Goal: Transaction & Acquisition: Purchase product/service

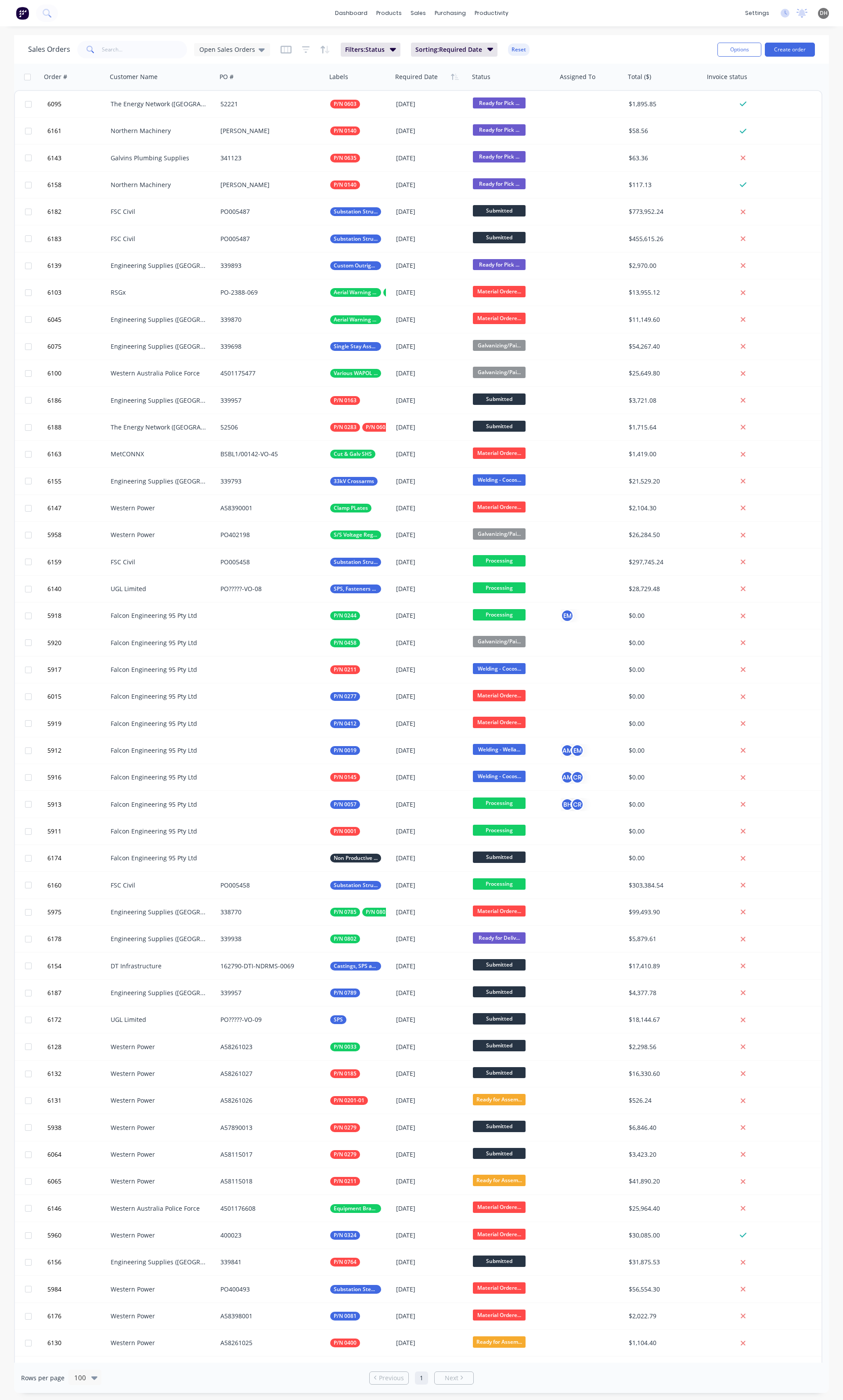
click at [246, 57] on div "Sales Orders Open Sales Orders" at bounding box center [149, 49] width 242 height 17
click at [232, 47] on span "Open Sales Orders" at bounding box center [227, 50] width 56 height 9
click at [231, 161] on button "Open Sales Orders (Production Meeting)" at bounding box center [246, 158] width 100 height 10
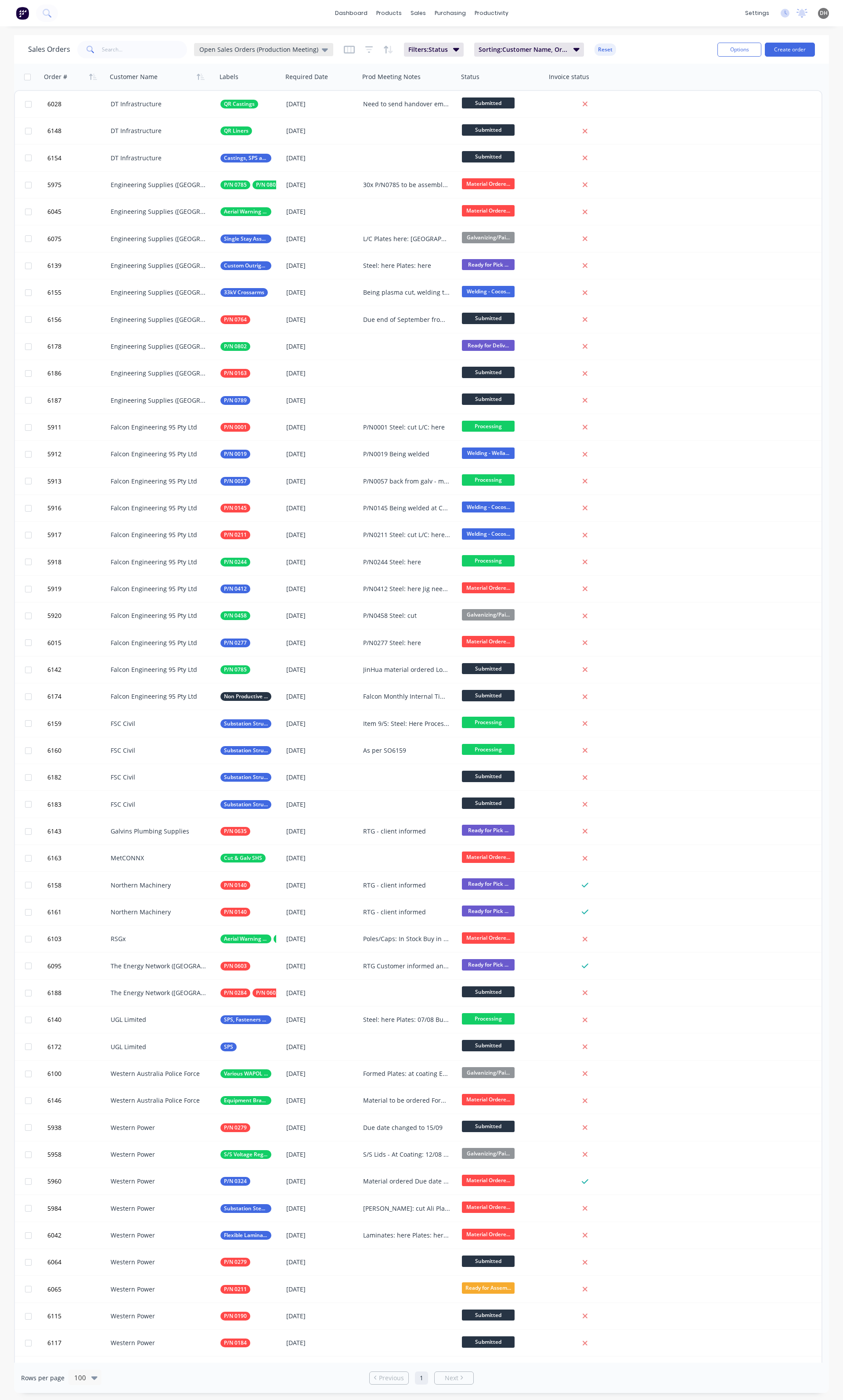
click at [310, 53] on div "Open Sales Orders (Production Meeting)" at bounding box center [263, 50] width 139 height 14
click at [306, 157] on button "edit" at bounding box center [306, 159] width 11 height 9
click at [366, 105] on label "Set as your default view" at bounding box center [387, 104] width 71 height 9
click at [346, 105] on input "Set as your default view" at bounding box center [342, 103] width 7 height 8
checkbox input "true"
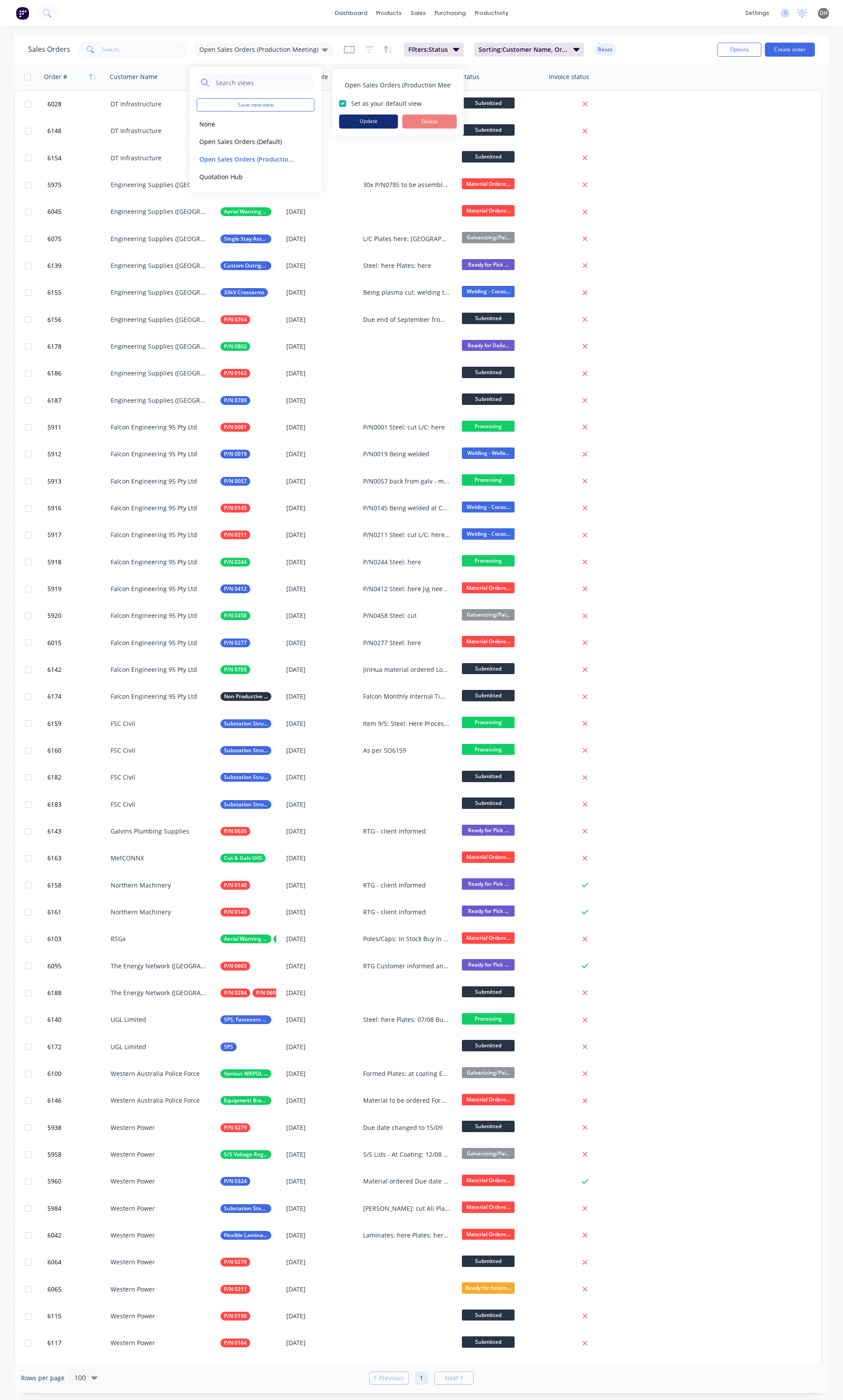
click at [363, 125] on button "Update" at bounding box center [369, 122] width 59 height 14
click at [630, 46] on div "Sales Orders Open Sales Orders (Production Meeting) Filters: Status Sorting: Cu…" at bounding box center [369, 49] width 682 height 22
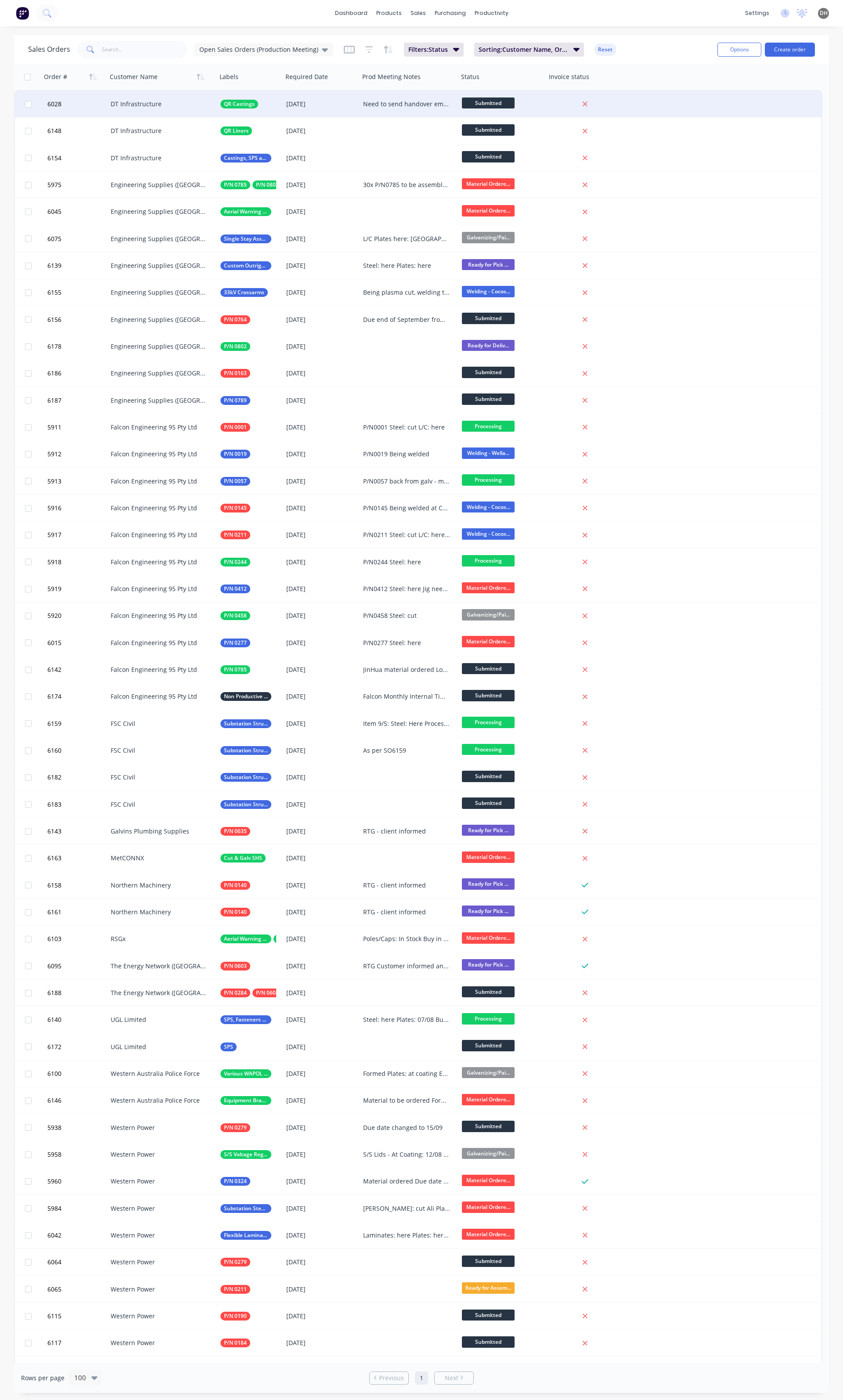
click at [393, 103] on div "Need to send handover email and create/add spreadsheet with priority 1/2/3 and …" at bounding box center [407, 104] width 87 height 9
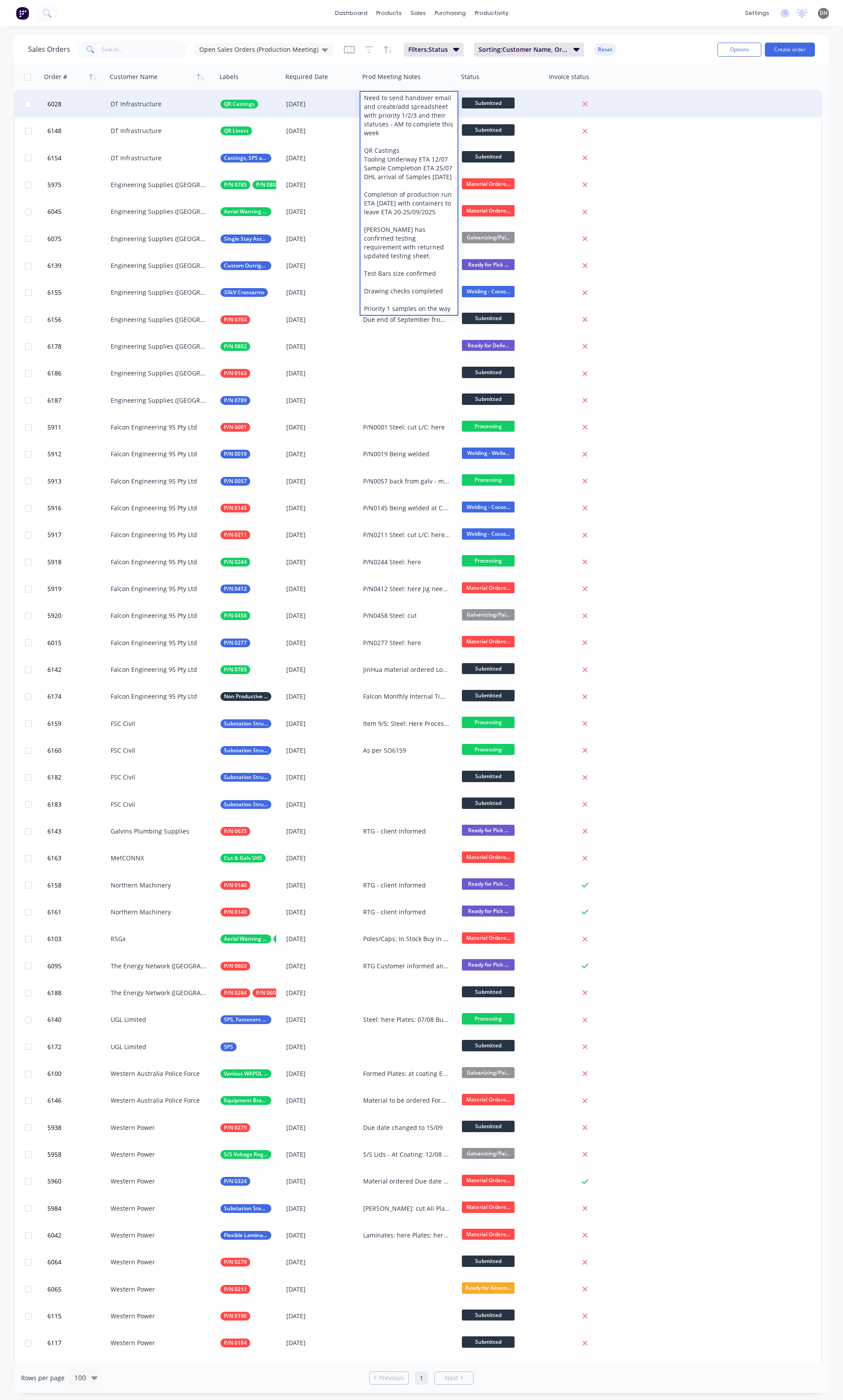
click at [747, 115] on div "6028 DT Infrastructure QR Castings 01 Dec 2025 Need to send handover email and …" at bounding box center [418, 104] width 807 height 27
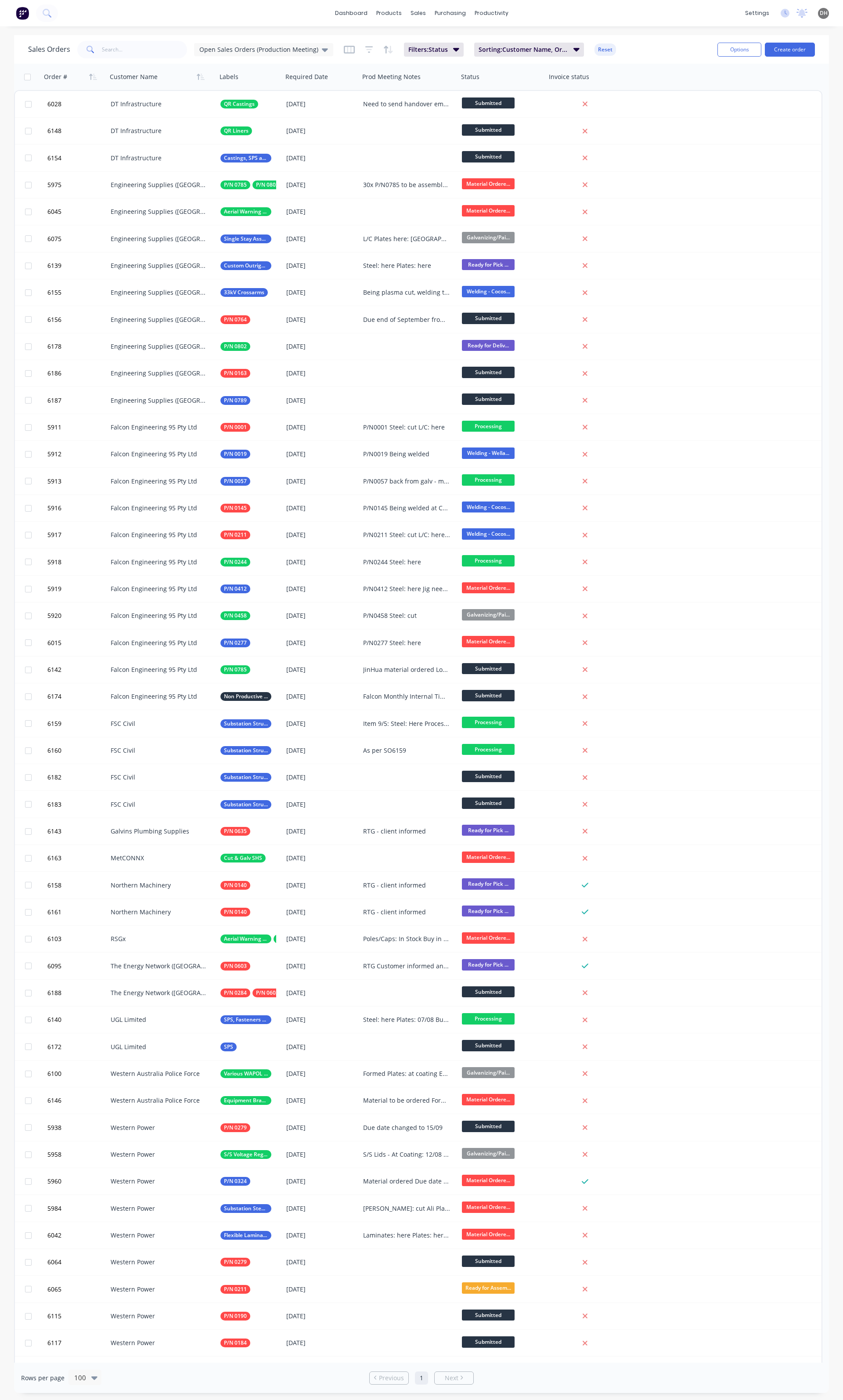
click at [429, 110] on div "Need to send handover email and create/add spreadsheet with priority 1/2/3 and …" at bounding box center [409, 104] width 99 height 26
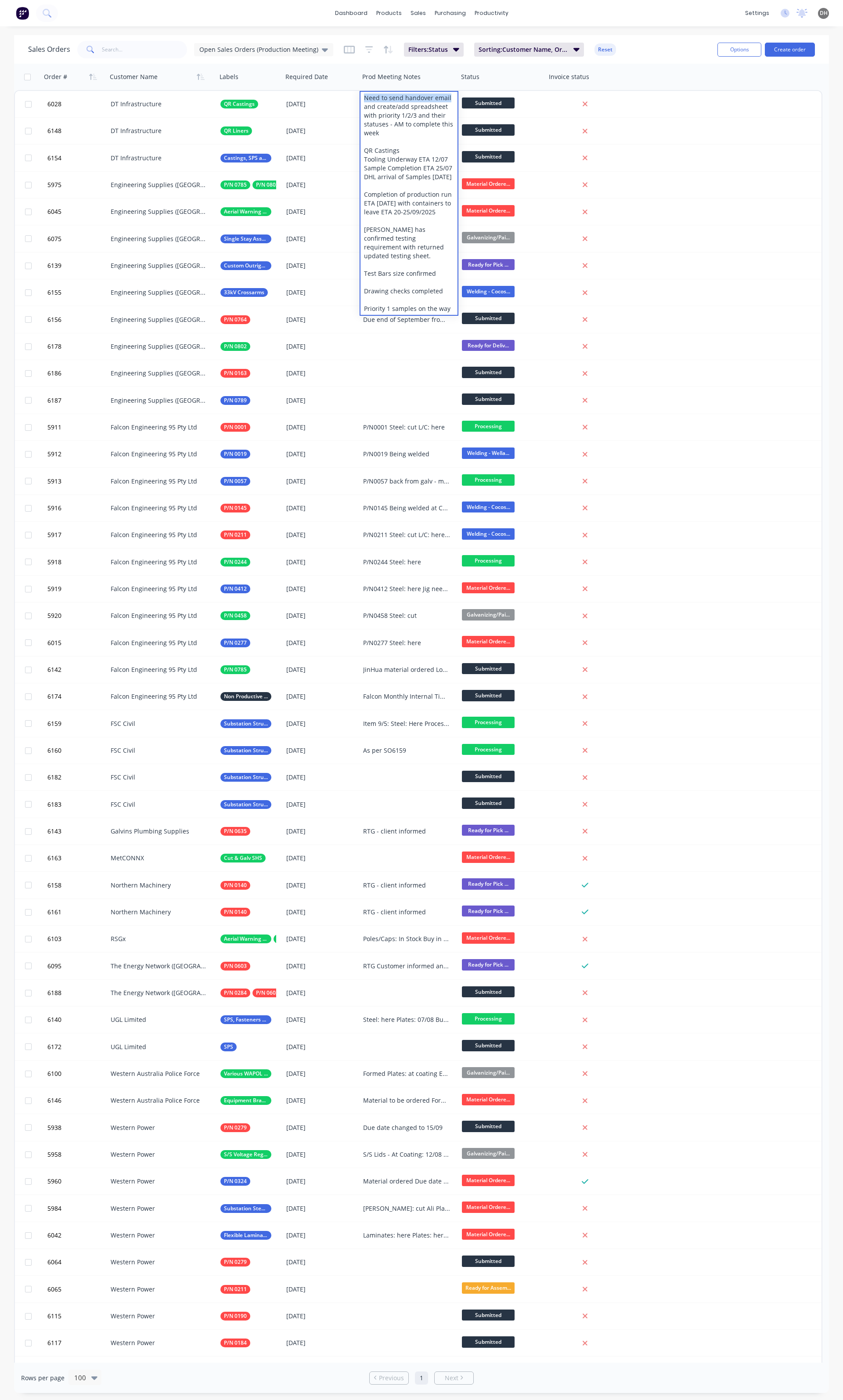
drag, startPoint x: 447, startPoint y: 99, endPoint x: 360, endPoint y: 95, distance: 87.1
click at [360, 95] on div "Need to send handover email and create/add spreadsheet with priority 1/2/3 and …" at bounding box center [408, 203] width 97 height 223
copy div "Need to send handover email"
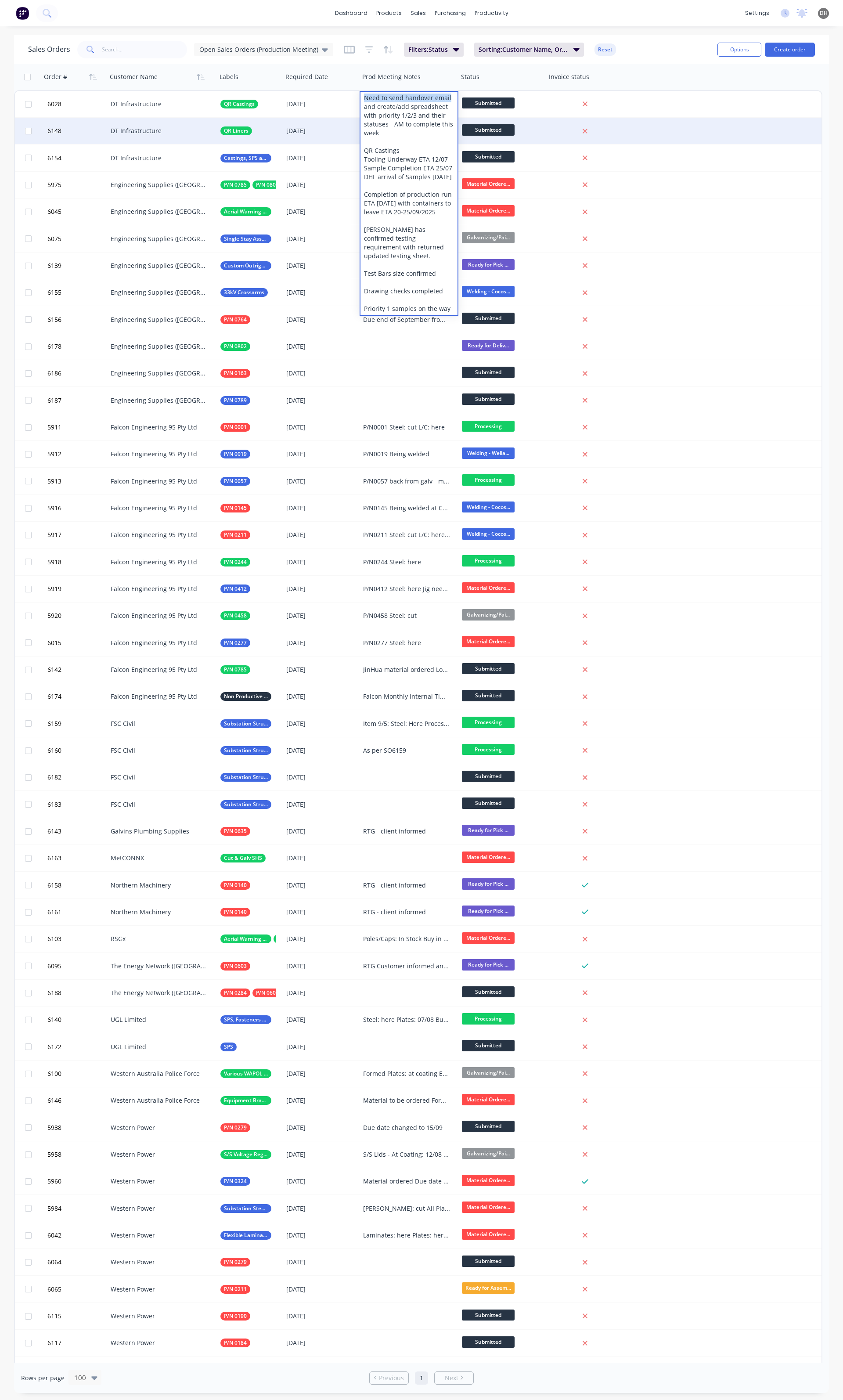
click at [775, 136] on div "6148 DT Infrastructure QR Liners 24 Nov 2025 Submitted" at bounding box center [418, 131] width 807 height 27
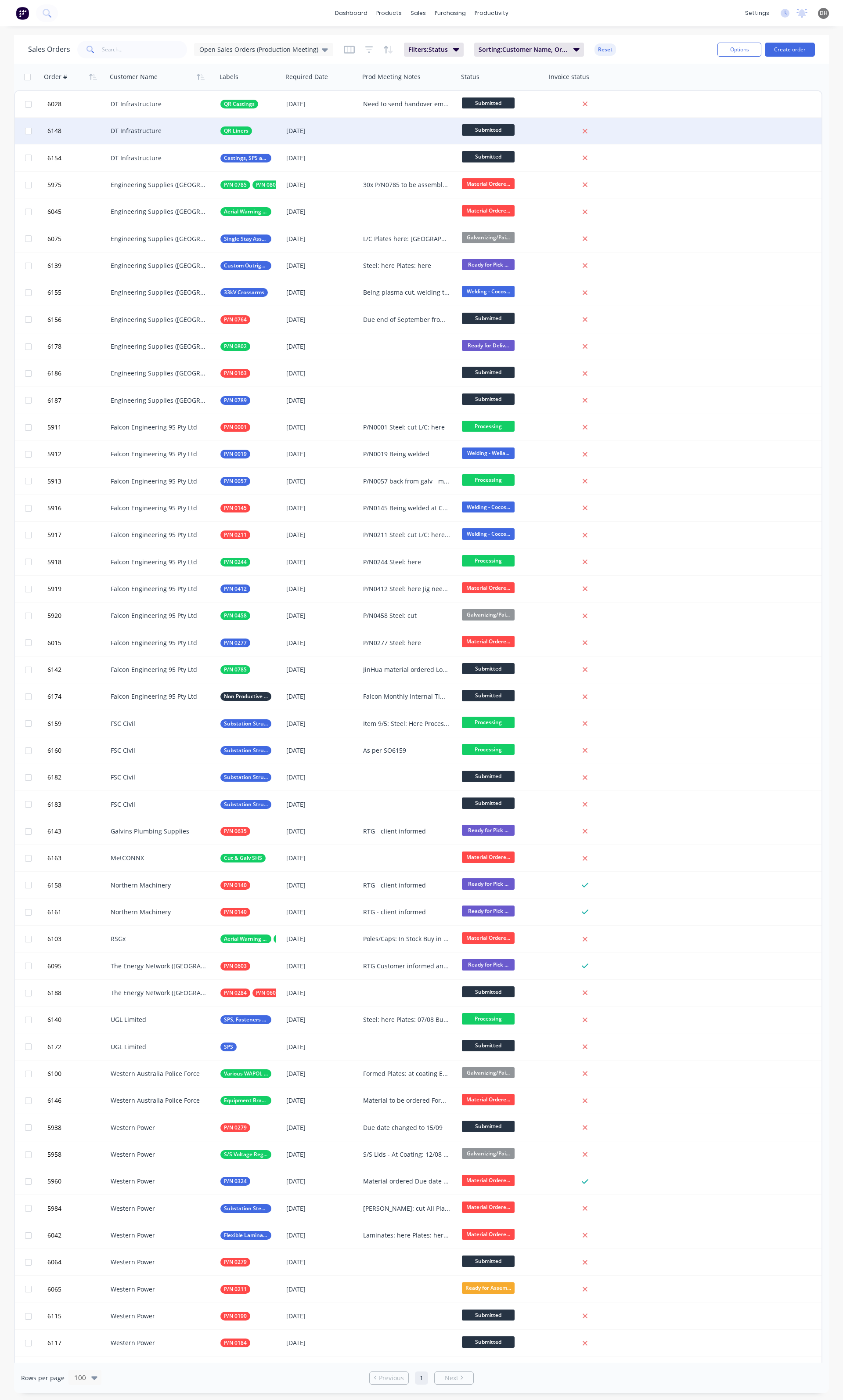
click at [412, 132] on div at bounding box center [409, 131] width 99 height 26
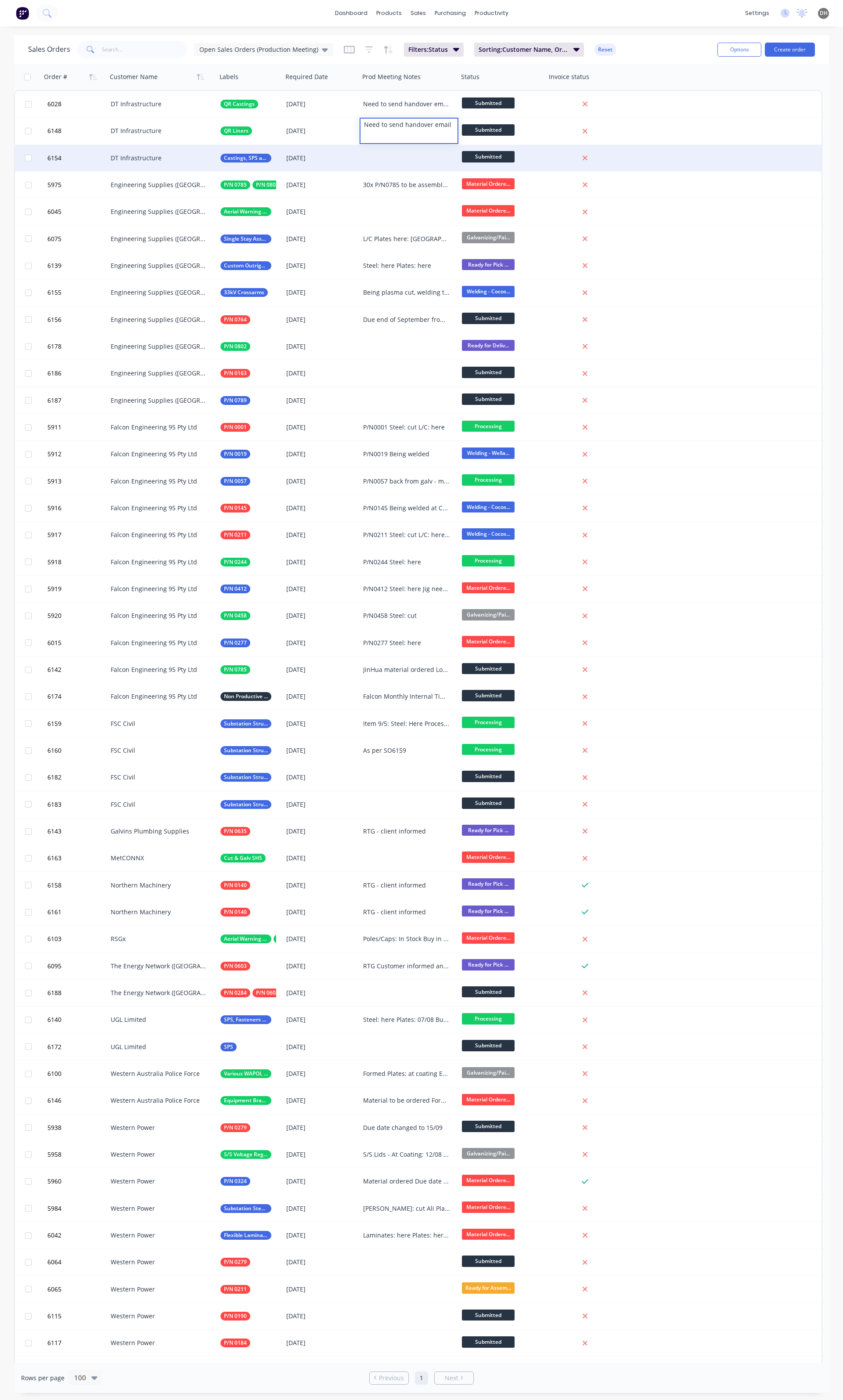
click at [399, 161] on div at bounding box center [409, 158] width 99 height 26
click at [375, 156] on div at bounding box center [409, 158] width 99 height 26
click at [427, 151] on div "Material to be ordered: Steel: Plates" U Bolts:" at bounding box center [408, 164] width 97 height 38
click at [433, 150] on div "Material to be ordered (: Steel: Plates" U Bolts:" at bounding box center [408, 164] width 97 height 38
click at [432, 150] on div "Material to be ordered (N: Steel: Plates" U Bolts:" at bounding box center [408, 164] width 97 height 38
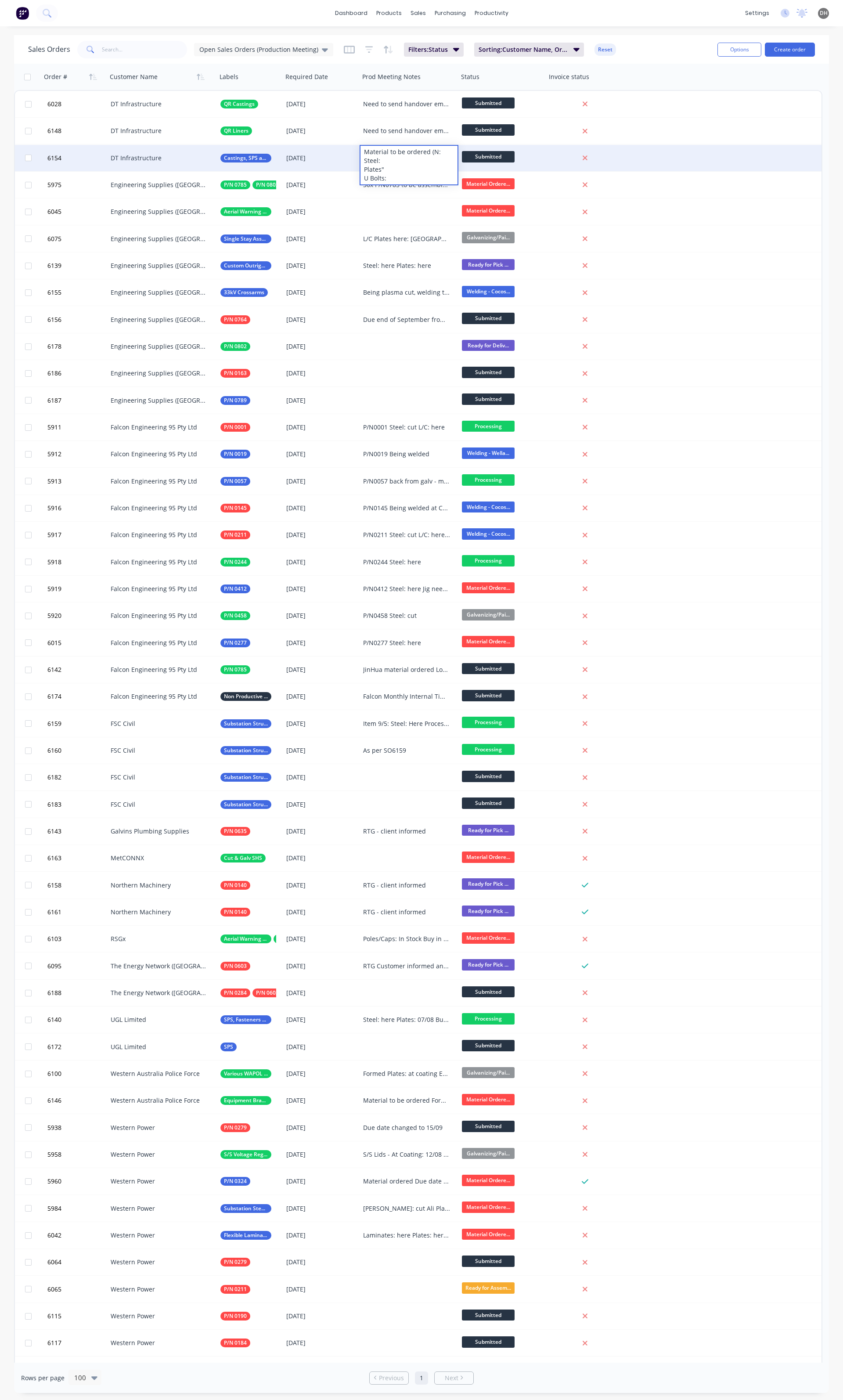
click at [434, 150] on div "Material to be ordered (N: Steel: Plates" U Bolts:" at bounding box center [408, 164] width 97 height 38
click at [434, 150] on div "Material to be ordered (: Steel: Plates" U Bolts:B" at bounding box center [408, 164] width 97 height 38
click at [434, 150] on div "Material to be ordered (B: Steel: Plates" U Bolts:" at bounding box center [408, 164] width 97 height 38
click at [434, 150] on div "Material to be ordered (: Steel: Plates" U Bolts:" at bounding box center [408, 164] width 97 height 38
click at [434, 150] on div "Material to be ordered s(: Steel: Plates" U Bolts:" at bounding box center [408, 164] width 97 height 38
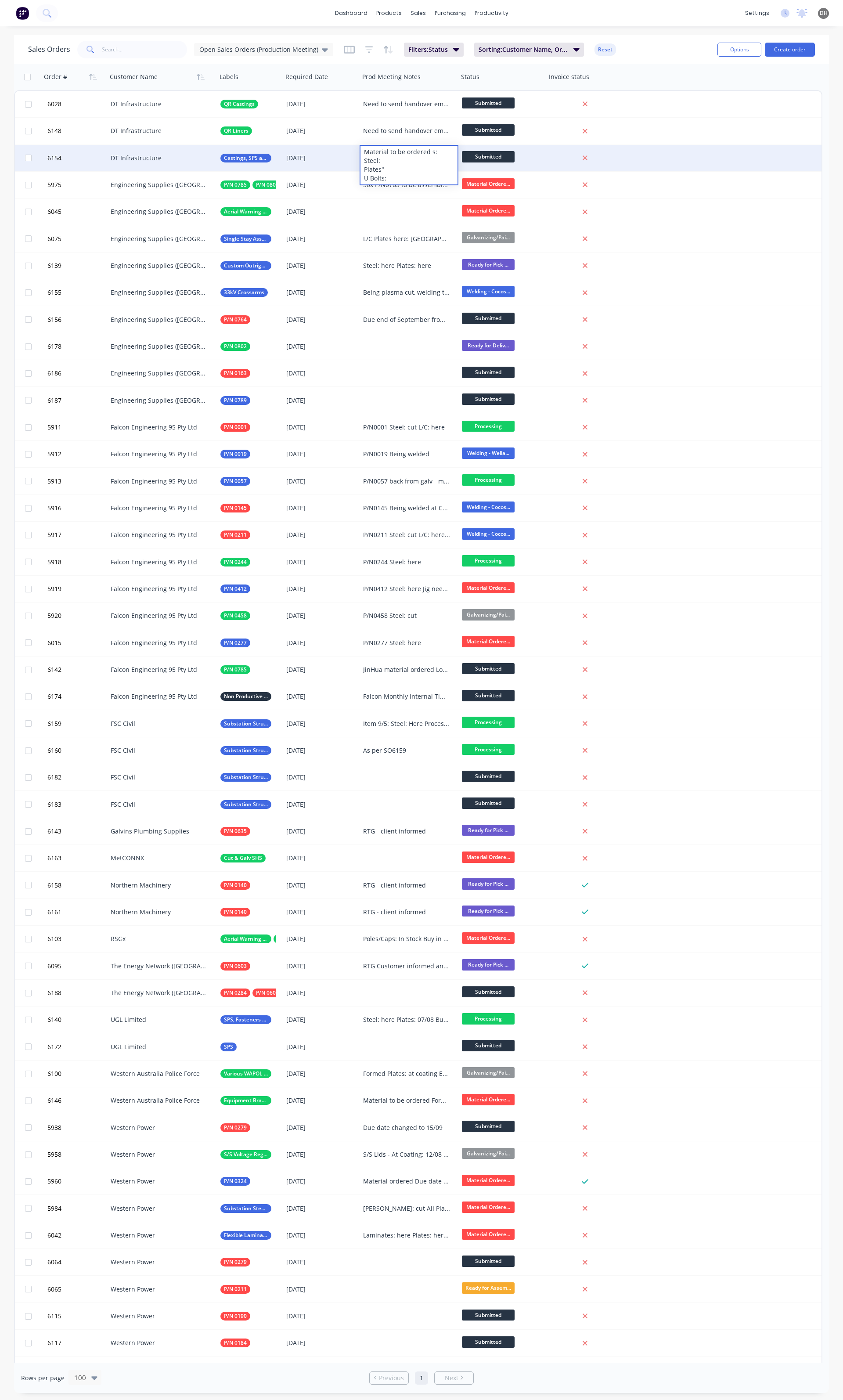
click at [434, 150] on div "Material to be ordered s: Steel: Plates" U Bolts:" at bounding box center [408, 164] width 97 height 38
click at [428, 150] on div "Material to be ordered : Steel: Plates" U Bolts:" at bounding box center [408, 164] width 97 height 38
click at [430, 152] on div "Material to be ordered (: Steel: Plates" U Bolts:" at bounding box center [408, 164] width 97 height 38
click at [435, 151] on div "Material to be ordered (B: Steel: Plates" U Bolts:" at bounding box center [408, 164] width 97 height 38
click at [440, 149] on div "Material to be ordered (BH: Steel: Plates" U Bolts:" at bounding box center [408, 164] width 97 height 38
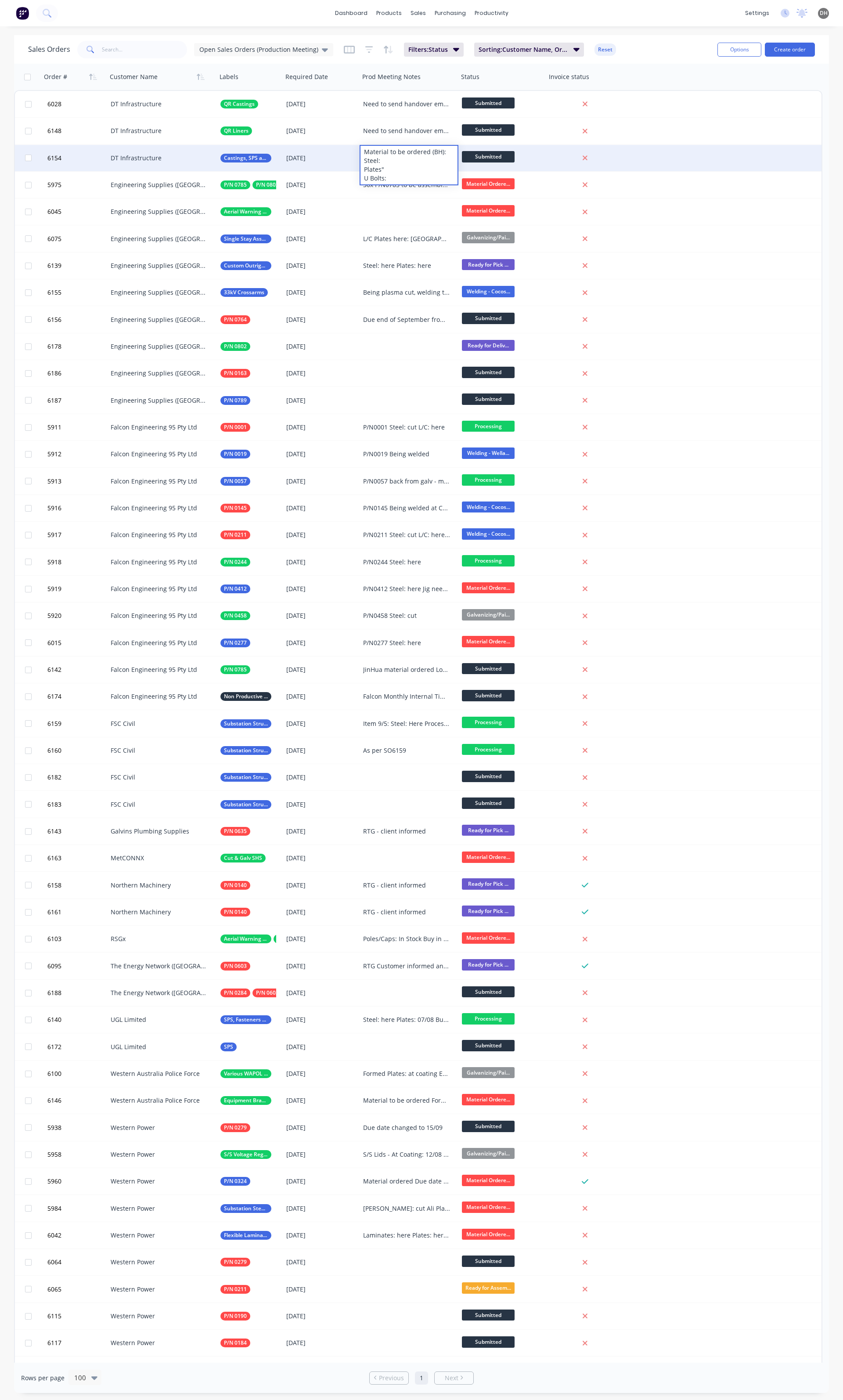
click at [652, 155] on div "6154 DT Infrastructure Castings, SPS and Buy In 08 Sep 2025 Material to be orde…" at bounding box center [418, 158] width 807 height 27
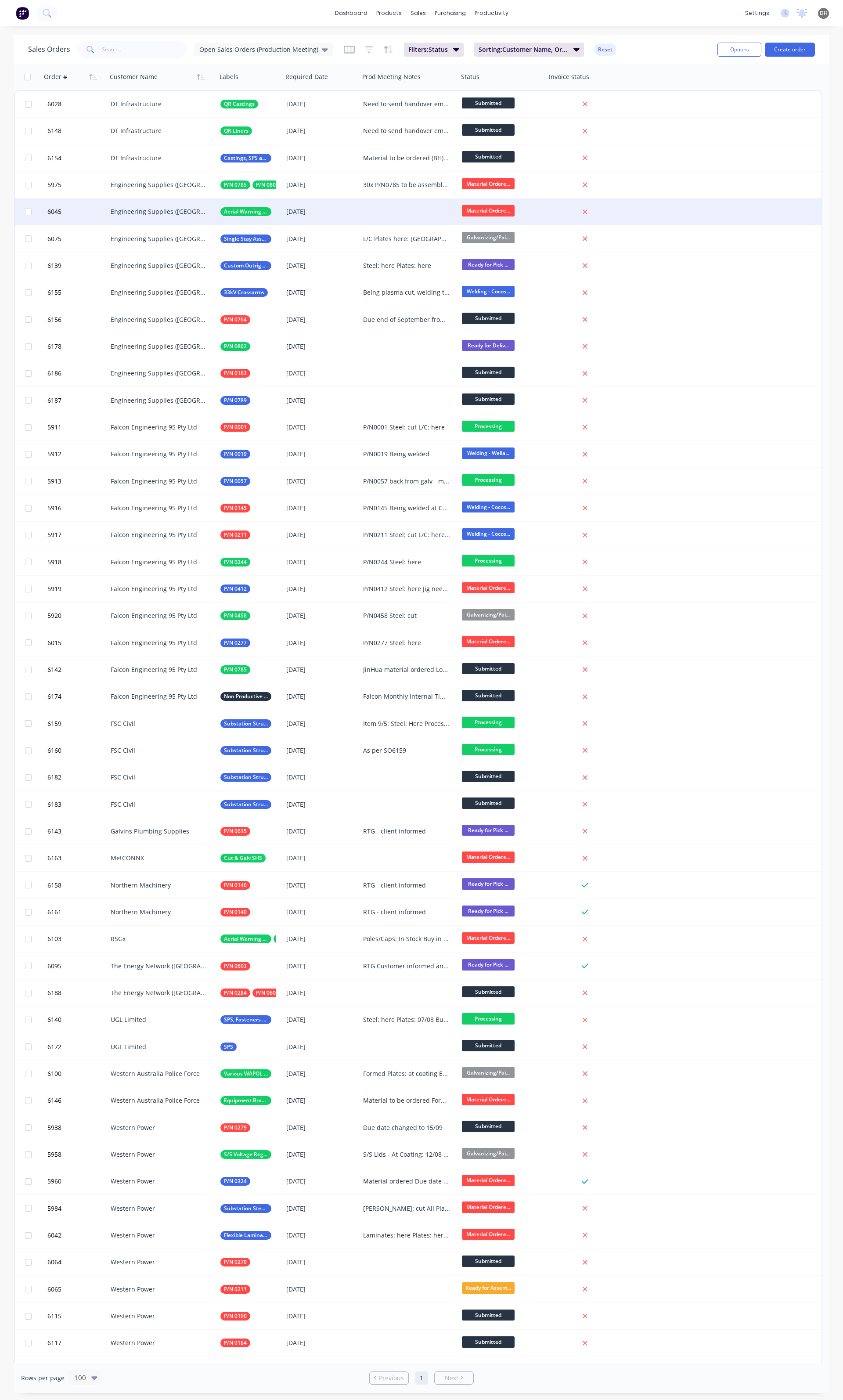
click at [408, 209] on div at bounding box center [409, 211] width 99 height 26
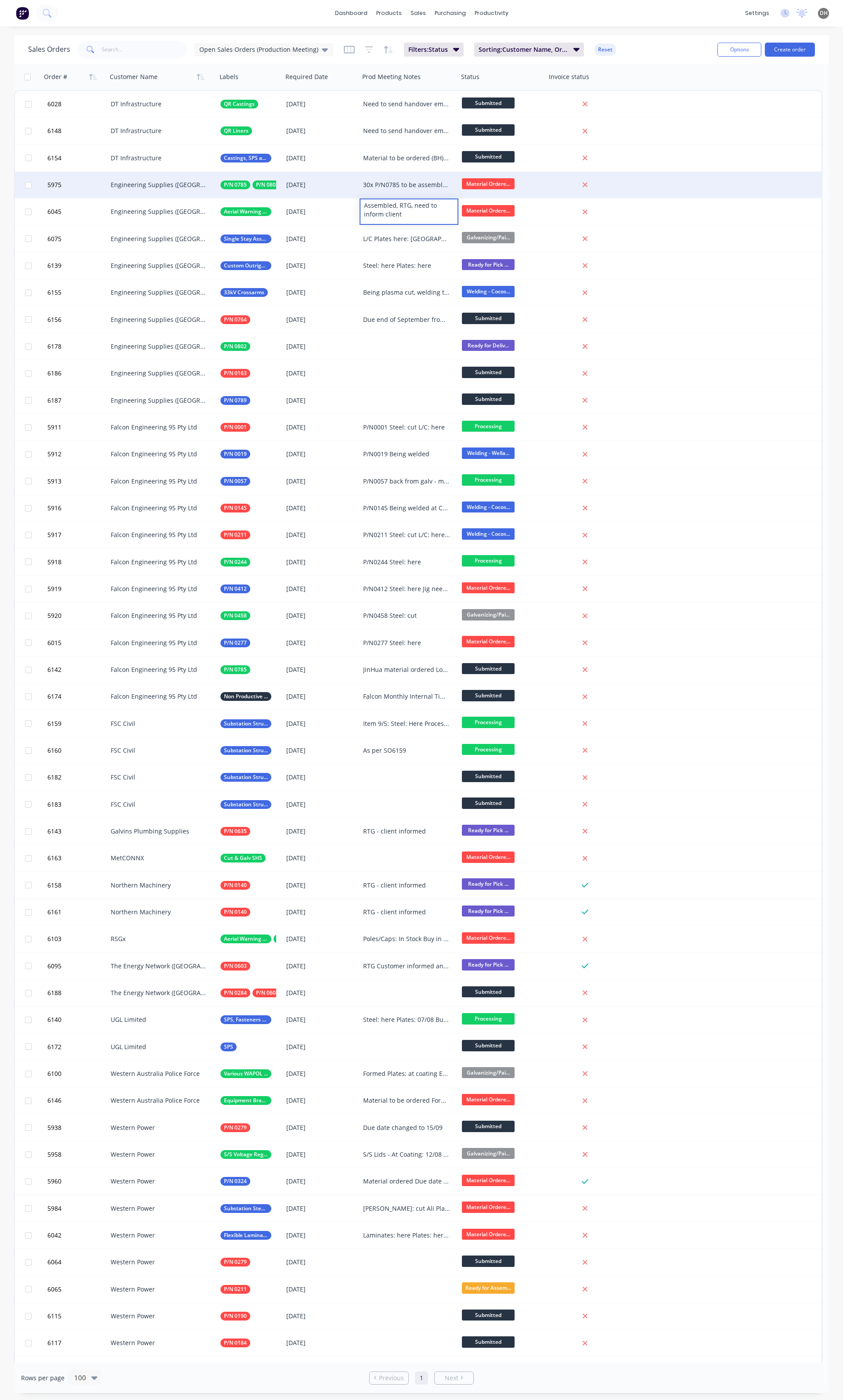
click at [401, 191] on div "30x P/N0785 to be assembled with P/N0802 P/N0802 Ready for assembly Phases ETA …" at bounding box center [409, 185] width 99 height 26
click at [398, 188] on div "30x P/N0785 to be assembled with P/N0802 P/N0802 Ready for assembly Phases ETA …" at bounding box center [407, 185] width 87 height 9
click at [398, 230] on div "30x P/N0785 to be assembled with P/N0802 P/N0802 Ready for assembly Phases ETA …" at bounding box center [408, 222] width 97 height 100
drag, startPoint x: 406, startPoint y: 224, endPoint x: 413, endPoint y: 224, distance: 7.0
click at [413, 224] on div "30x P/N0785 to be assembled with P/N0802 P/N0802 Ready for assembly Phases ETA …" at bounding box center [408, 222] width 97 height 100
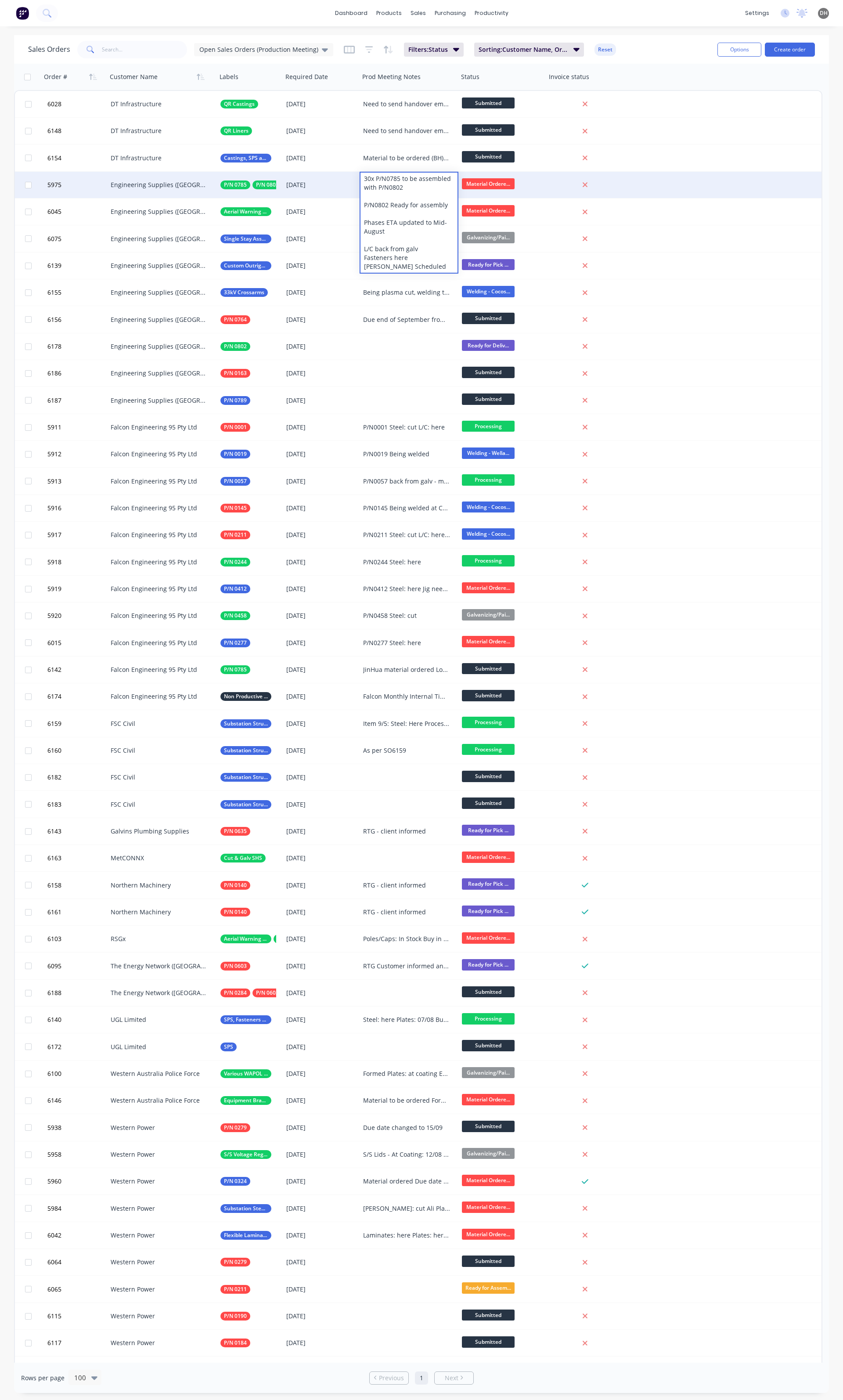
click at [417, 230] on div "30x P/N0785 to be assembled with P/N0802 P/N0802 Ready for assembly Phases ETA …" at bounding box center [408, 222] width 97 height 100
click at [418, 230] on div "30x P/N0785 to be assembled with P/N0802 P/N0802 Ready for assembly Phases ETA …" at bounding box center [408, 222] width 97 height 100
click at [422, 225] on div "30x P/N0785 to be assembled with P/N0802 P/N0802 Ready for assembly Phases ETA …" at bounding box center [408, 222] width 97 height 100
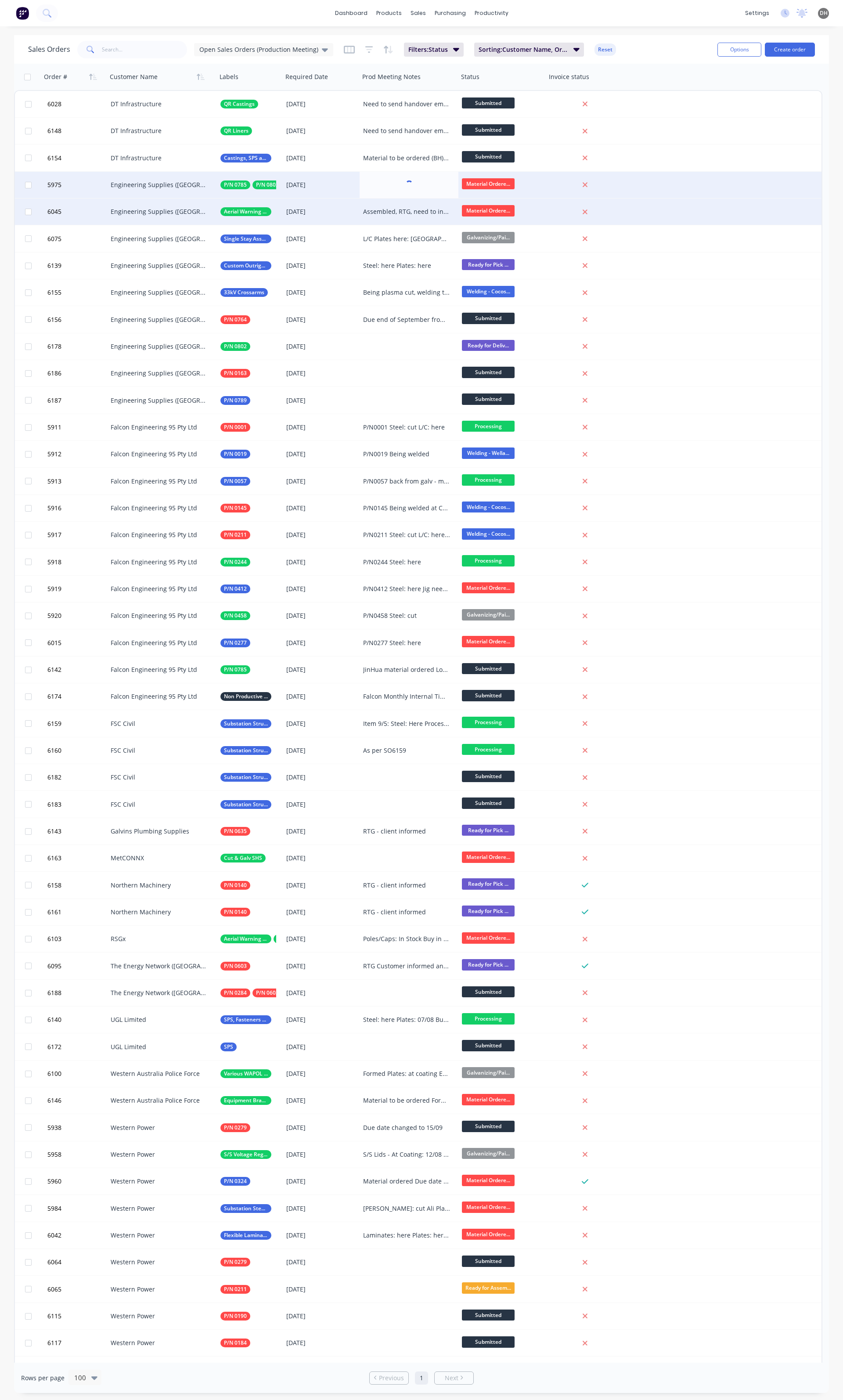
click at [663, 208] on div "6045 Engineering Supplies (WA) Pty Ltd Aerial Warning Poles 13 Aug 2025 Assembl…" at bounding box center [418, 212] width 807 height 27
click at [483, 210] on span "Material Ordere..." at bounding box center [489, 210] width 53 height 11
click at [491, 297] on span "Finished Assembly" at bounding box center [492, 298] width 55 height 8
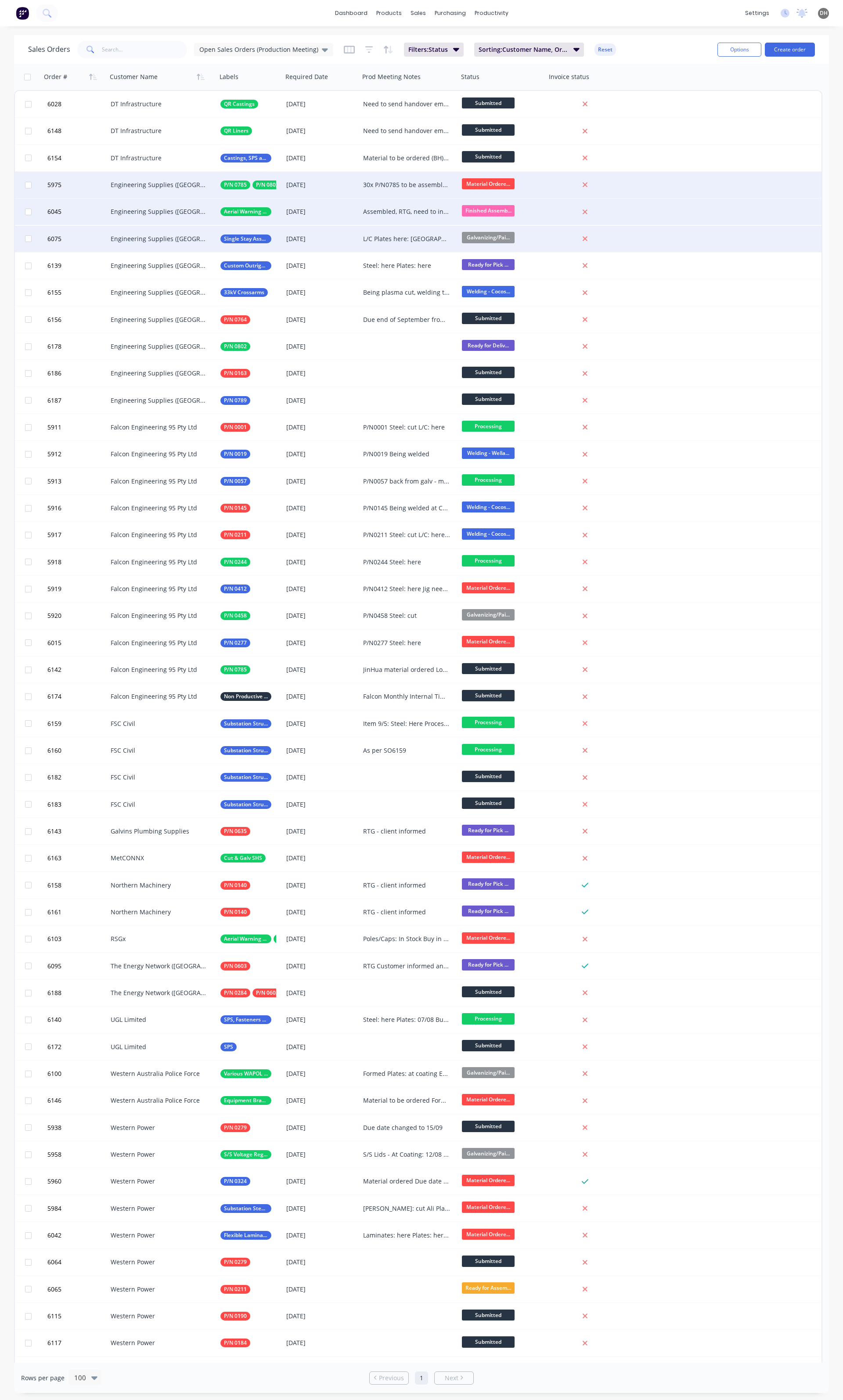
click at [689, 246] on div "6075 Engineering Supplies (WA) Pty Ltd Single Stay Assembly (FPBW) 14 Aug 2025 …" at bounding box center [418, 239] width 807 height 27
click at [390, 237] on div "L/C Plates here: Welding to be completed by end of day NDT Booked for tomorrow …" at bounding box center [407, 239] width 87 height 9
drag, startPoint x: 441, startPoint y: 273, endPoint x: 366, endPoint y: 248, distance: 79.1
click at [366, 248] on div "L/C Plates here: Welding to be completed by end of day NDT Booked for tomorrow …" at bounding box center [408, 263] width 97 height 74
click at [715, 246] on div "6075 Engineering Supplies (WA) Pty Ltd Single Stay Assembly (FPBW) 14 Aug 2025 …" at bounding box center [418, 239] width 807 height 27
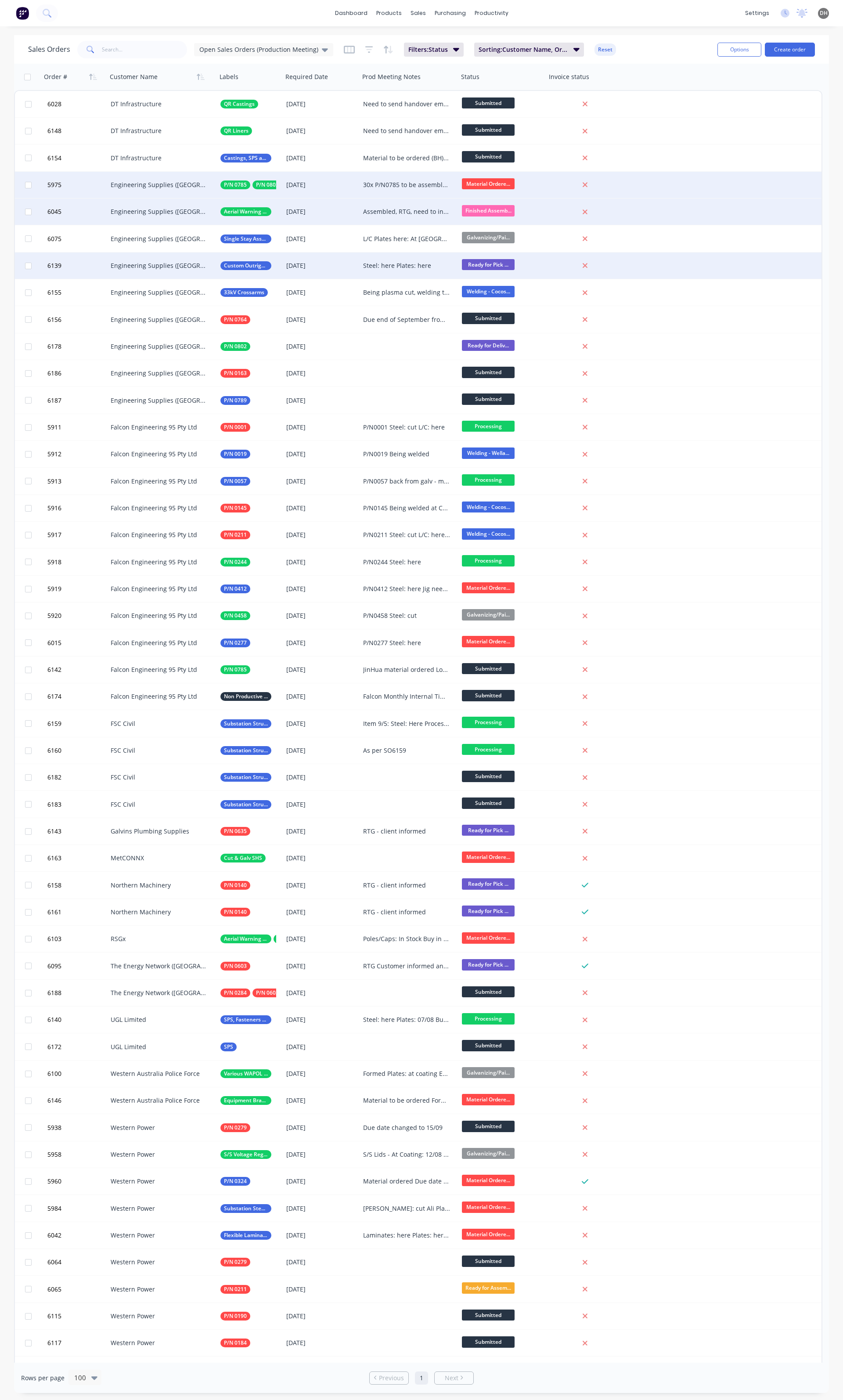
click at [399, 265] on div "Steel: here Plates: here" at bounding box center [407, 266] width 87 height 9
drag, startPoint x: 402, startPoint y: 267, endPoint x: 359, endPoint y: 257, distance: 44.1
click at [360, 257] on div "Steel: here Plates: here" at bounding box center [409, 265] width 99 height 26
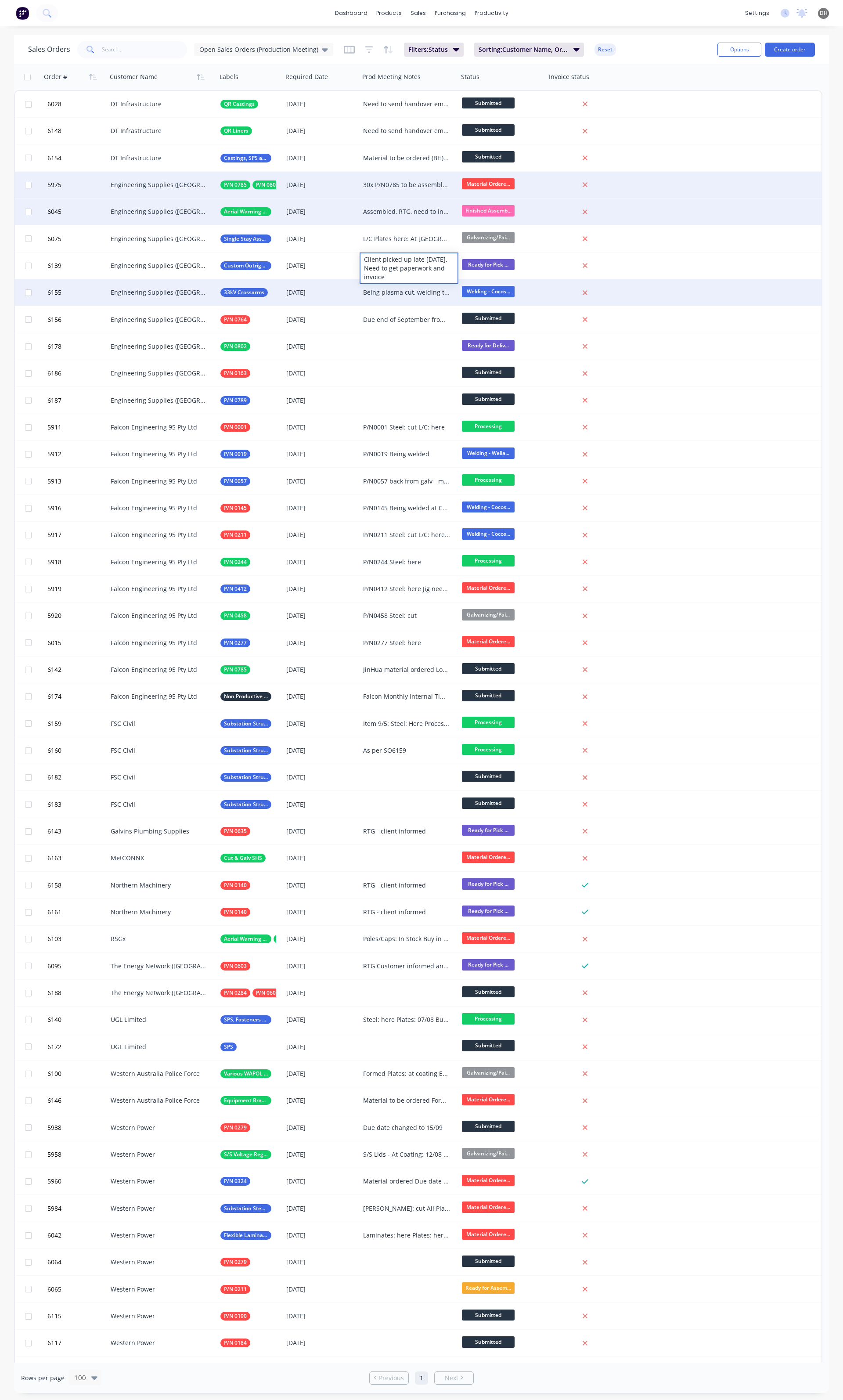
click at [396, 294] on div "Being plasma cut, welding to start Wednesday" at bounding box center [407, 293] width 87 height 9
drag, startPoint x: 413, startPoint y: 298, endPoint x: 364, endPoint y: 288, distance: 50.0
click at [364, 288] on div "Being plasma cut, welding to start Wednesday" at bounding box center [408, 291] width 97 height 21
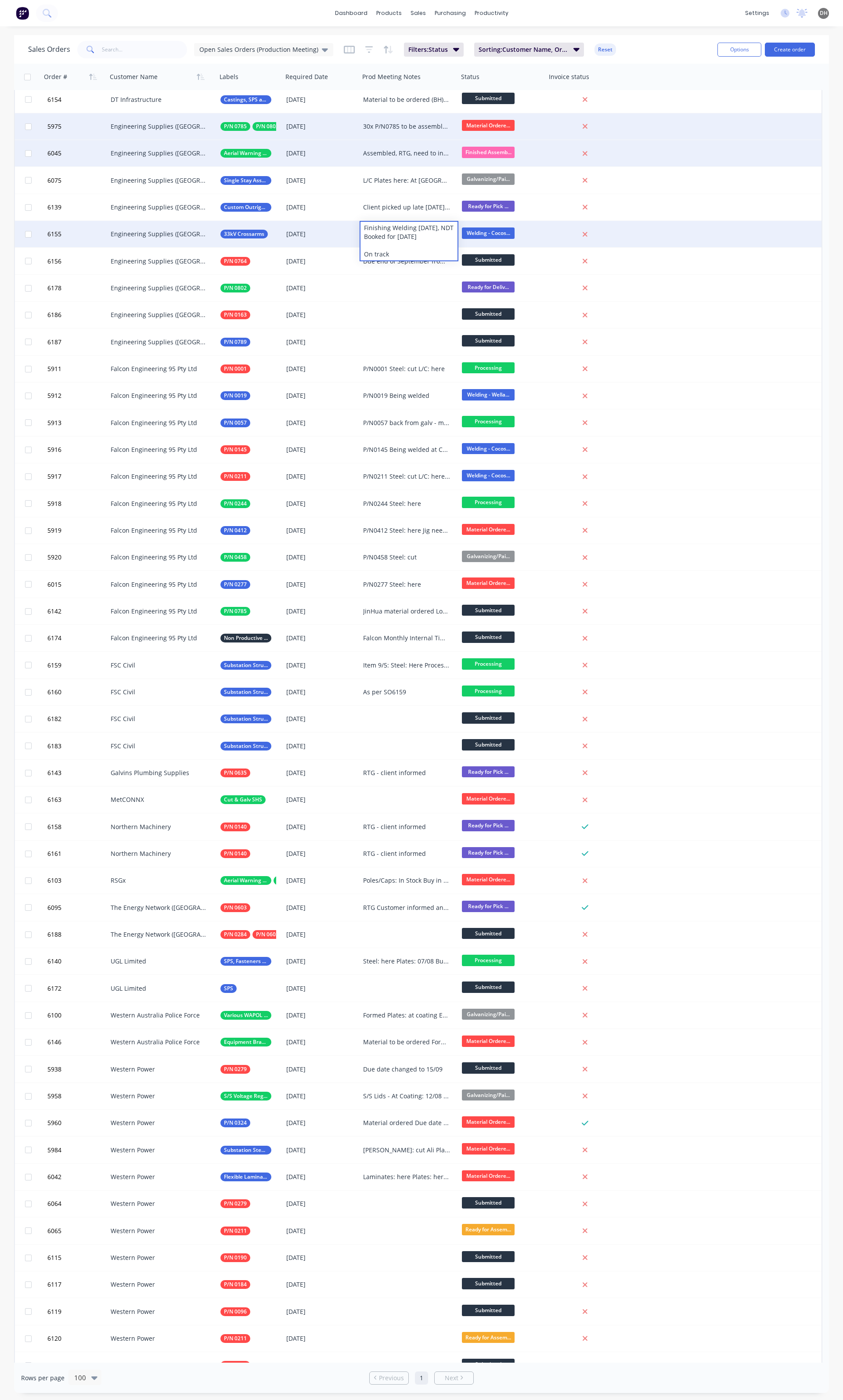
click at [749, 230] on div "6155 Engineering Supplies (WA) Pty Ltd 33kV Crossarms 22 Aug 2025 Finishing Wel…" at bounding box center [418, 234] width 807 height 27
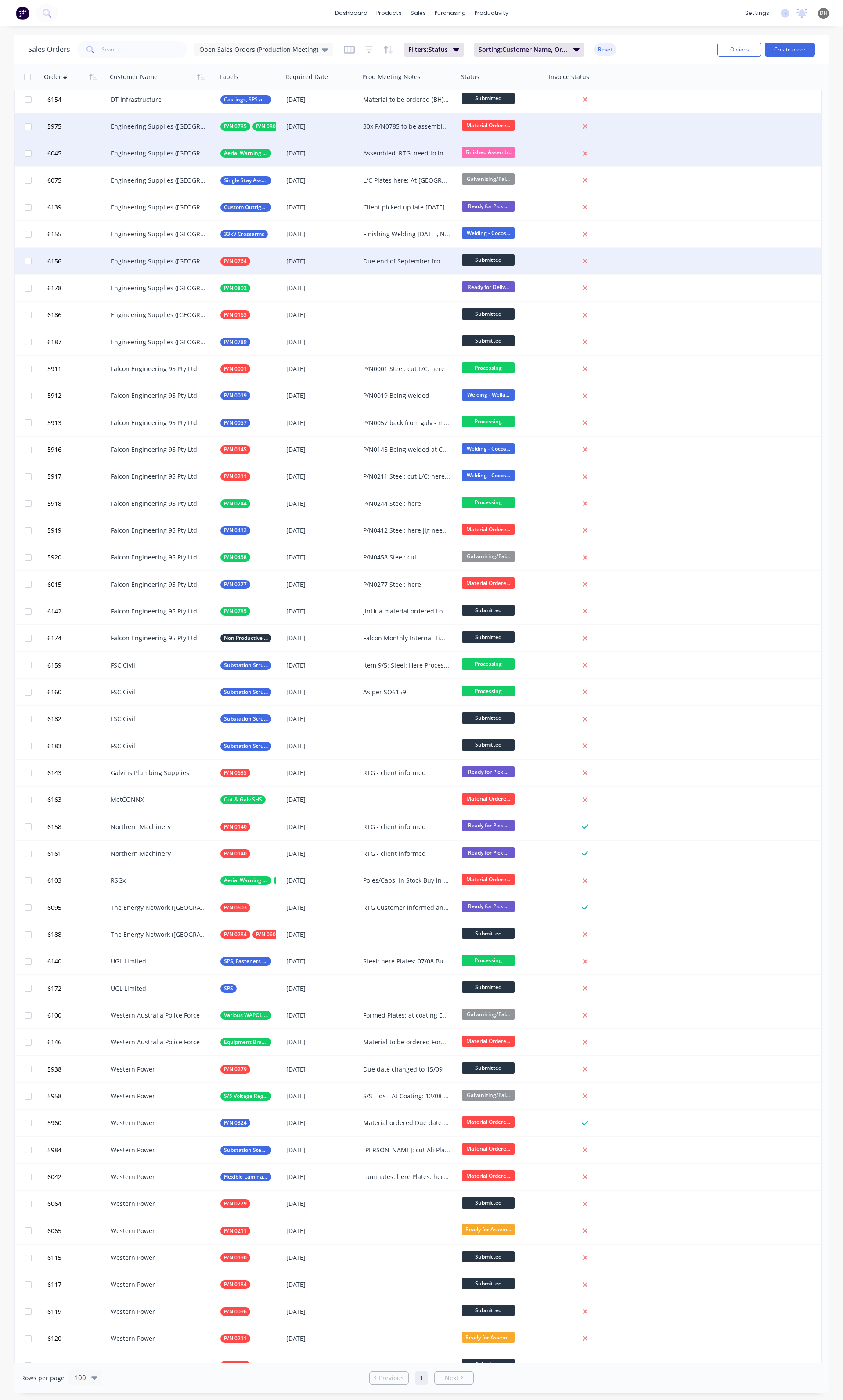
click at [399, 262] on div "Due end of September from MKA" at bounding box center [407, 261] width 87 height 9
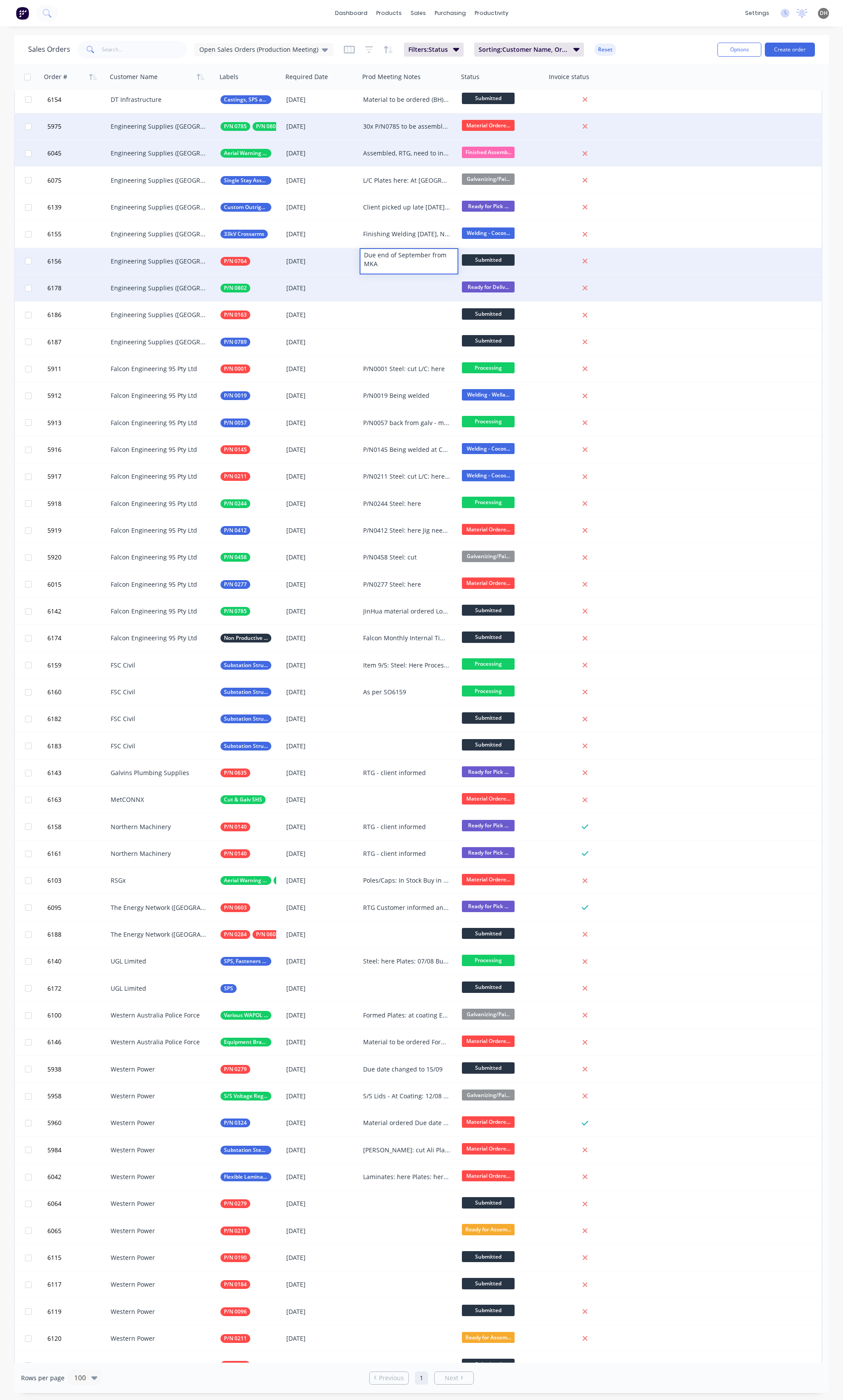
click at [399, 278] on div at bounding box center [409, 288] width 99 height 26
click at [388, 286] on div at bounding box center [409, 288] width 99 height 26
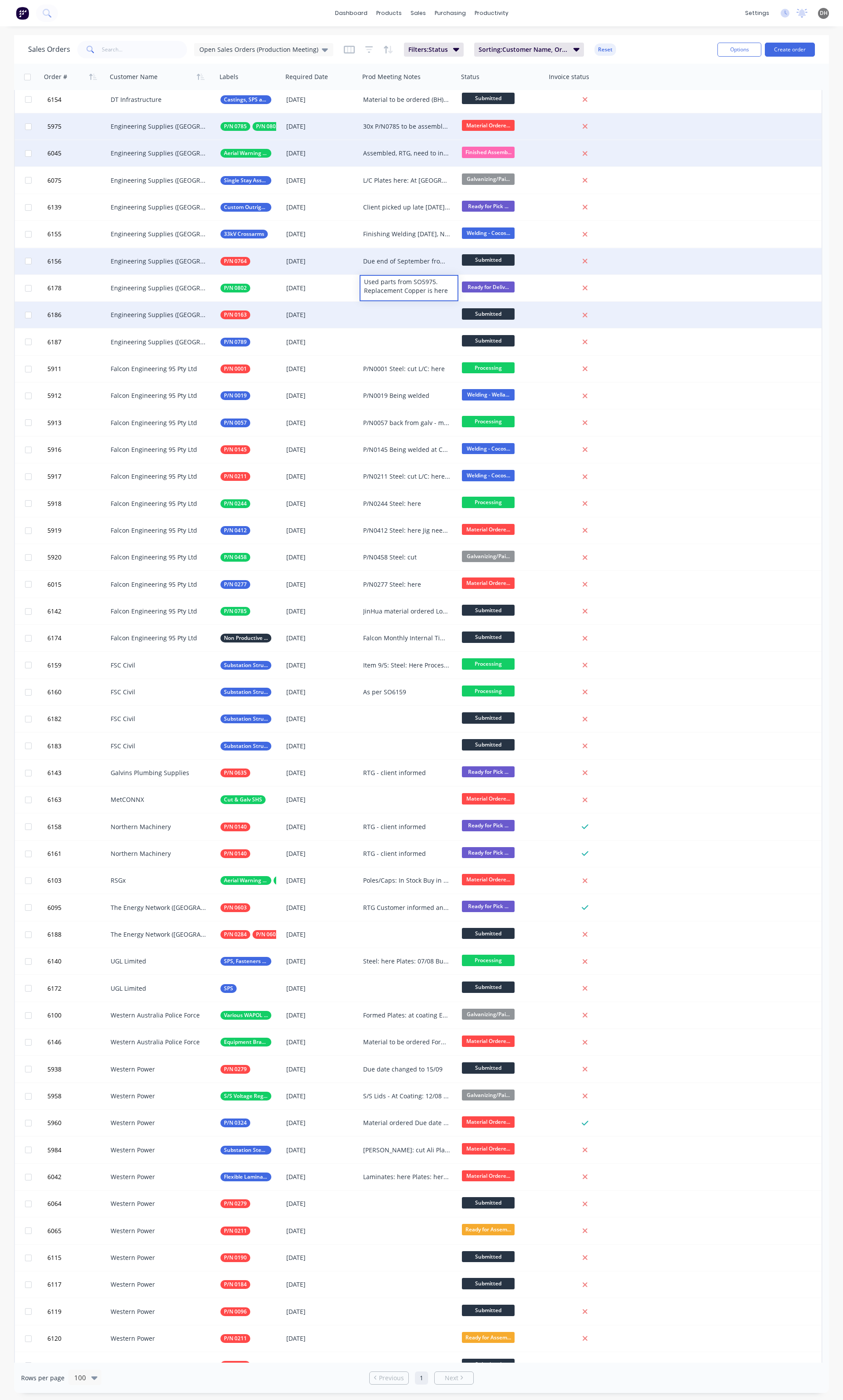
click at [376, 312] on div at bounding box center [409, 315] width 99 height 26
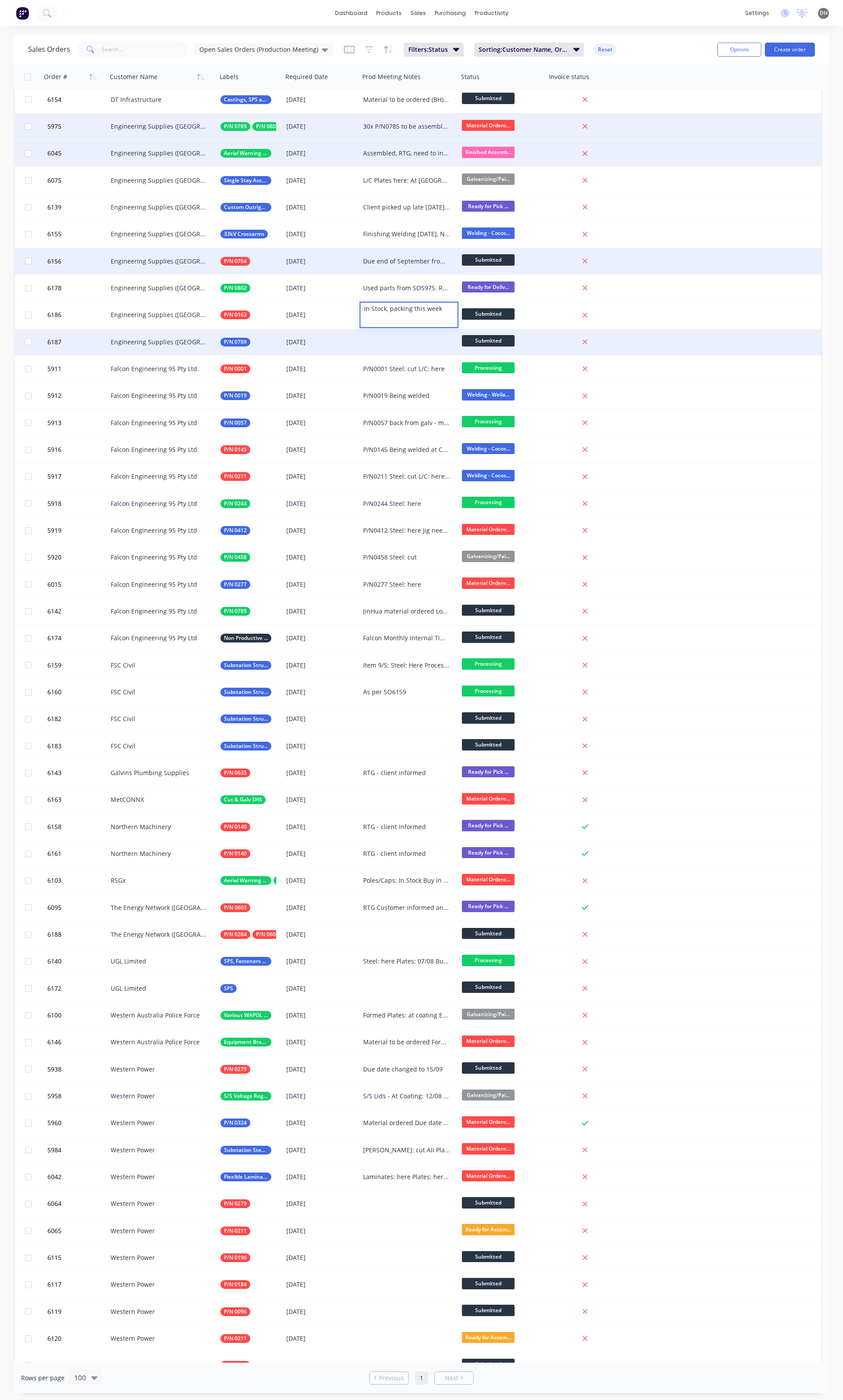
click at [396, 336] on div at bounding box center [409, 342] width 99 height 26
click at [394, 338] on div at bounding box center [409, 342] width 99 height 26
click at [363, 331] on div "Need to order Material: Copper: Steel: Fastsners:" at bounding box center [408, 348] width 97 height 38
click at [372, 360] on div "Need to order Material: Copper: Steel: Fastsners:" at bounding box center [408, 348] width 97 height 38
click at [642, 339] on div "6187 Engineering Supplies (WA) Pty Ltd P/N 0789 11 Sep 2025 Need to order Mater…" at bounding box center [418, 342] width 807 height 27
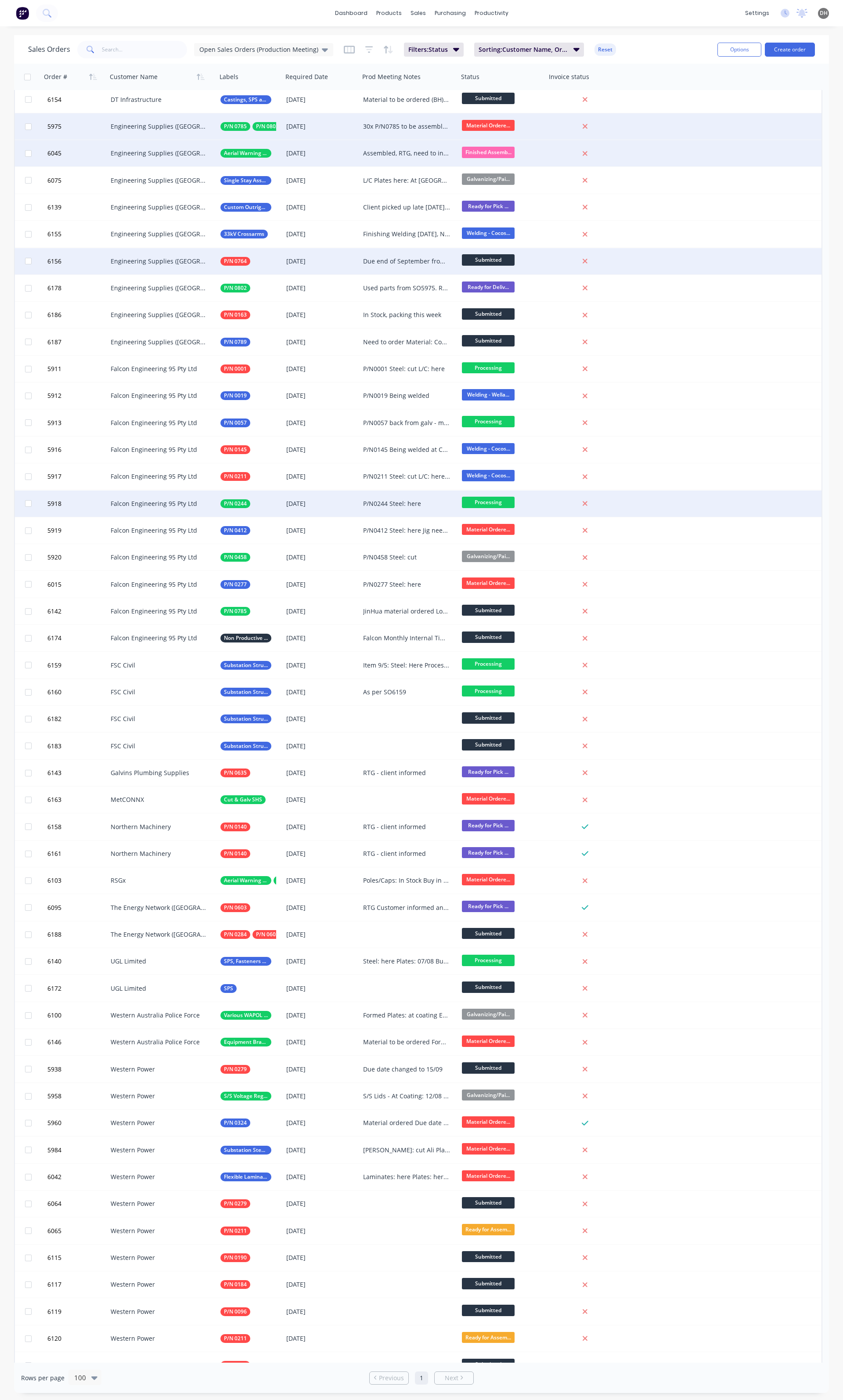
click at [406, 504] on div "P/N0244 Steel: here" at bounding box center [407, 504] width 87 height 9
click at [501, 505] on span "Processing" at bounding box center [489, 502] width 53 height 11
click at [496, 599] on button "Galvanizing/Painting" at bounding box center [506, 595] width 88 height 17
click at [408, 498] on div "P/N0244 Steel: here" at bounding box center [409, 504] width 99 height 26
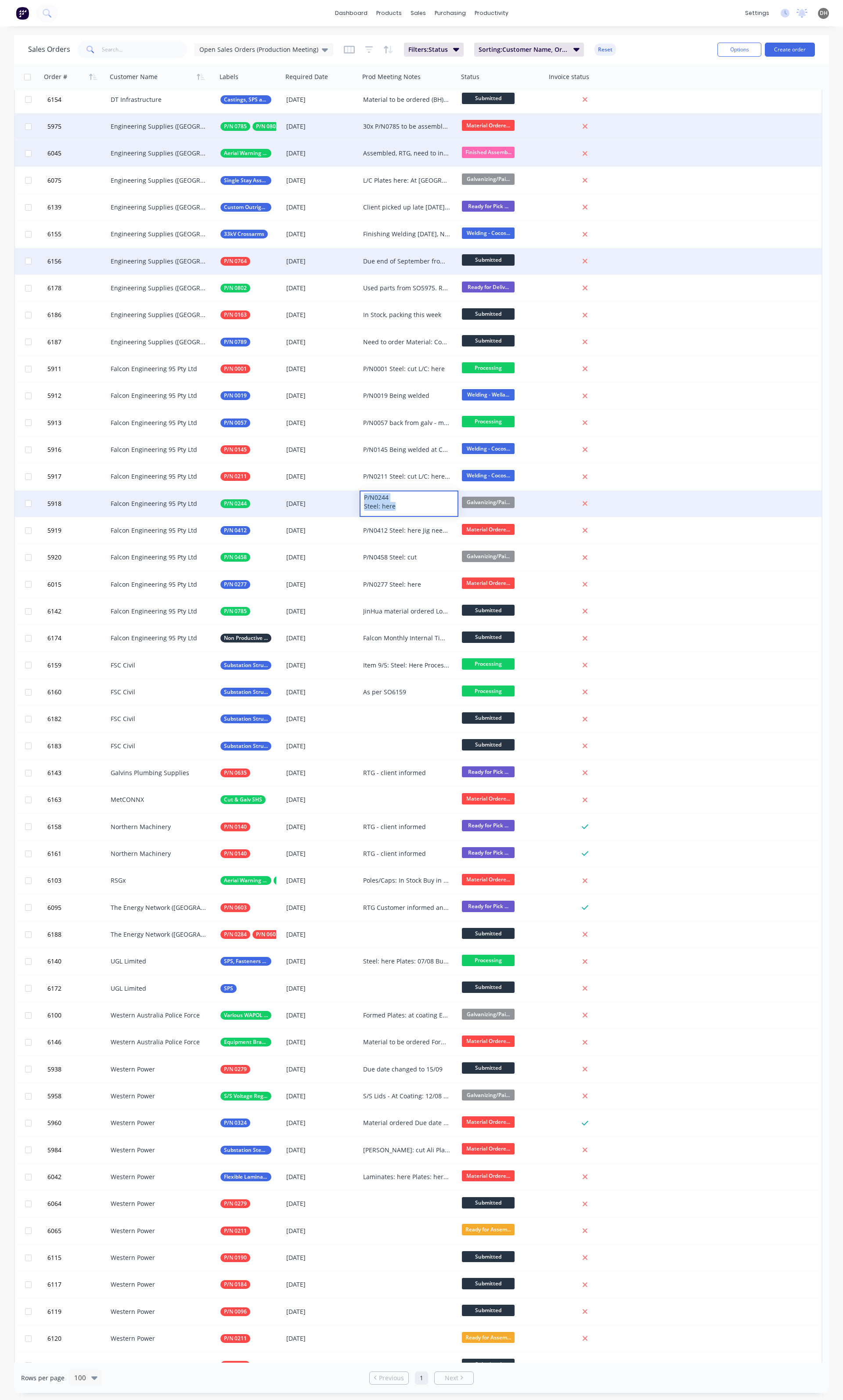
drag, startPoint x: 408, startPoint y: 498, endPoint x: 355, endPoint y: 491, distance: 53.5
click at [355, 491] on div "5918 Falcon Engineering 95 Pty Ltd P/N 0244 29 Aug 2025 P/N0244 Steel: here Gal…" at bounding box center [418, 504] width 807 height 27
drag, startPoint x: 393, startPoint y: 496, endPoint x: 349, endPoint y: 496, distance: 44.0
click at [349, 496] on div "5918 Falcon Engineering 95 Pty Ltd P/N 0244 29 Aug 2025 At Galv Galvanizing/Pai…" at bounding box center [418, 504] width 807 height 27
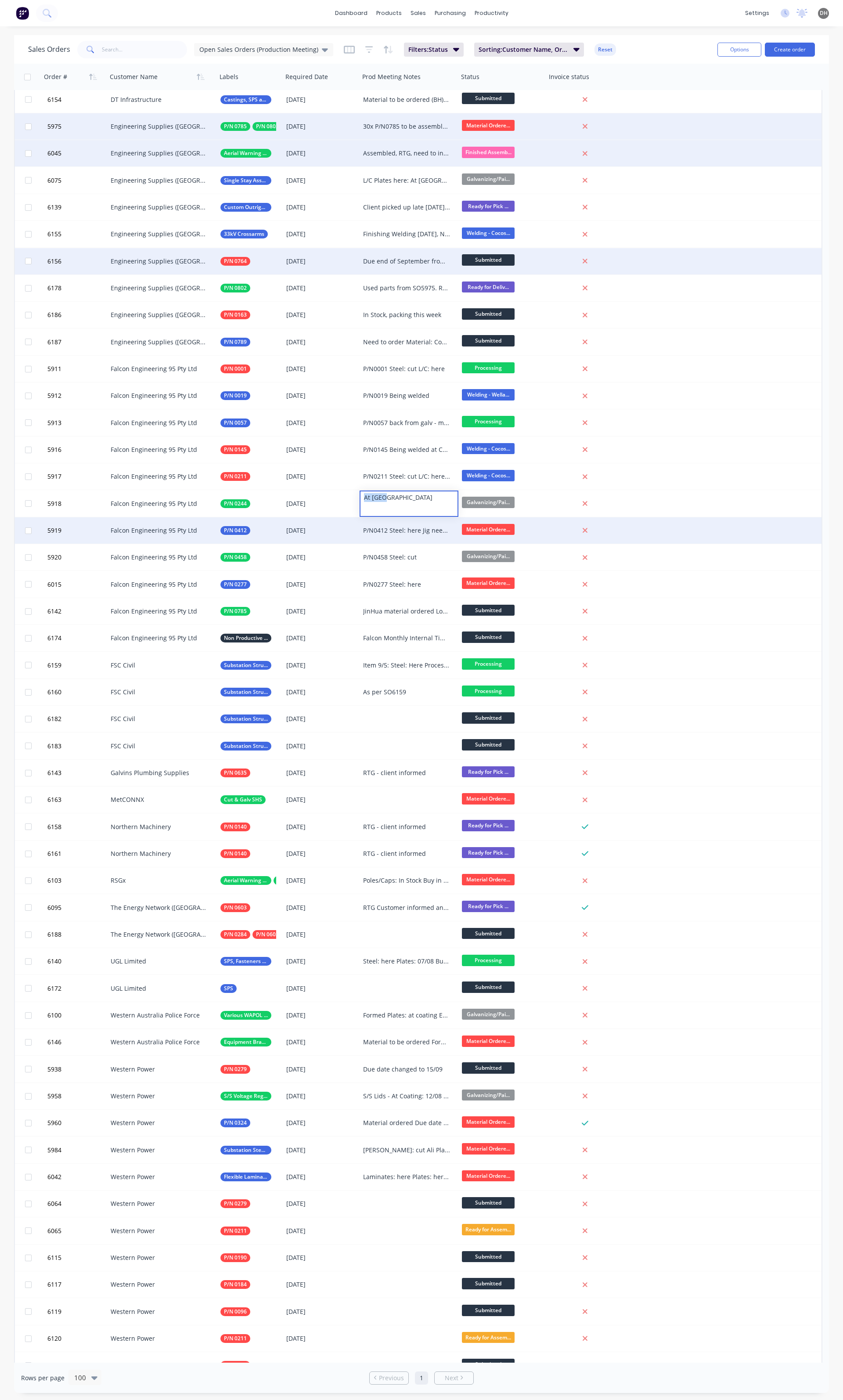
copy div "At [GEOGRAPHIC_DATA]"
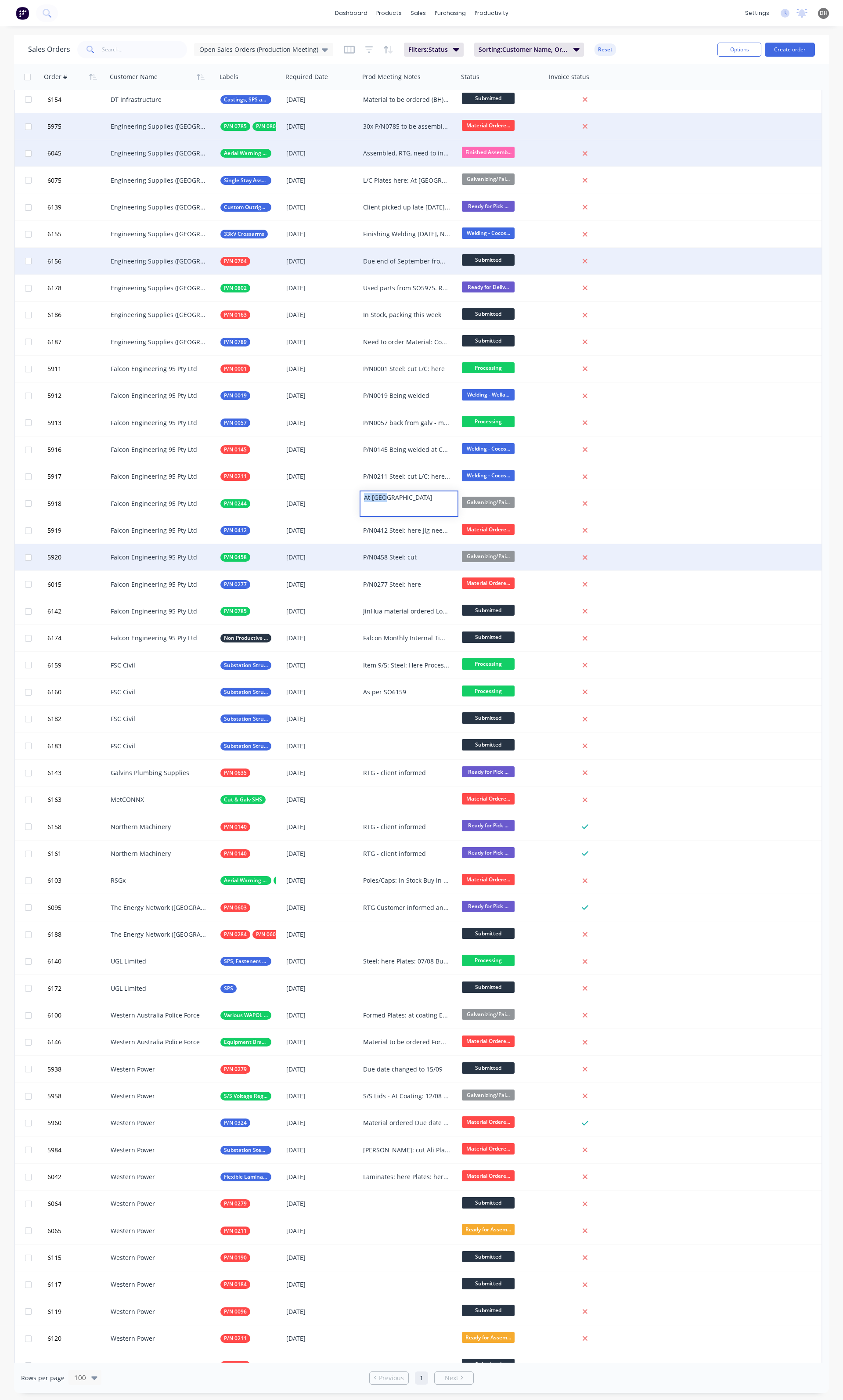
click at [373, 552] on div "P/N0458 Steel: cut" at bounding box center [409, 557] width 99 height 26
click at [385, 558] on div "P/N0458 Steel: cut" at bounding box center [407, 558] width 87 height 9
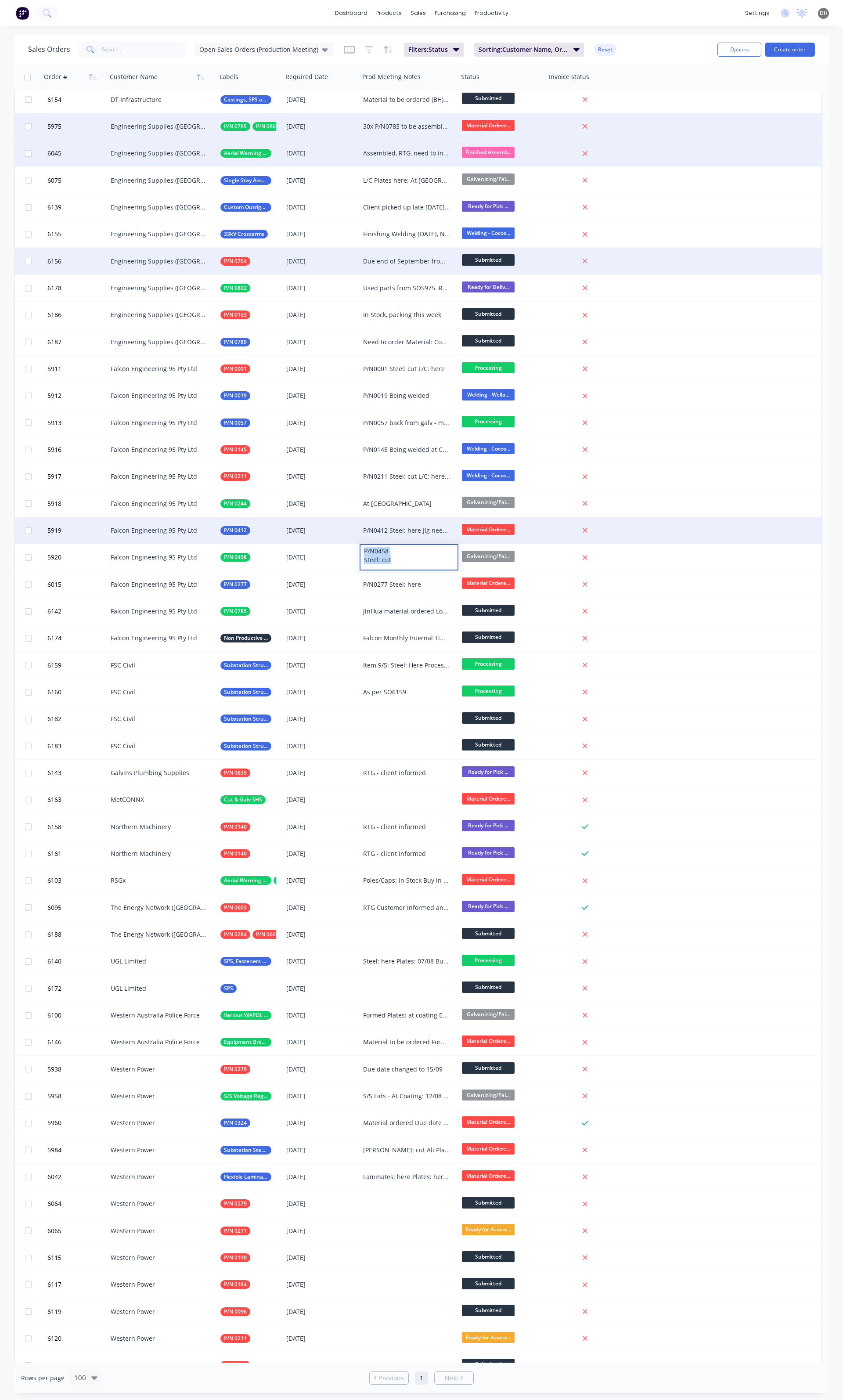
drag, startPoint x: 427, startPoint y: 559, endPoint x: 345, endPoint y: 543, distance: 83.5
click at [345, 543] on div "6028 DT Infrastructure QR Castings 01 Dec 2025 Need to send handover email and …" at bounding box center [418, 812] width 808 height 1562
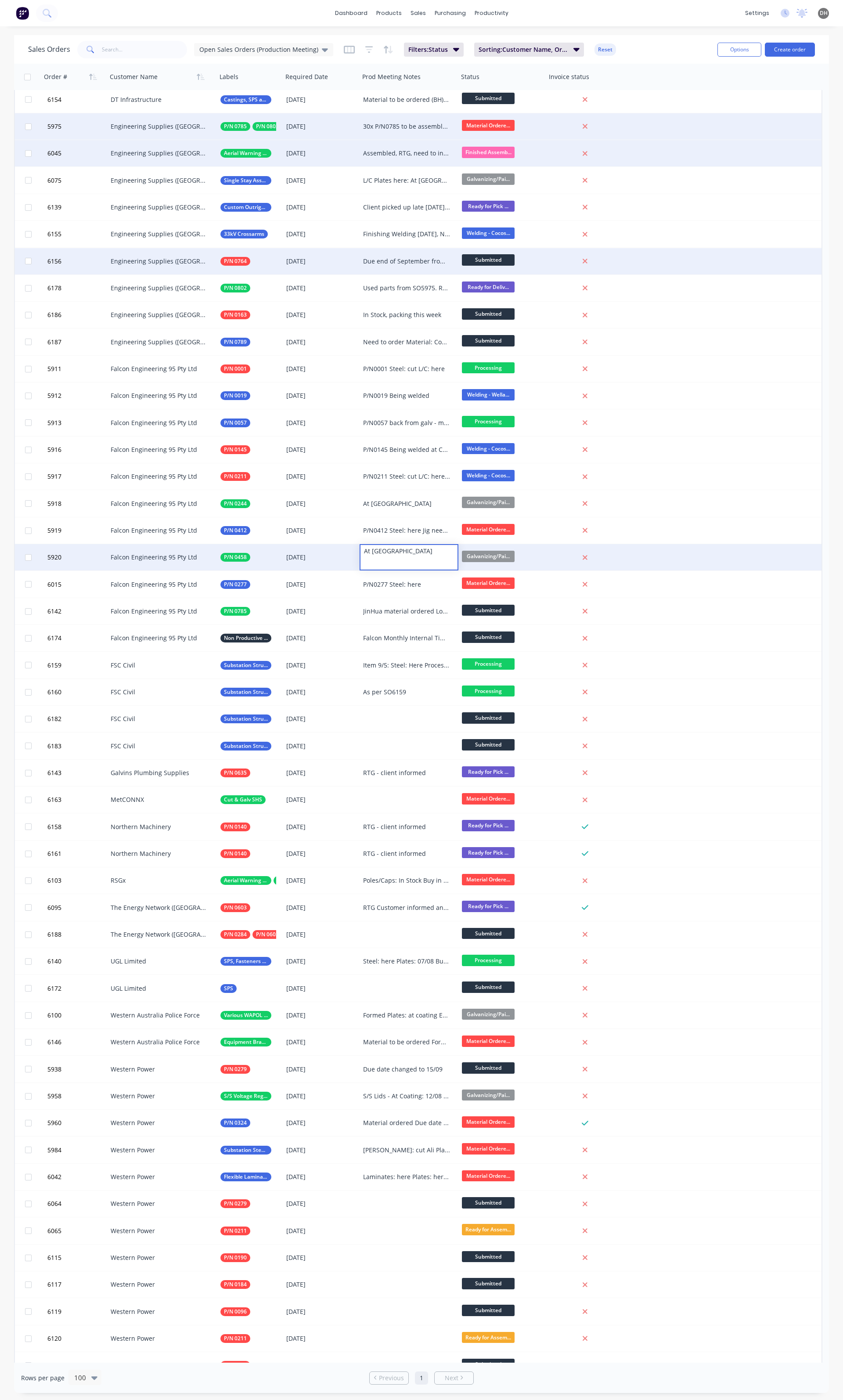
click at [736, 559] on div "5920 Falcon Engineering 95 Pty Ltd P/N 0458 29 Aug 2025 At Galv Galvanizing/Pai…" at bounding box center [418, 558] width 807 height 27
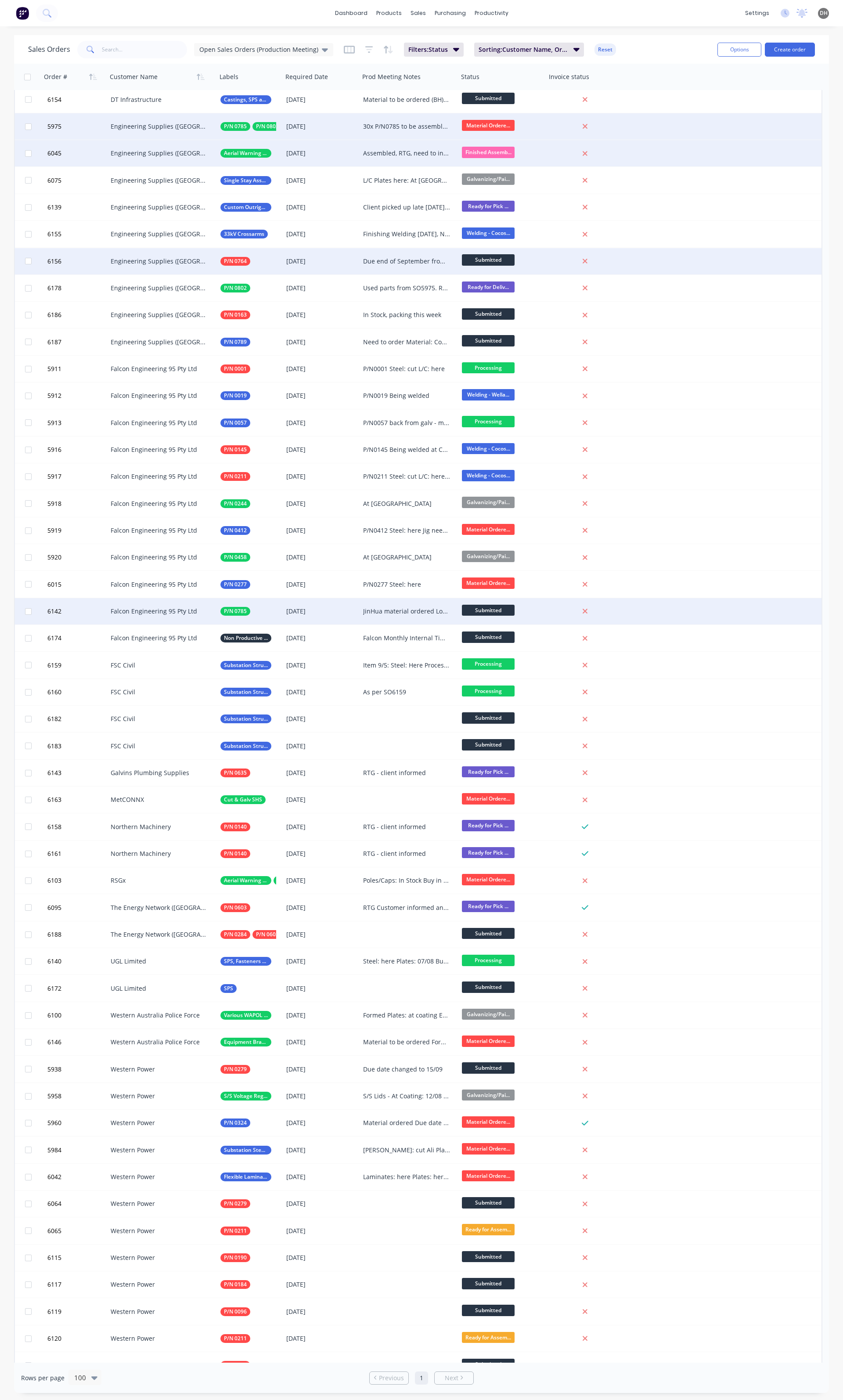
click at [371, 611] on div "JinHua material ordered Local material and fasteners to be ordered" at bounding box center [407, 612] width 87 height 9
click at [375, 605] on div "JinHua material ordered Local material and fasteners to be ordered" at bounding box center [408, 614] width 97 height 30
click at [390, 624] on div "Jinhua material ordered Local material and fasteners to be ordered" at bounding box center [408, 614] width 97 height 30
click at [401, 624] on div "Jinhua material ordered Local material and fasteners to be ordered" at bounding box center [408, 614] width 97 height 30
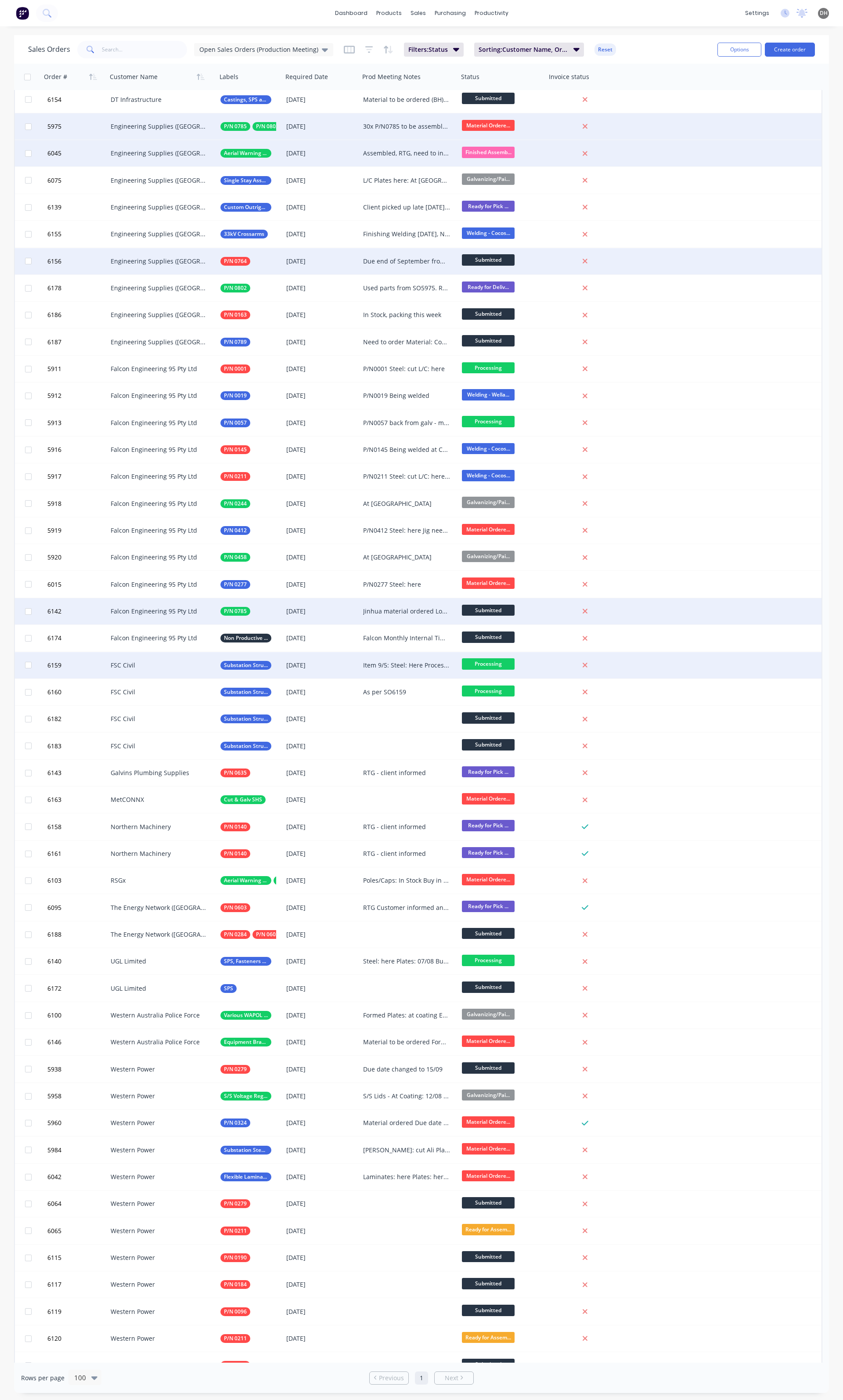
click at [388, 664] on div "Item 9/5: Steel: Here Processed Steel: 06/08 Plates: 08/08 Remaining Items (130…" at bounding box center [407, 666] width 87 height 9
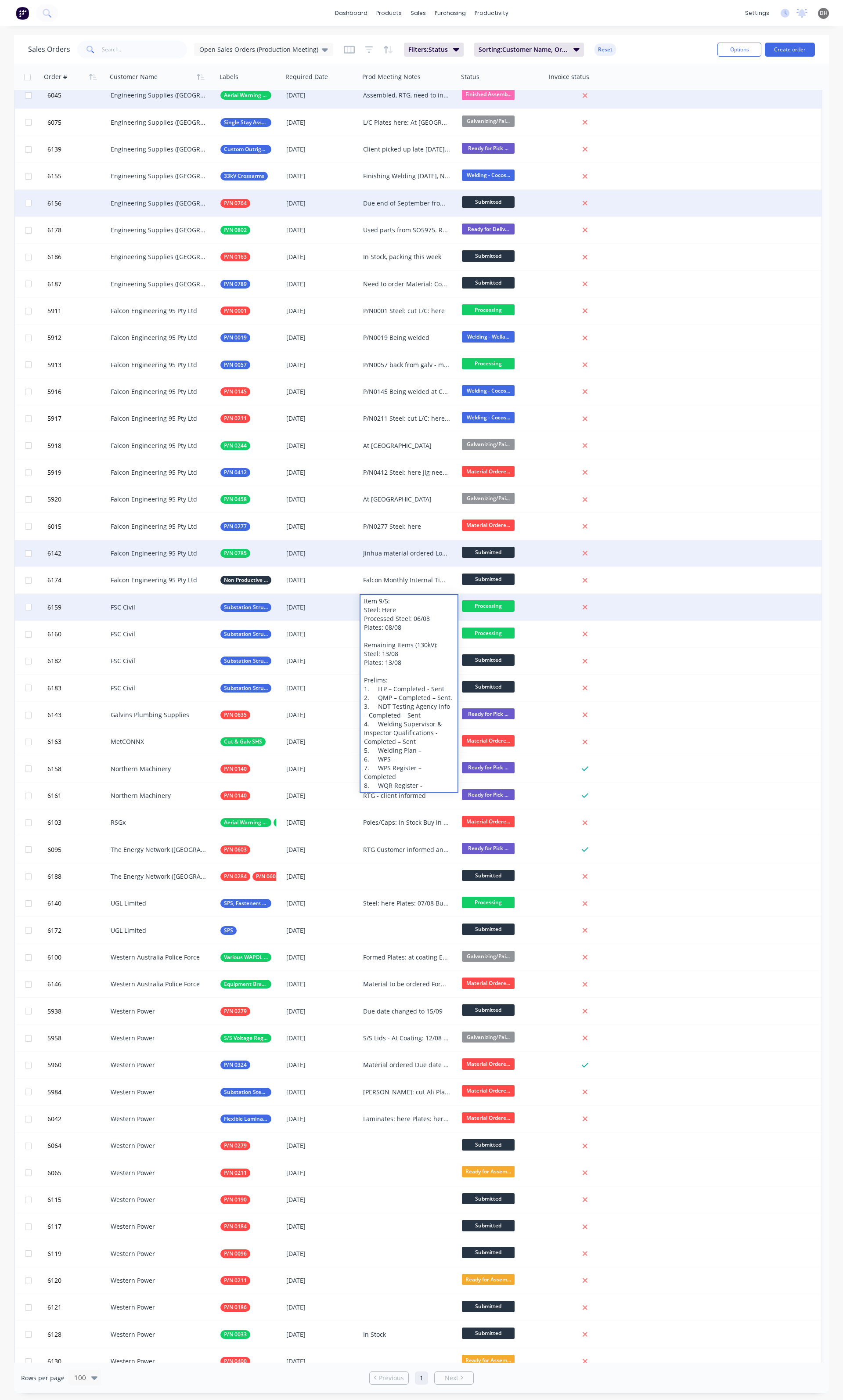
scroll to position [117, 0]
click at [423, 748] on div "Item 9/5: Steel: Here Processed Steel: 06/08 Plates: 08/08 Remaining Items (130…" at bounding box center [408, 693] width 97 height 197
drag, startPoint x: 419, startPoint y: 742, endPoint x: 363, endPoint y: 742, distance: 56.0
click at [363, 742] on div "Item 9/5: Steel: Here Processed Steel: 06/08 Plates: 08/08 Remaining Items (130…" at bounding box center [408, 693] width 97 height 197
copy div "Completed – Sent"
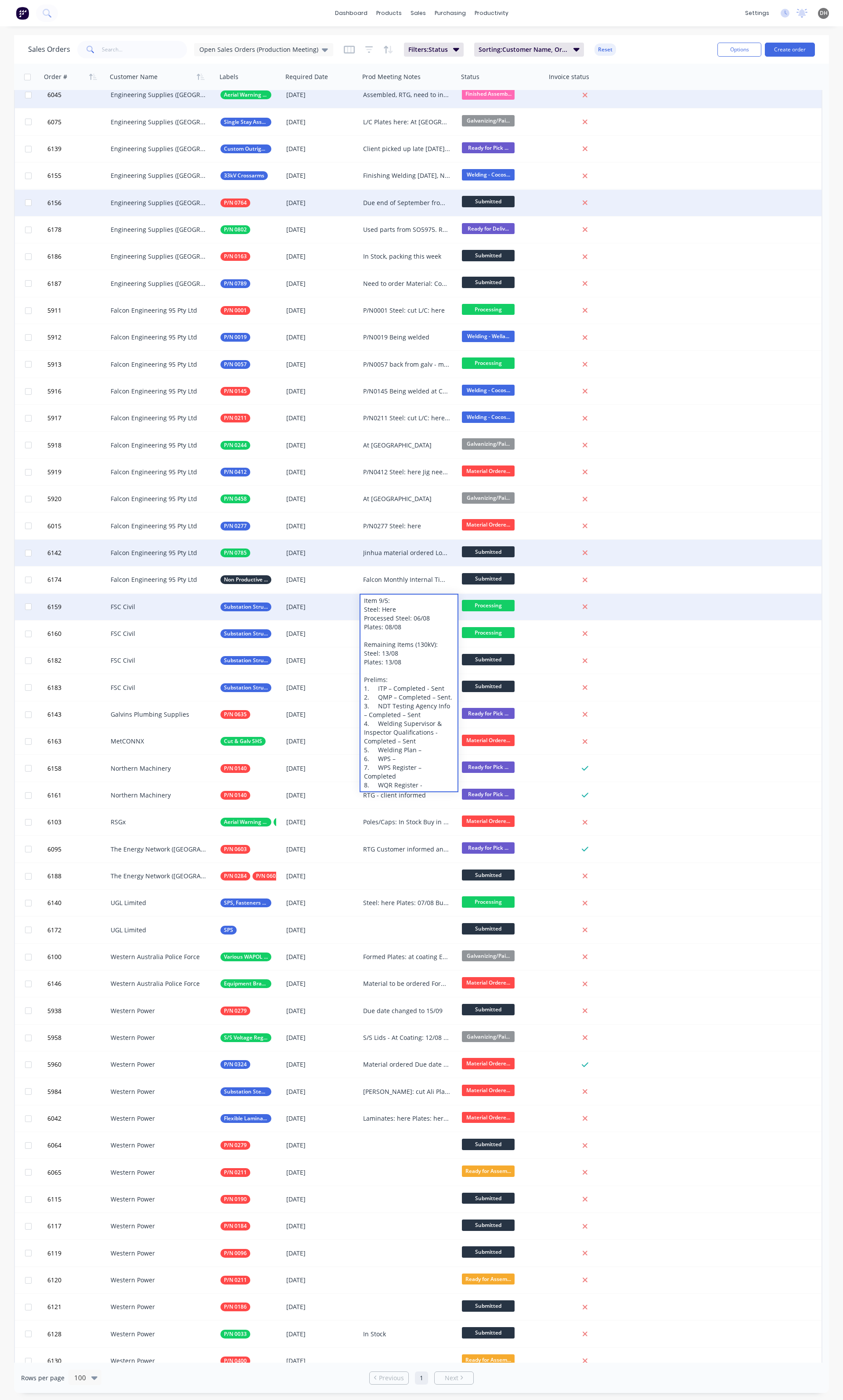
click at [429, 746] on div "Item 9/5: Steel: Here Processed Steel: 06/08 Plates: 08/08 Remaining Items (130…" at bounding box center [408, 693] width 97 height 197
click at [408, 768] on div "Item 9/5: Steel: Here Processed Steel: 06/08 Plates: 08/08 Remaining Items (130…" at bounding box center [408, 697] width 97 height 206
click at [429, 782] on div "Item 9/5: Steel: Here Processed Steel: 06/08 Plates: 08/08 Remaining Items (130…" at bounding box center [408, 697] width 97 height 206
click at [448, 778] on div "Item 9/5: Steel: Here Processed Steel: 06/08 Plates: 08/08 Remaining Items (130…" at bounding box center [408, 702] width 97 height 215
click at [452, 775] on div "Item 9/5: Steel: Here Processed Steel: 06/08 Plates: 08/08 Remaining Items (130…" at bounding box center [408, 702] width 97 height 215
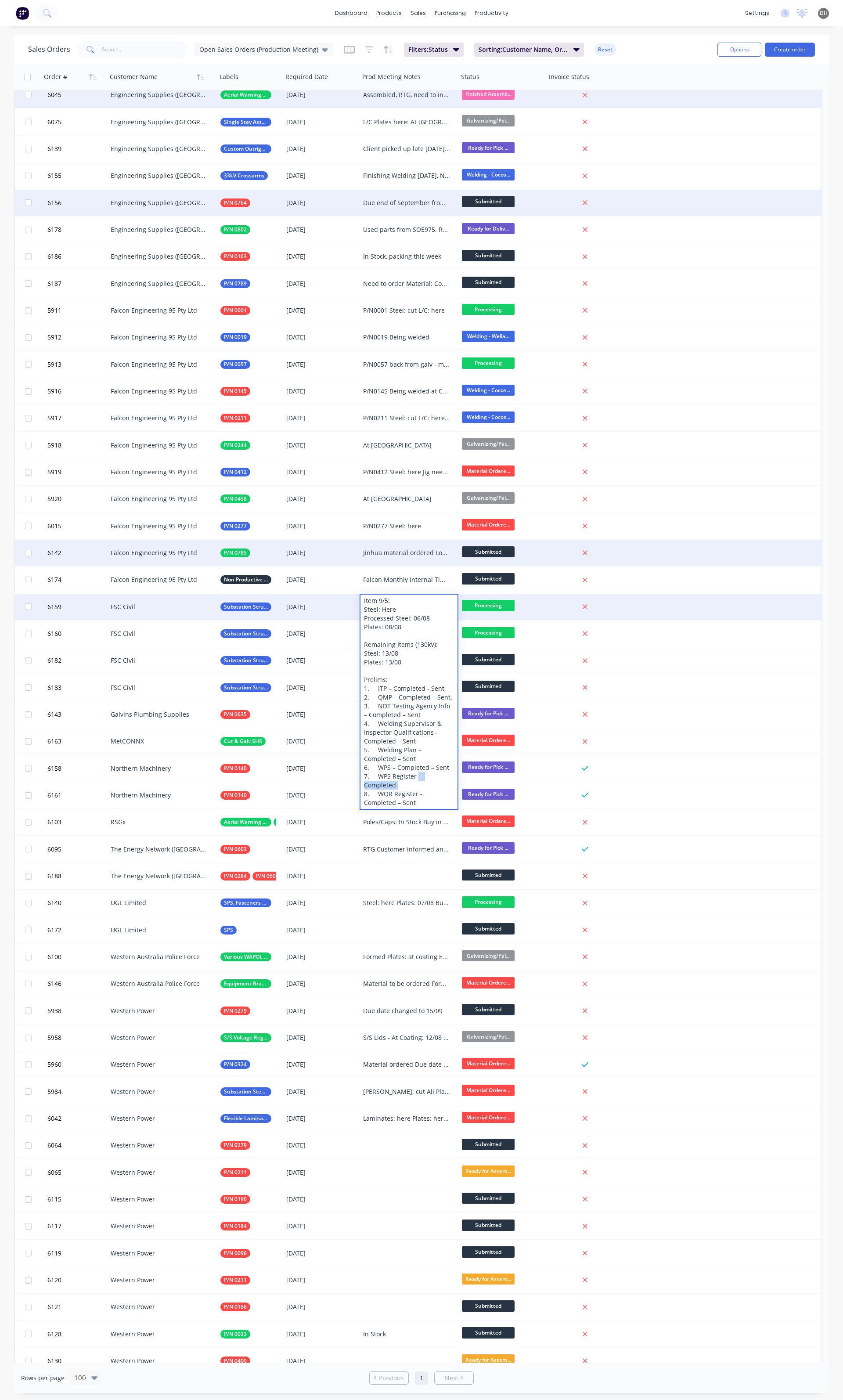
drag, startPoint x: 452, startPoint y: 775, endPoint x: 416, endPoint y: 775, distance: 36.0
click at [416, 775] on div "Item 9/5: Steel: Here Processed Steel: 06/08 Plates: 08/08 Remaining Items (130…" at bounding box center [408, 702] width 97 height 215
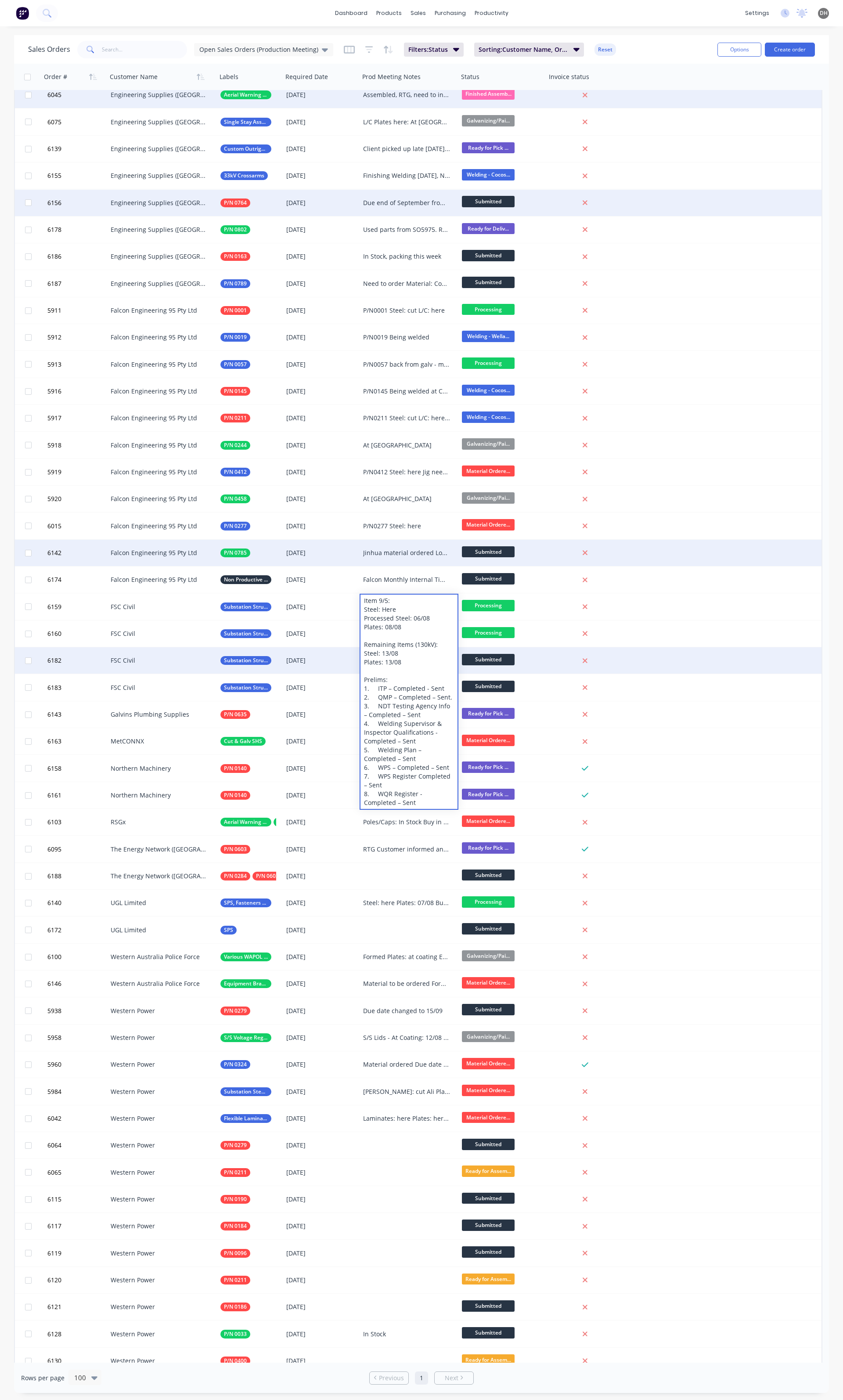
click at [633, 666] on div "6182 FSC Civil Substation Structural Steel 06 Aug 2025 Submitted" at bounding box center [418, 661] width 807 height 27
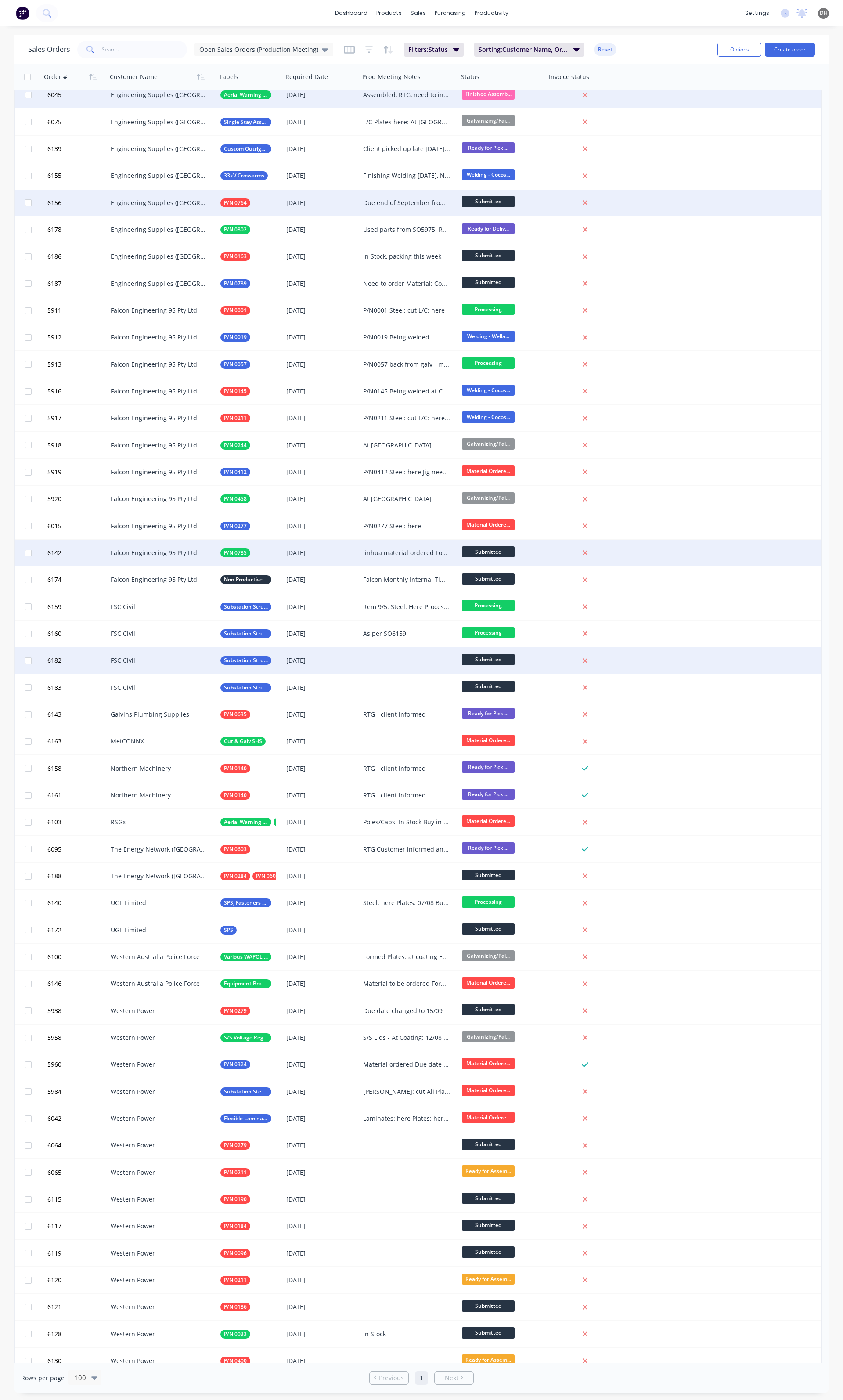
click at [385, 655] on div at bounding box center [409, 660] width 99 height 26
click at [693, 654] on div "6182 FSC Civil Substation Structural Steel 06 Aug 2025 Prelimes as per SO6159 S…" at bounding box center [418, 661] width 807 height 27
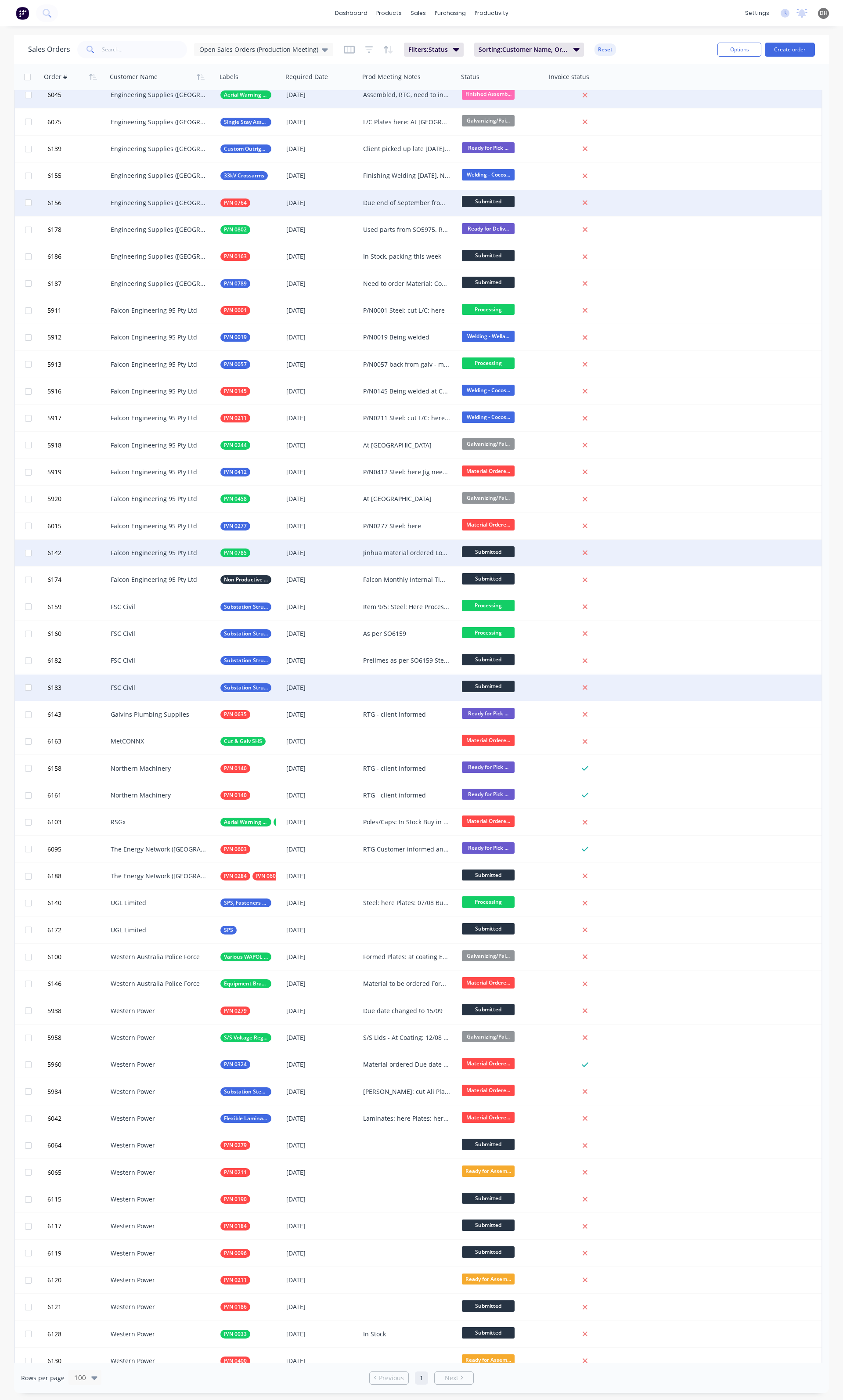
click at [375, 685] on div at bounding box center [409, 688] width 99 height 26
click at [714, 684] on div "6183 FSC Civil Substation Structural Steel 06 Aug 2025 As per SO6182 Submitted" at bounding box center [418, 688] width 807 height 27
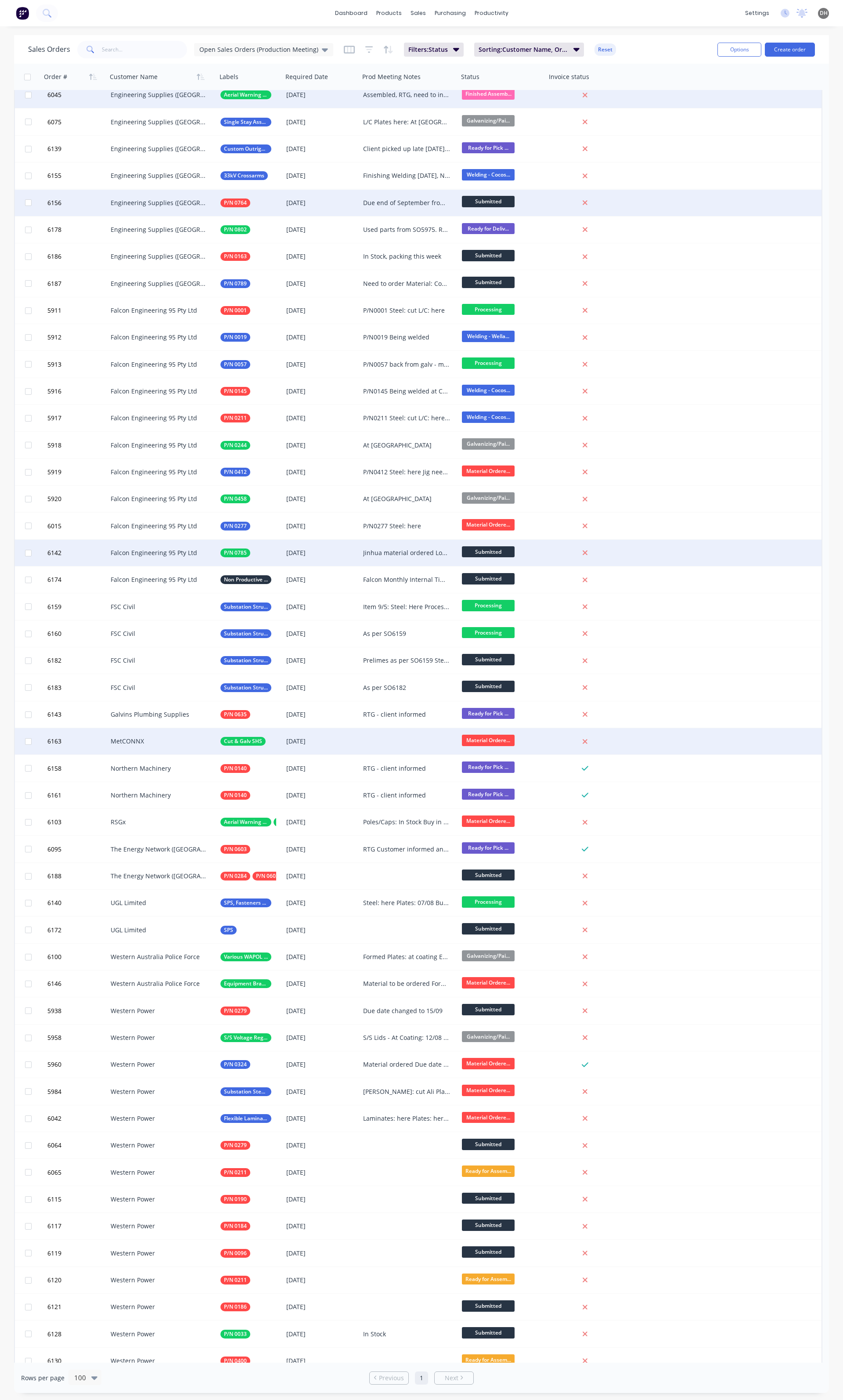
click at [378, 737] on div at bounding box center [409, 741] width 99 height 26
click at [397, 747] on div at bounding box center [409, 741] width 99 height 26
click at [651, 744] on div "6163 MetCONNX Cut & Galv SHS 19 Aug 2025 Steel: Here Material Ordere..." at bounding box center [418, 742] width 807 height 27
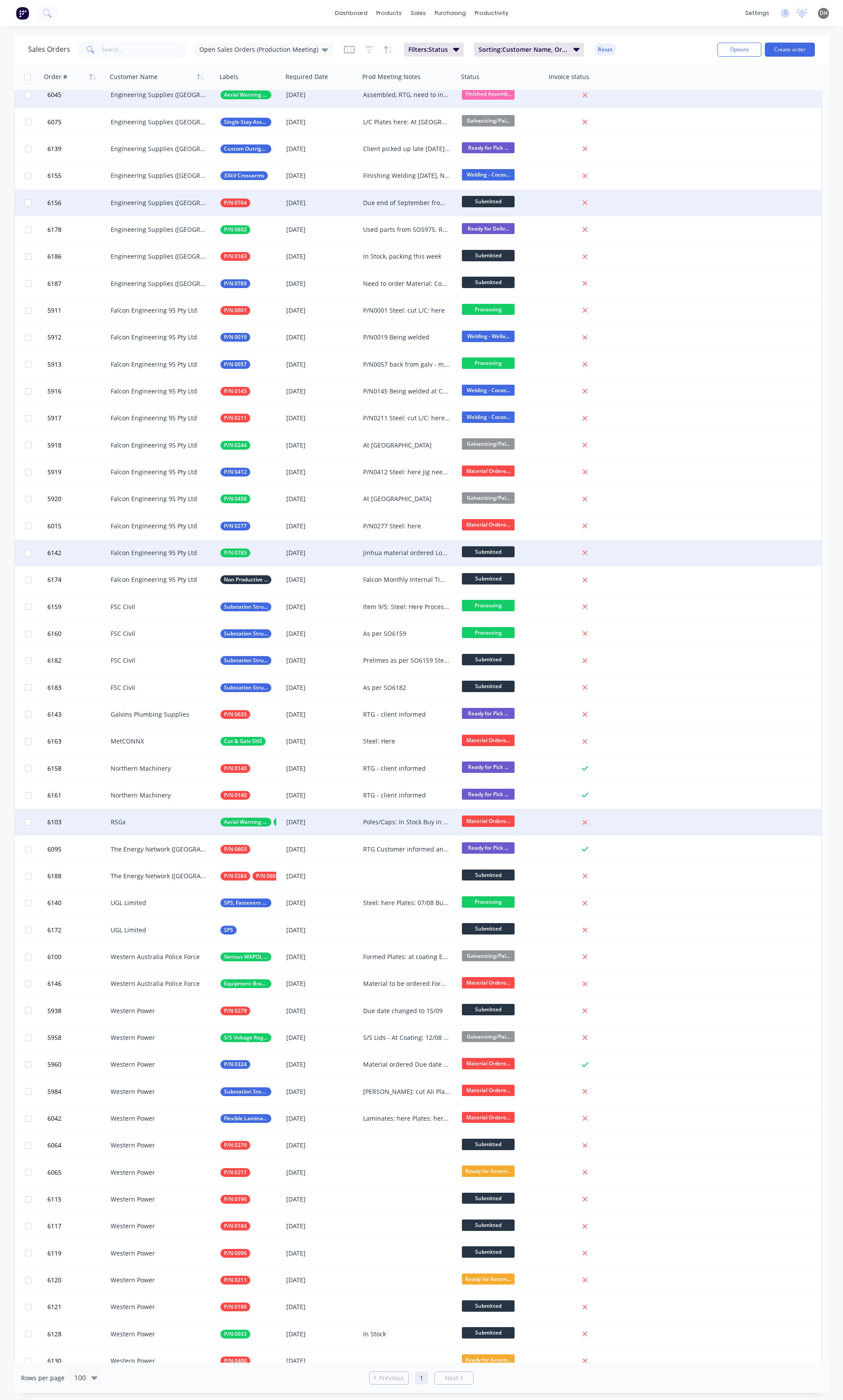
click at [489, 817] on span "Material Ordere..." at bounding box center [489, 821] width 53 height 11
click at [491, 915] on button "Finished Assembly" at bounding box center [506, 921] width 88 height 17
click at [420, 99] on div "Assembled, RTG, need to inform client" at bounding box center [409, 95] width 99 height 26
drag, startPoint x: 399, startPoint y: 98, endPoint x: 357, endPoint y: 83, distance: 44.6
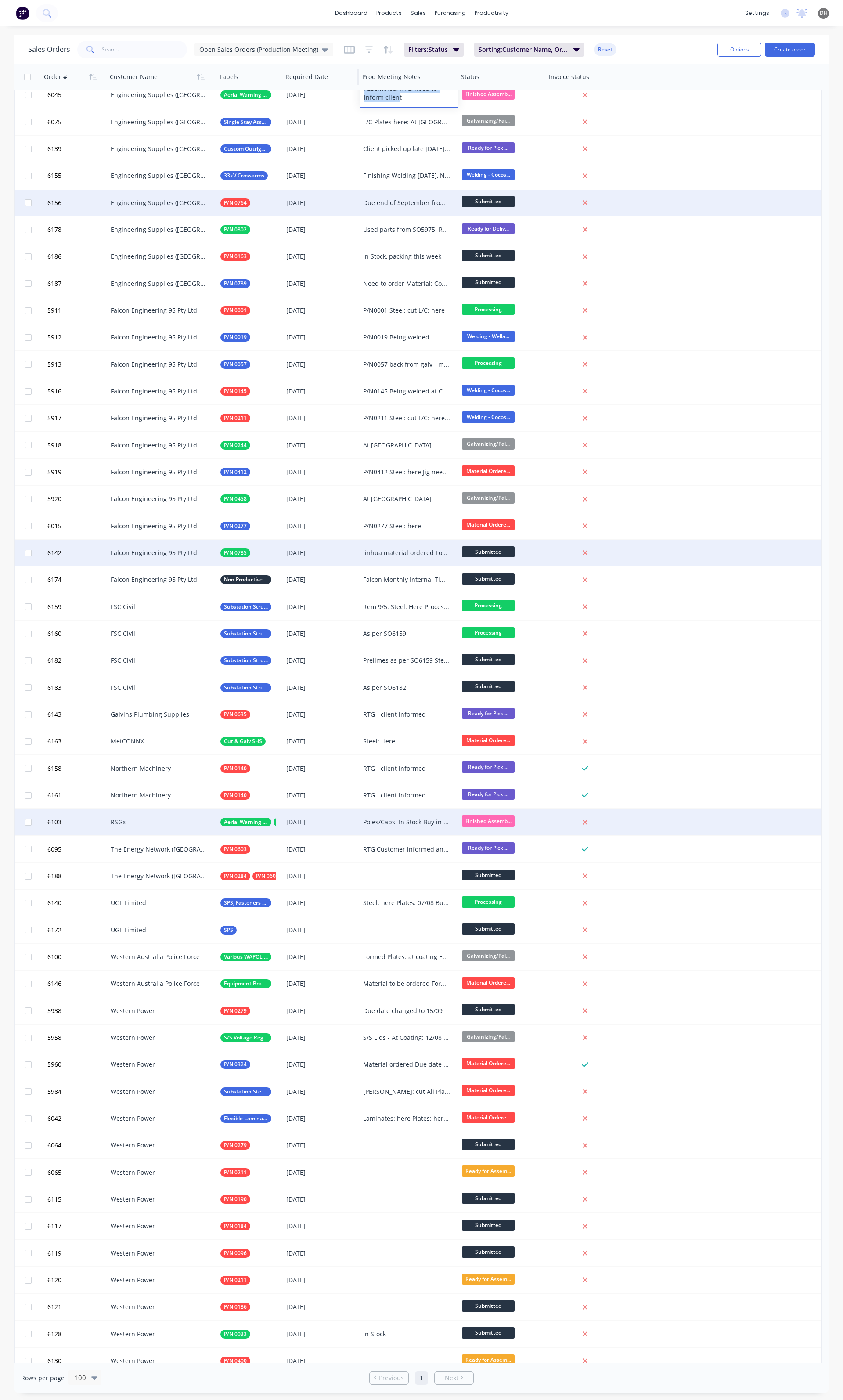
click at [357, 83] on div "Order # Customer Name Labels Required Date Prod Meeting Notes Status Invoice st…" at bounding box center [418, 741] width 808 height 1588
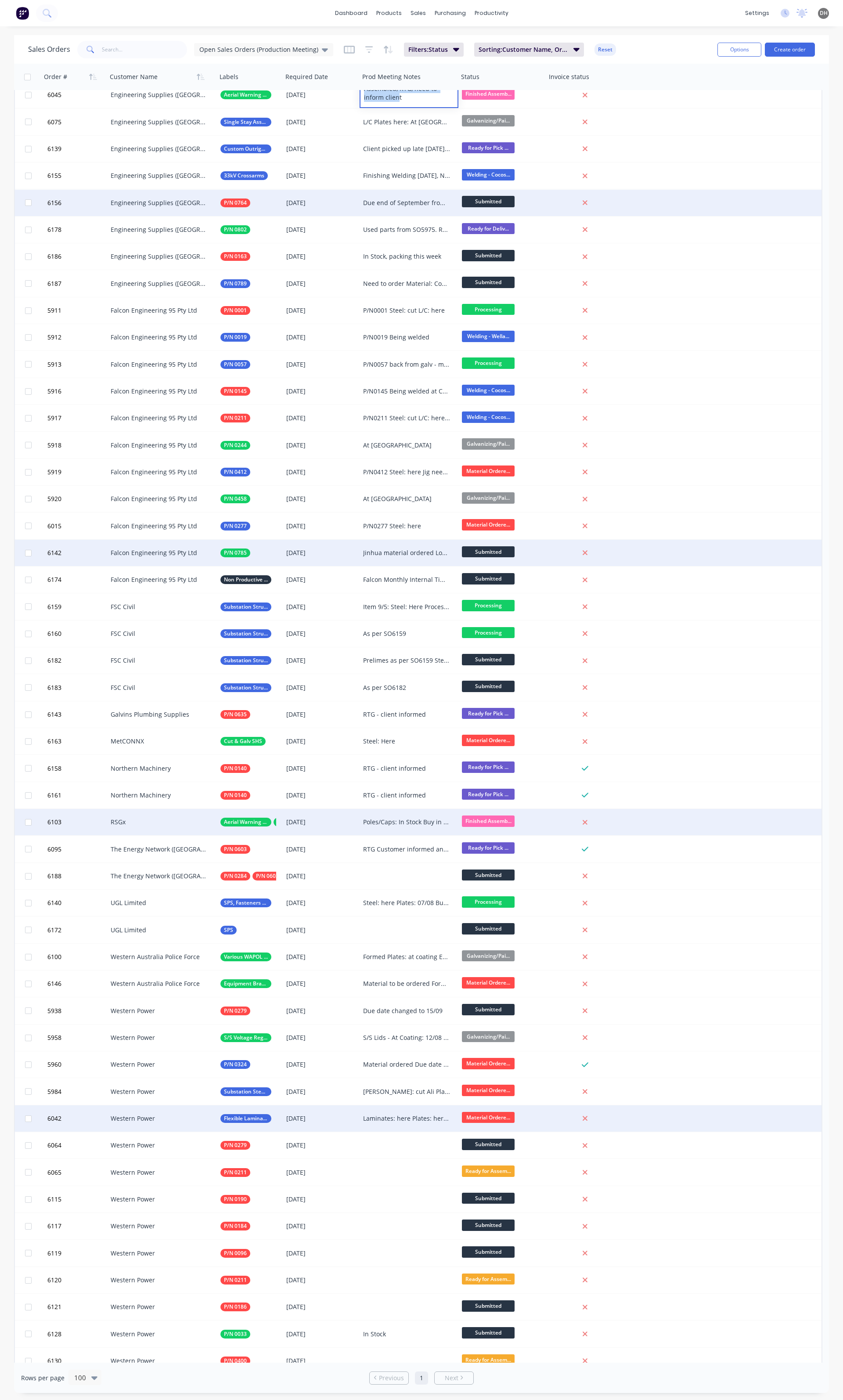
copy div "Assembled, RTG, need to inform clien"
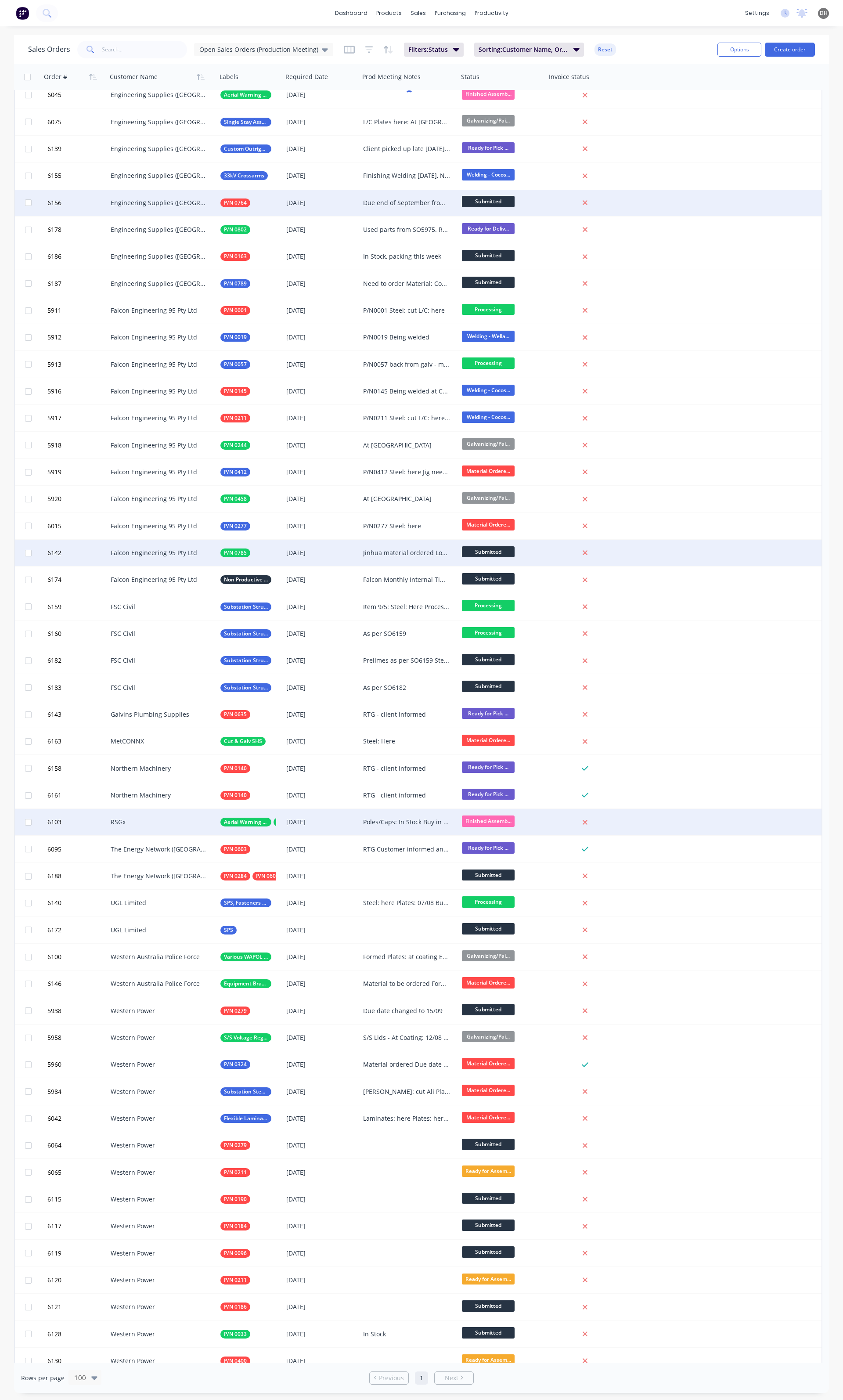
click at [397, 823] on div "Poles/Caps: In Stock Buy in items: 05/08" at bounding box center [407, 822] width 87 height 9
click at [387, 824] on div "Poles/Caps: In Stock Buy in items: 05/08" at bounding box center [407, 822] width 87 height 9
drag, startPoint x: 416, startPoint y: 824, endPoint x: 357, endPoint y: 812, distance: 60.2
click at [357, 812] on div "6103 RSGx Aerial Warning Poles Buy In Items 12 Aug 2025 Poles/Caps: In Stock Bu…" at bounding box center [418, 823] width 807 height 27
click at [666, 824] on div "6103 RSGx Aerial Warning Poles Buy In Items 12 Aug 2025 Assembled, RTG, need to…" at bounding box center [418, 823] width 807 height 27
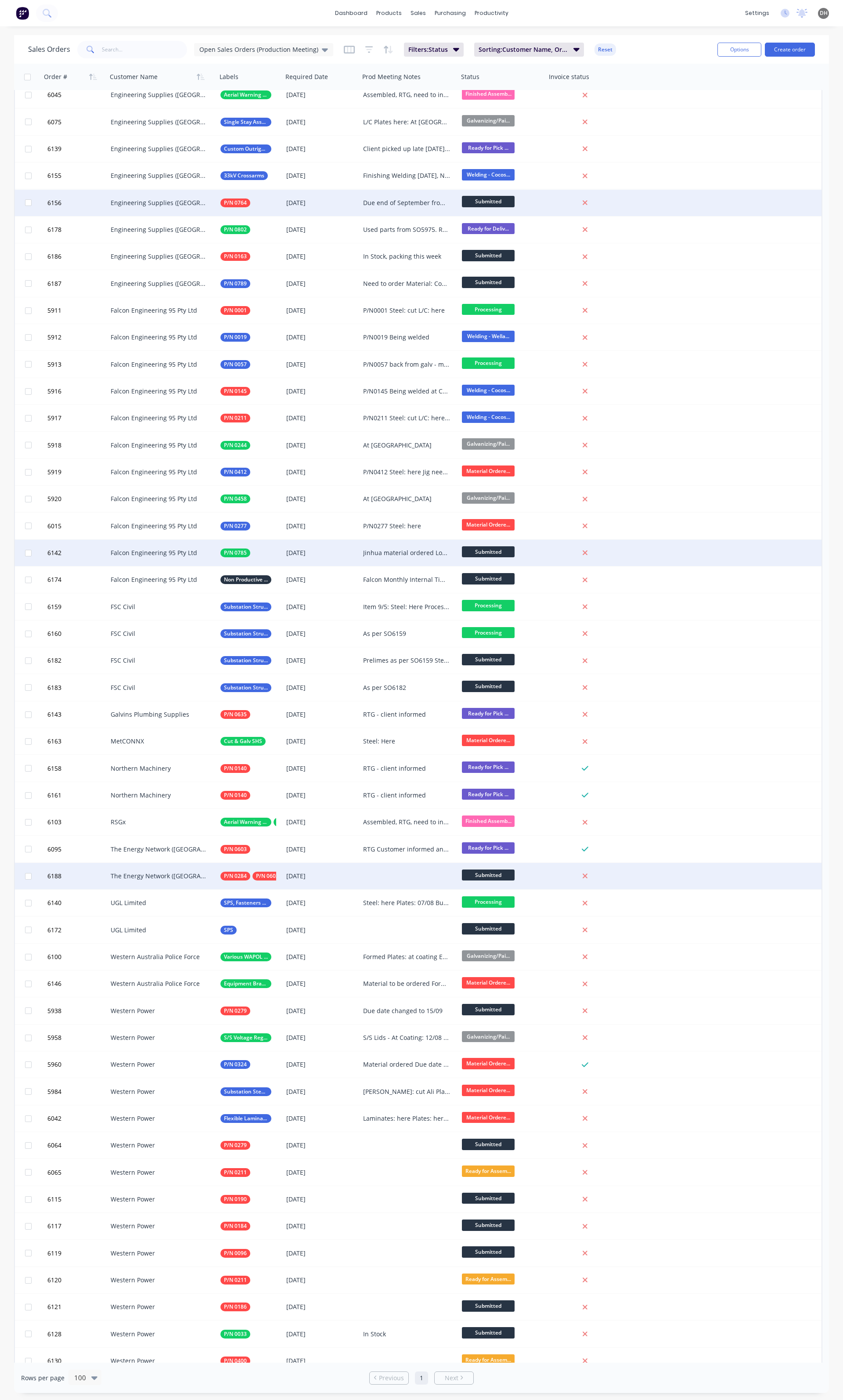
click at [394, 877] on div at bounding box center [409, 876] width 99 height 26
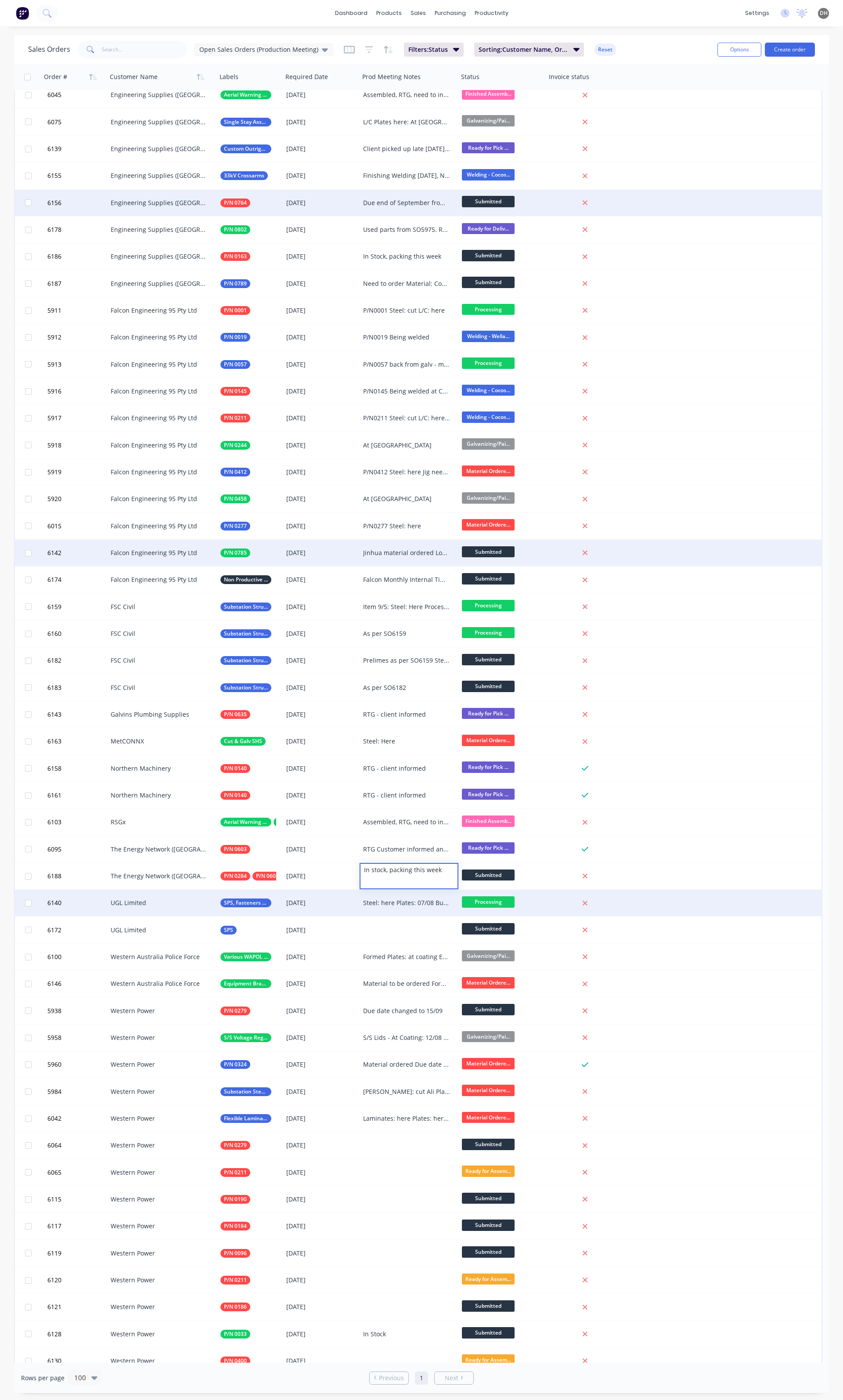
click at [396, 903] on div "Steel: here Plates: 07/08 Buy in: 05/08 Lindapters: 12/08" at bounding box center [407, 903] width 87 height 9
click at [403, 905] on div "Steel: here Plates: 07/08 Buy in: 05/08 Lindapters: 12/08" at bounding box center [408, 910] width 97 height 38
click at [403, 904] on div "Steel: here Plates: 07/08 Buy in: 05/08 Lindapters: 12/08" at bounding box center [408, 910] width 97 height 38
drag, startPoint x: 403, startPoint y: 904, endPoint x: 385, endPoint y: 904, distance: 18.0
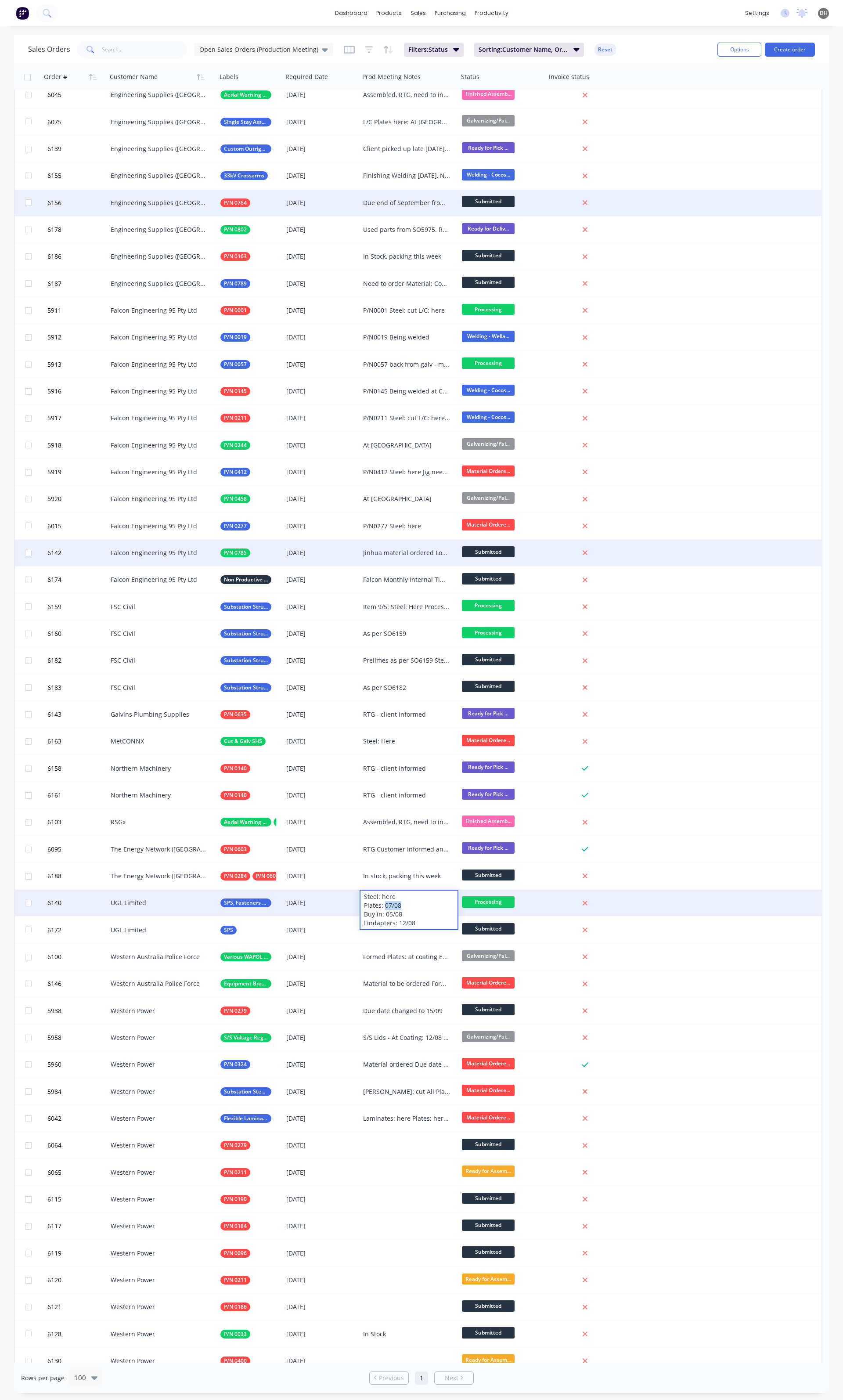
click at [385, 904] on div "Steel: here Plates: 07/08 Buy in: 05/08 Lindapters: 12/08" at bounding box center [408, 910] width 97 height 38
drag, startPoint x: 399, startPoint y: 912, endPoint x: 385, endPoint y: 911, distance: 14.0
click at [385, 911] on div "Steel: here Plates: here Buy in: 05/08 Lindapters: 12/08" at bounding box center [408, 910] width 97 height 38
click at [418, 920] on div "Steel: here Plates: here Buy in: here Lindapters: 12/08" at bounding box center [408, 910] width 97 height 38
click at [733, 911] on div "6140 UGL Limited SPS, Fasteners & Buy IN 28 Aug 2025 Steel: here Plates: here B…" at bounding box center [418, 903] width 807 height 27
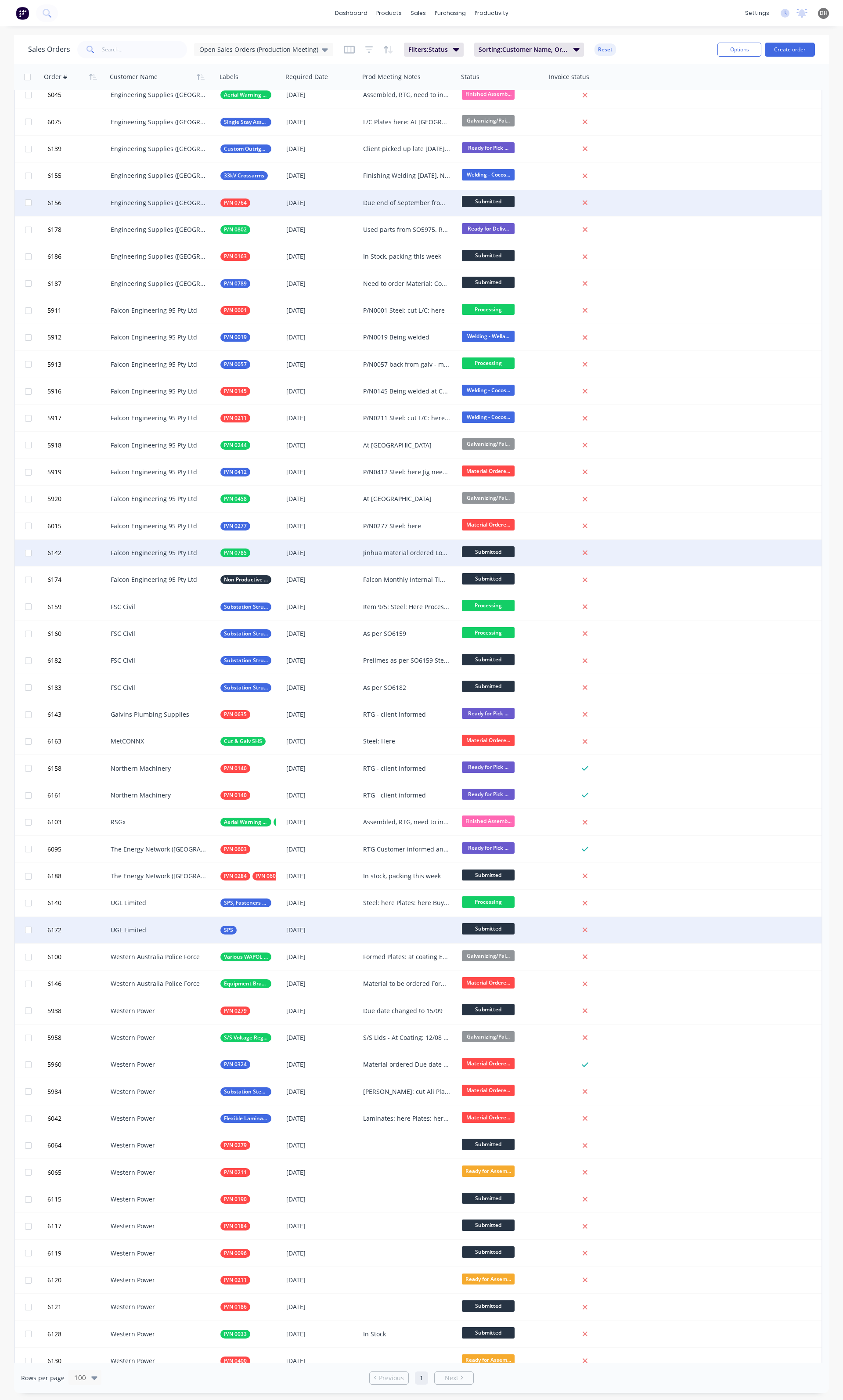
click at [399, 927] on div at bounding box center [409, 930] width 99 height 26
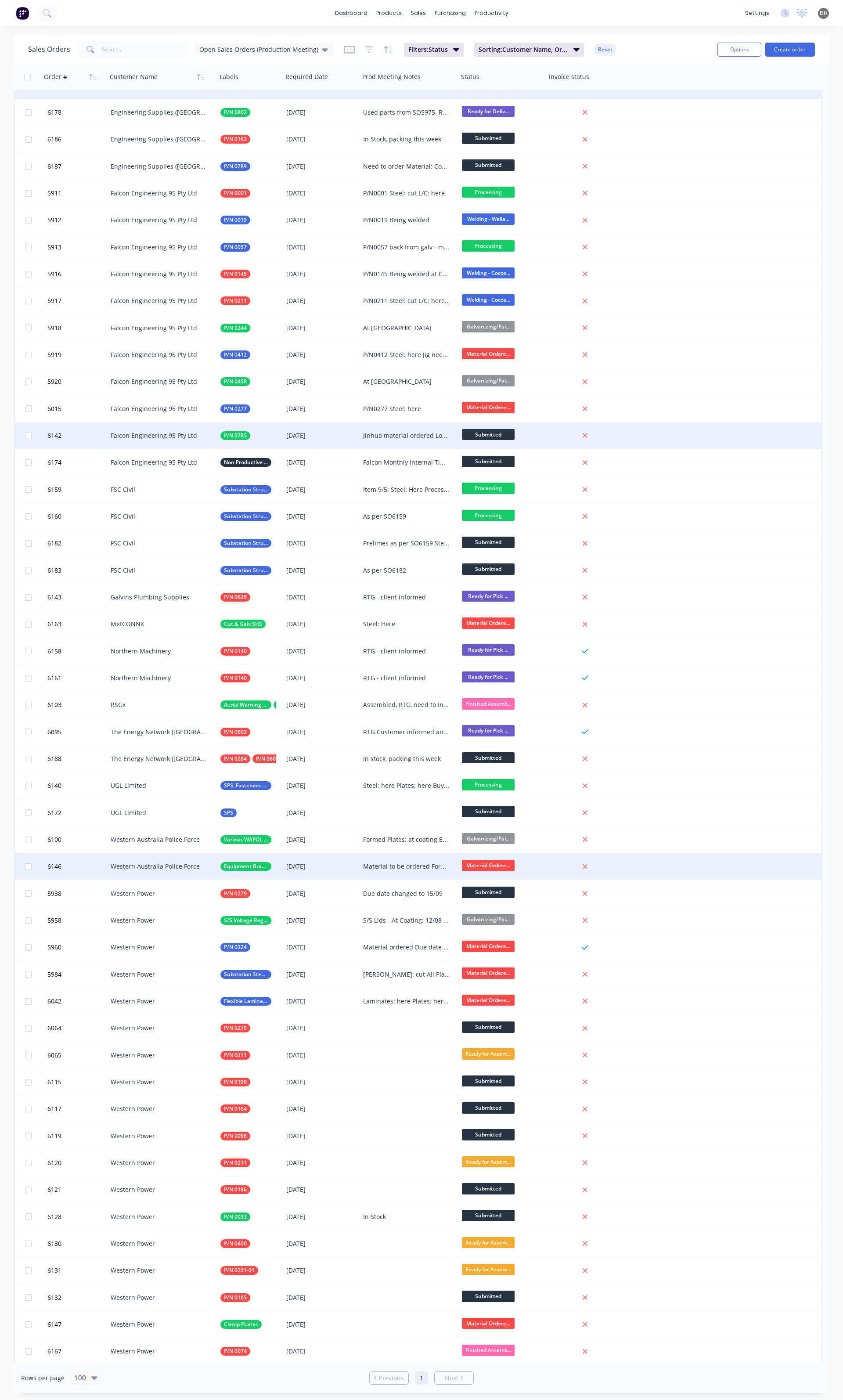
scroll to position [289, 0]
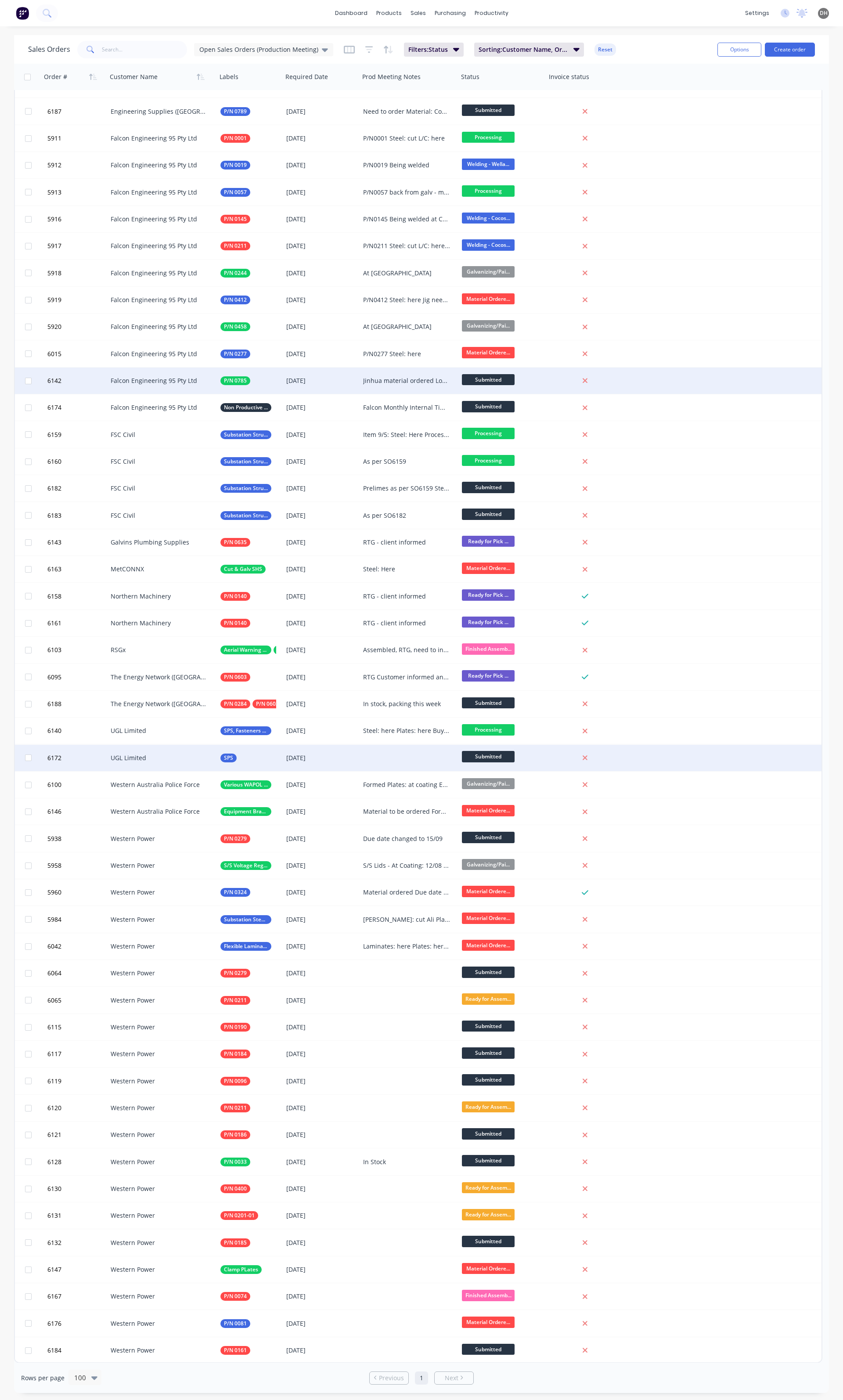
click at [366, 754] on div at bounding box center [409, 757] width 99 height 26
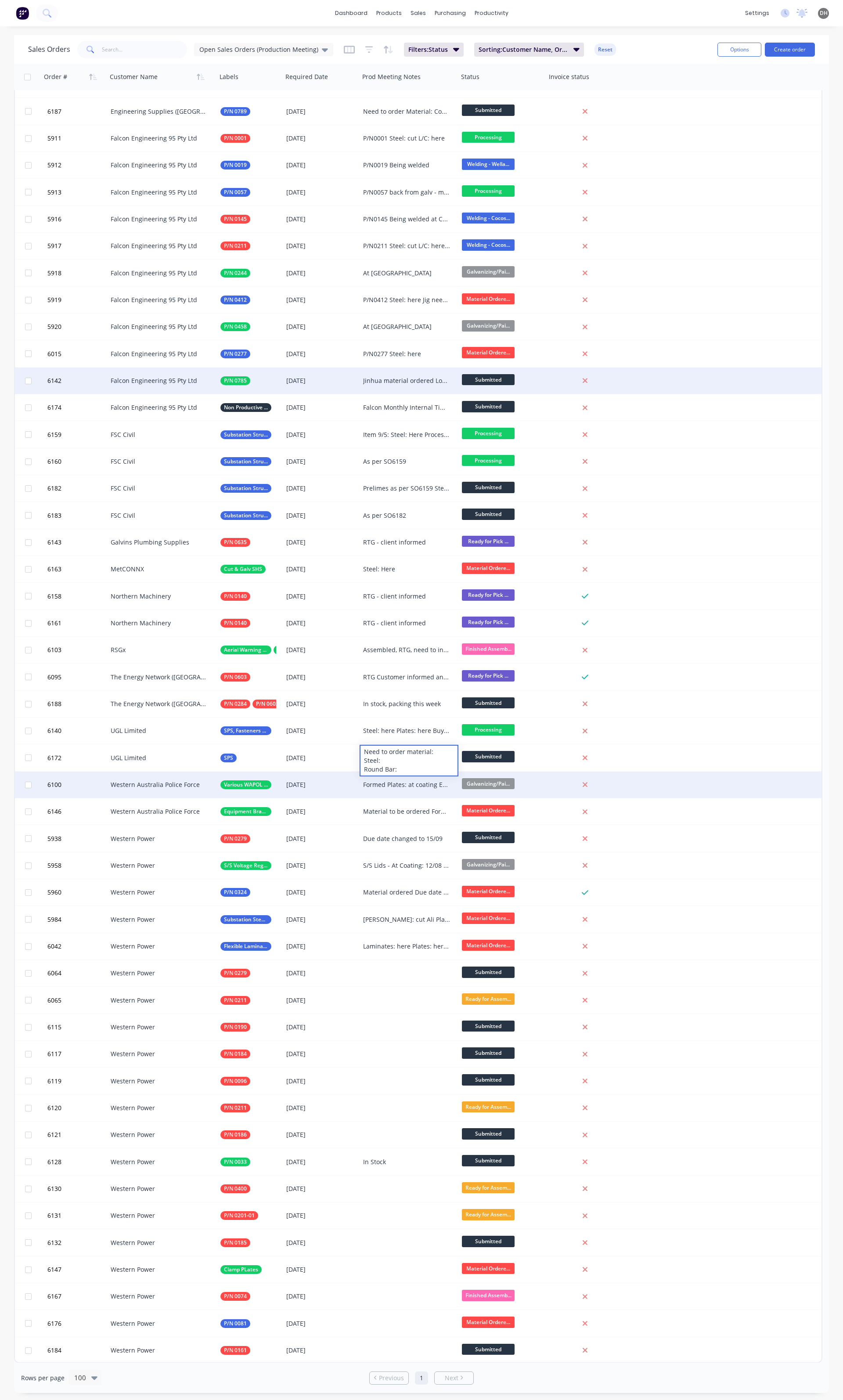
click at [624, 772] on div at bounding box center [587, 784] width 81 height 26
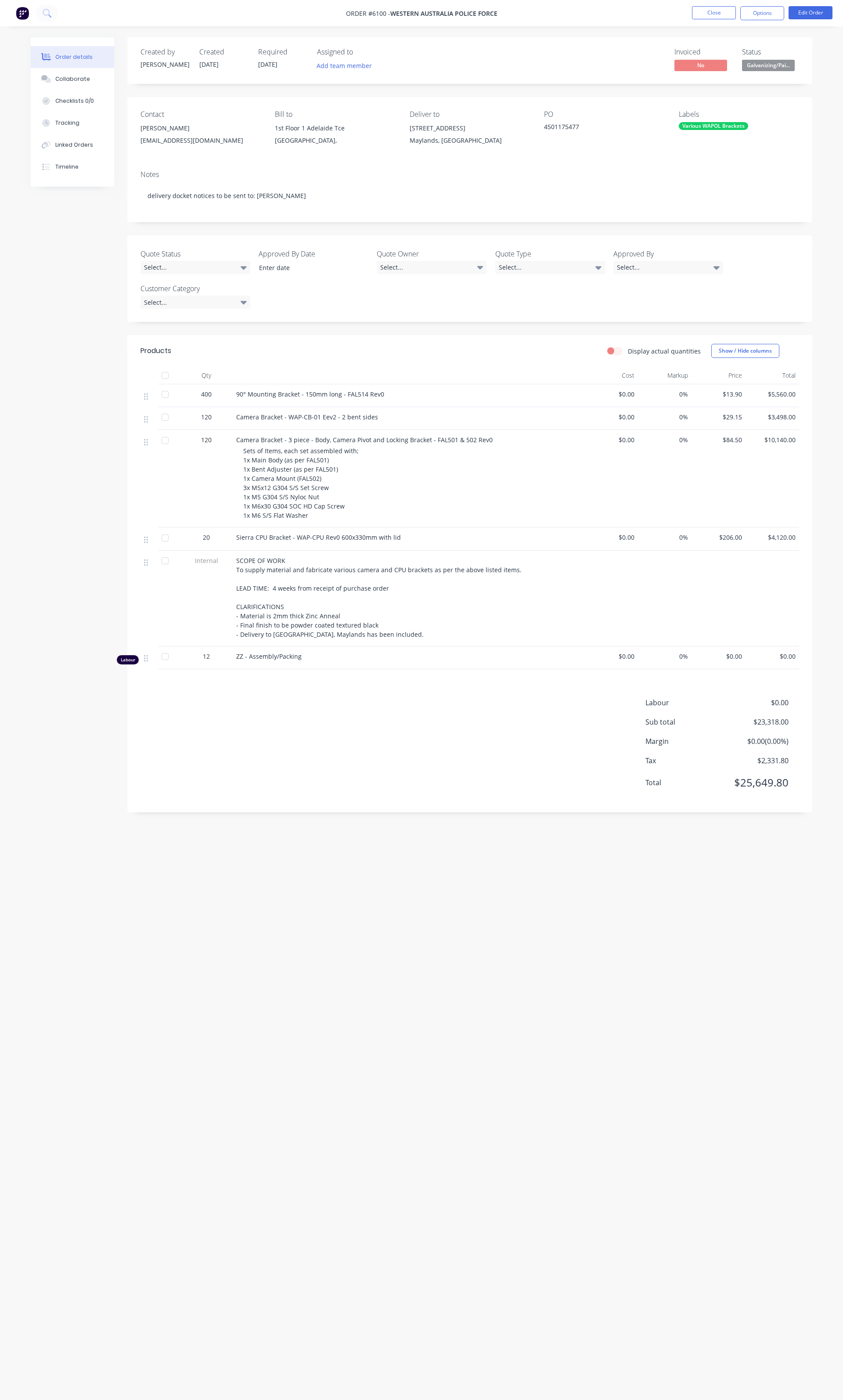
click at [688, 14] on ul "Close Options Edit Order" at bounding box center [762, 13] width 161 height 14
click at [696, 14] on button "Close" at bounding box center [714, 13] width 44 height 14
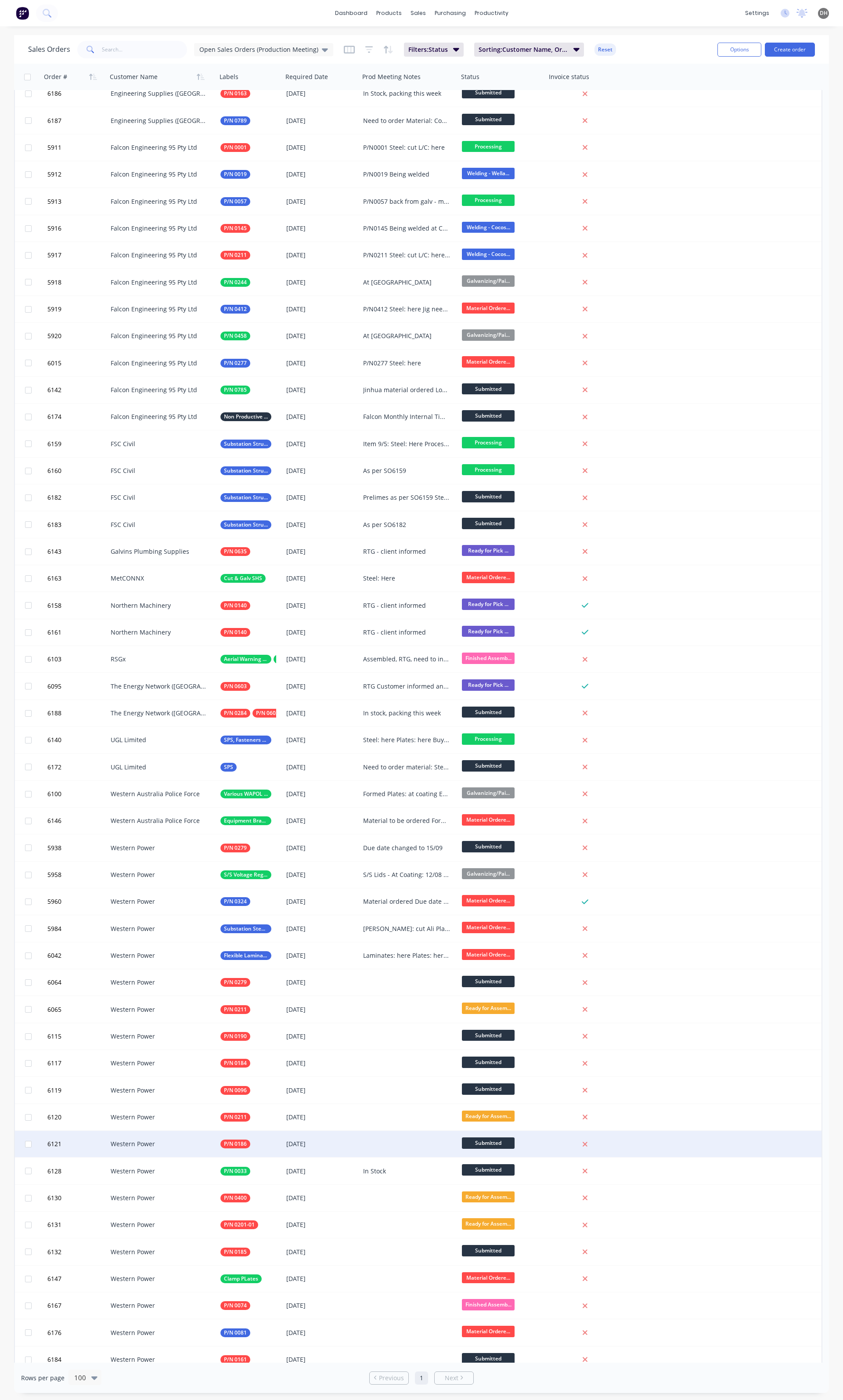
scroll to position [289, 0]
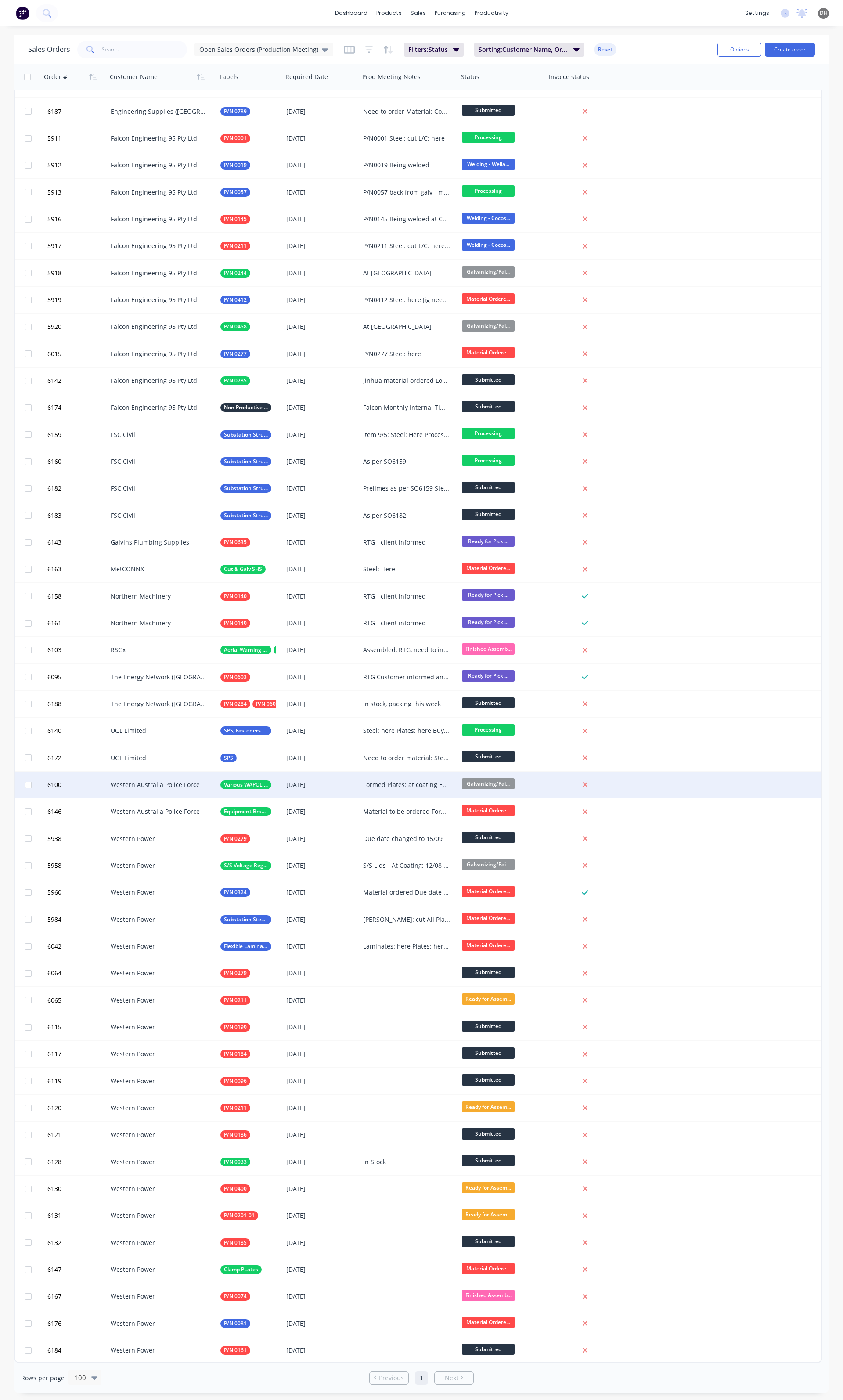
click at [376, 786] on div "Formed Plates: at coating ETA 11/08" at bounding box center [407, 785] width 87 height 9
click at [383, 786] on div "Formed Plates: at coating ETA 11/08" at bounding box center [407, 785] width 87 height 9
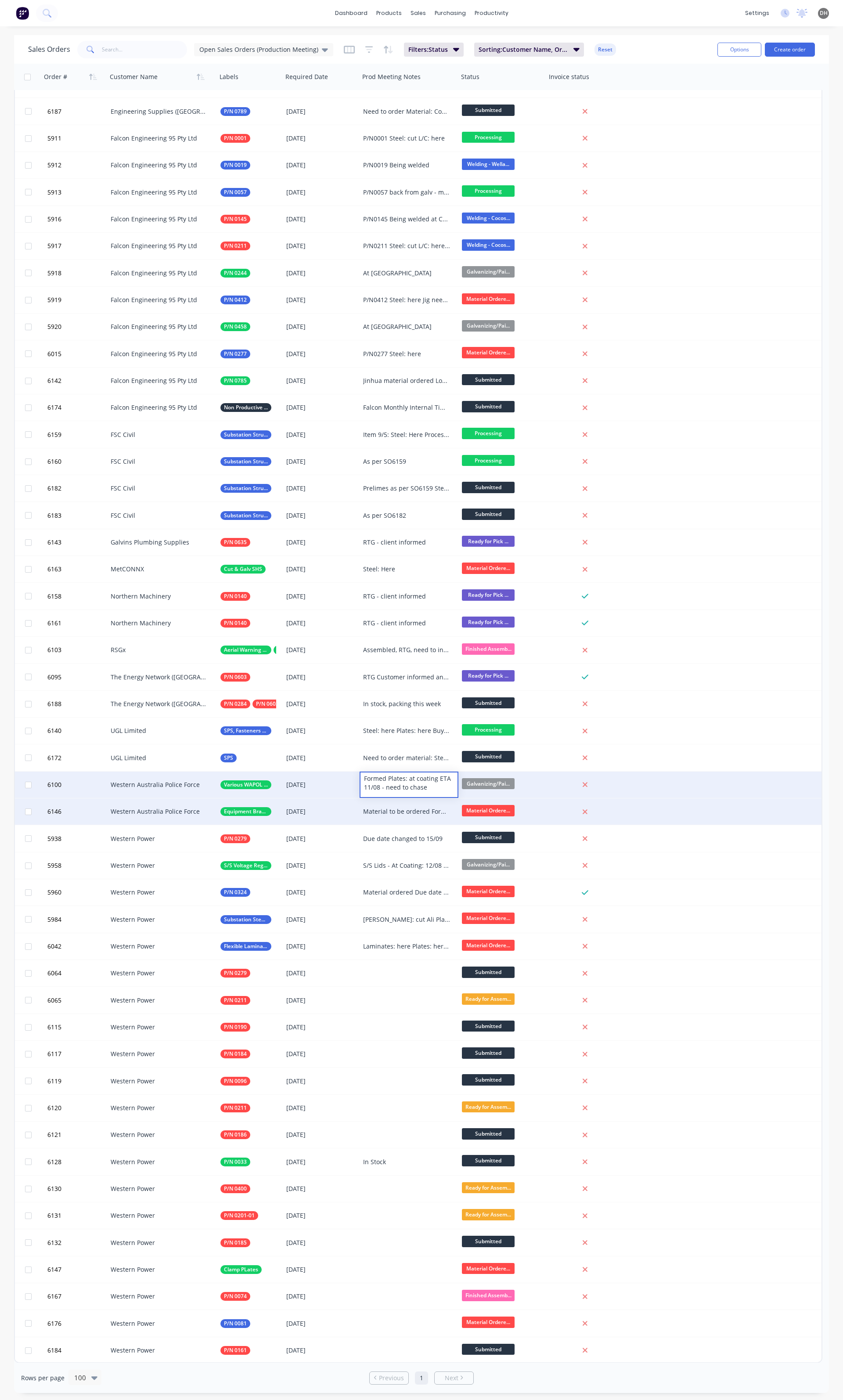
click at [393, 808] on div "Material to be ordered Formed Plates: Coating:" at bounding box center [407, 811] width 87 height 9
click at [394, 814] on div "Material to be ordered Formed Plates: Coating:" at bounding box center [407, 811] width 87 height 9
click at [408, 814] on div "Material to be ordered Formed Plates: Coating:" at bounding box center [408, 814] width 97 height 30
drag, startPoint x: 439, startPoint y: 804, endPoint x: 389, endPoint y: 802, distance: 50.0
click at [389, 802] on div "Material to be ordered Formed Plates: Coating:" at bounding box center [408, 814] width 97 height 30
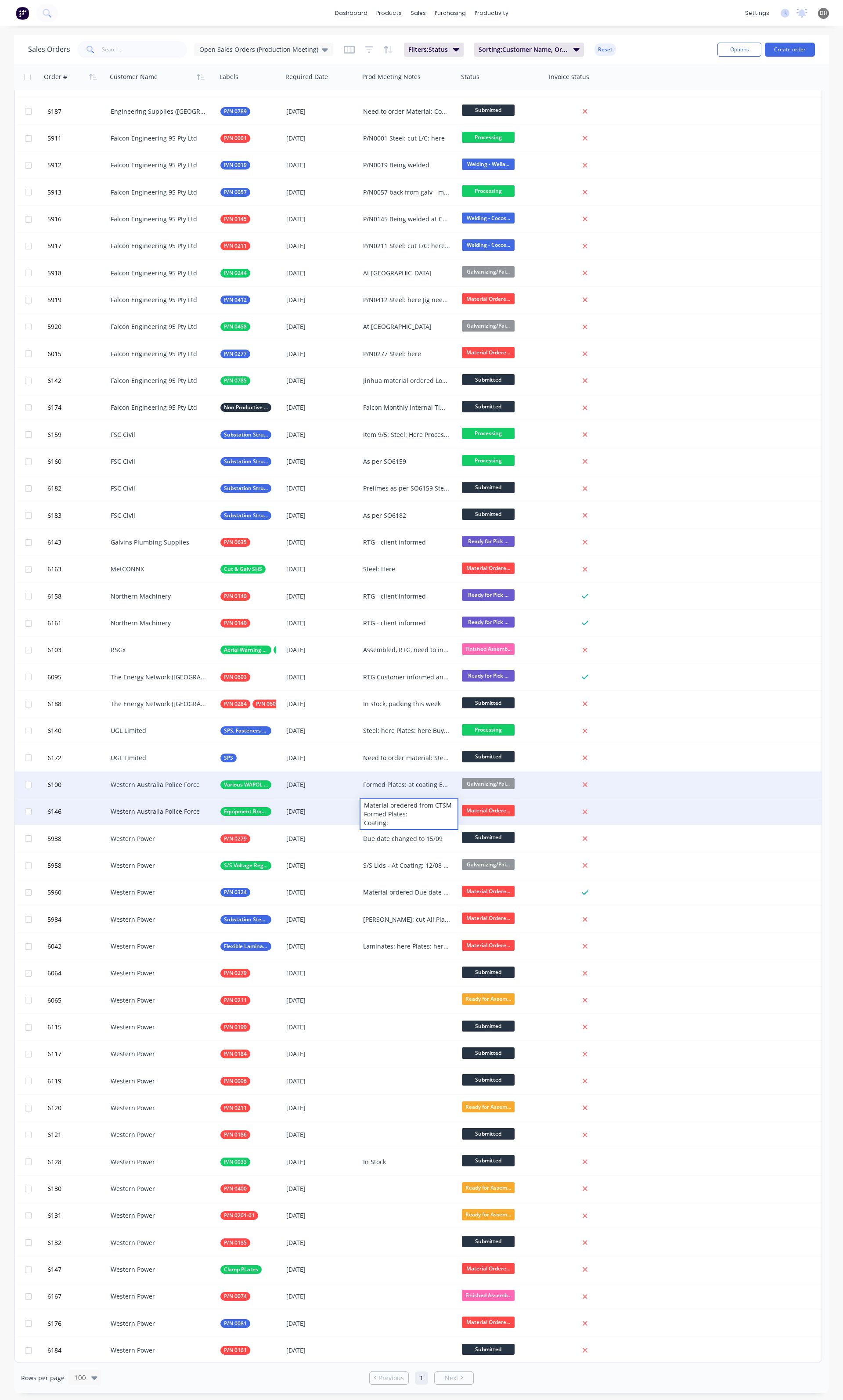
click at [398, 805] on div "Material oredered from CTSM Formed Plates: Coating:" at bounding box center [408, 814] width 97 height 30
click at [401, 814] on div "Material ordered from CTSM Formed Plates: Coating:" at bounding box center [408, 814] width 97 height 30
click at [404, 814] on div "Material ordered from CTSM Formed Plates: Coating:" at bounding box center [408, 814] width 97 height 30
click at [414, 808] on div "Material ordered from CTSM Formed Plates & Coating:" at bounding box center [407, 811] width 87 height 9
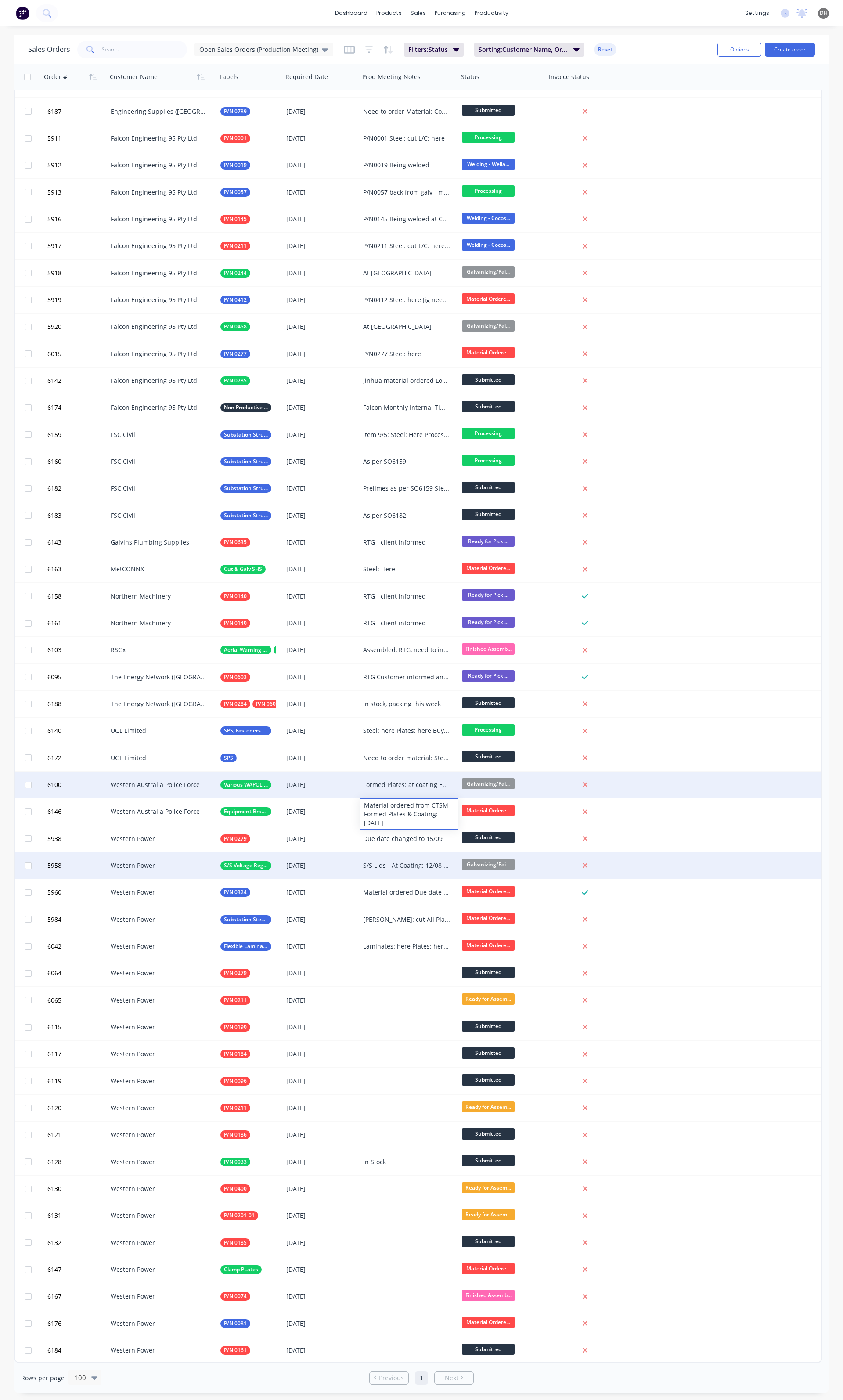
click at [401, 861] on div "S/S Lids - At Coating: 12/08 Ali Plates: here Polycarb here Polycarb Tube: here…" at bounding box center [407, 866] width 87 height 9
click at [401, 862] on div "S/S Lids - At Coating: 12/08 Ali Plates: here Polycarb here Polycarb Tube: here…" at bounding box center [407, 866] width 87 height 9
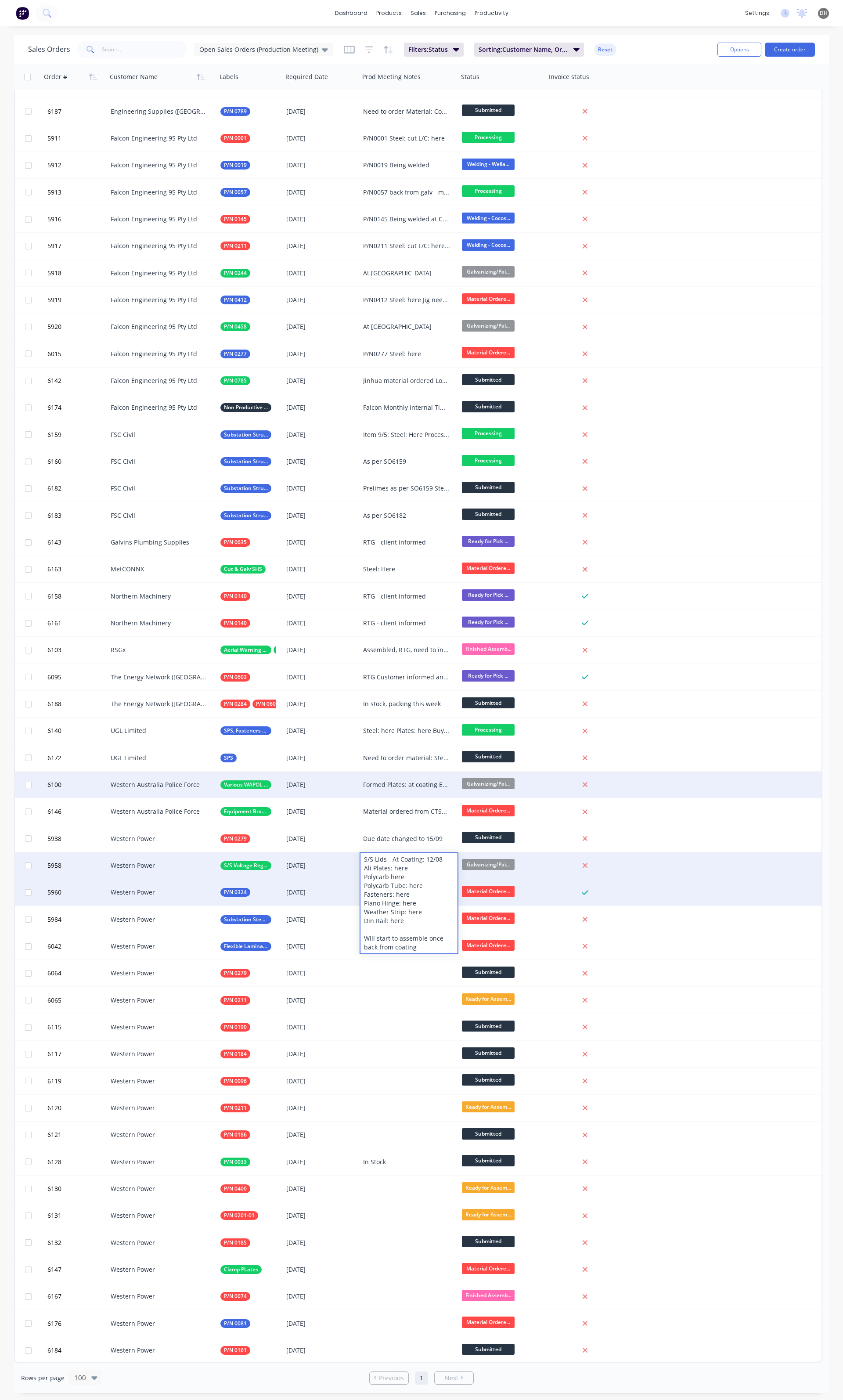
click at [790, 900] on div "5960 Western Power P/N 0324 30 Sep 2025 Material ordered Due date updated to 30…" at bounding box center [418, 893] width 807 height 27
click at [403, 895] on div "Material ordered Due date updated to 30/09 Steel: cut Plates: here Fasteners: h…" at bounding box center [407, 893] width 87 height 9
click at [410, 947] on div "Material ordered Due date updated to 30/09 Steel: cut Plates: here Fasteners: h…" at bounding box center [408, 926] width 97 height 92
drag, startPoint x: 432, startPoint y: 958, endPoint x: 414, endPoint y: 955, distance: 18.2
click at [414, 955] on div "Material ordered Due date updated to 30/09 Steel: cut Plates: here Fasteners: h…" at bounding box center [408, 926] width 97 height 92
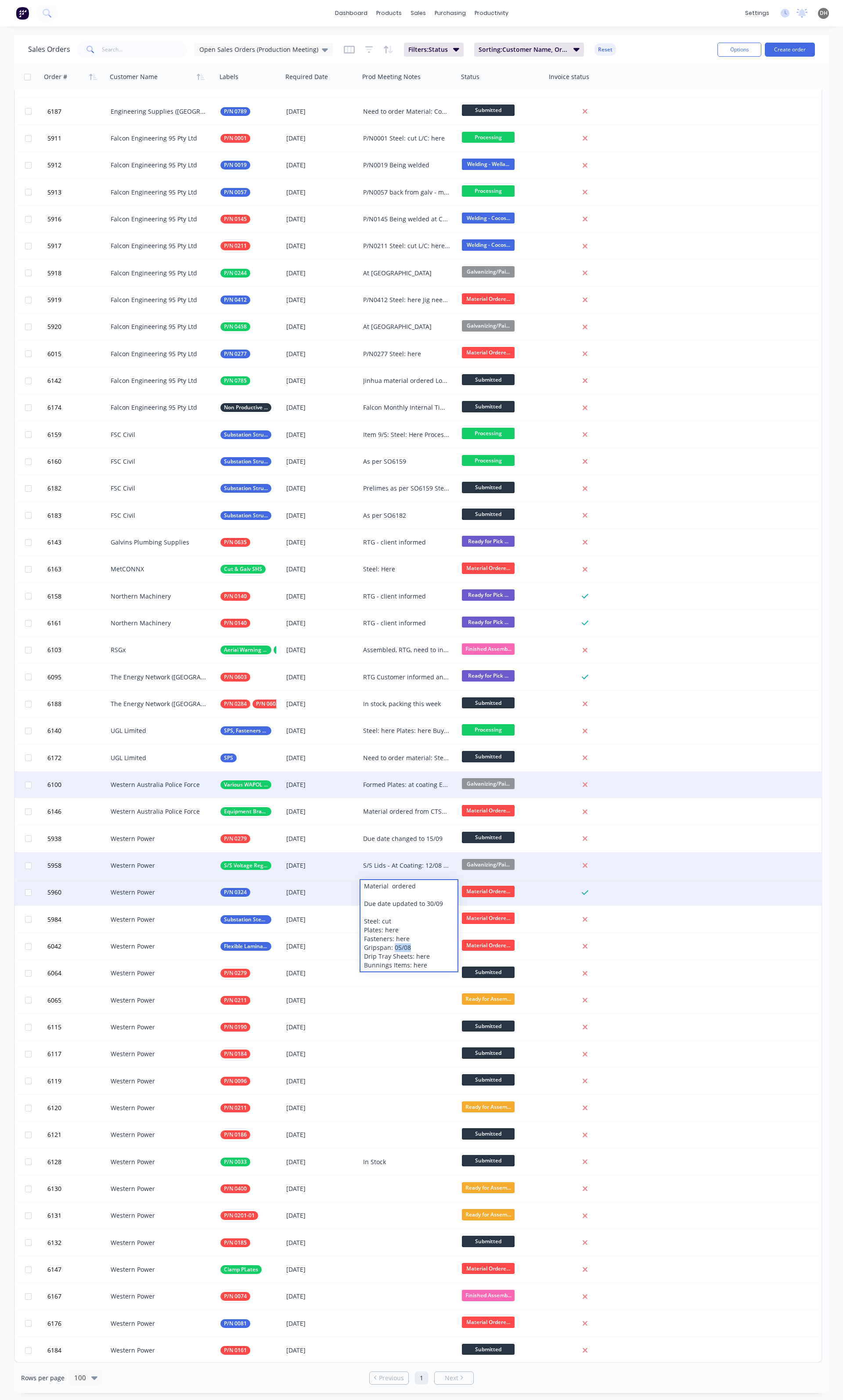
drag, startPoint x: 410, startPoint y: 947, endPoint x: 394, endPoint y: 946, distance: 16.0
click at [394, 946] on div "Material ordered Due date updated to 30/09 Steel: cut Plates: here Fasteners: h…" at bounding box center [408, 926] width 97 height 92
click at [674, 893] on div "5960 Western Power P/N 0324 30 Sep 2025 Material ordered Due date updated to 30…" at bounding box center [418, 893] width 807 height 27
click at [402, 895] on div "Material ordered Due date updated to 30/09 Steel: cut Plates: here Fasteners: h…" at bounding box center [407, 893] width 87 height 9
click at [700, 884] on div "5960 Western Power P/N 0324 30 Sep 2025 Material ordered Due date updated to 30…" at bounding box center [418, 893] width 807 height 27
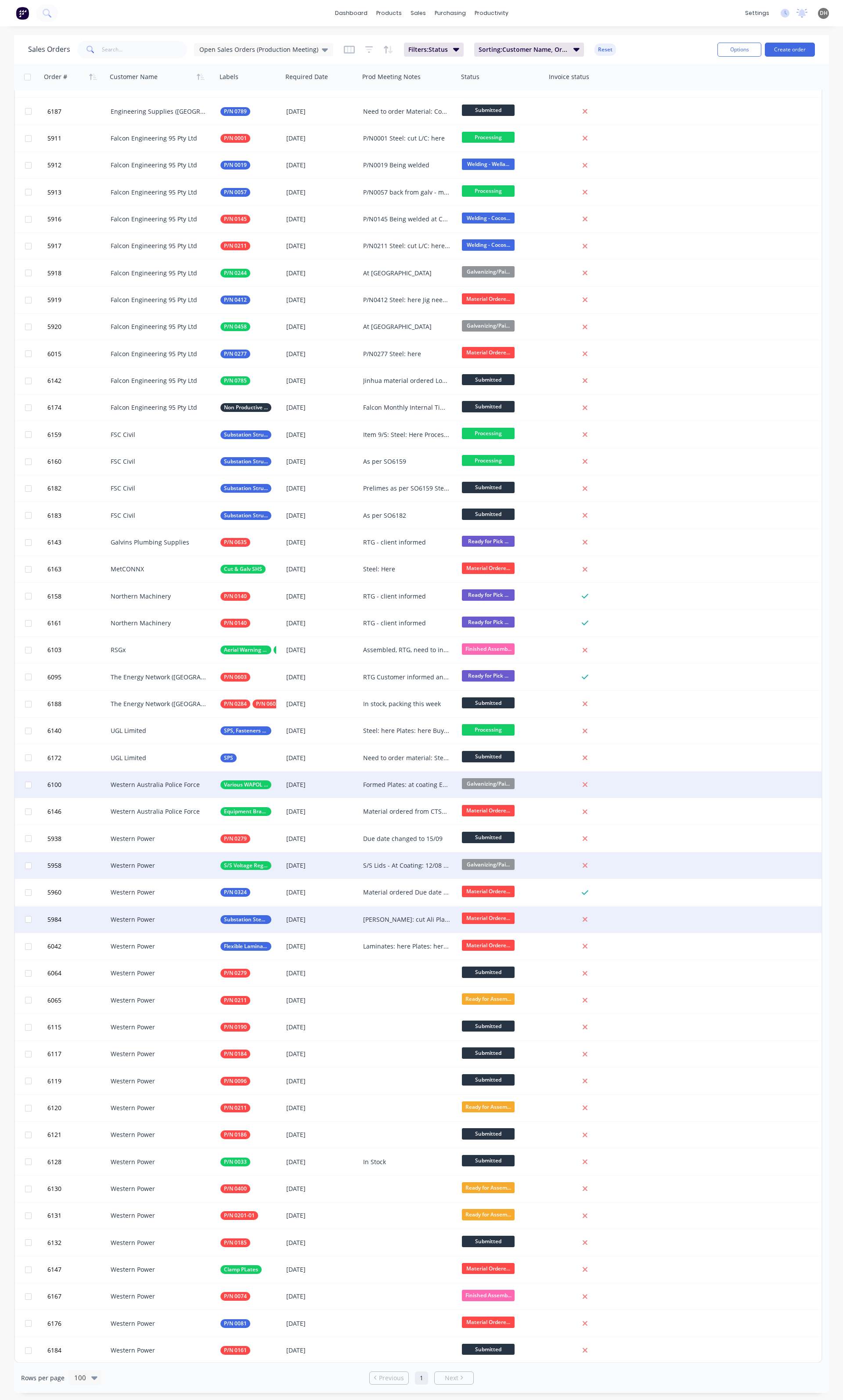
click at [403, 926] on div "[PERSON_NAME]: cut Ali Plates: here and prepped Ali Laminates: Here Copper Plat…" at bounding box center [409, 920] width 99 height 26
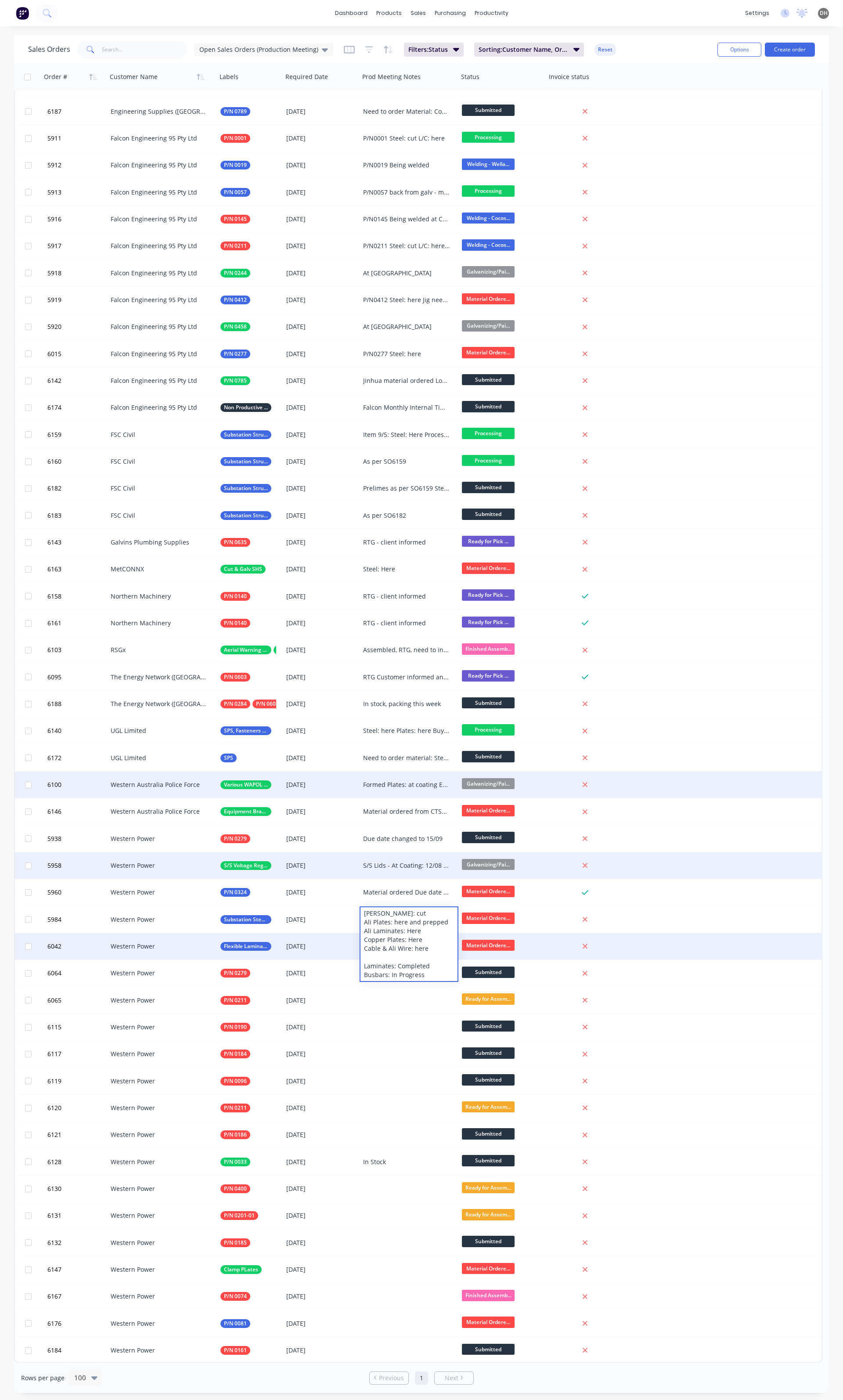
click at [713, 944] on div "6042 Western Power Flexible Laminates 27 Nov 2025 Laminates: here Plates: here …" at bounding box center [418, 947] width 807 height 27
click at [393, 947] on div "Laminates: here Plates: here and formed" at bounding box center [407, 947] width 87 height 9
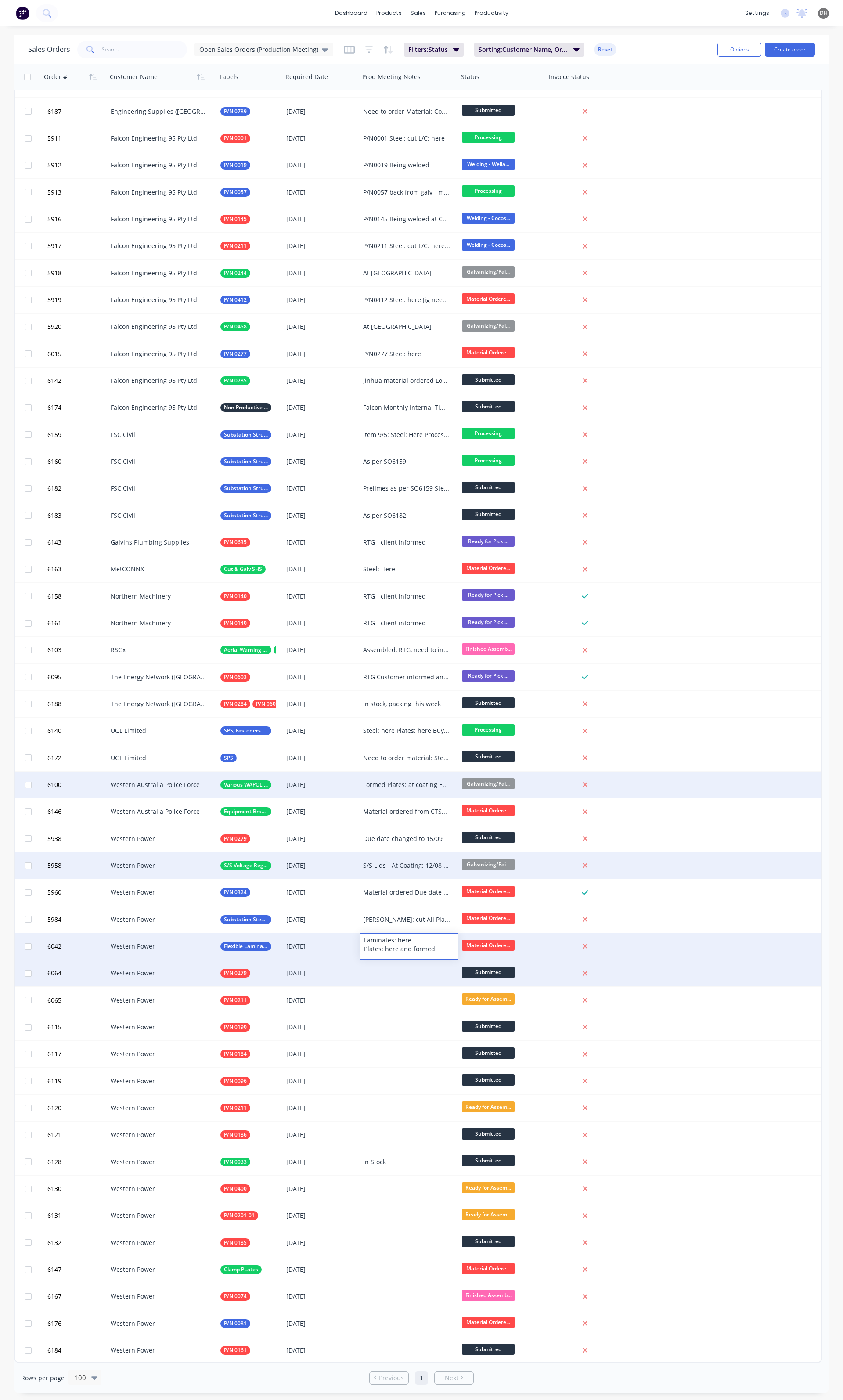
click at [708, 974] on div "6064 Western Power P/N 0279 21 Sep 2025 Submitted" at bounding box center [418, 974] width 807 height 27
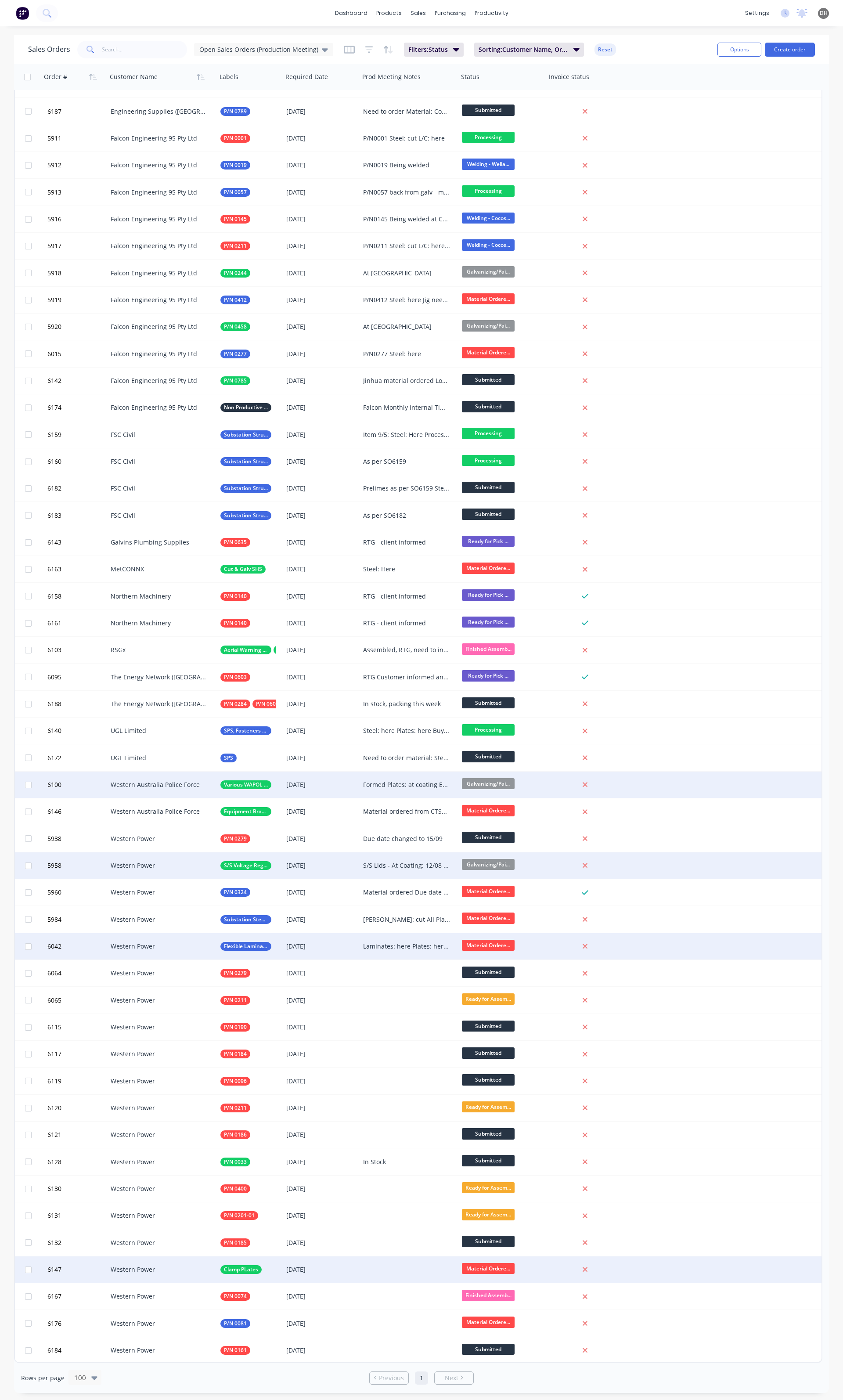
click at [387, 1268] on div at bounding box center [409, 1269] width 99 height 26
click at [375, 1263] on div "Plates: Fastsners"" at bounding box center [408, 1268] width 97 height 21
click at [378, 1276] on div "Material Ordered: Plates: 11/08 Fastsners:" at bounding box center [408, 1272] width 97 height 30
click at [422, 1269] on div "Material Ordered: Plates: 11/08 Fasteners:" at bounding box center [407, 1270] width 87 height 9
click at [787, 1269] on div "6147 Western Power Clamp PLates 26 Aug 2025 Material Ordered: Plates: 11/08 Fas…" at bounding box center [418, 1270] width 807 height 27
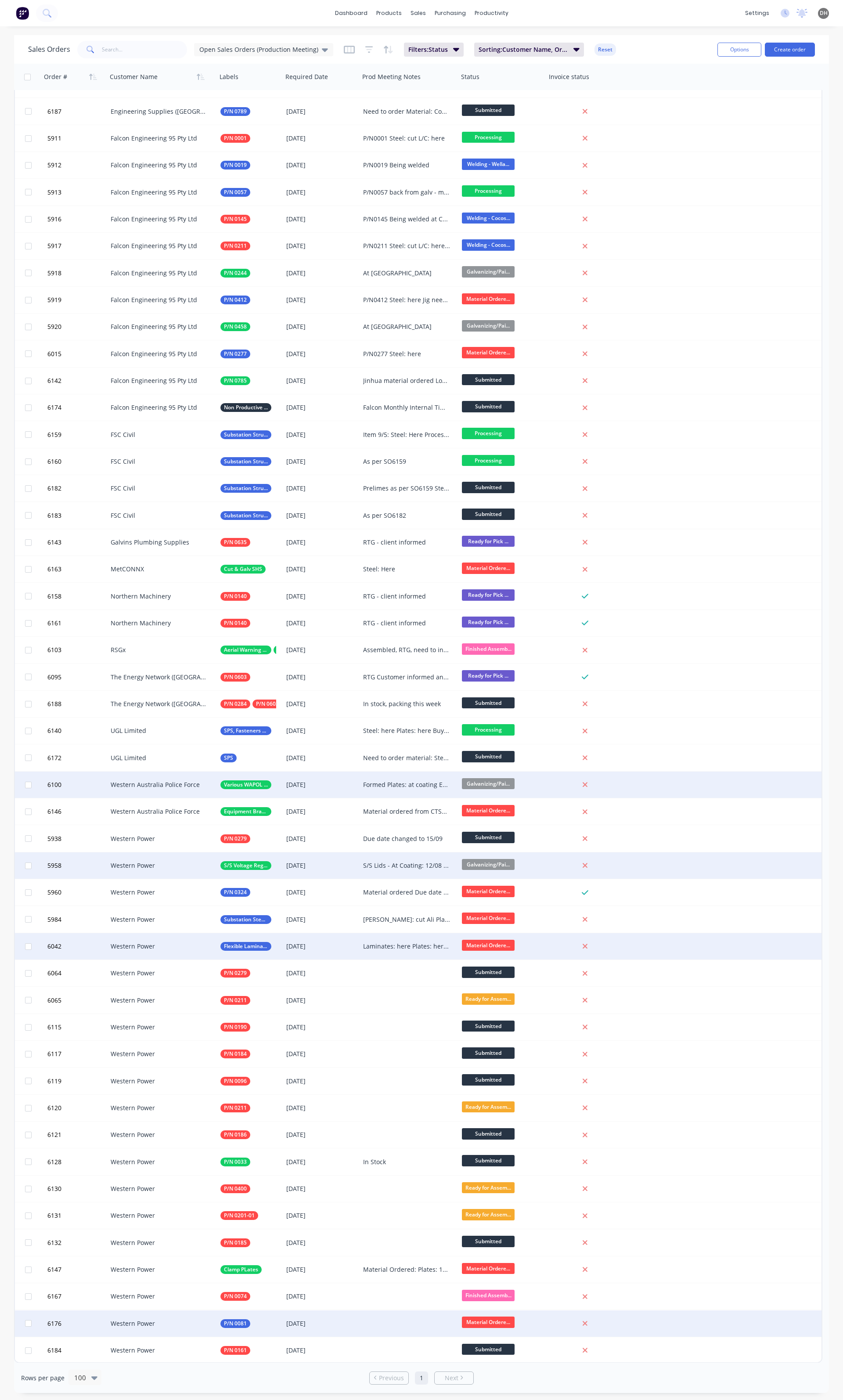
click at [378, 1321] on div at bounding box center [409, 1323] width 99 height 26
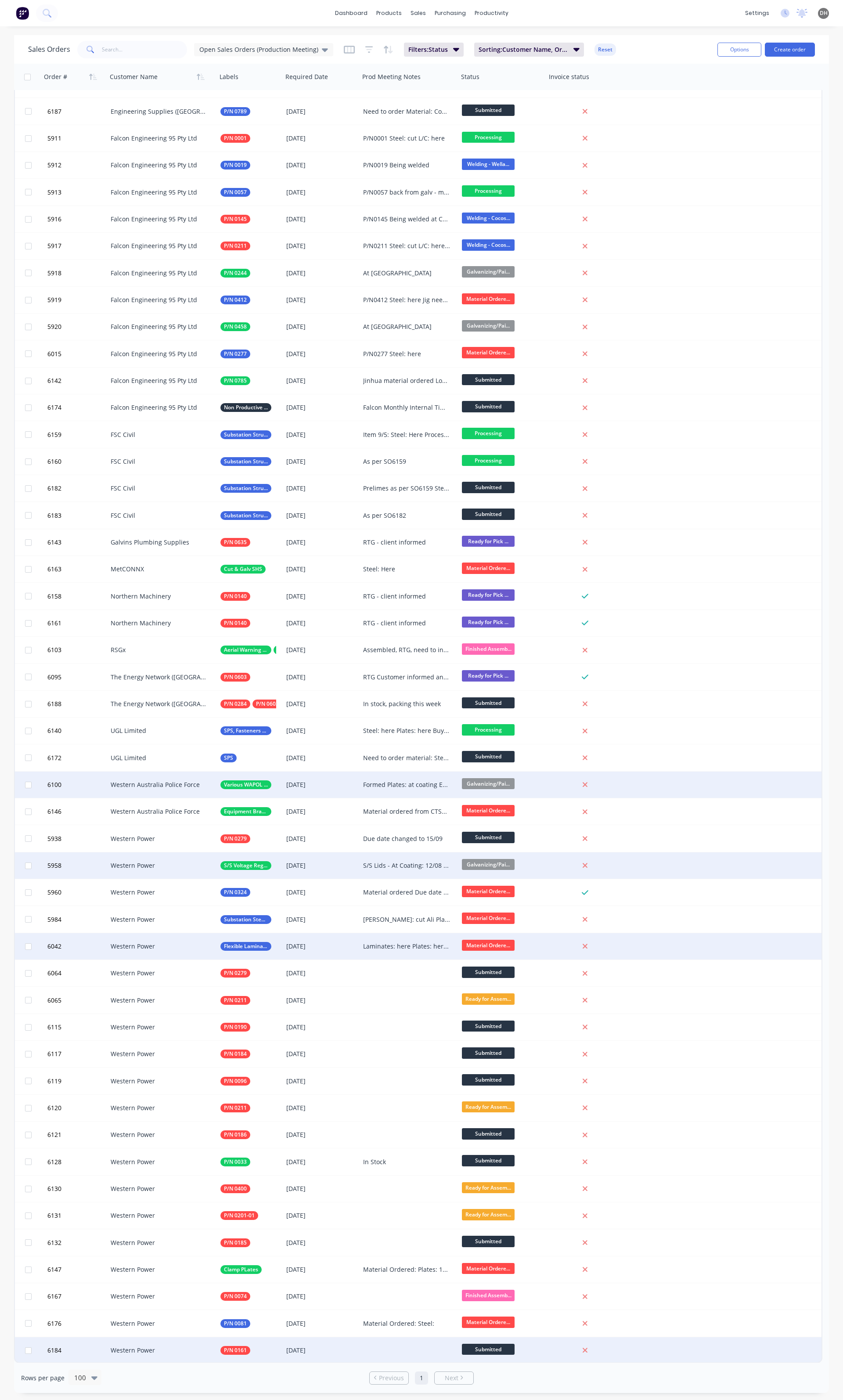
click at [383, 1352] on div at bounding box center [409, 1350] width 99 height 26
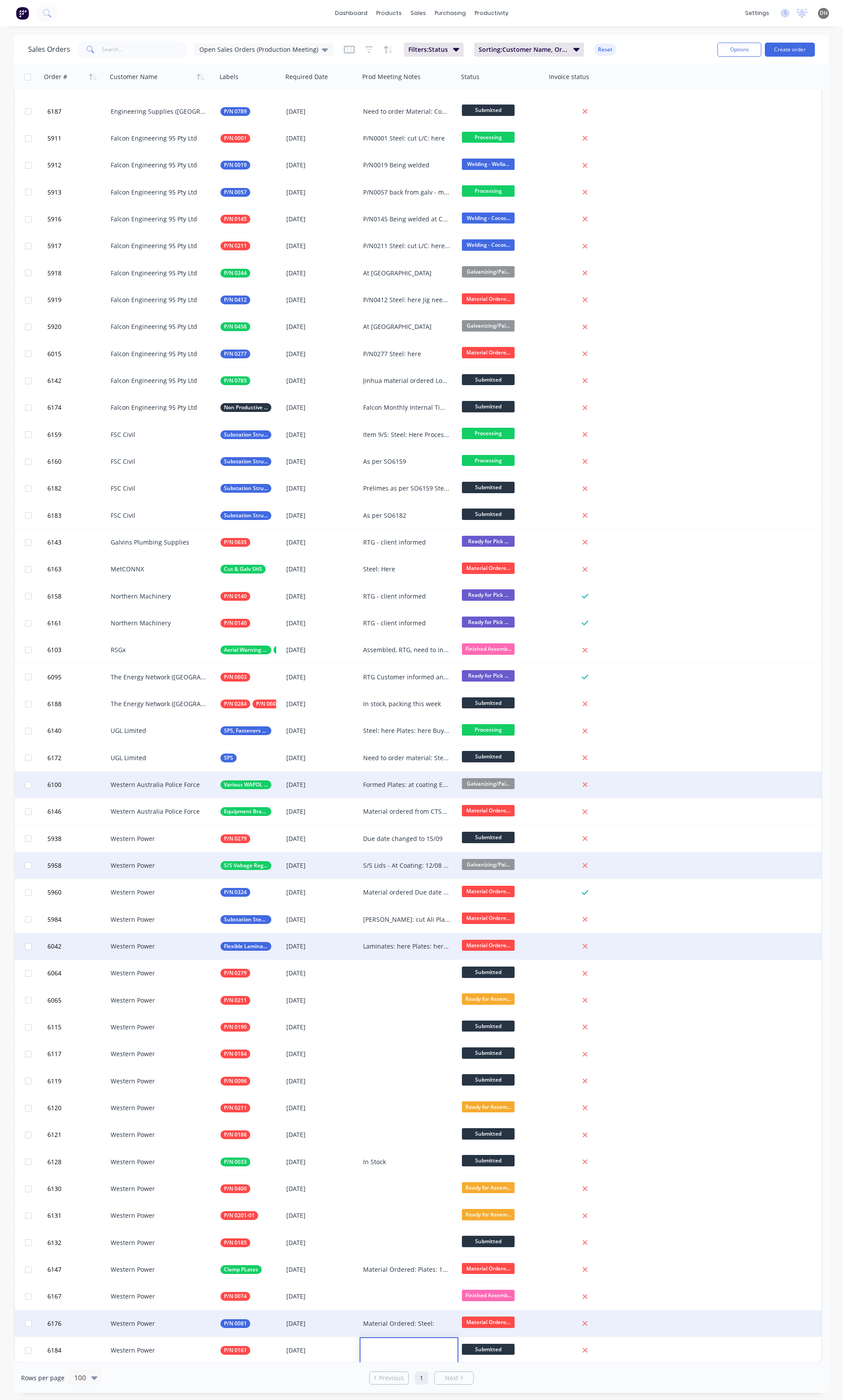
click at [405, 1327] on div "Material Ordered: Steel:" at bounding box center [409, 1323] width 99 height 26
click at [438, 1323] on div "Material Ordered: Steel:" at bounding box center [407, 1324] width 87 height 9
click at [757, 1327] on div "6176 Western Power P/N 0081 04 Oct 2025 Material Ordere..." at bounding box center [418, 1324] width 807 height 27
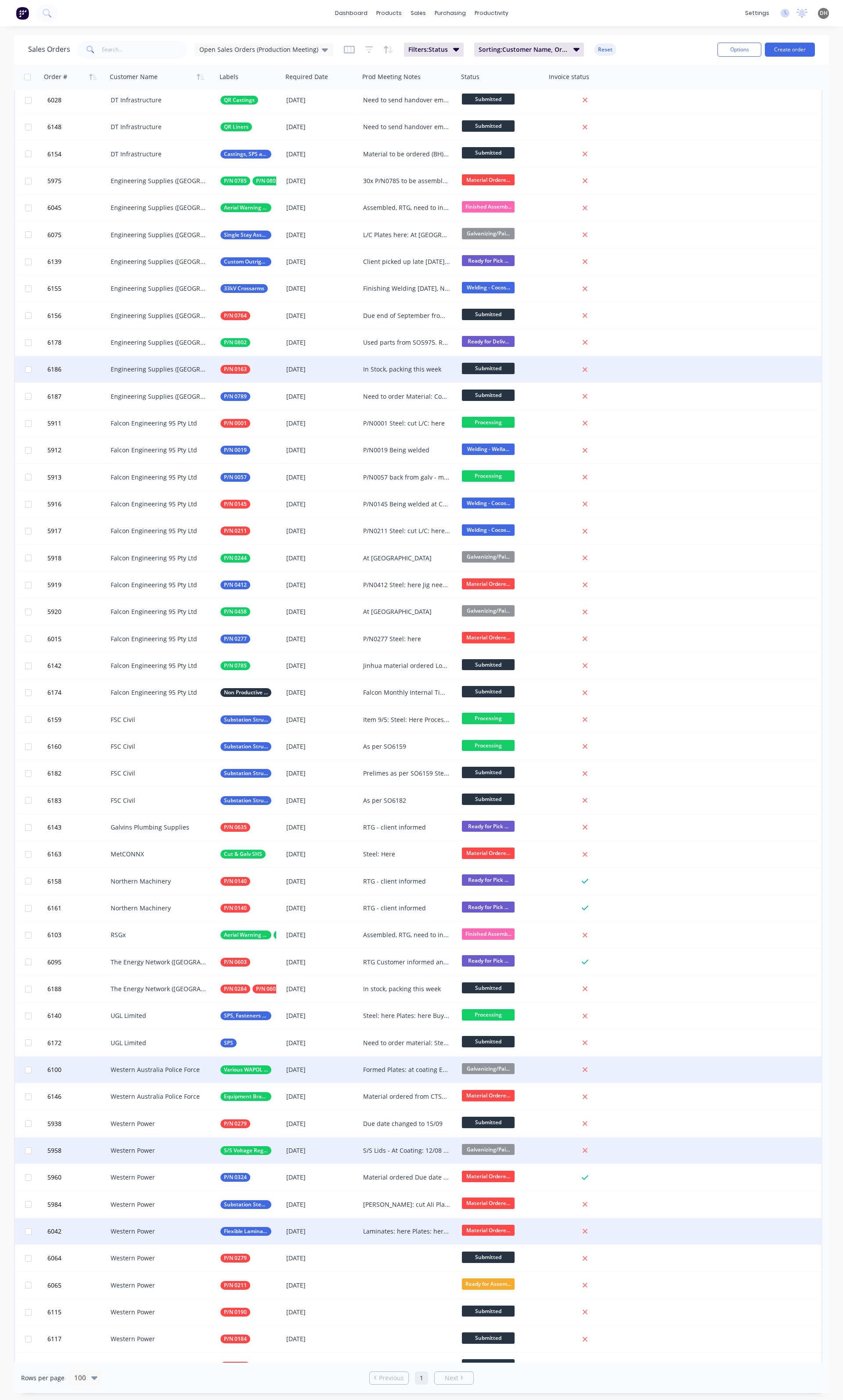
scroll to position [0, 0]
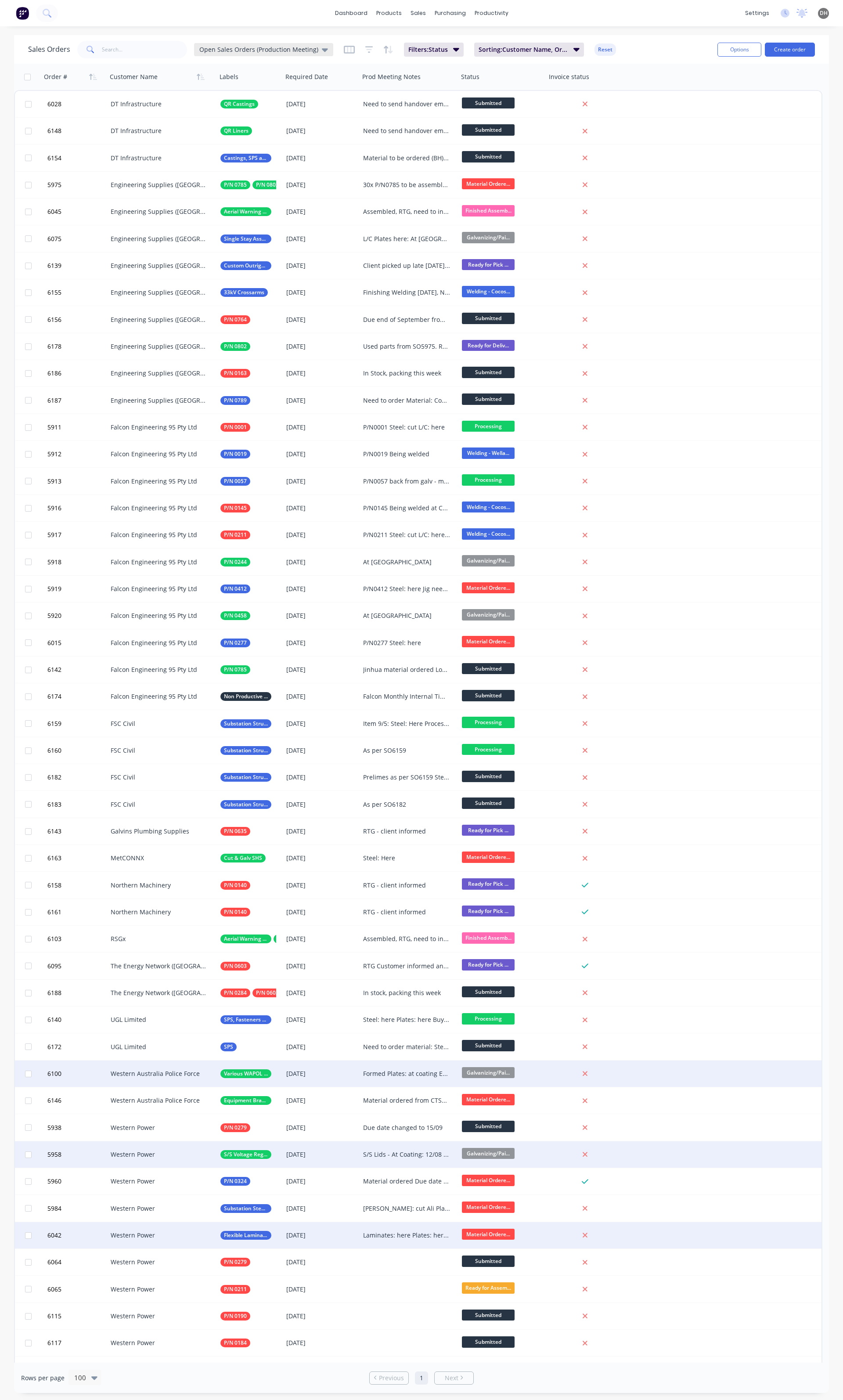
click at [259, 55] on div "Open Sales Orders (Production Meeting)" at bounding box center [263, 50] width 139 height 14
click at [213, 120] on button "None" at bounding box center [246, 124] width 100 height 10
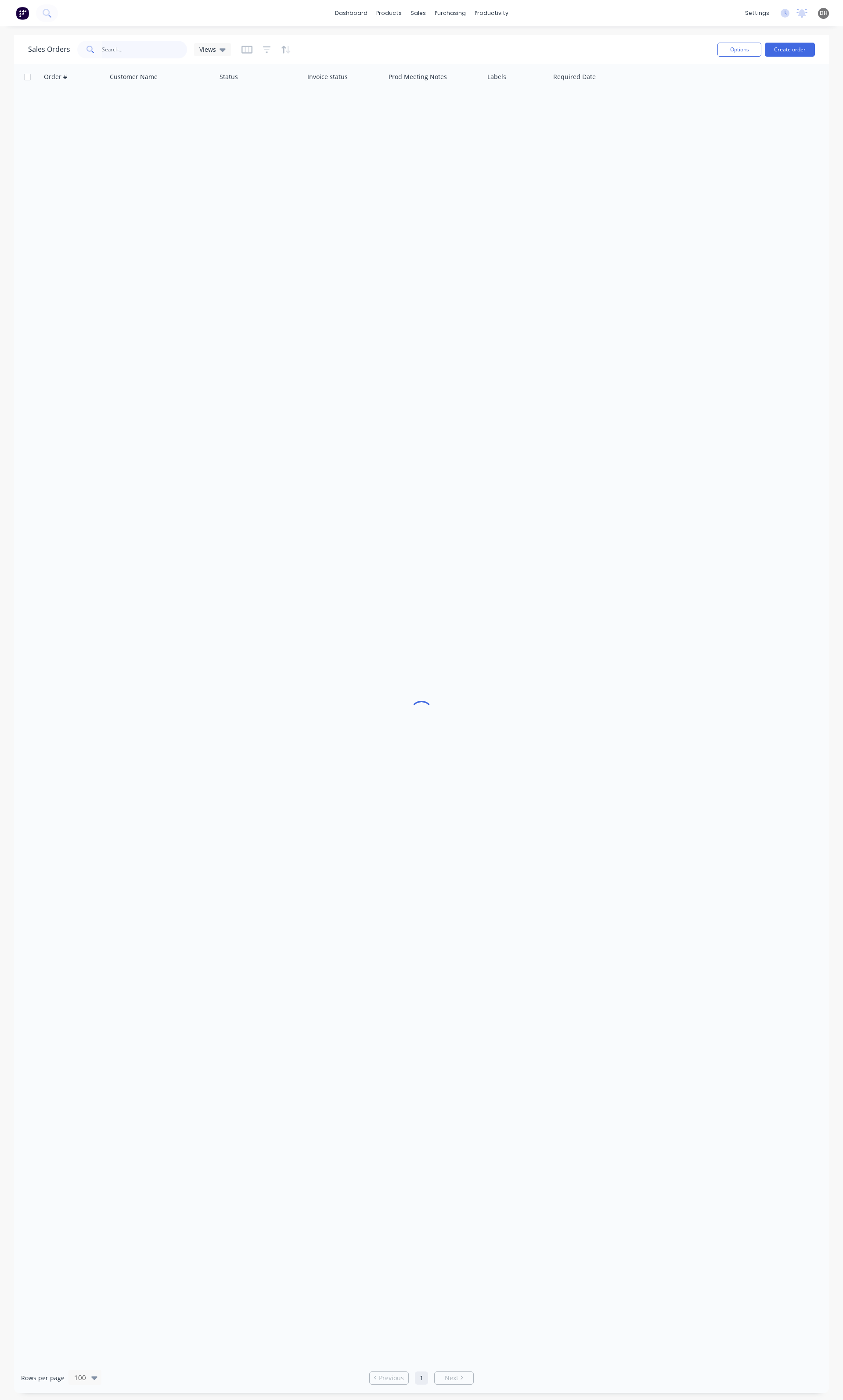
click at [143, 50] on input "text" at bounding box center [145, 49] width 86 height 17
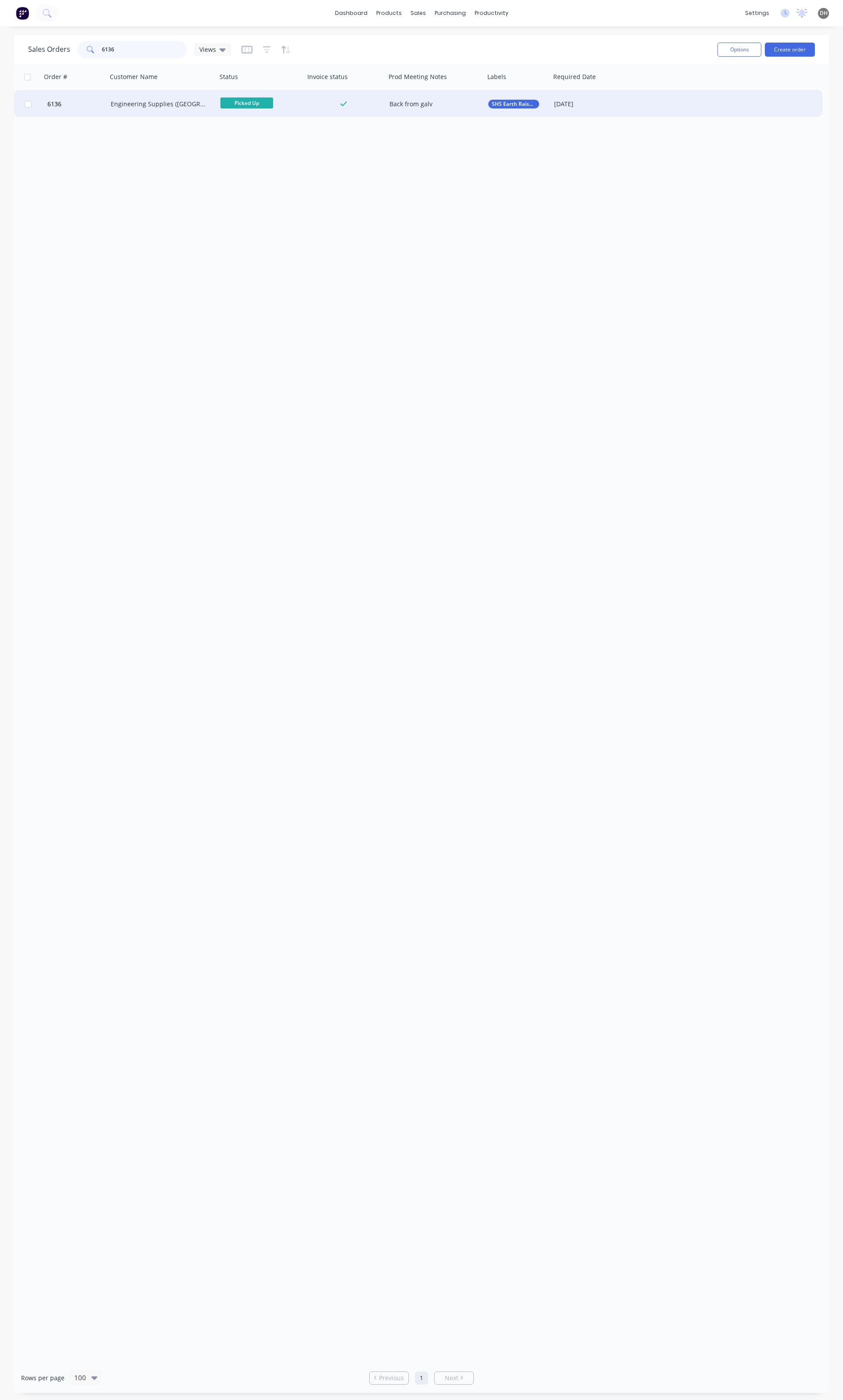
type input "6136"
click at [161, 108] on div "Engineering Supplies ([GEOGRAPHIC_DATA]) Pty Ltd" at bounding box center [162, 104] width 110 height 26
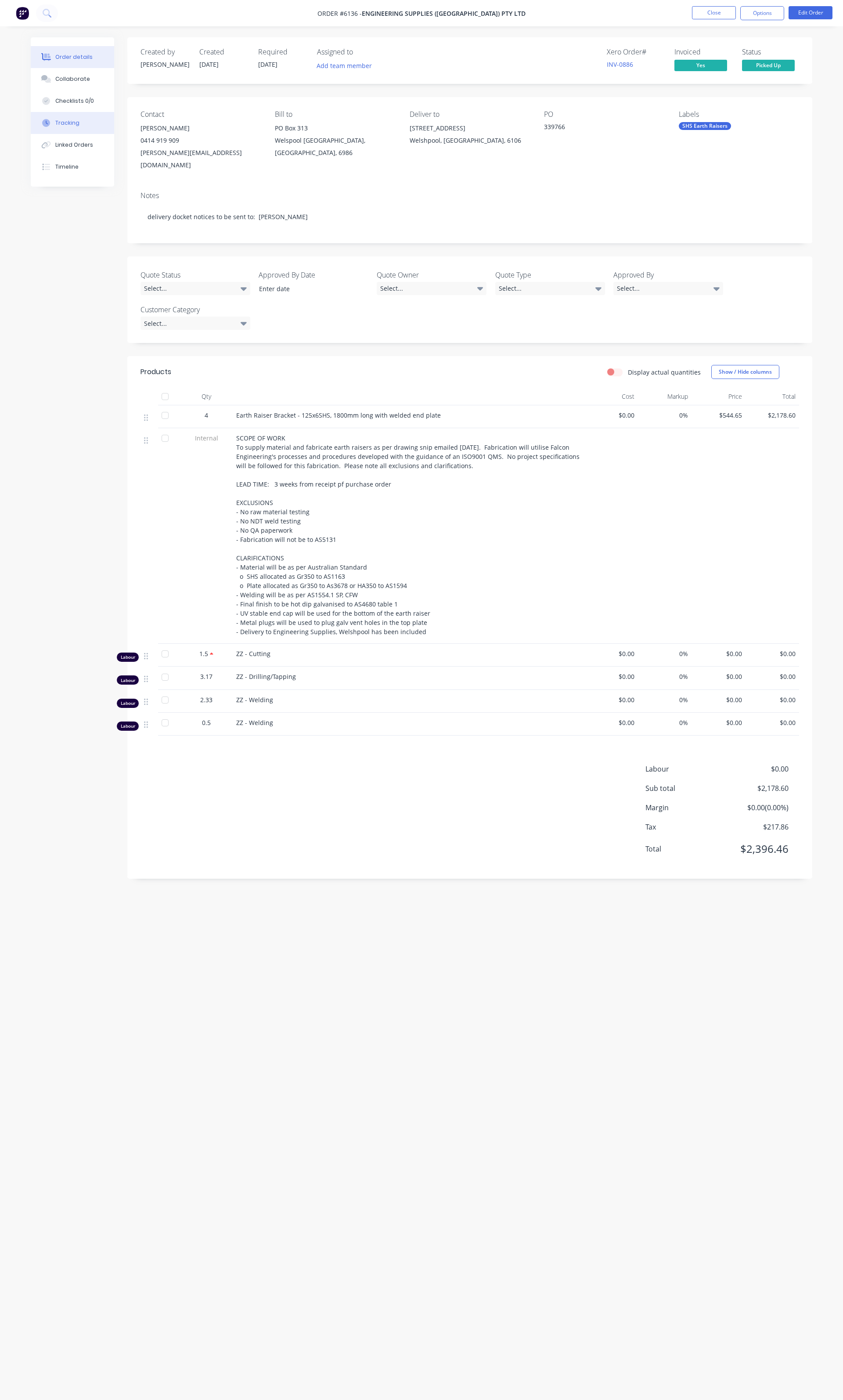
click at [80, 120] on button "Tracking" at bounding box center [72, 122] width 83 height 22
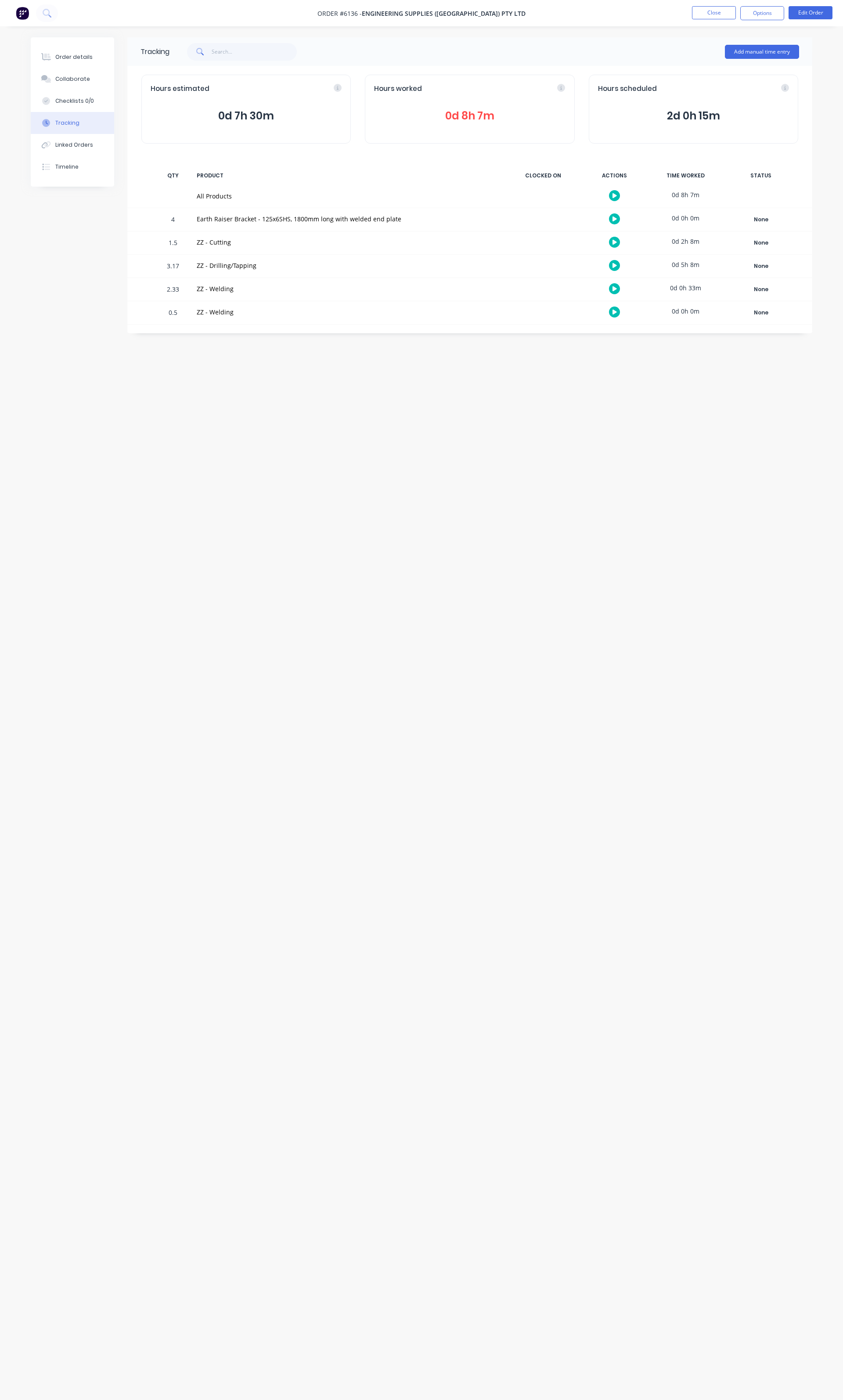
click at [465, 113] on span "0d 8h 7m" at bounding box center [470, 116] width 191 height 16
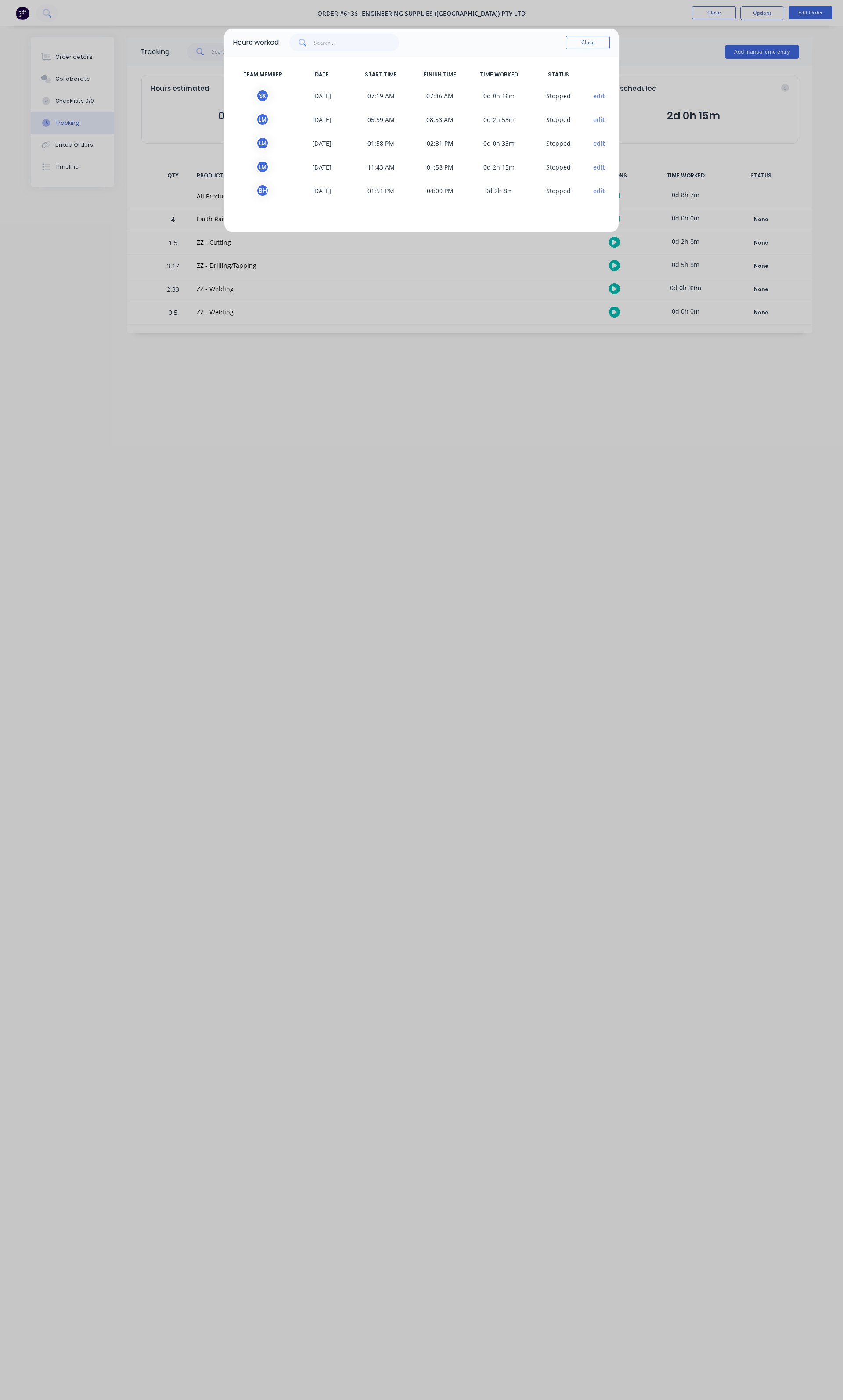
click at [595, 190] on button "edit" at bounding box center [599, 191] width 12 height 9
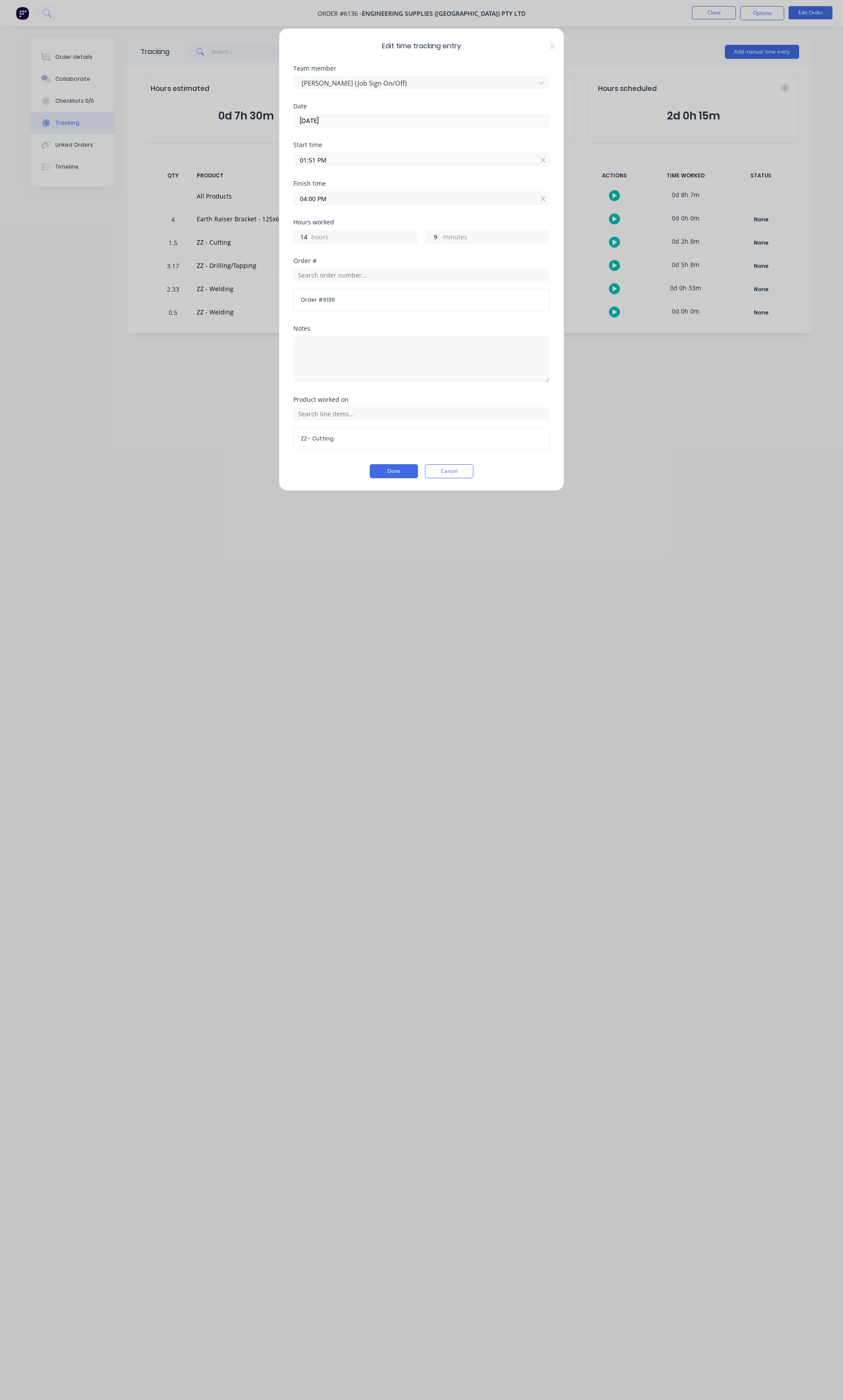
click at [440, 200] on input "04:00 PM" at bounding box center [421, 198] width 256 height 14
click at [312, 234] on div "02" at bounding box center [312, 231] width 22 height 15
type input "02:00 PM"
type input "0"
type input "02:04 PM"
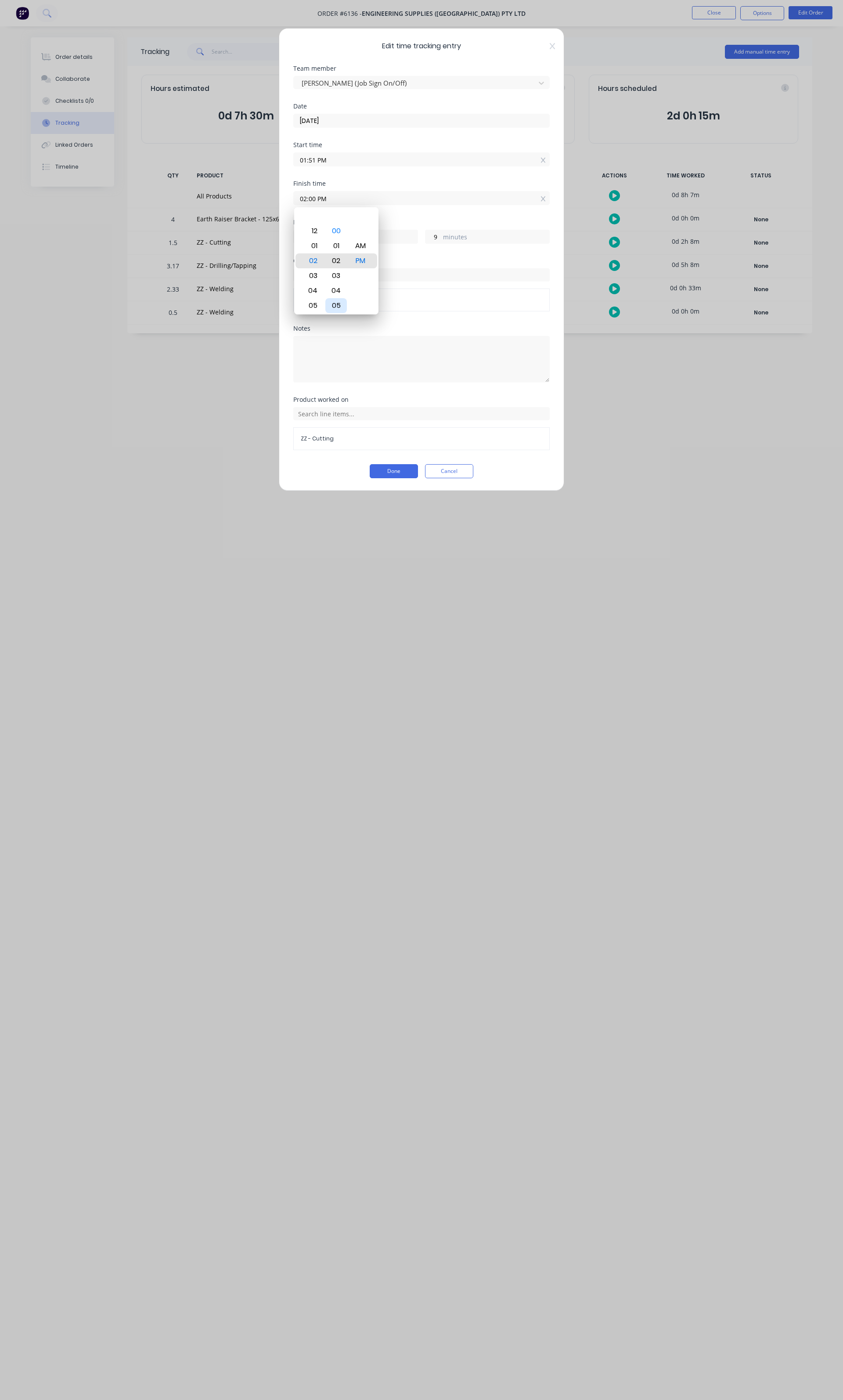
type input "13"
type input "02:08 PM"
type input "17"
type input "02:13 PM"
type input "22"
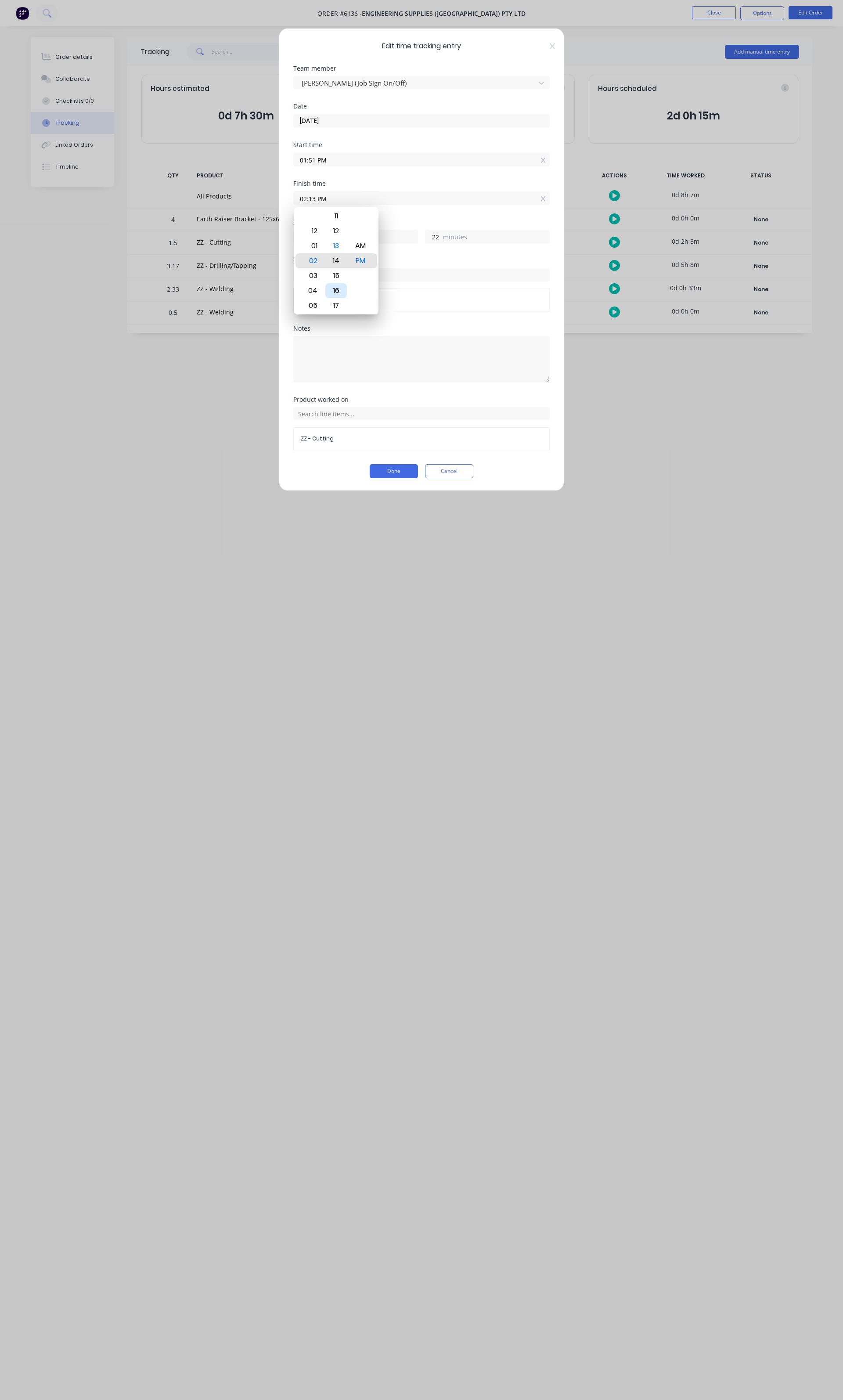
type input "02:14 PM"
type input "23"
type input "02:18 PM"
type input "27"
type input "02:24 PM"
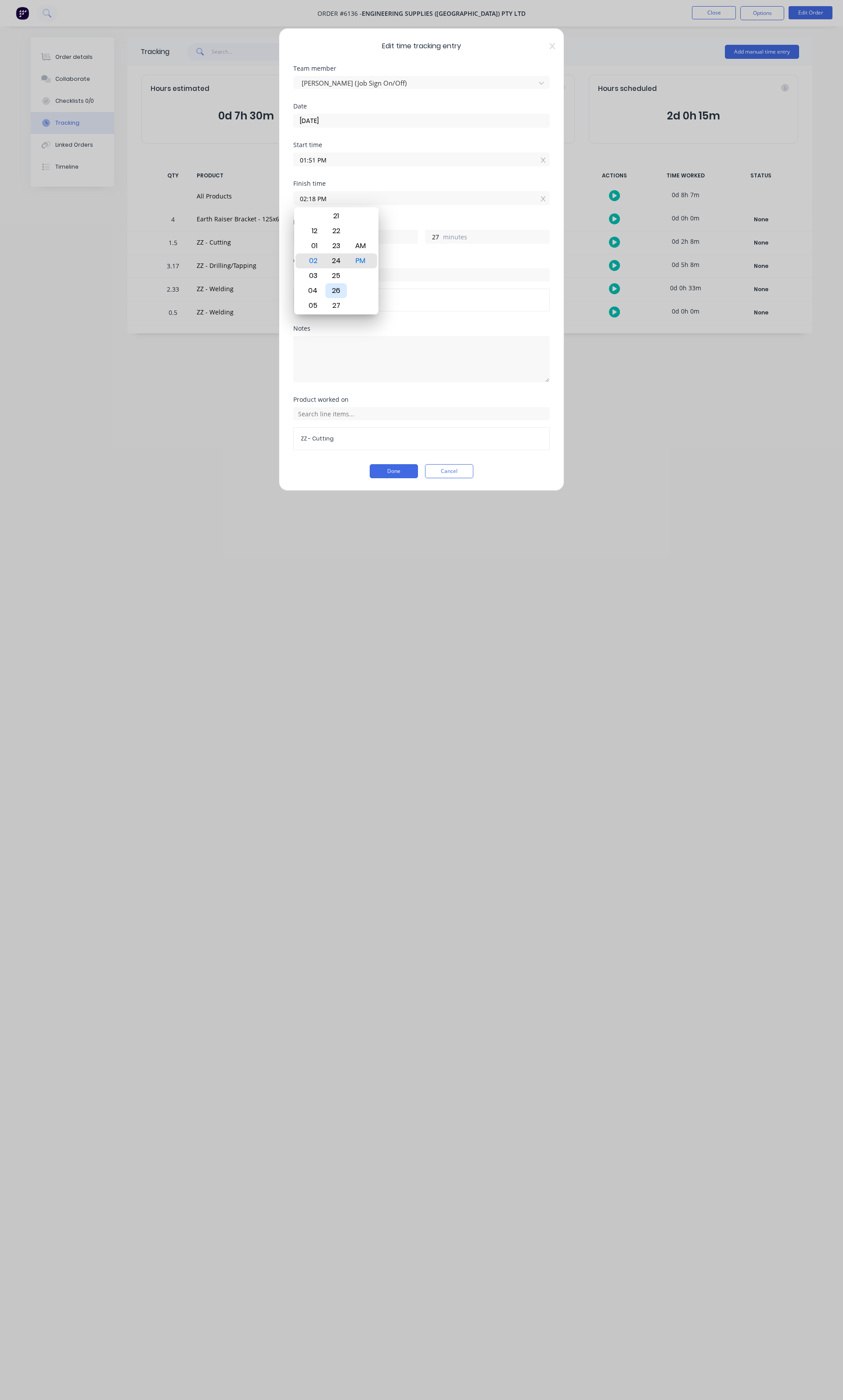
type input "33"
type input "02:25 PM"
type input "34"
type input "02:26 PM"
type input "35"
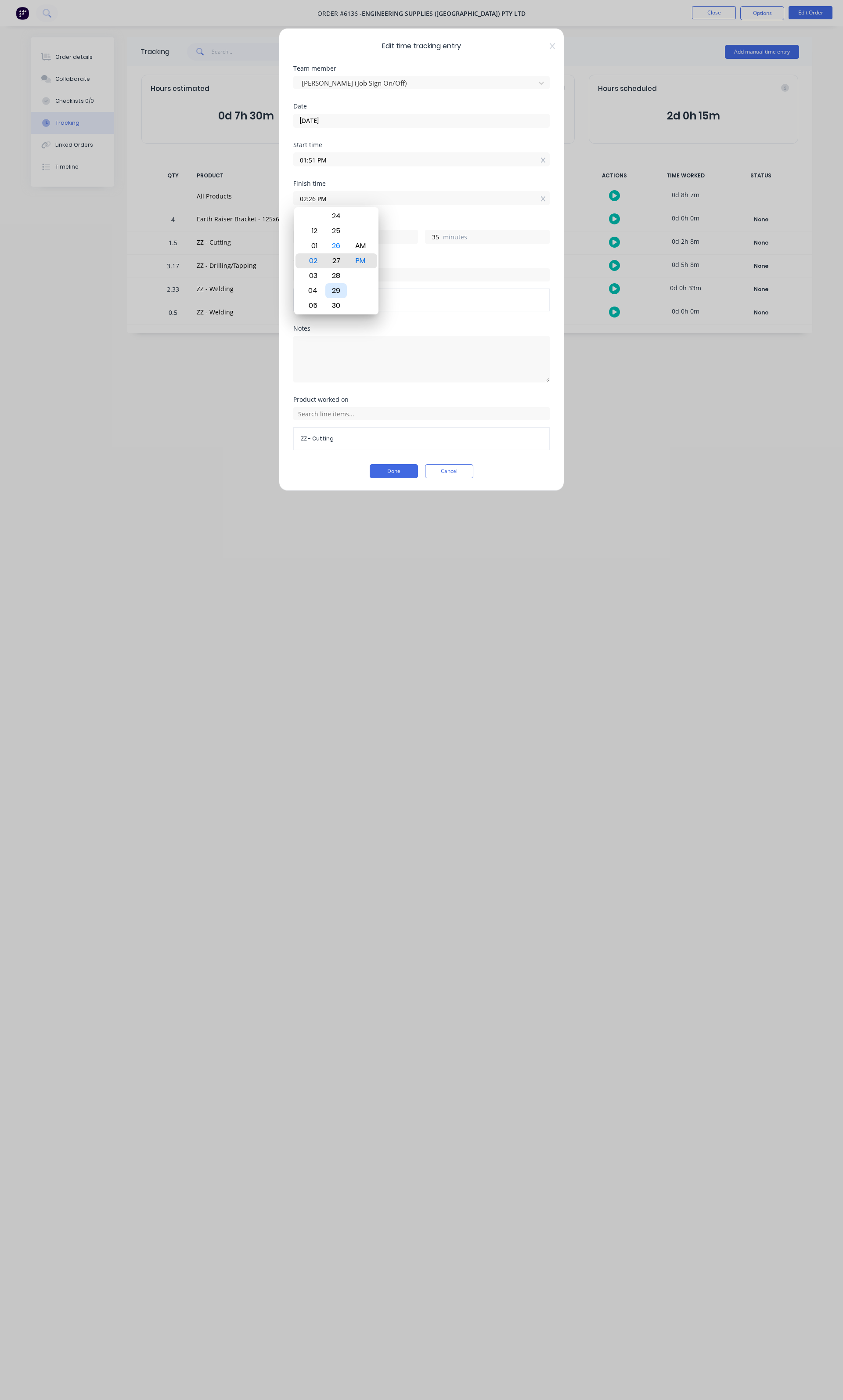
type input "02:27 PM"
type input "36"
click at [338, 301] on div "30" at bounding box center [336, 306] width 22 height 15
type input "02:30 PM"
type input "39"
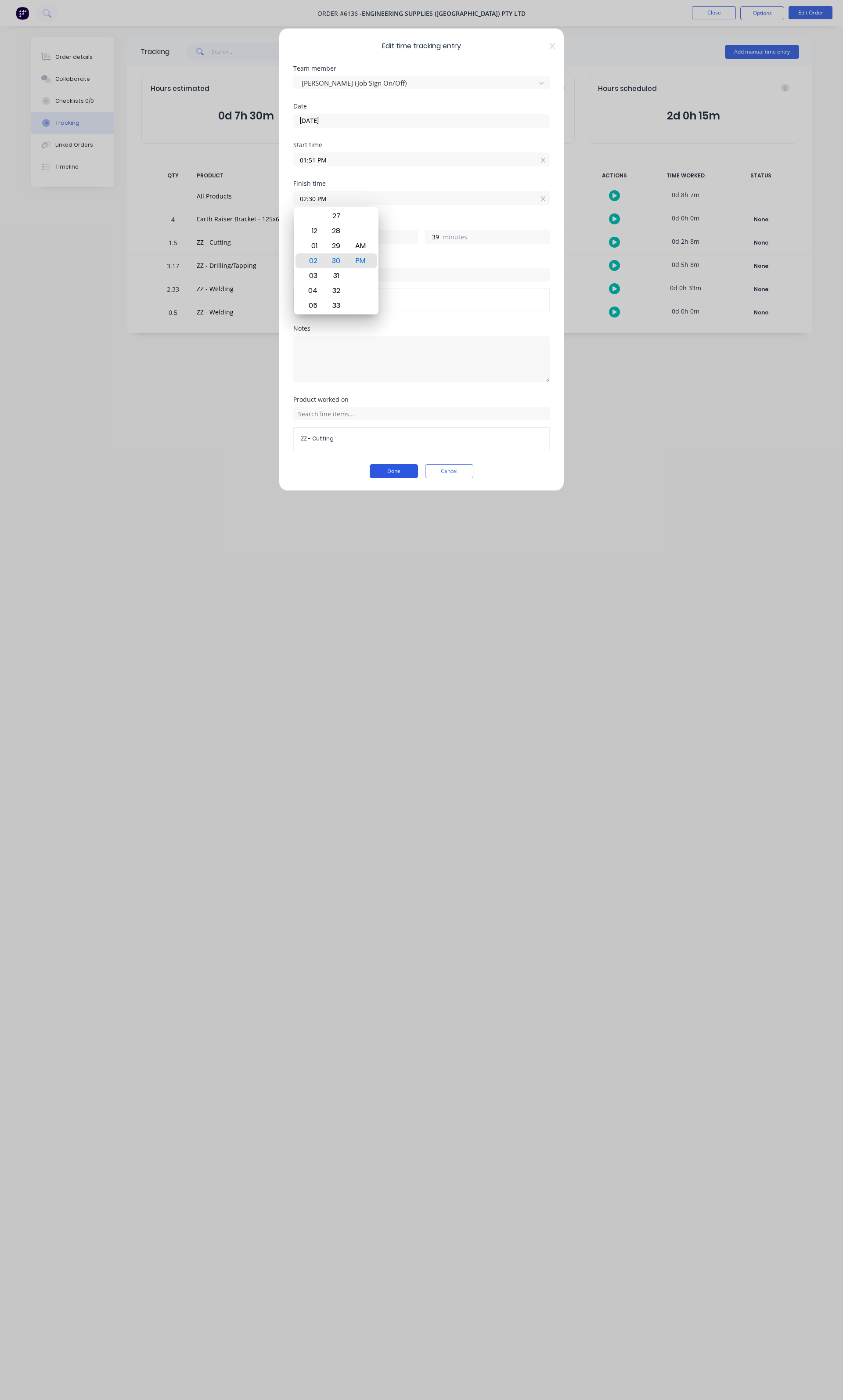
click at [394, 474] on button "Done" at bounding box center [394, 471] width 48 height 14
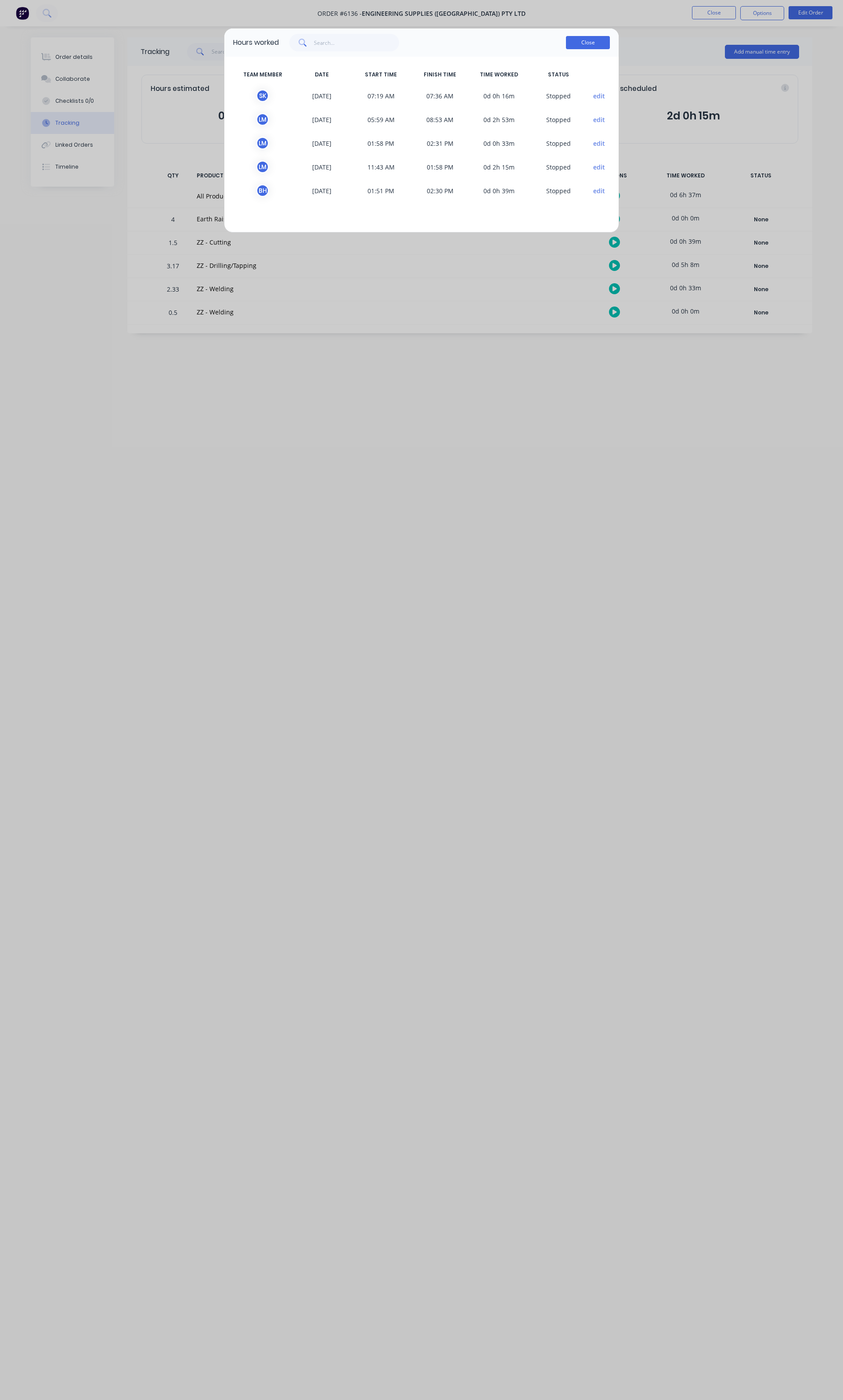
click at [583, 45] on button "Close" at bounding box center [588, 43] width 44 height 14
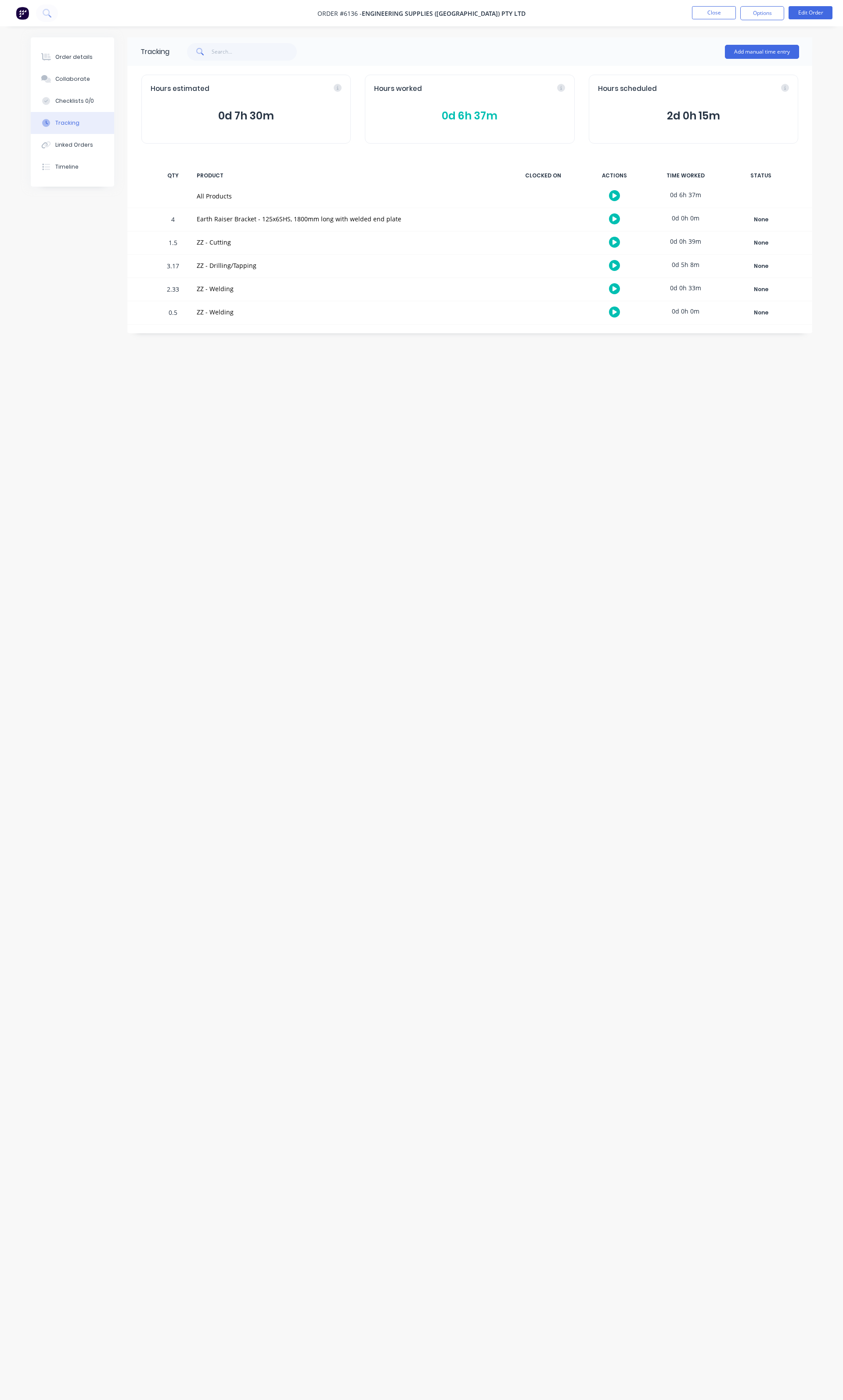
click at [489, 115] on span "0d 6h 37m" at bounding box center [470, 116] width 191 height 16
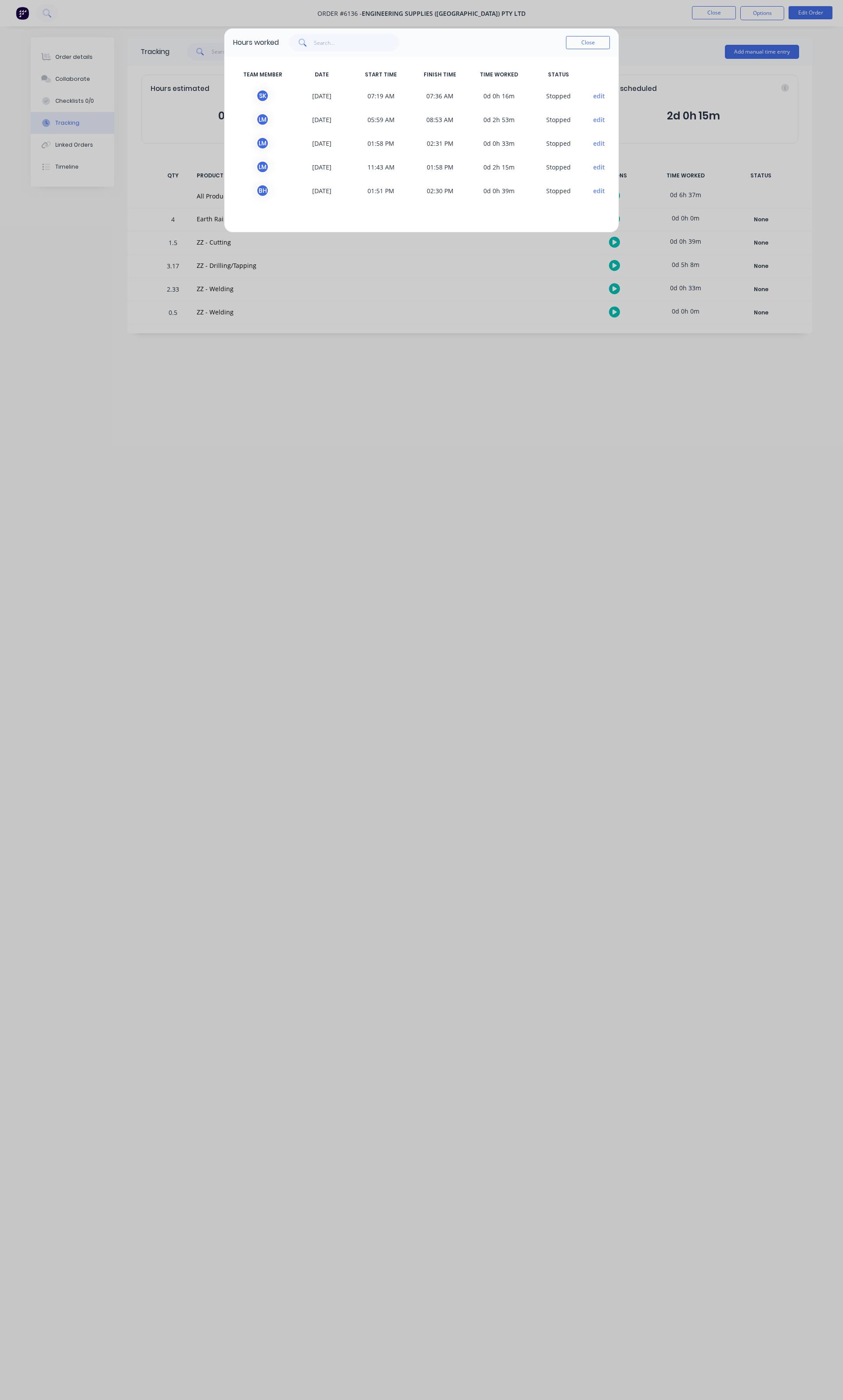
click at [509, 429] on div "Hours worked Close TEAM MEMBER DATE START TIME FINISH TIME TIME WORKED STATUS S…" at bounding box center [421, 700] width 843 height 1400
click at [593, 38] on button "Close" at bounding box center [588, 43] width 44 height 14
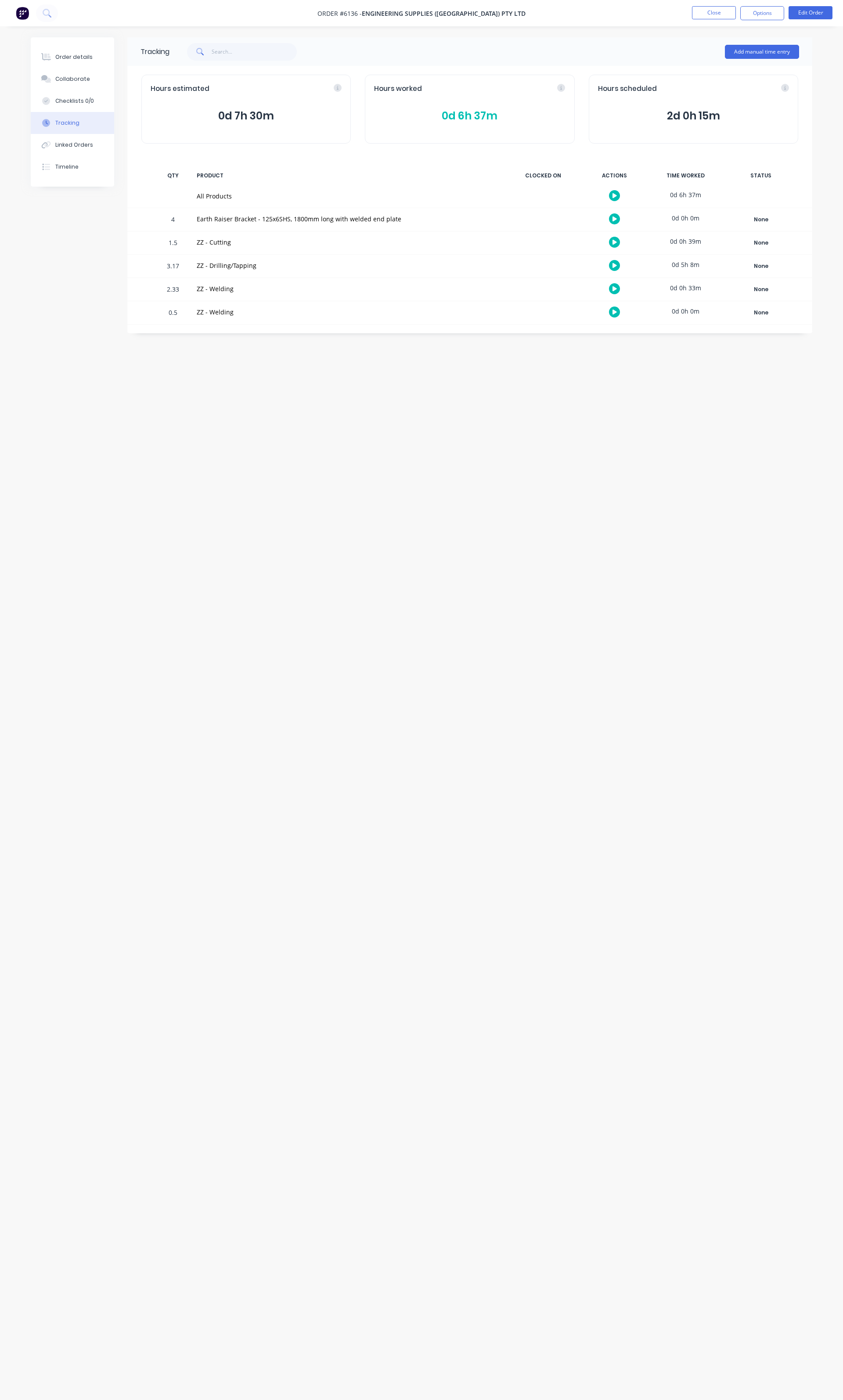
click at [471, 116] on span "0d 6h 37m" at bounding box center [470, 116] width 191 height 16
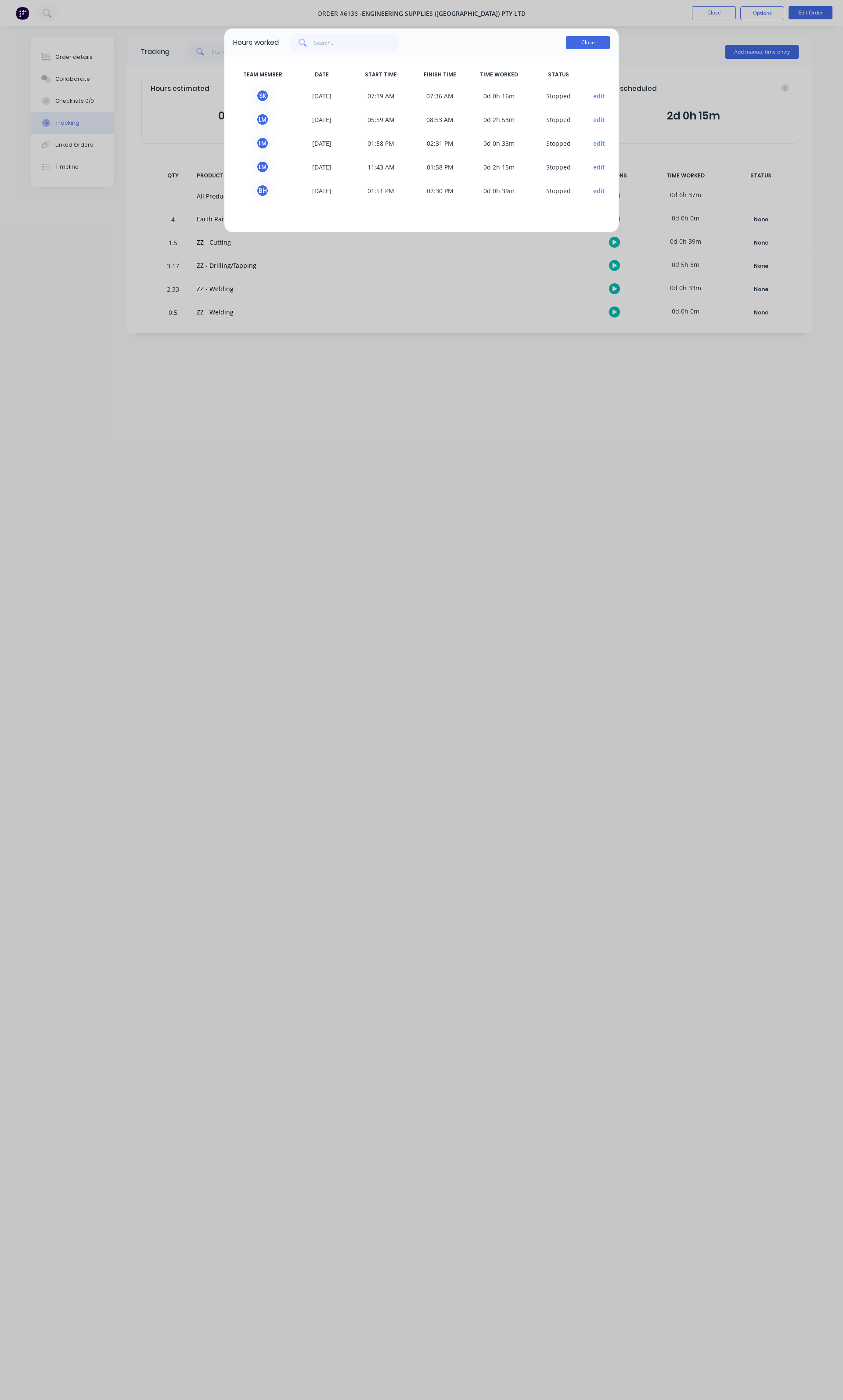
click at [600, 43] on button "Close" at bounding box center [588, 43] width 44 height 14
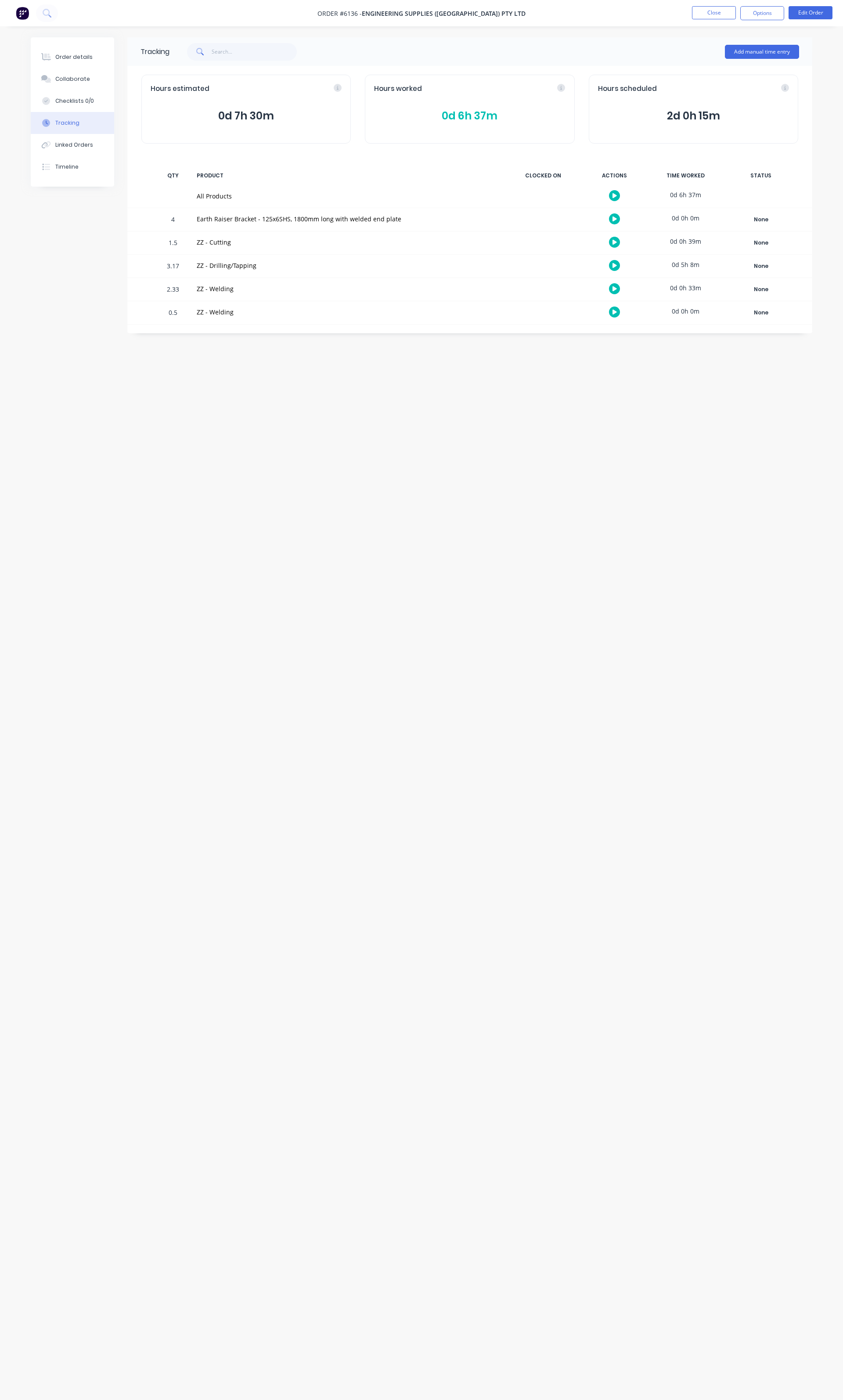
click at [562, 90] on icon at bounding box center [561, 88] width 8 height 8
click at [499, 119] on span "0d 6h 37m" at bounding box center [470, 116] width 191 height 16
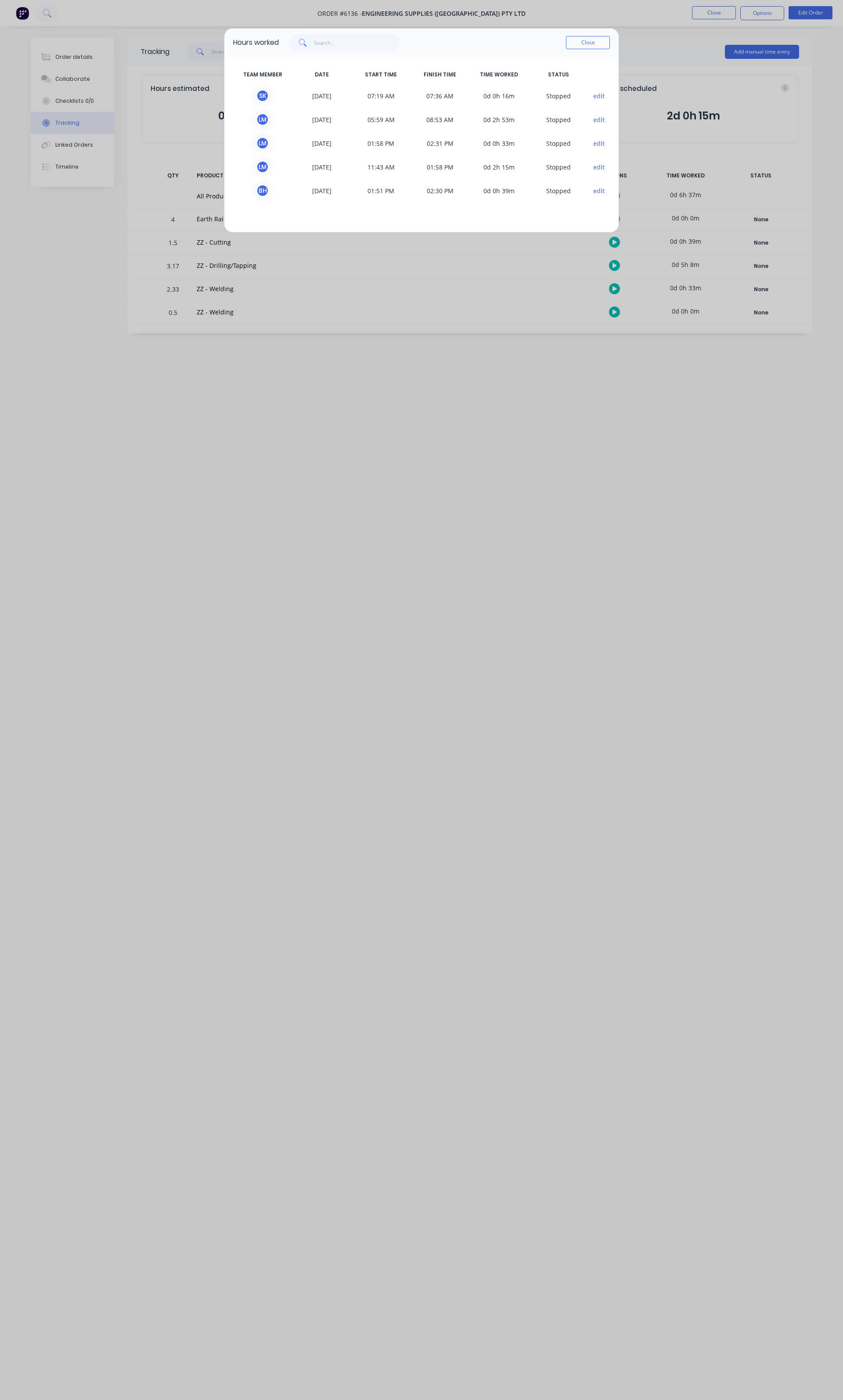
click at [599, 97] on button "edit" at bounding box center [599, 96] width 12 height 9
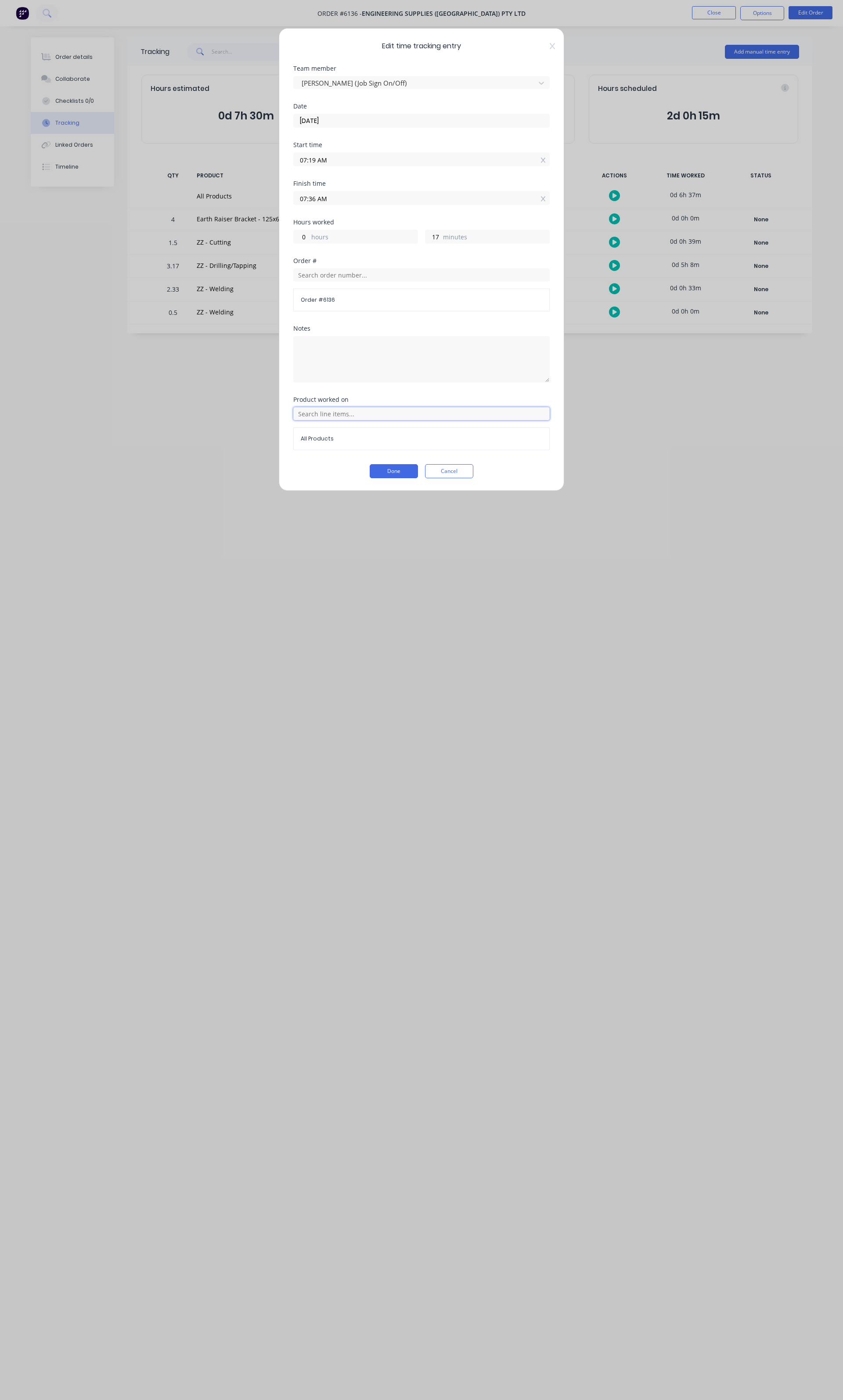
click at [466, 415] on input "text" at bounding box center [422, 414] width 257 height 14
click at [337, 393] on span "ZZ - Welding" at bounding box center [429, 392] width 228 height 8
click at [385, 474] on button "Done" at bounding box center [394, 471] width 48 height 14
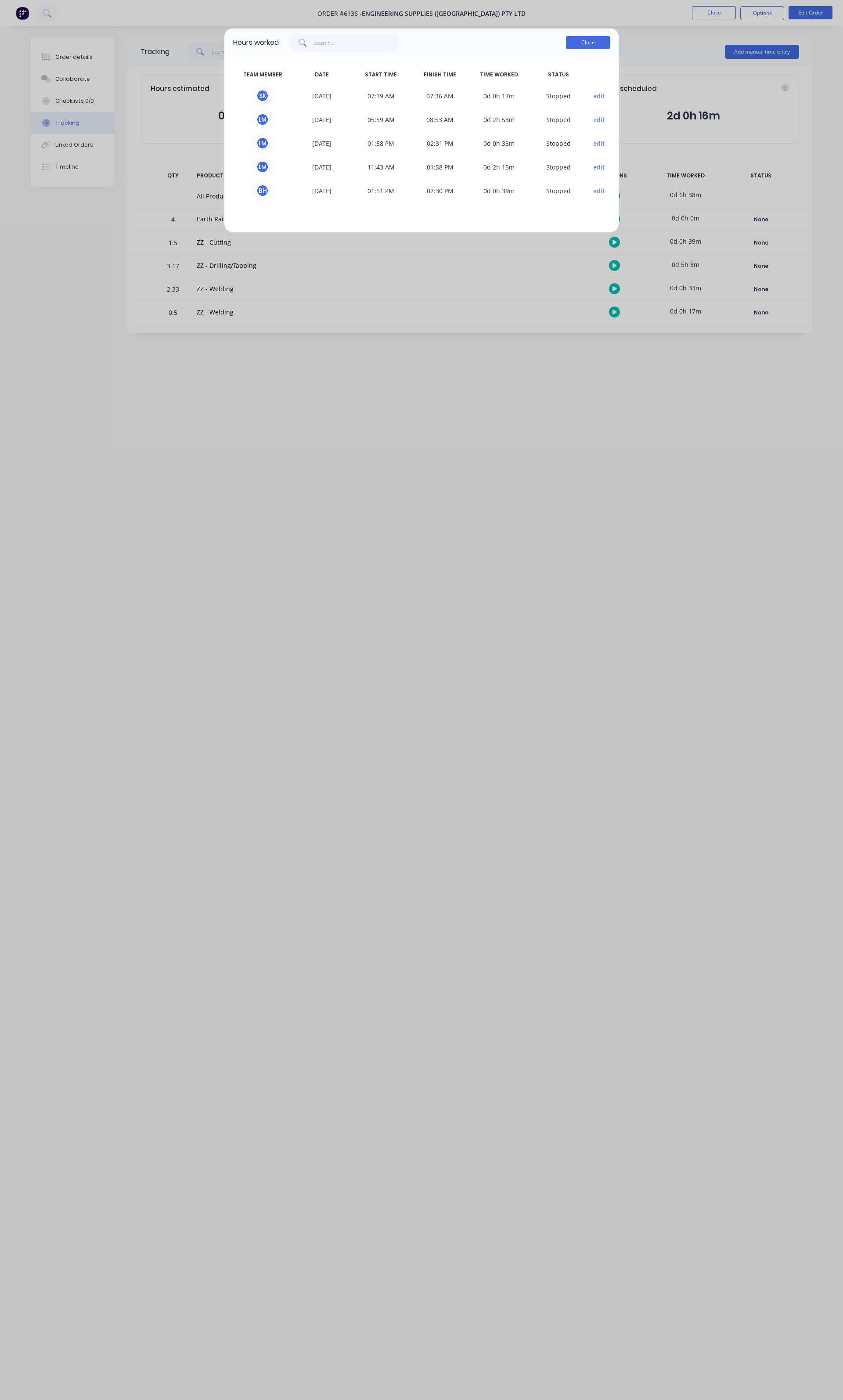
click at [577, 38] on button "Close" at bounding box center [588, 43] width 44 height 14
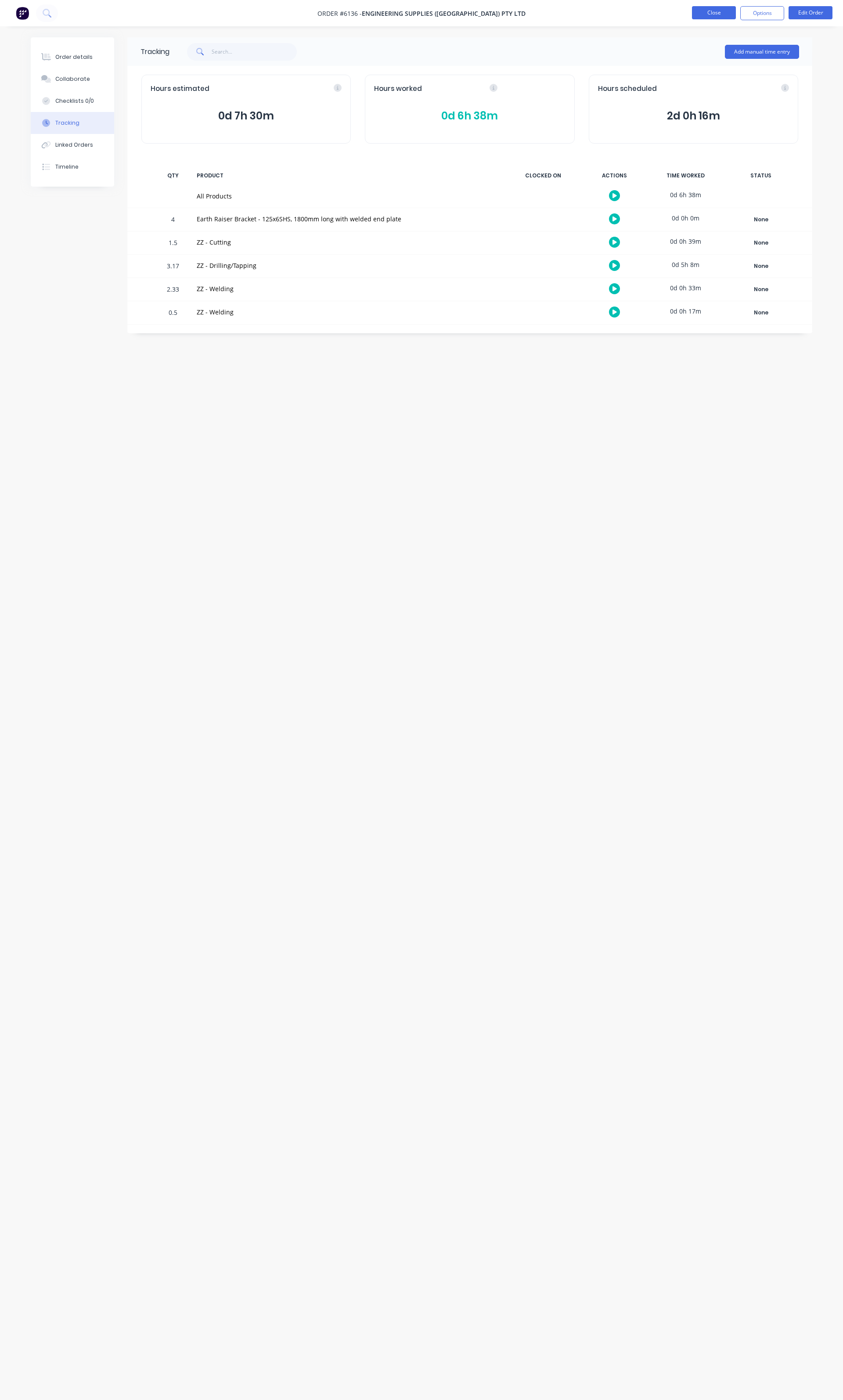
click at [703, 6] on button "Close" at bounding box center [714, 13] width 44 height 14
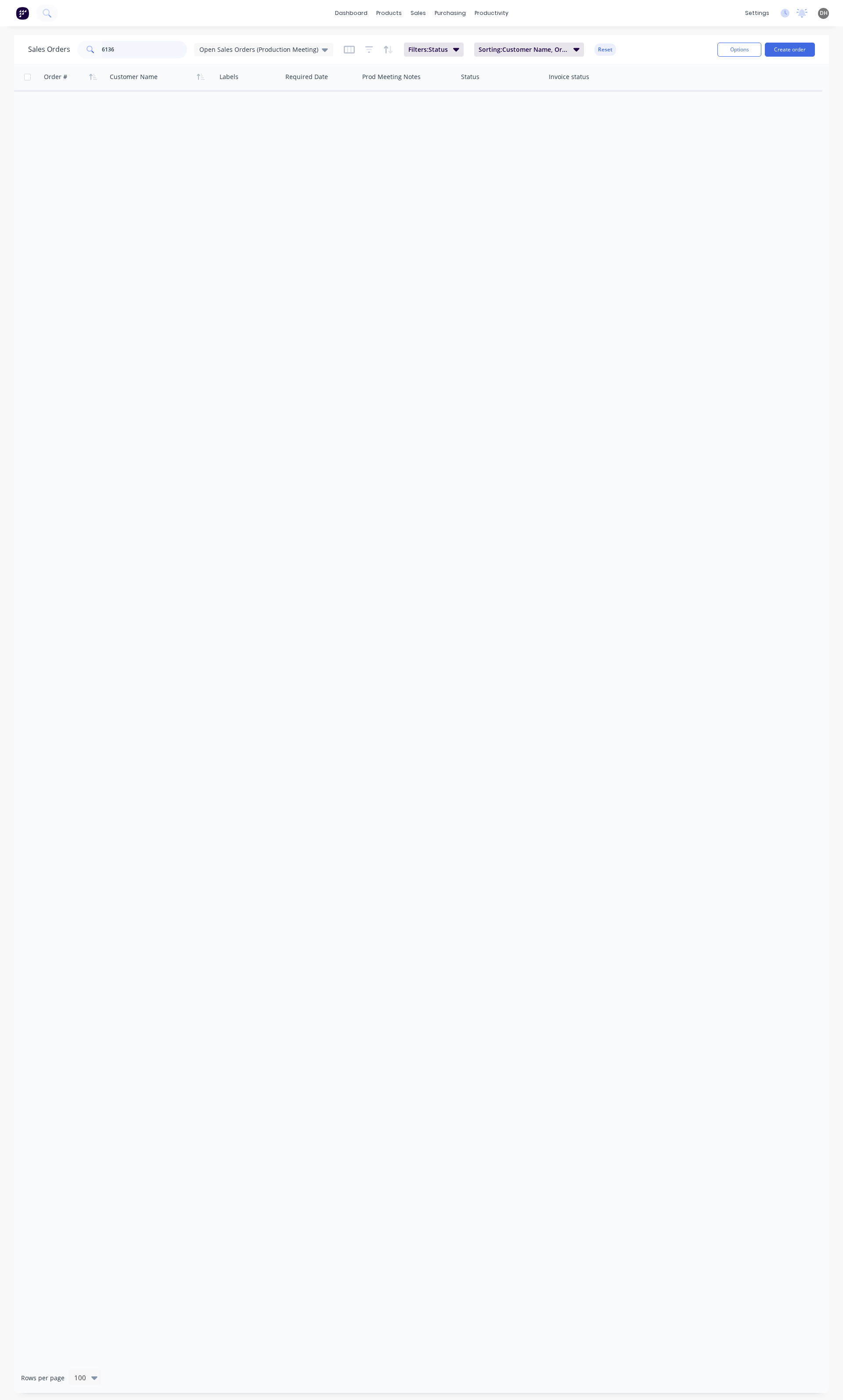
click at [141, 57] on input "6136" at bounding box center [145, 49] width 86 height 17
click at [248, 56] on div "Open Sales Orders (Production Meeting)" at bounding box center [263, 50] width 139 height 14
click at [218, 116] on div "None edit" at bounding box center [255, 123] width 118 height 17
click at [215, 122] on button "None" at bounding box center [246, 124] width 100 height 10
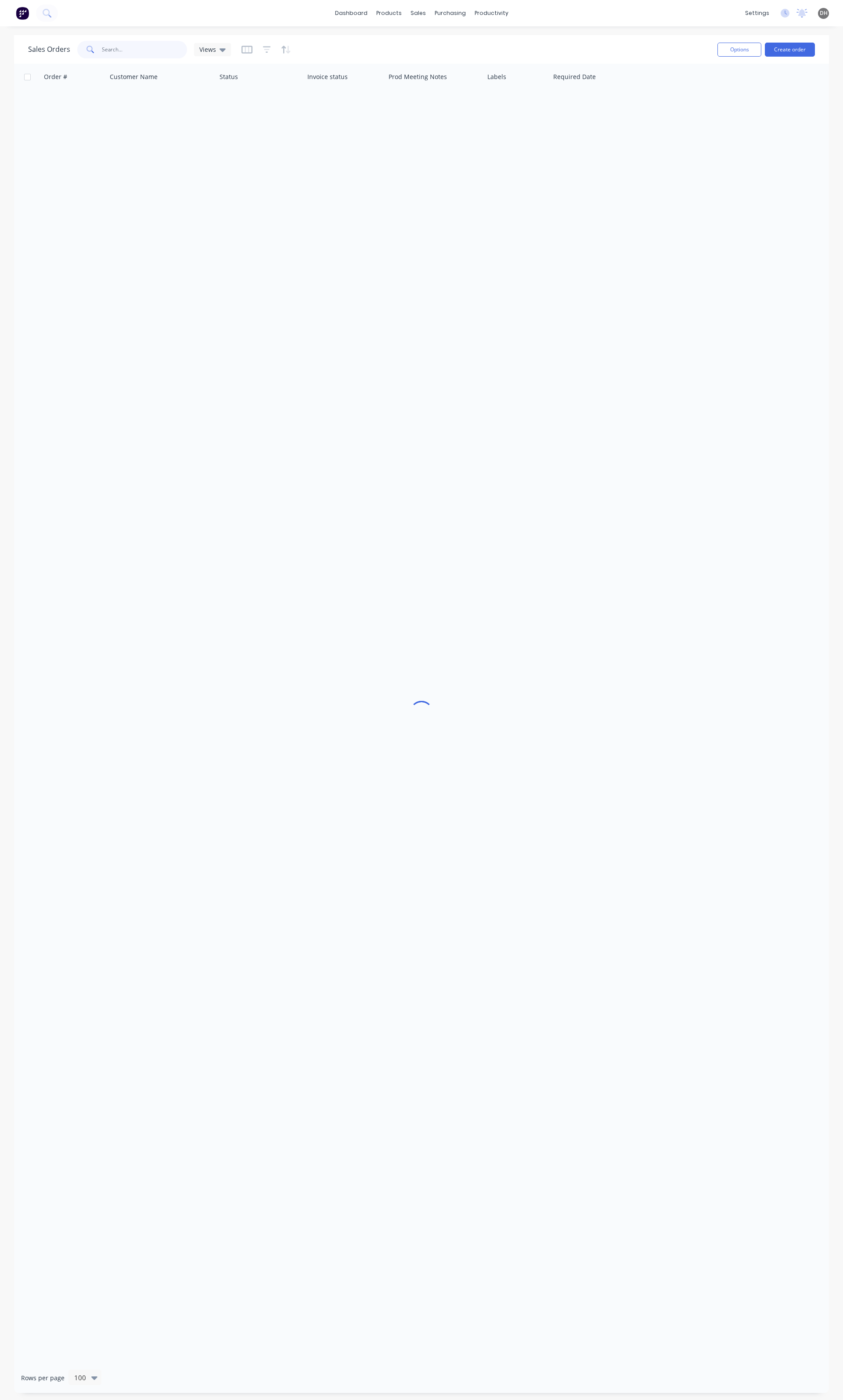
click at [144, 58] on input "6136" at bounding box center [145, 49] width 86 height 17
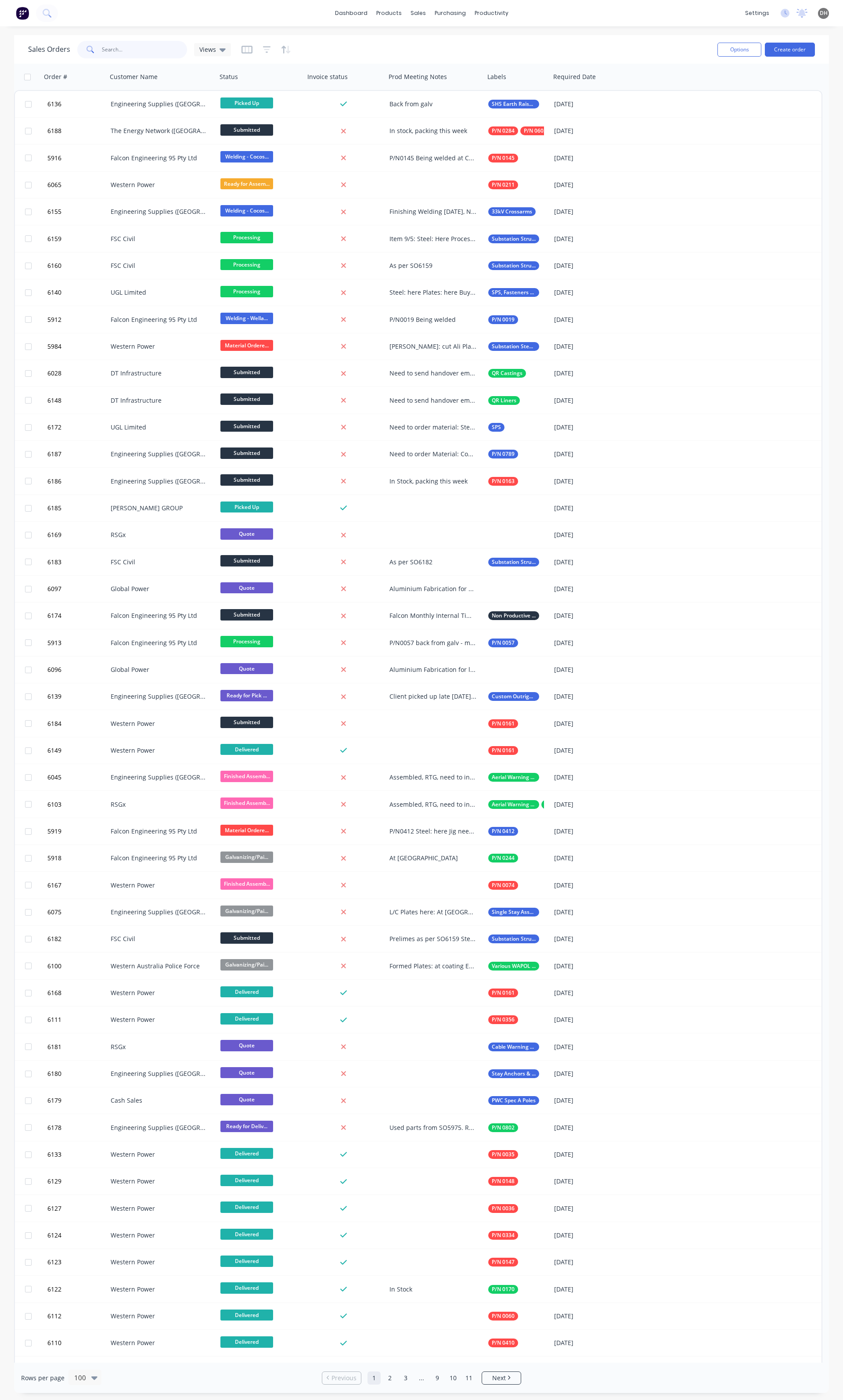
click at [144, 58] on input "6136" at bounding box center [145, 49] width 86 height 17
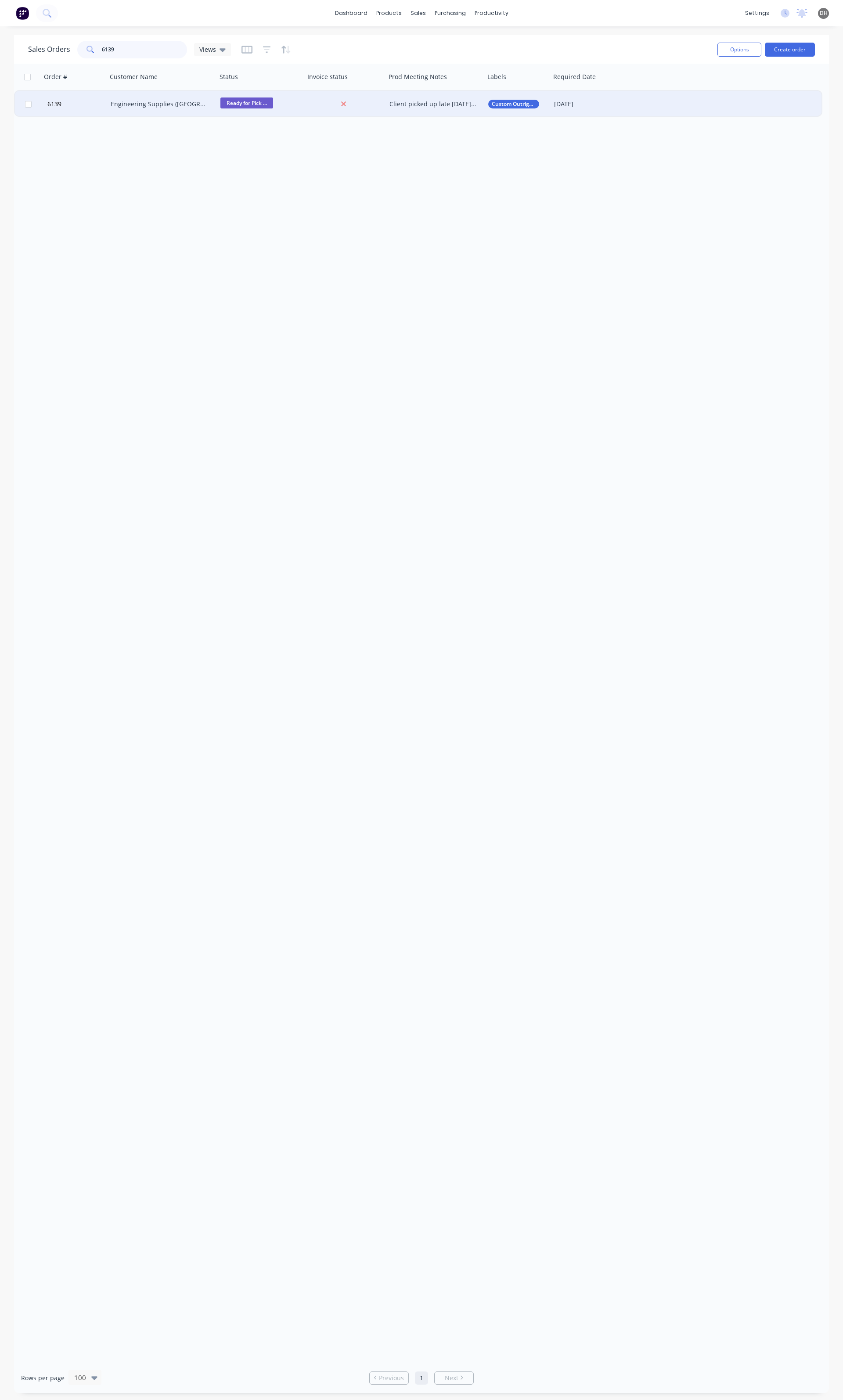
type input "6139"
click at [179, 103] on div "Engineering Supplies ([GEOGRAPHIC_DATA]) Pty Ltd" at bounding box center [159, 104] width 98 height 9
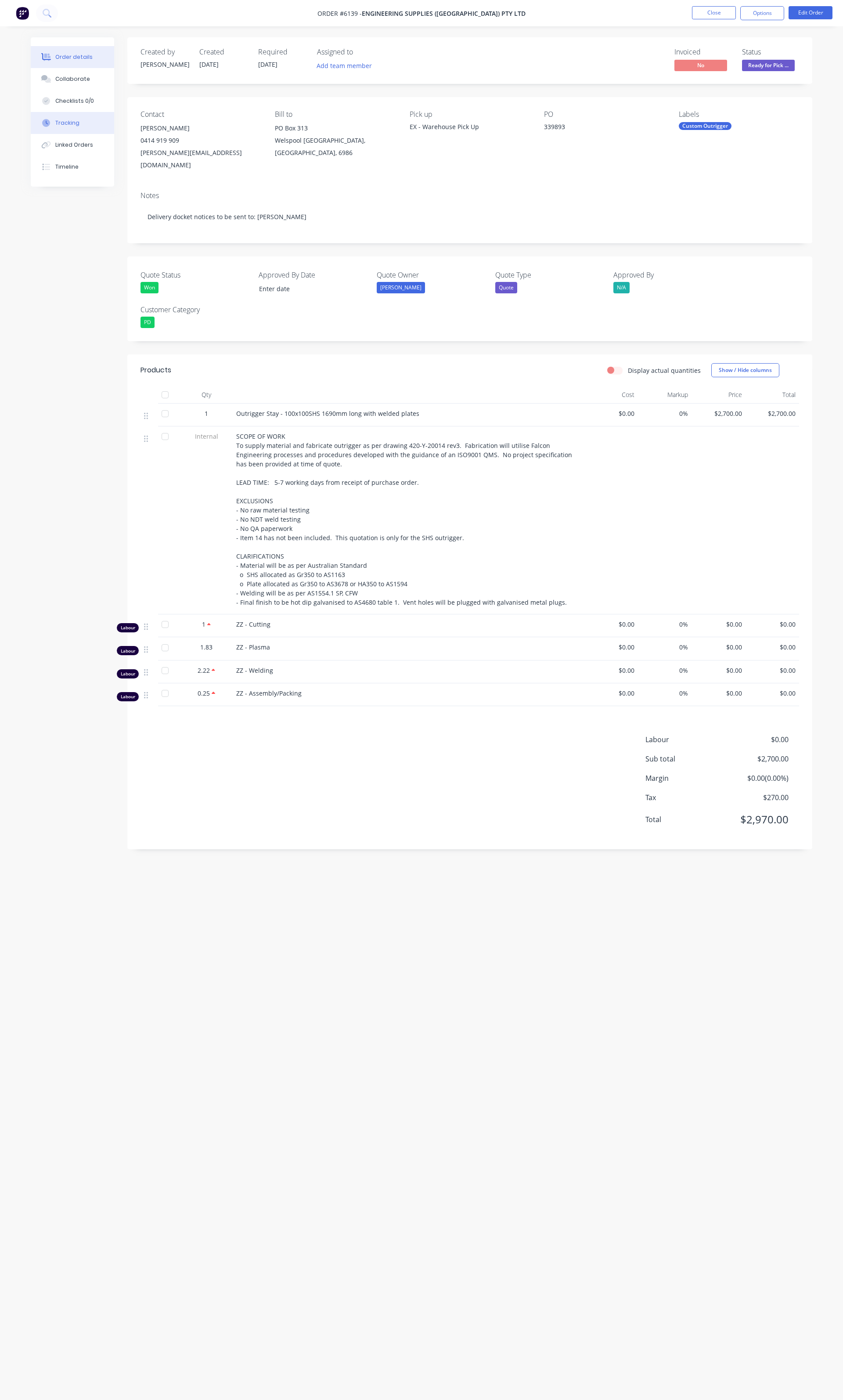
click at [86, 127] on button "Tracking" at bounding box center [72, 122] width 83 height 22
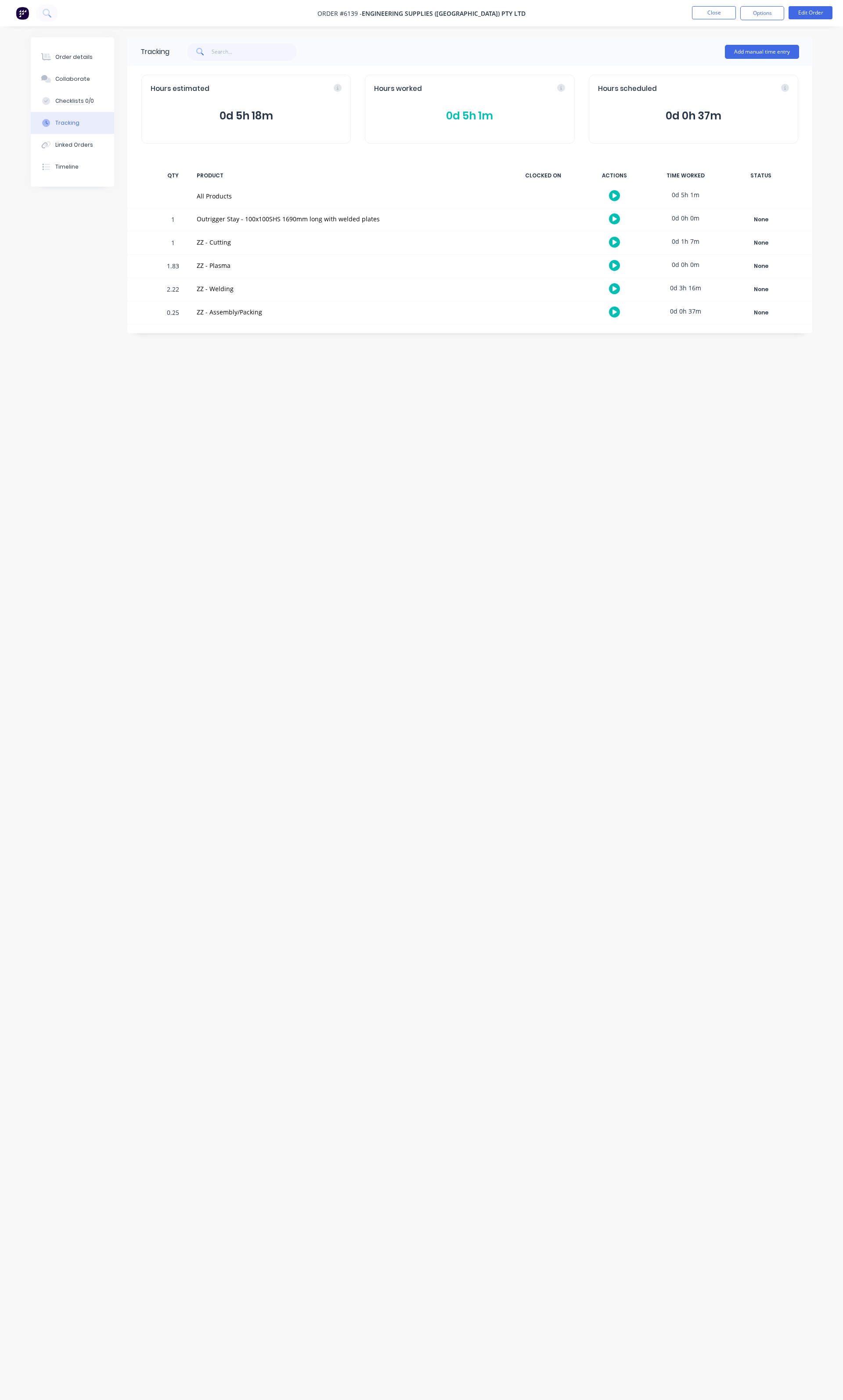
click at [462, 120] on span "0d 5h 1m" at bounding box center [470, 116] width 191 height 16
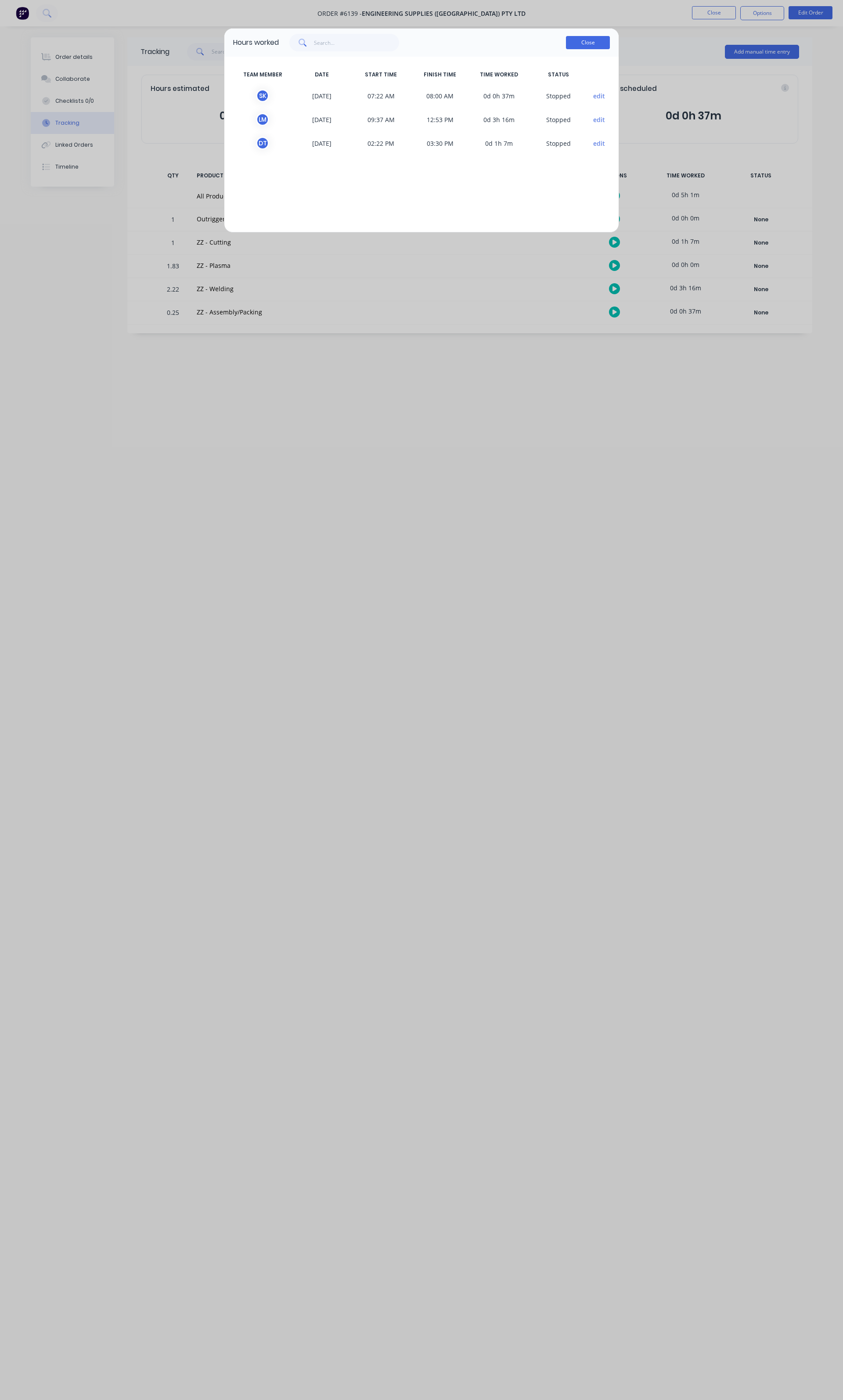
click at [583, 42] on button "Close" at bounding box center [588, 43] width 44 height 14
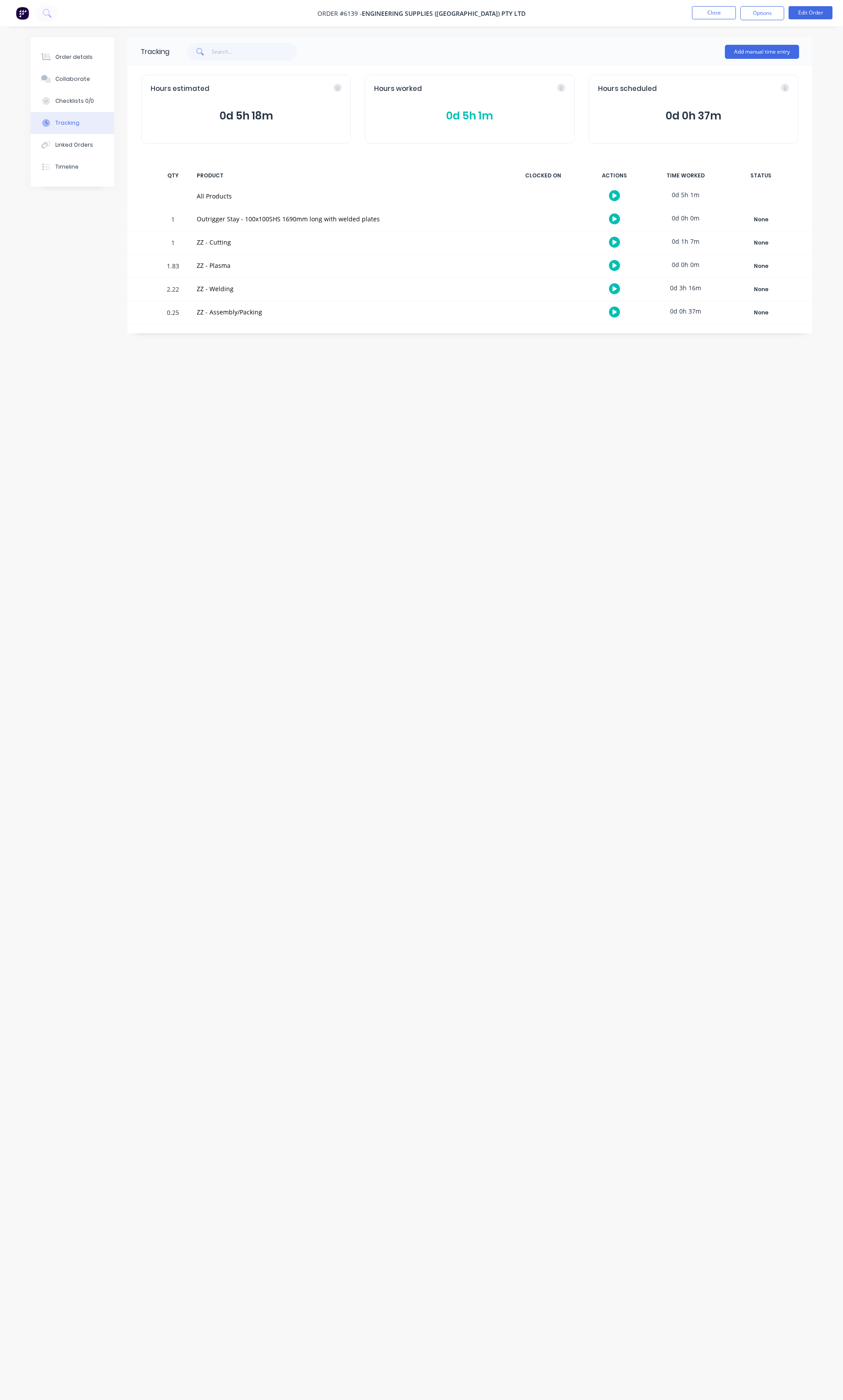
click at [457, 442] on div "Tracking Add manual time entry Hours estimated 0d 5h 18m Hours worked 0d 5h 1m …" at bounding box center [422, 683] width 782 height 1292
click at [693, 17] on button "Close" at bounding box center [714, 13] width 44 height 14
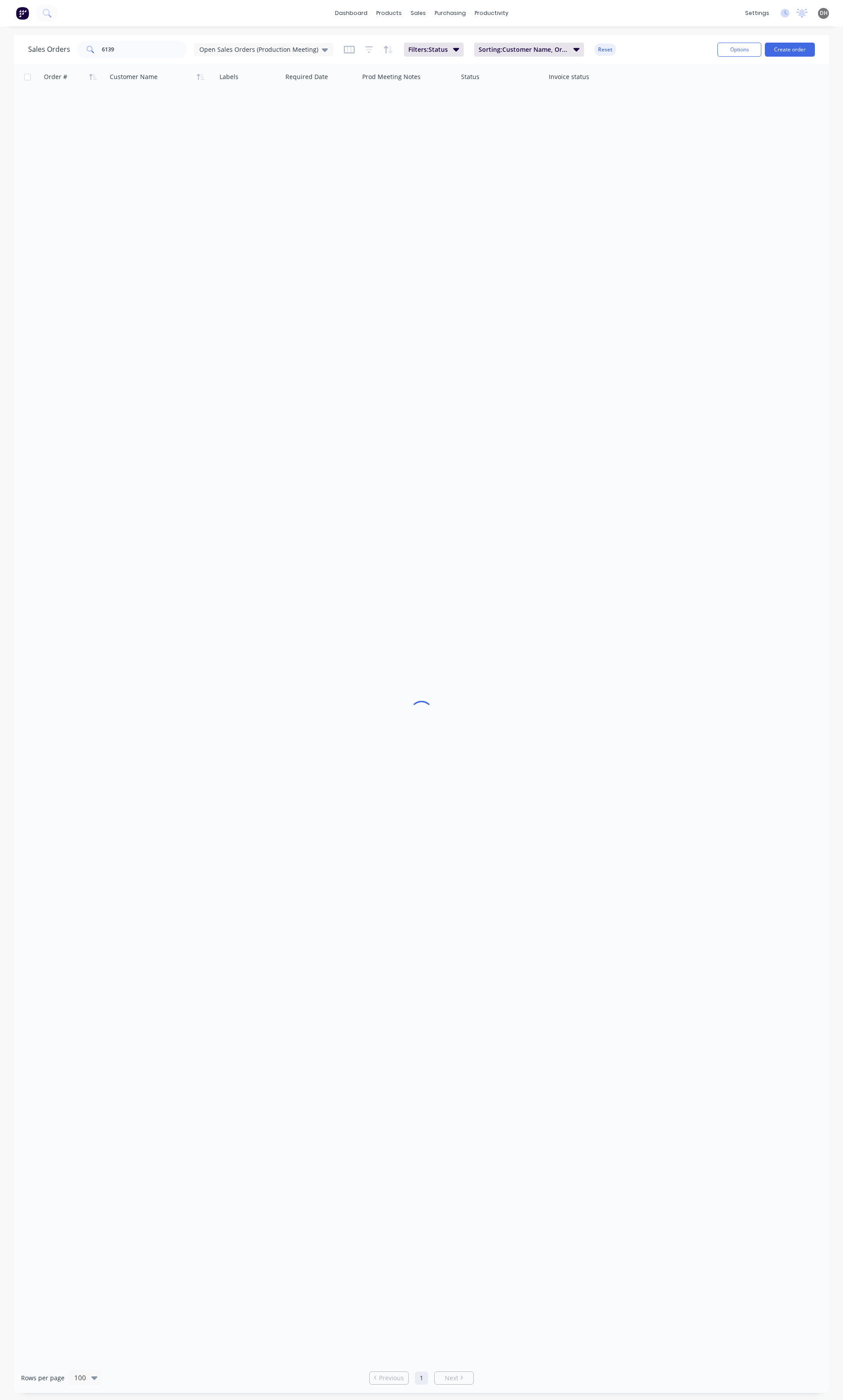
click at [226, 57] on div "Sales Orders 6139 Open Sales Orders (Production Meeting)" at bounding box center [180, 49] width 306 height 17
click at [234, 50] on span "Open Sales Orders (Production Meeting)" at bounding box center [259, 50] width 119 height 9
click at [239, 50] on span "Open Sales Orders (Production Meeting)" at bounding box center [259, 50] width 119 height 9
click at [243, 42] on div "Sales Orders 6139 Open Sales Orders (Production Meeting)" at bounding box center [180, 49] width 306 height 17
click at [239, 48] on span "Open Sales Orders (Production Meeting)" at bounding box center [259, 50] width 119 height 9
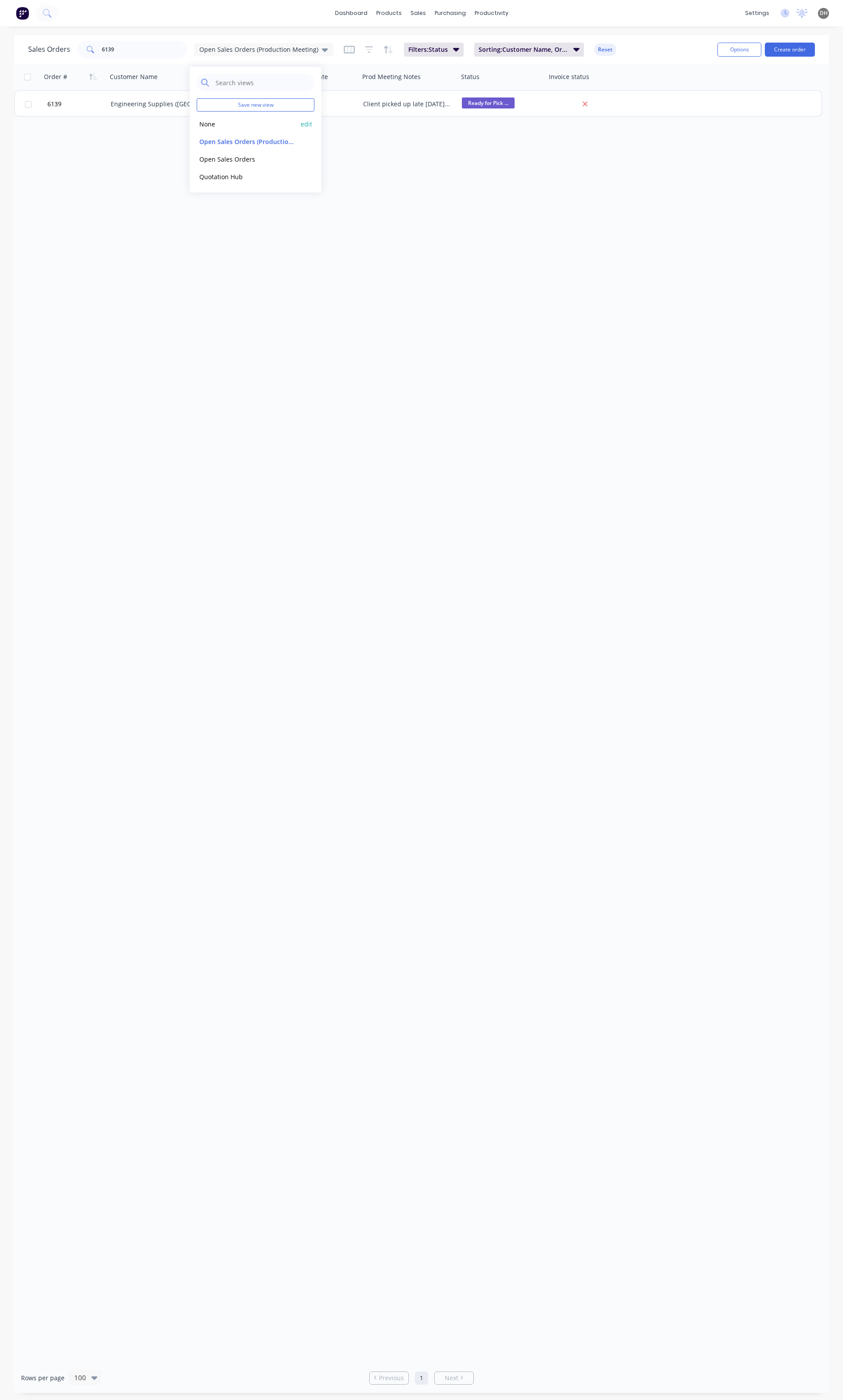
click at [215, 123] on button "None" at bounding box center [246, 124] width 100 height 10
click at [137, 53] on input "6139" at bounding box center [145, 49] width 86 height 17
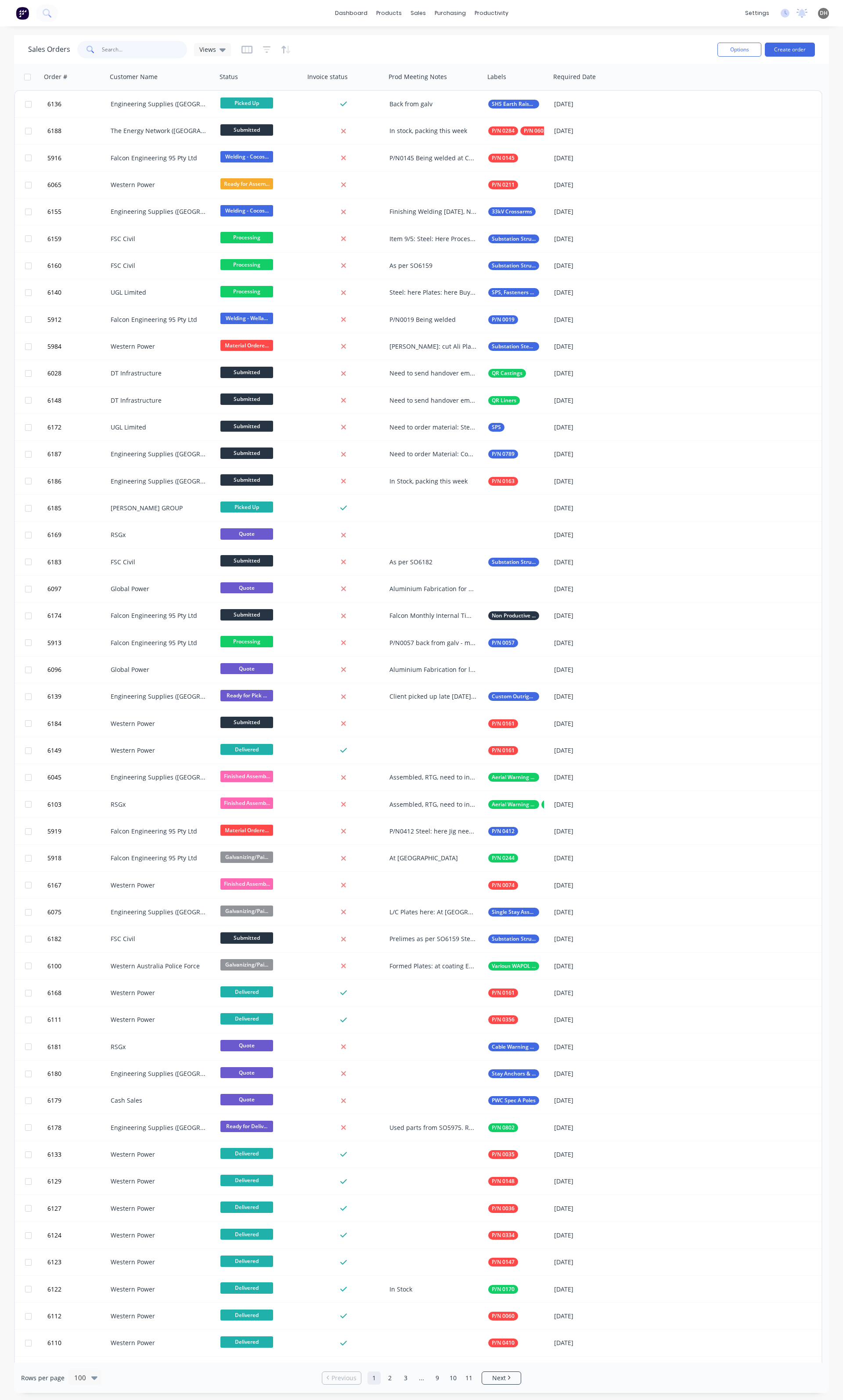
click at [137, 53] on input "6139" at bounding box center [145, 49] width 86 height 17
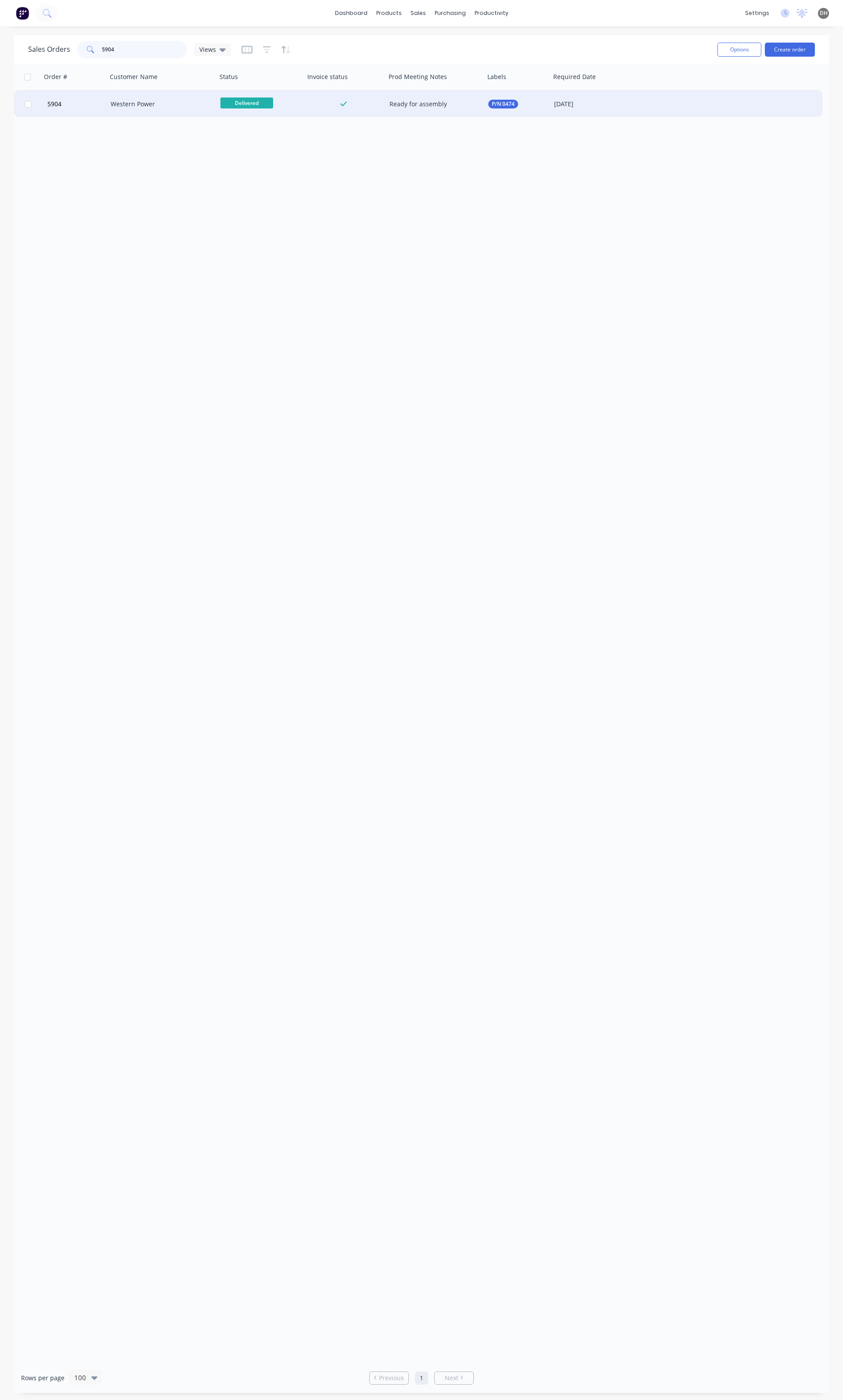
type input "5904"
click at [127, 109] on div "Western Power" at bounding box center [162, 104] width 110 height 26
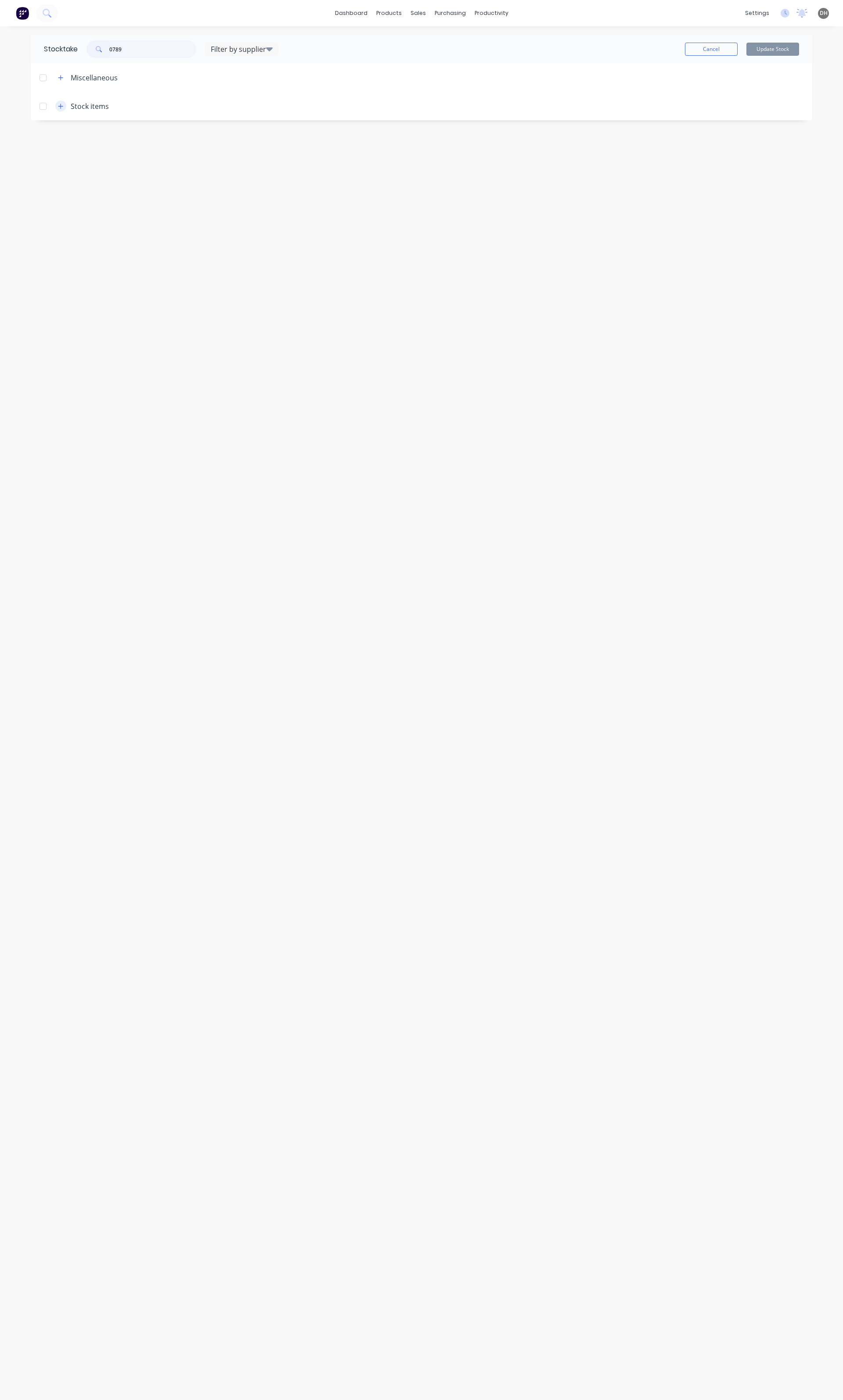
type input "0789"
click at [143, 48] on input "0789" at bounding box center [153, 49] width 87 height 17
click at [62, 104] on icon "button" at bounding box center [60, 107] width 5 height 6
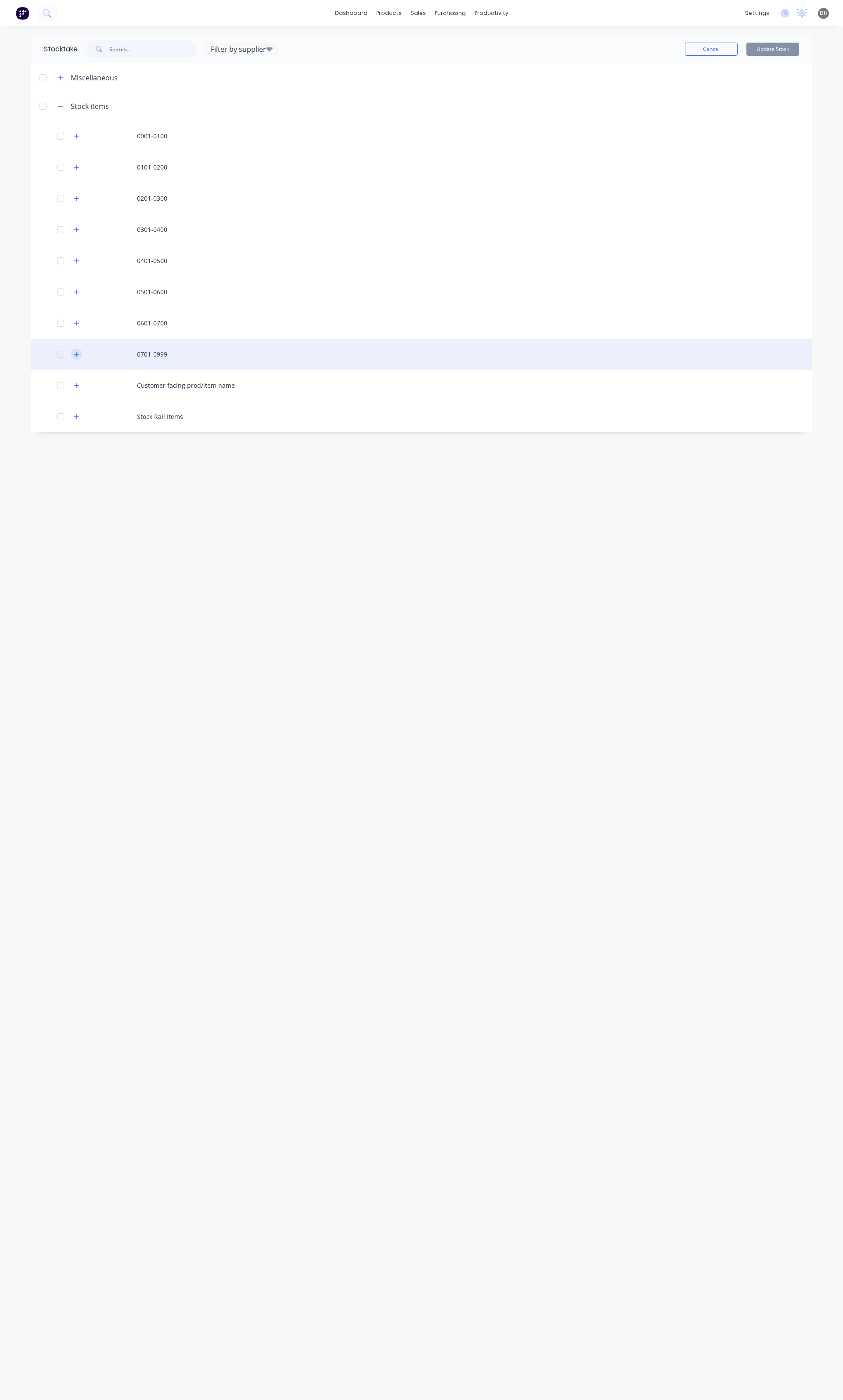
click at [77, 354] on icon "button" at bounding box center [77, 354] width 5 height 5
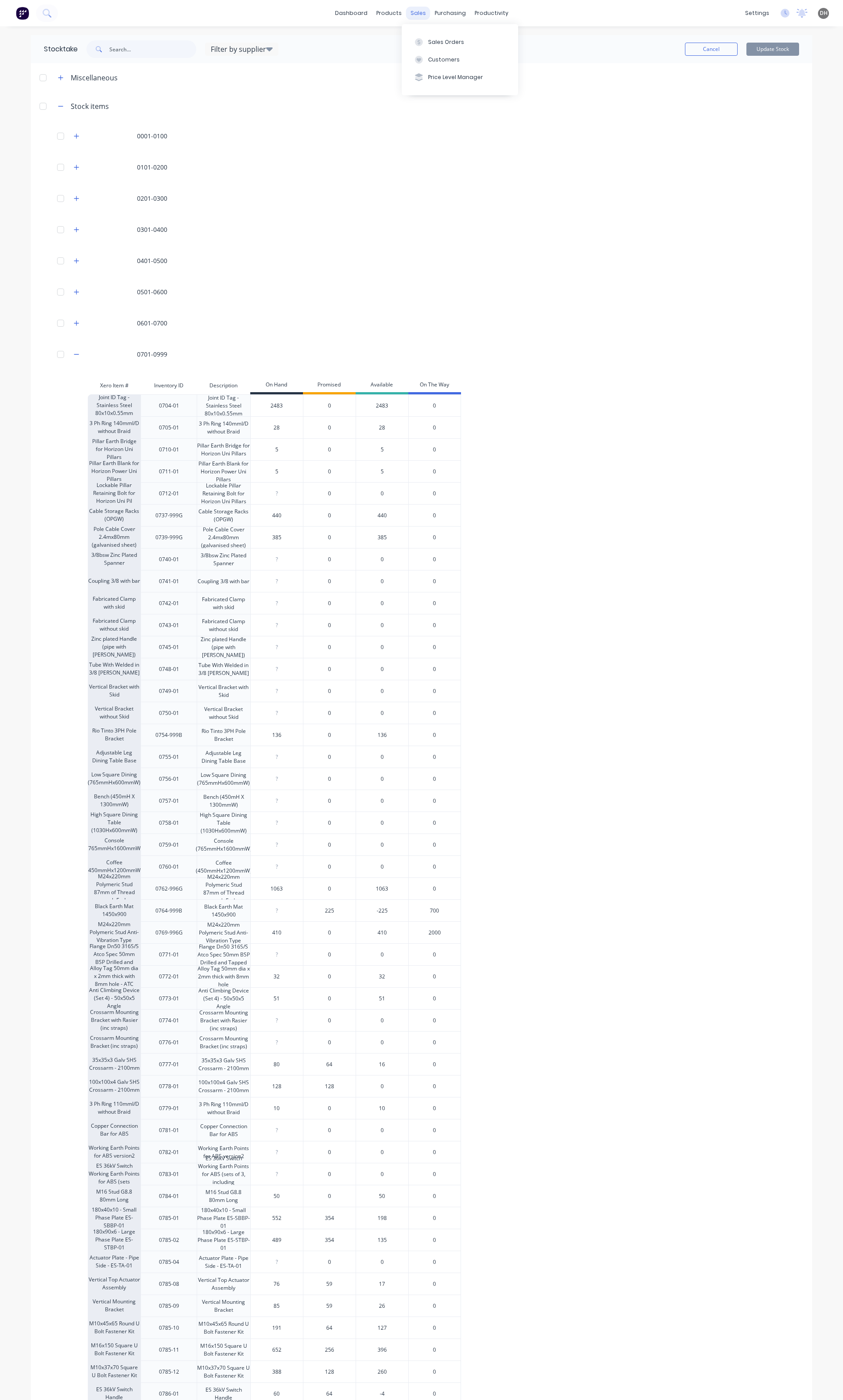
click at [411, 10] on div "sales" at bounding box center [418, 14] width 24 height 14
click at [437, 43] on div "Sales Orders" at bounding box center [446, 42] width 36 height 8
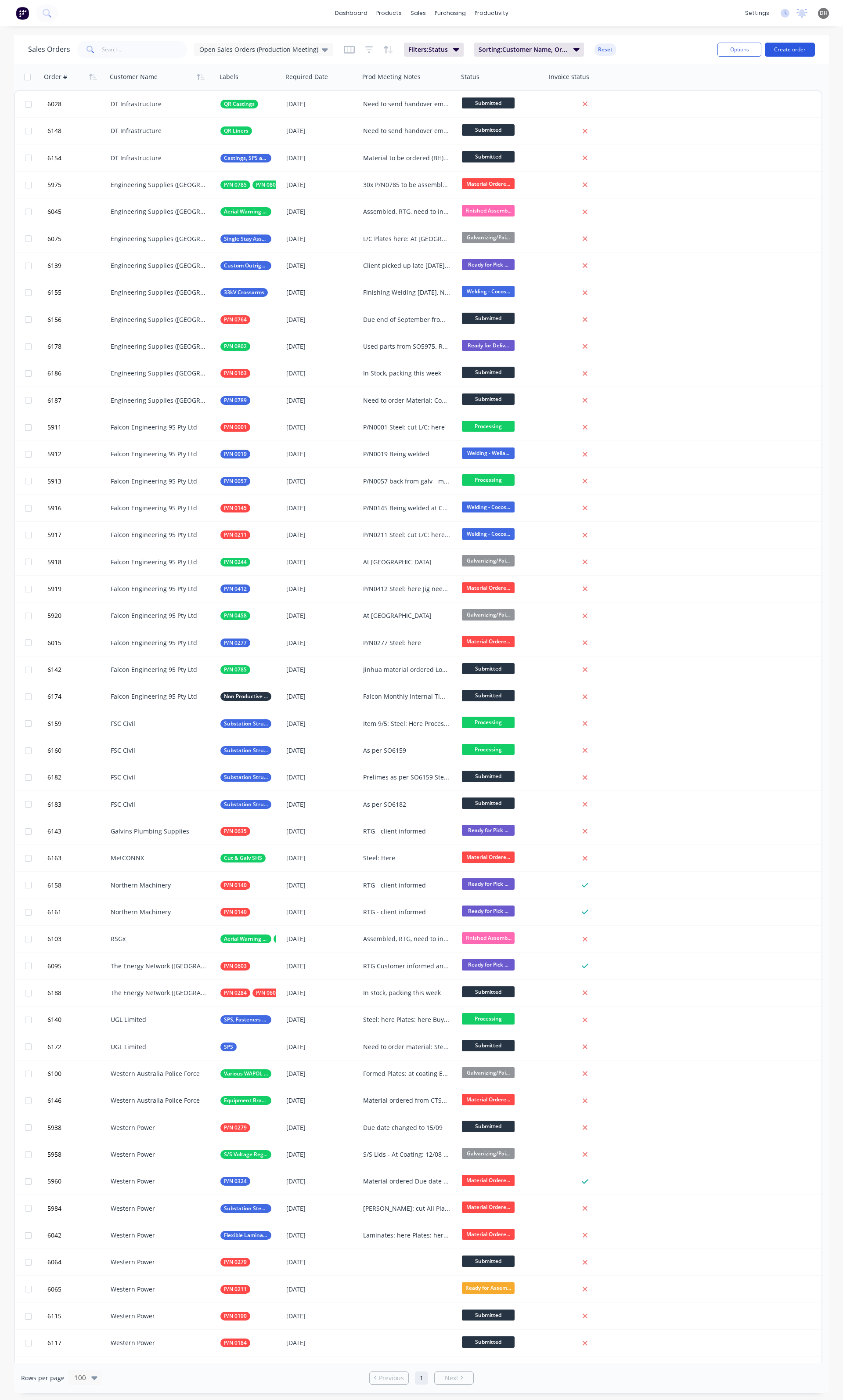
click at [773, 46] on button "Create order" at bounding box center [790, 50] width 50 height 14
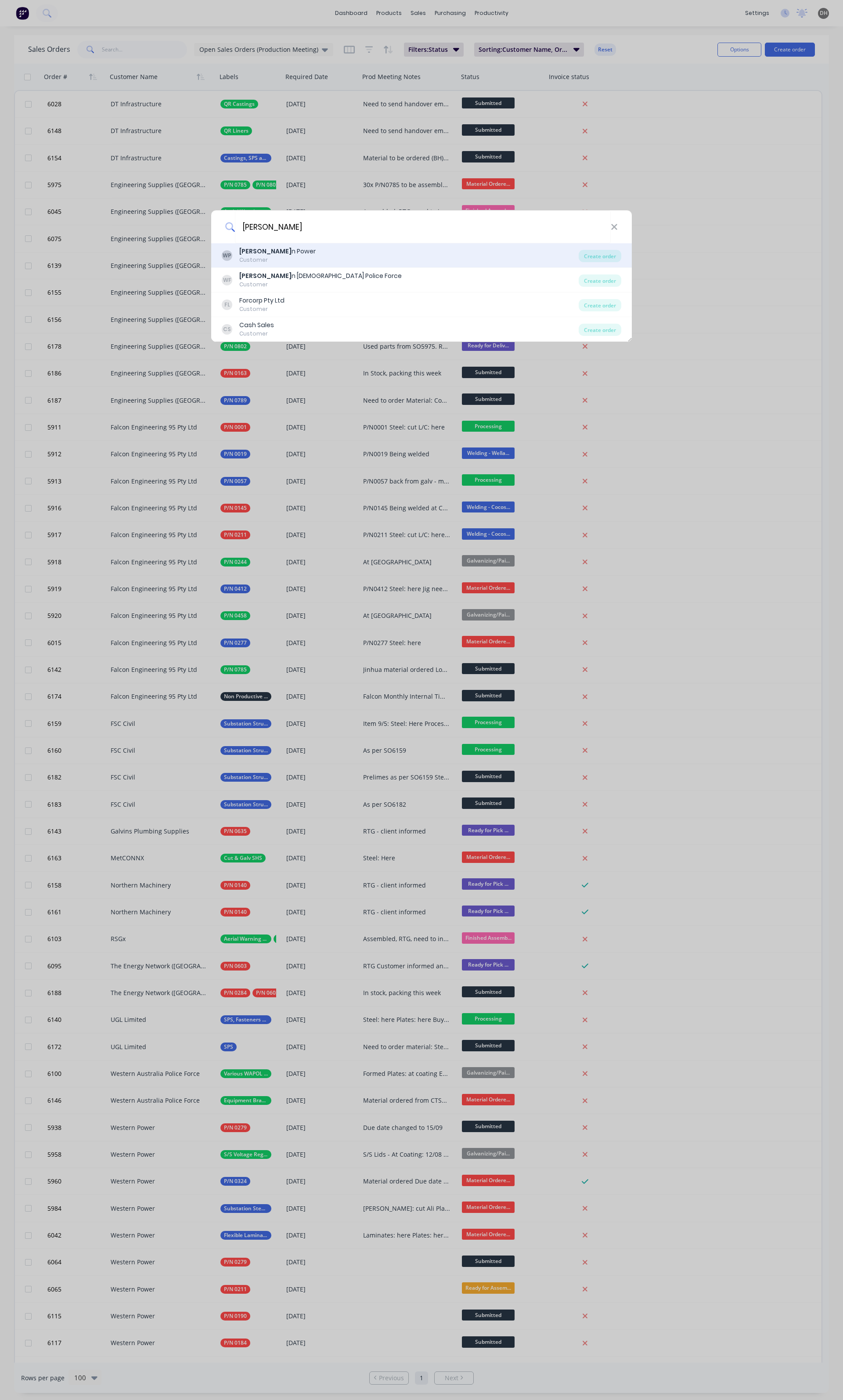
type input "[PERSON_NAME]"
click at [285, 249] on div "[PERSON_NAME] n Power" at bounding box center [278, 251] width 77 height 9
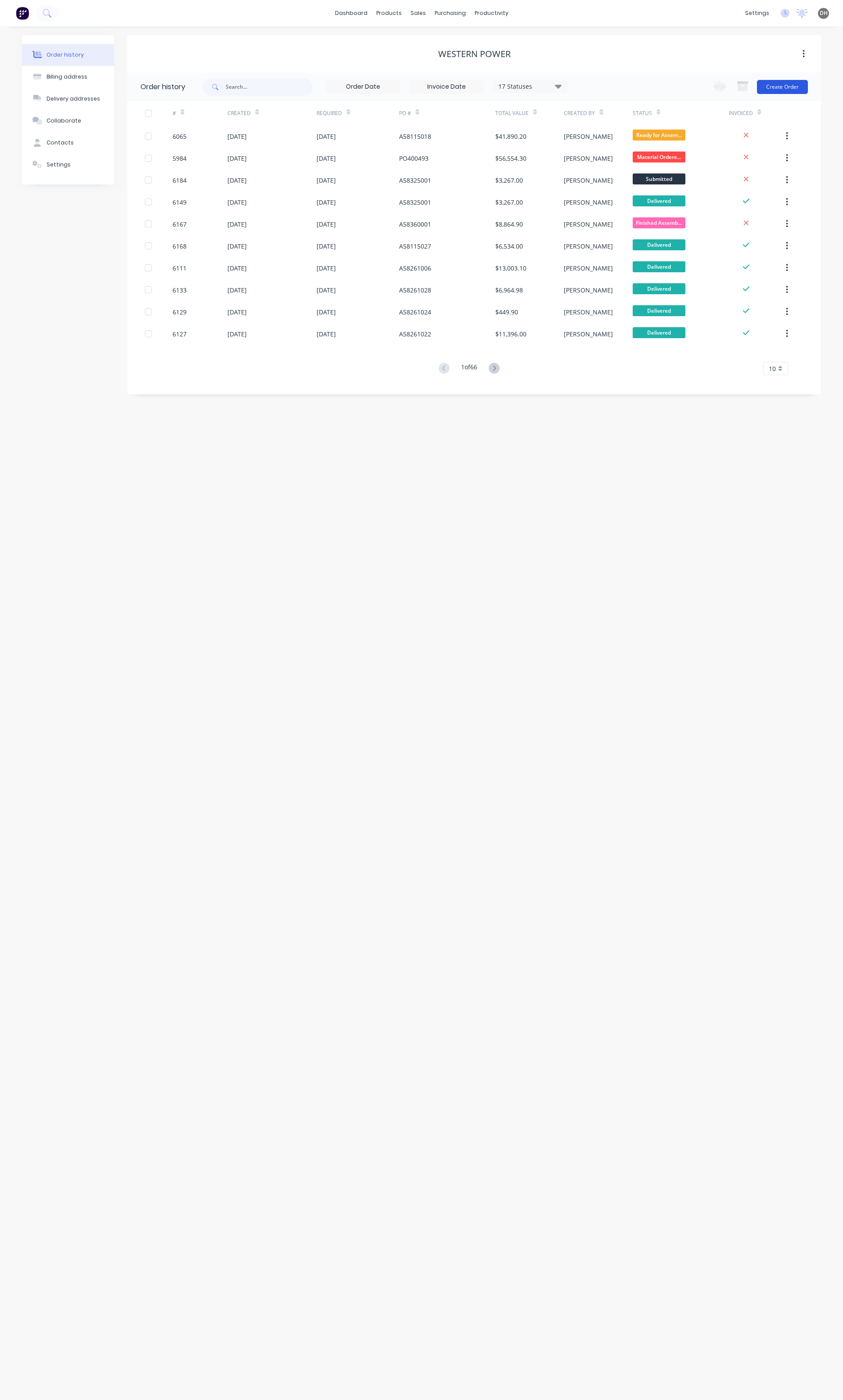
click at [760, 84] on button "Create Order" at bounding box center [783, 86] width 51 height 14
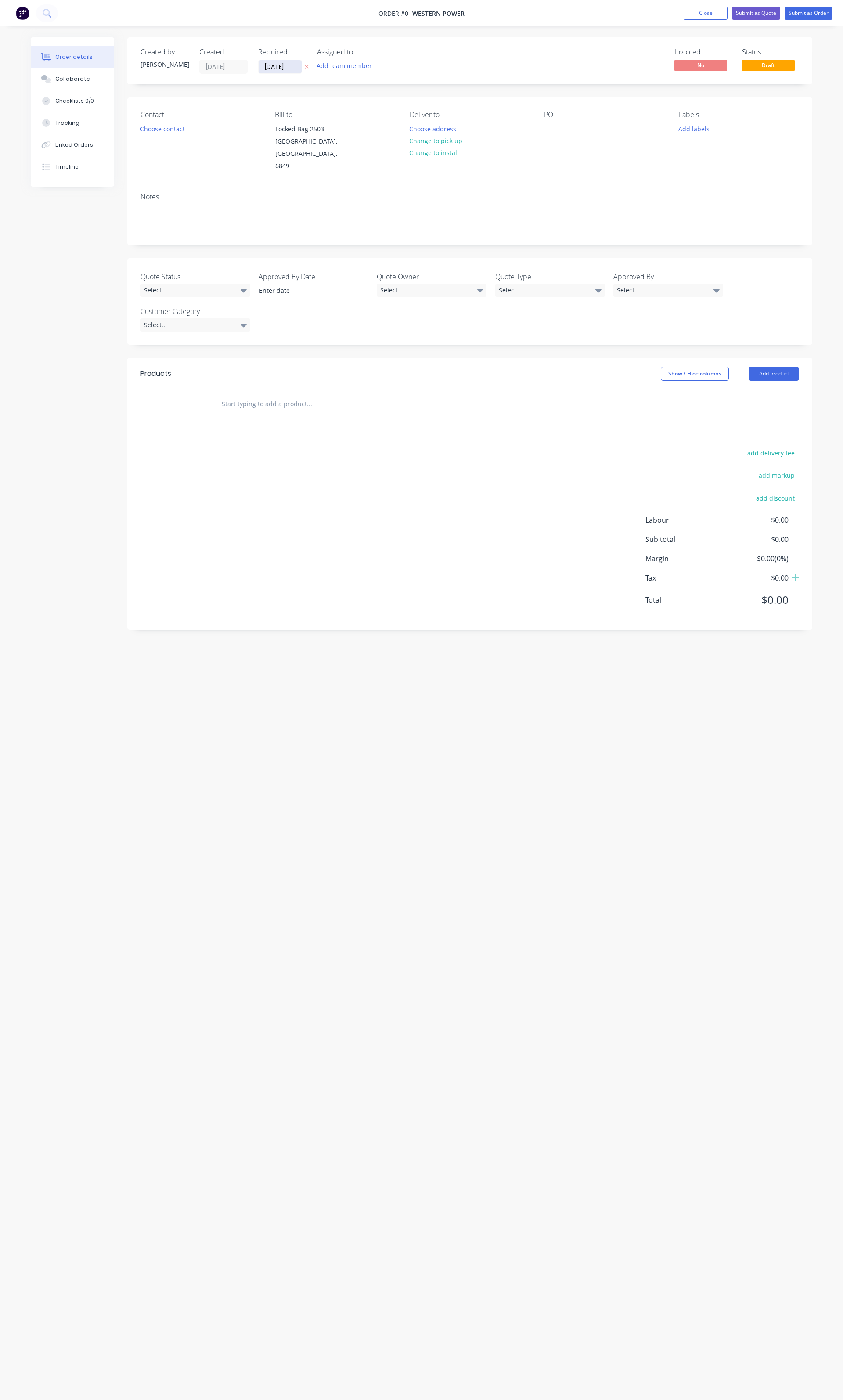
click at [282, 66] on input "[DATE]" at bounding box center [280, 67] width 43 height 14
click at [337, 194] on div "4" at bounding box center [342, 197] width 14 height 14
type input "[DATE]"
click at [279, 72] on input "[DATE]" at bounding box center [280, 67] width 43 height 14
click at [497, 60] on div "Created by [PERSON_NAME] Created [DATE] Required [DATE] Assigned to Add team me…" at bounding box center [470, 61] width 685 height 47
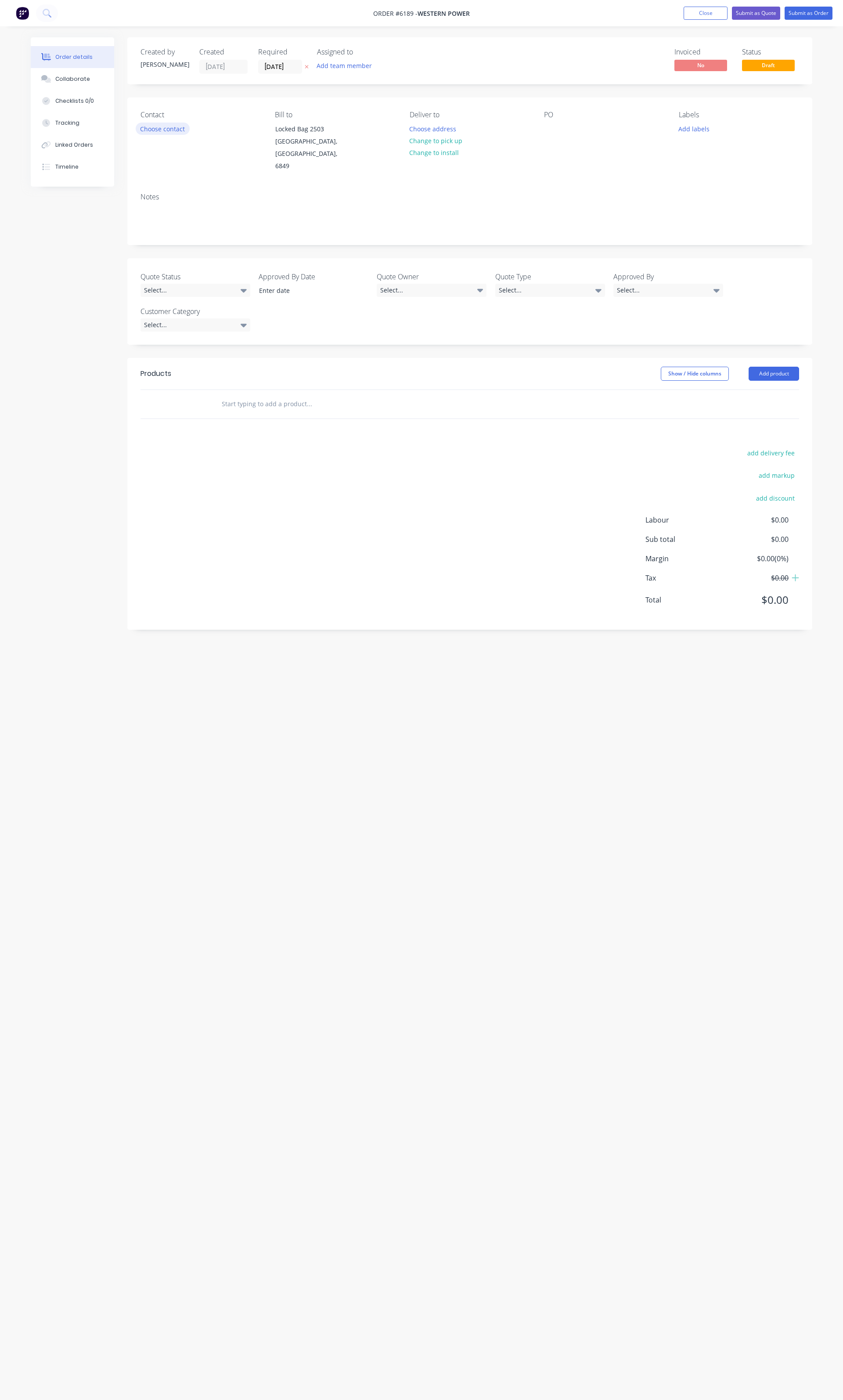
click at [173, 131] on button "Choose contact" at bounding box center [163, 128] width 54 height 12
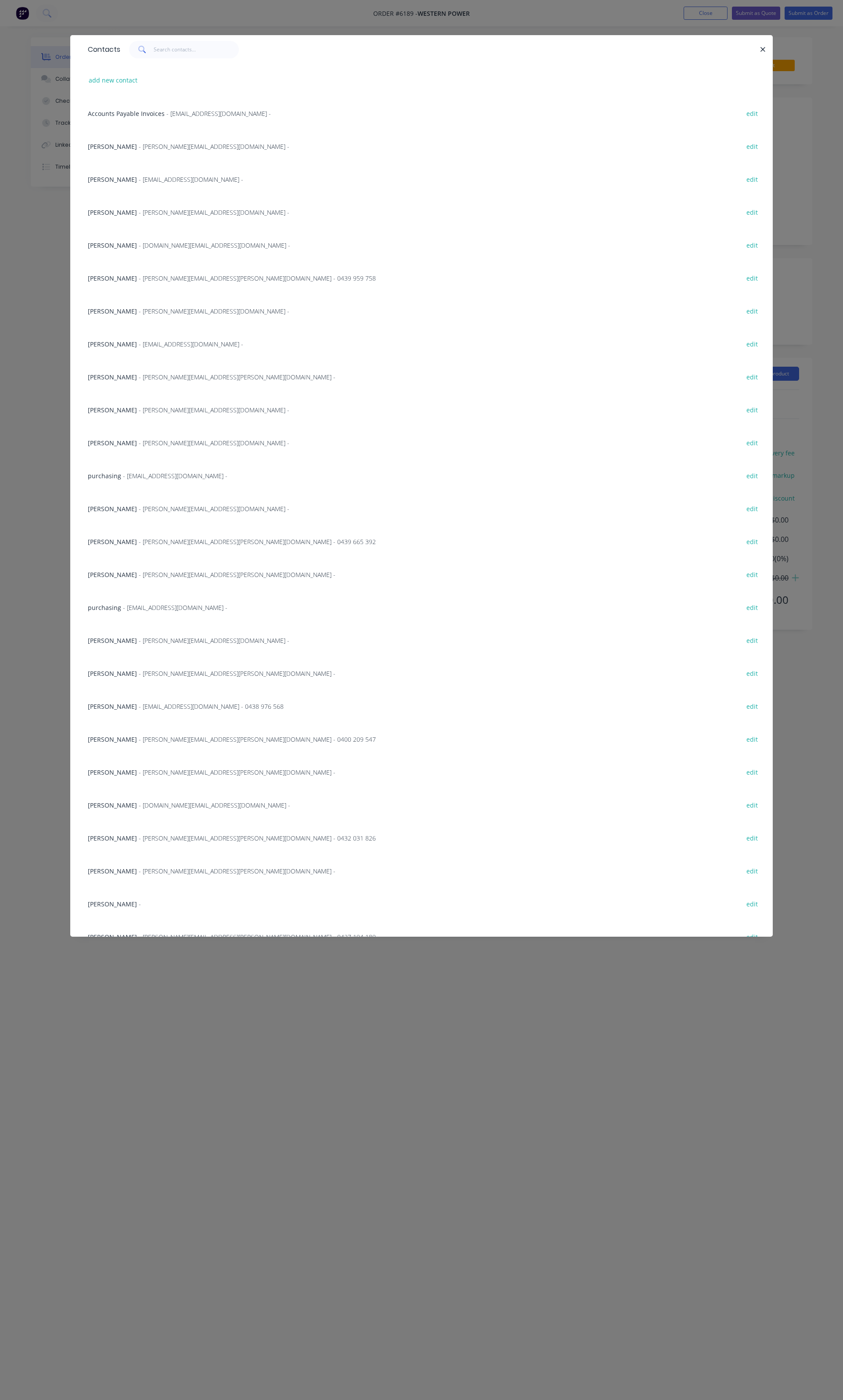
click at [173, 176] on span "- [EMAIL_ADDRESS][DOMAIN_NAME] -" at bounding box center [191, 179] width 104 height 8
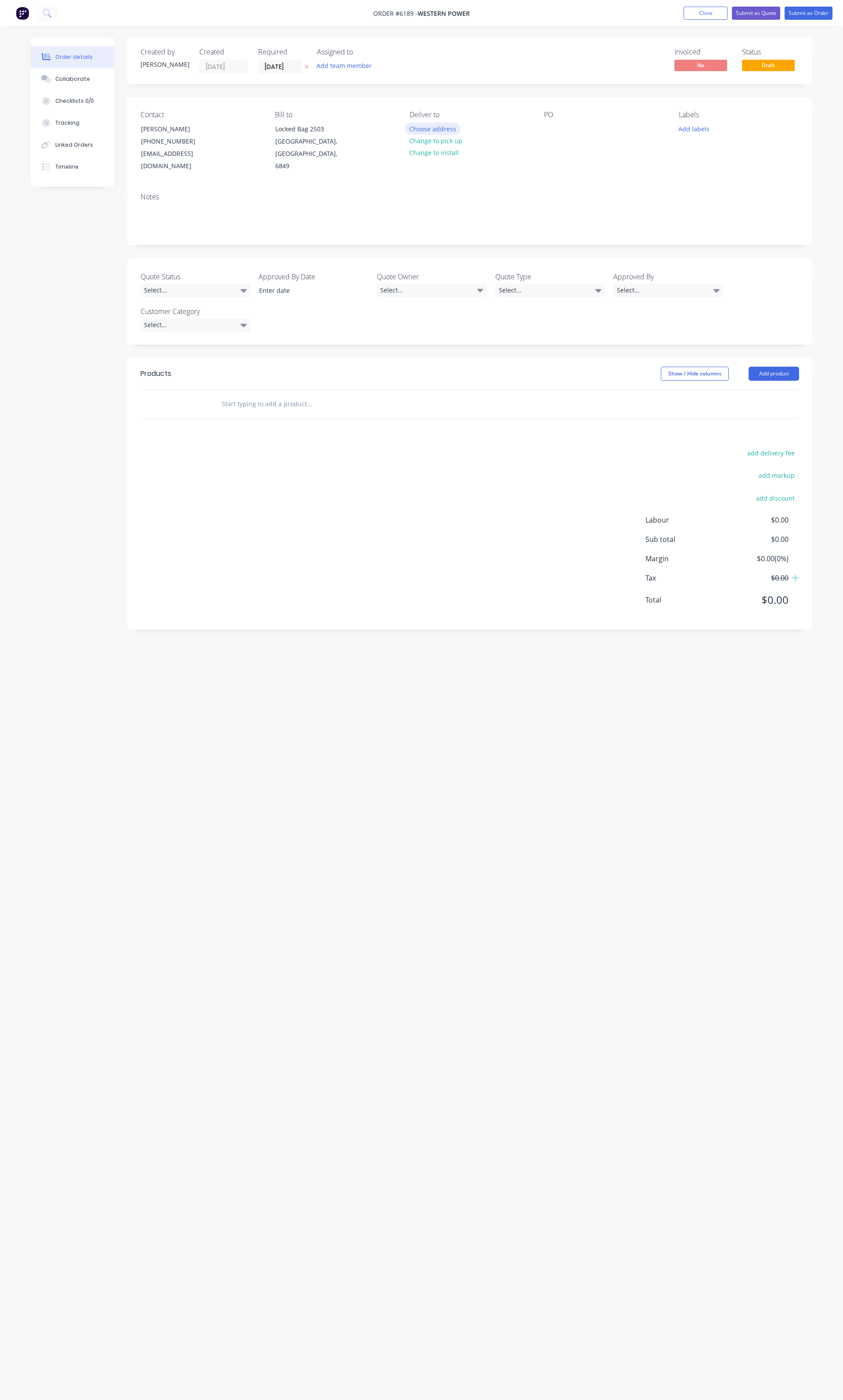
click at [441, 133] on button "Choose address" at bounding box center [432, 128] width 56 height 12
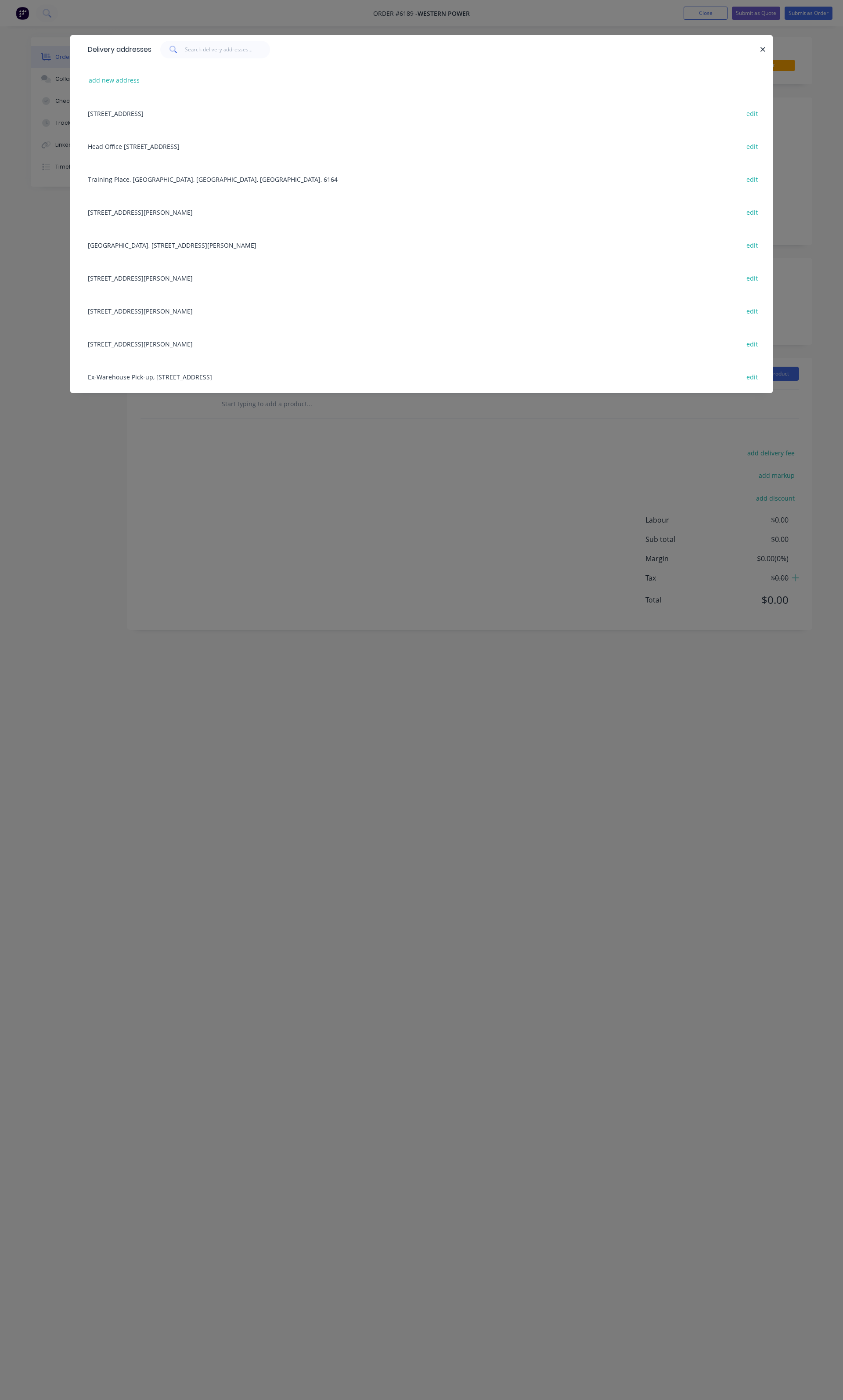
click at [171, 176] on div "Training Place, [GEOGRAPHIC_DATA], [GEOGRAPHIC_DATA], [GEOGRAPHIC_DATA], 6164 e…" at bounding box center [421, 179] width 676 height 33
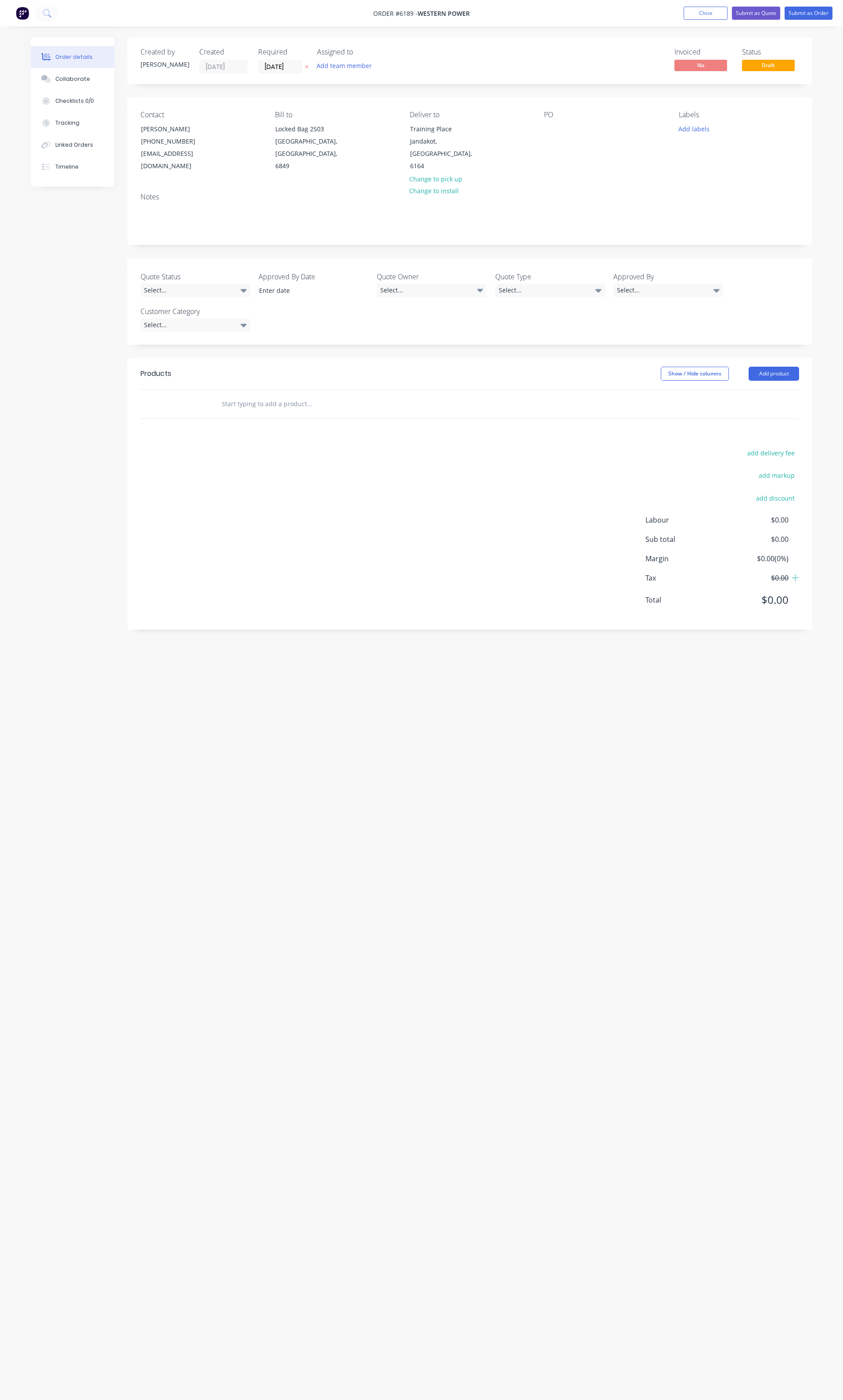
click at [564, 118] on div "PO" at bounding box center [604, 114] width 120 height 8
click at [552, 131] on div at bounding box center [551, 128] width 14 height 13
click at [695, 132] on button "Add labels" at bounding box center [694, 128] width 41 height 12
click at [721, 150] on input "text" at bounding box center [751, 154] width 92 height 17
type input "0172"
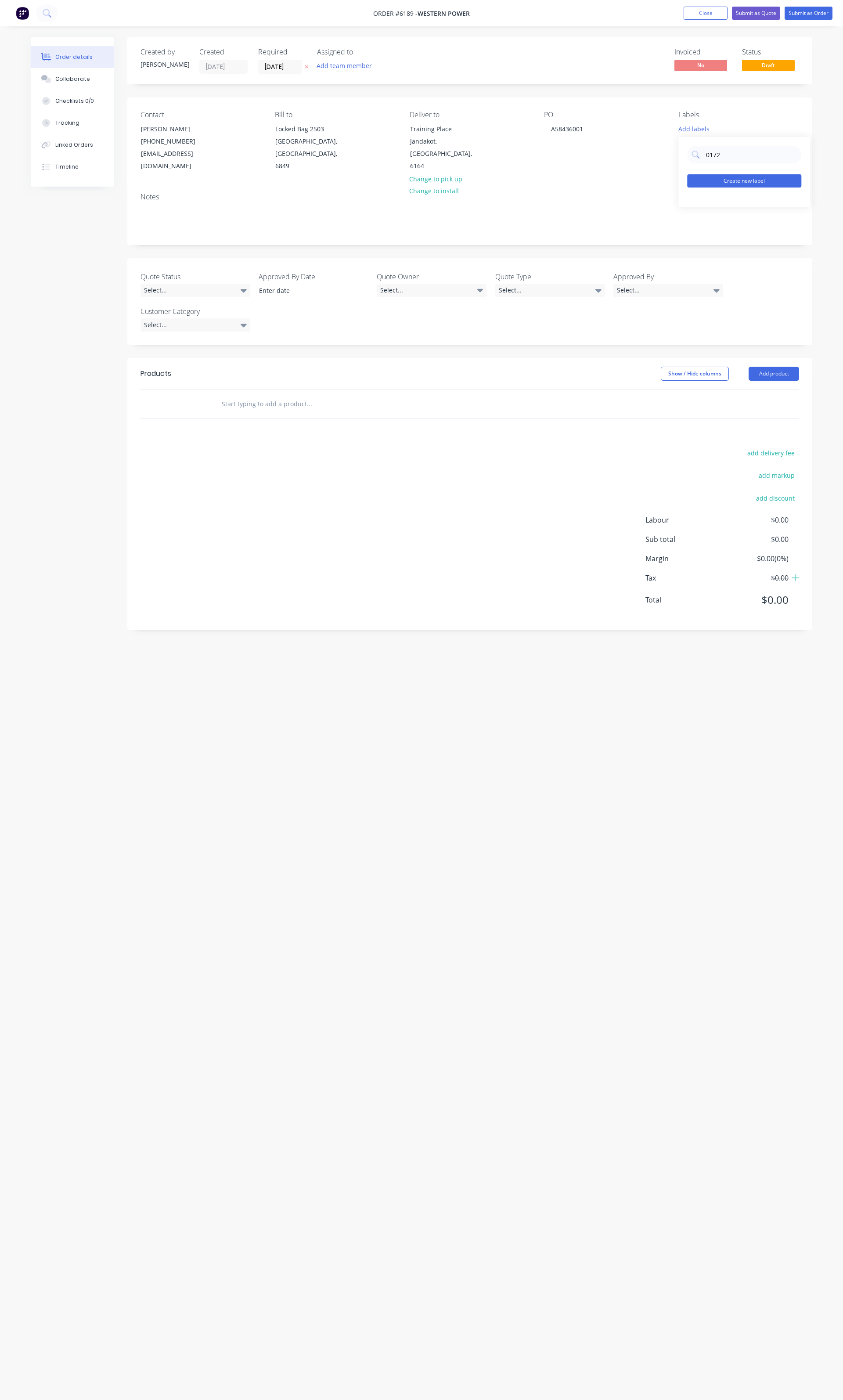
click at [714, 174] on button "Create new label" at bounding box center [745, 181] width 114 height 14
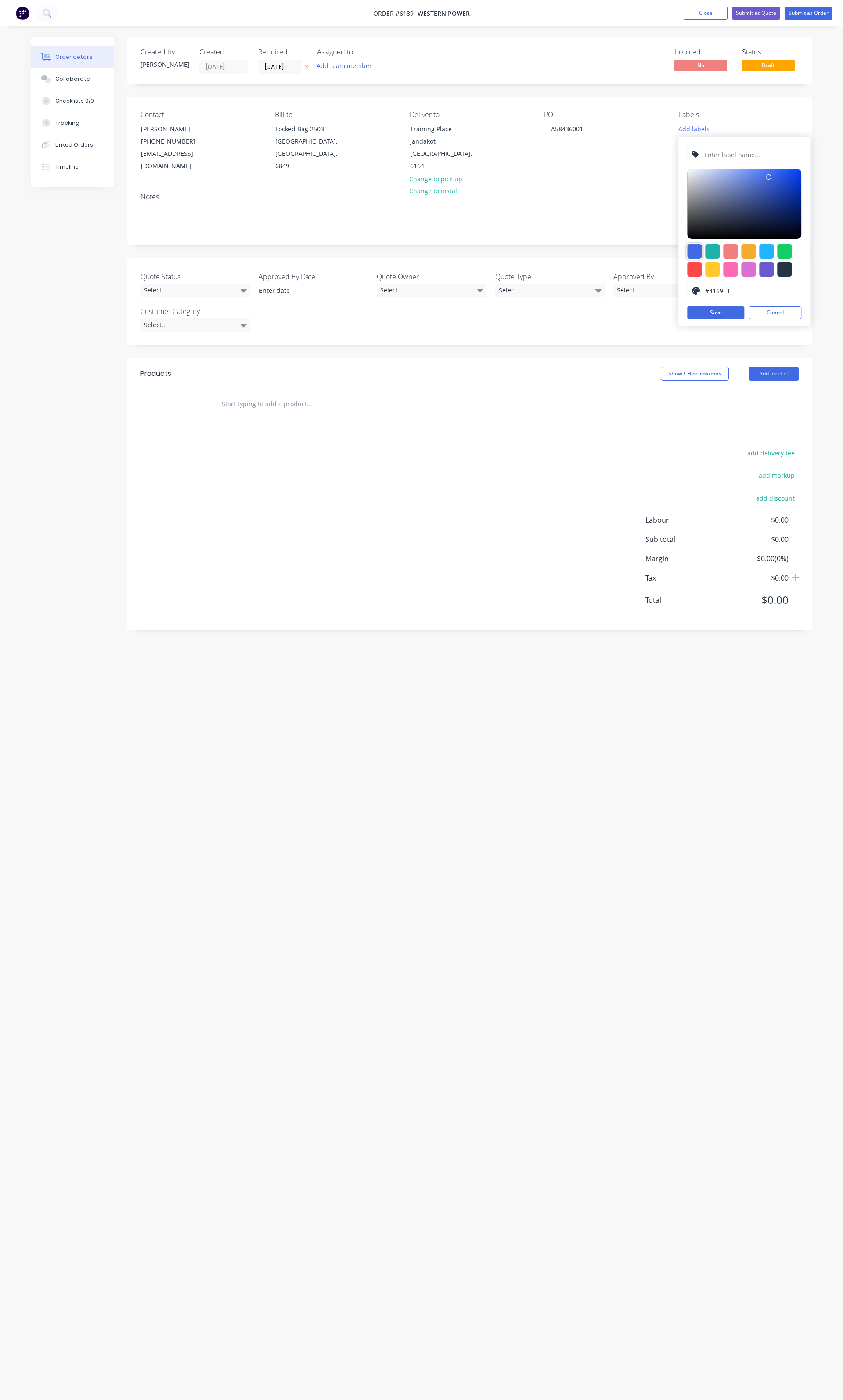
click at [696, 246] on div at bounding box center [694, 251] width 14 height 14
click at [733, 152] on input "text" at bounding box center [750, 155] width 94 height 17
type input "P/N 0172"
click at [710, 319] on button "Save" at bounding box center [716, 313] width 57 height 14
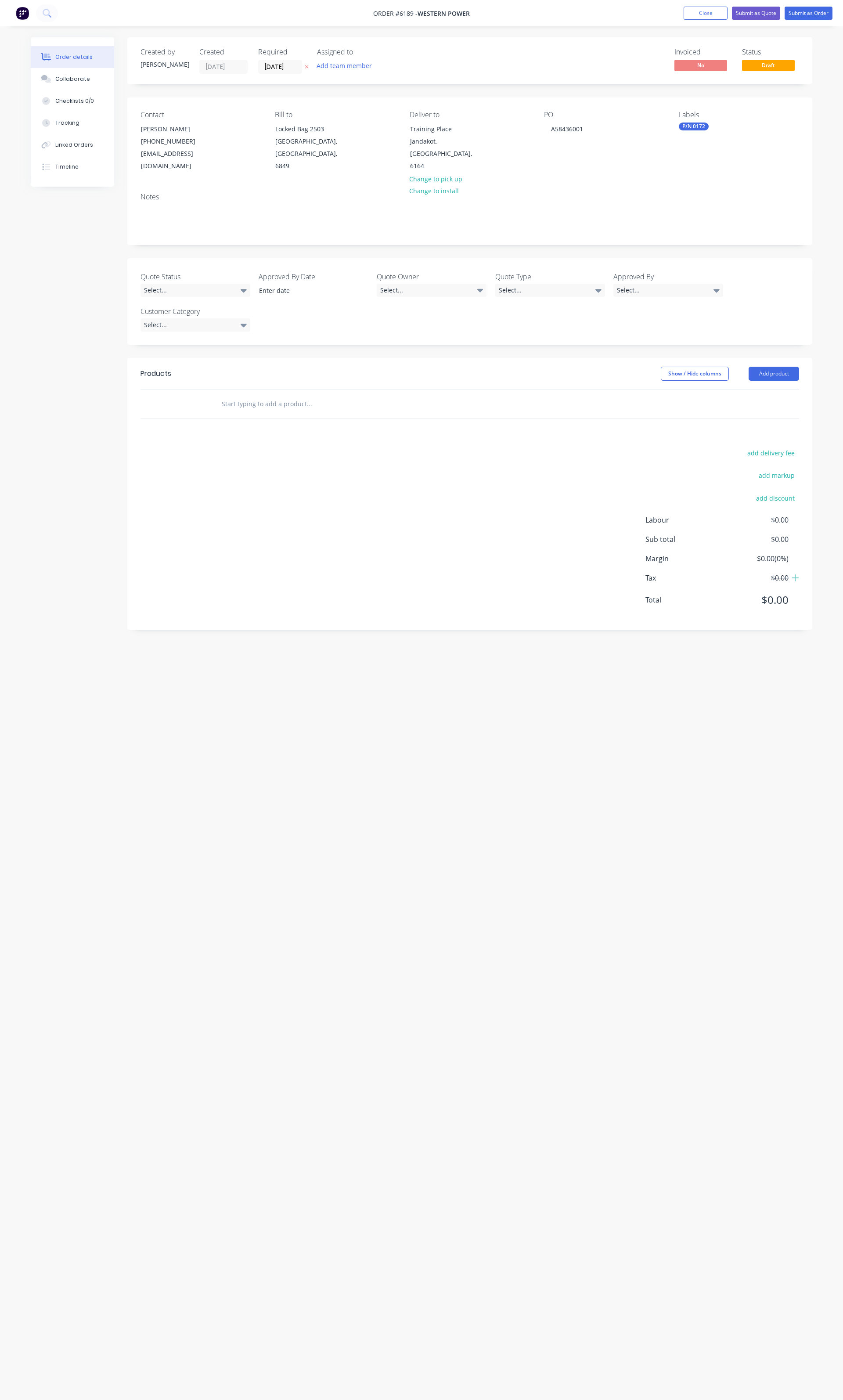
click at [565, 420] on div "Products Show / Hide columns Add product add delivery fee add markup add discou…" at bounding box center [470, 494] width 685 height 272
click at [271, 396] on input "text" at bounding box center [309, 404] width 176 height 17
type input "0172"
click at [285, 464] on div "0172 - CB0472 Product Kit" at bounding box center [357, 470] width 263 height 37
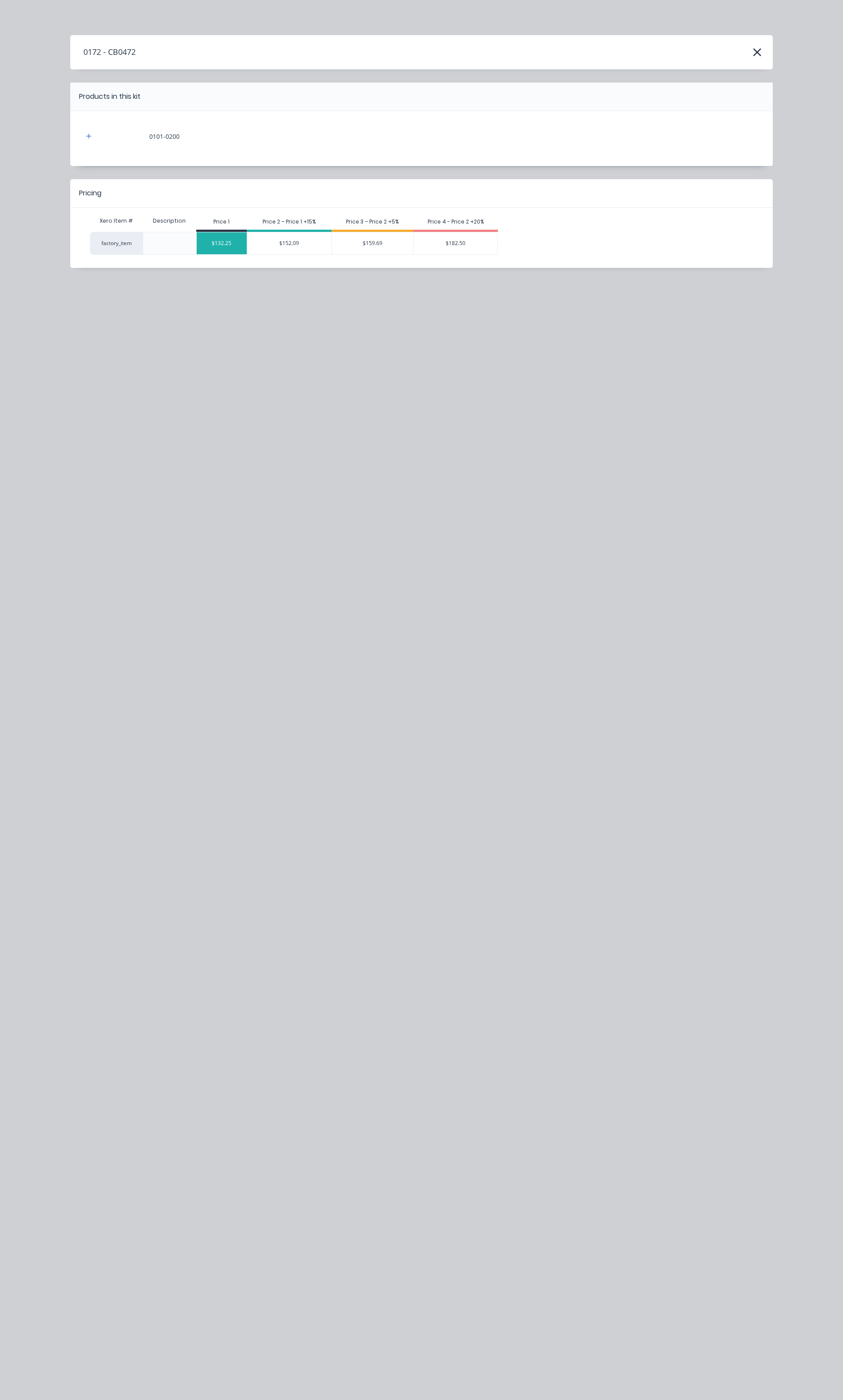
click at [229, 246] on div "$132.25" at bounding box center [221, 243] width 50 height 22
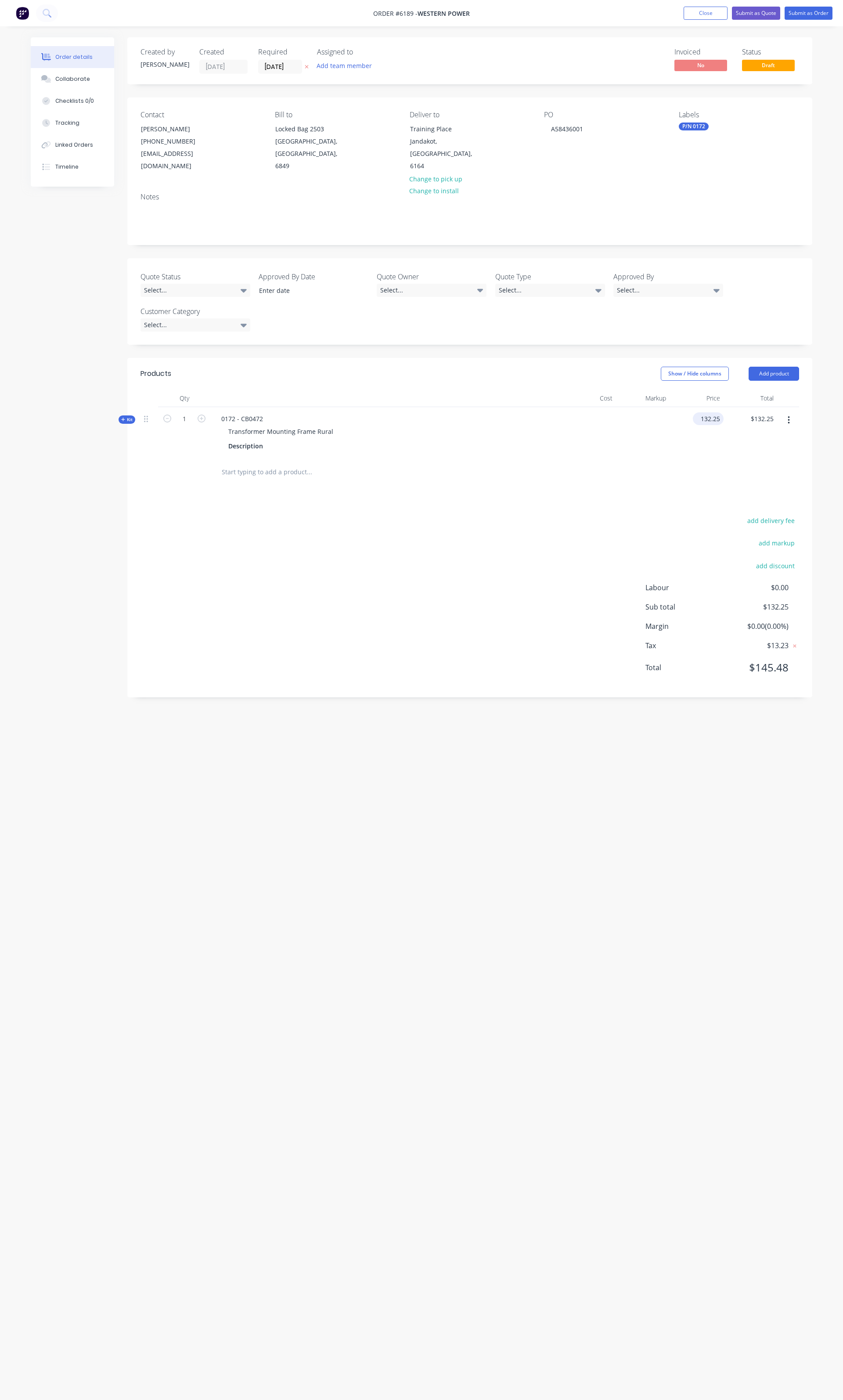
click at [711, 412] on input "132.25" at bounding box center [710, 418] width 27 height 13
type input "$235.20"
click at [187, 412] on input "1" at bounding box center [185, 419] width 23 height 14
type input "25"
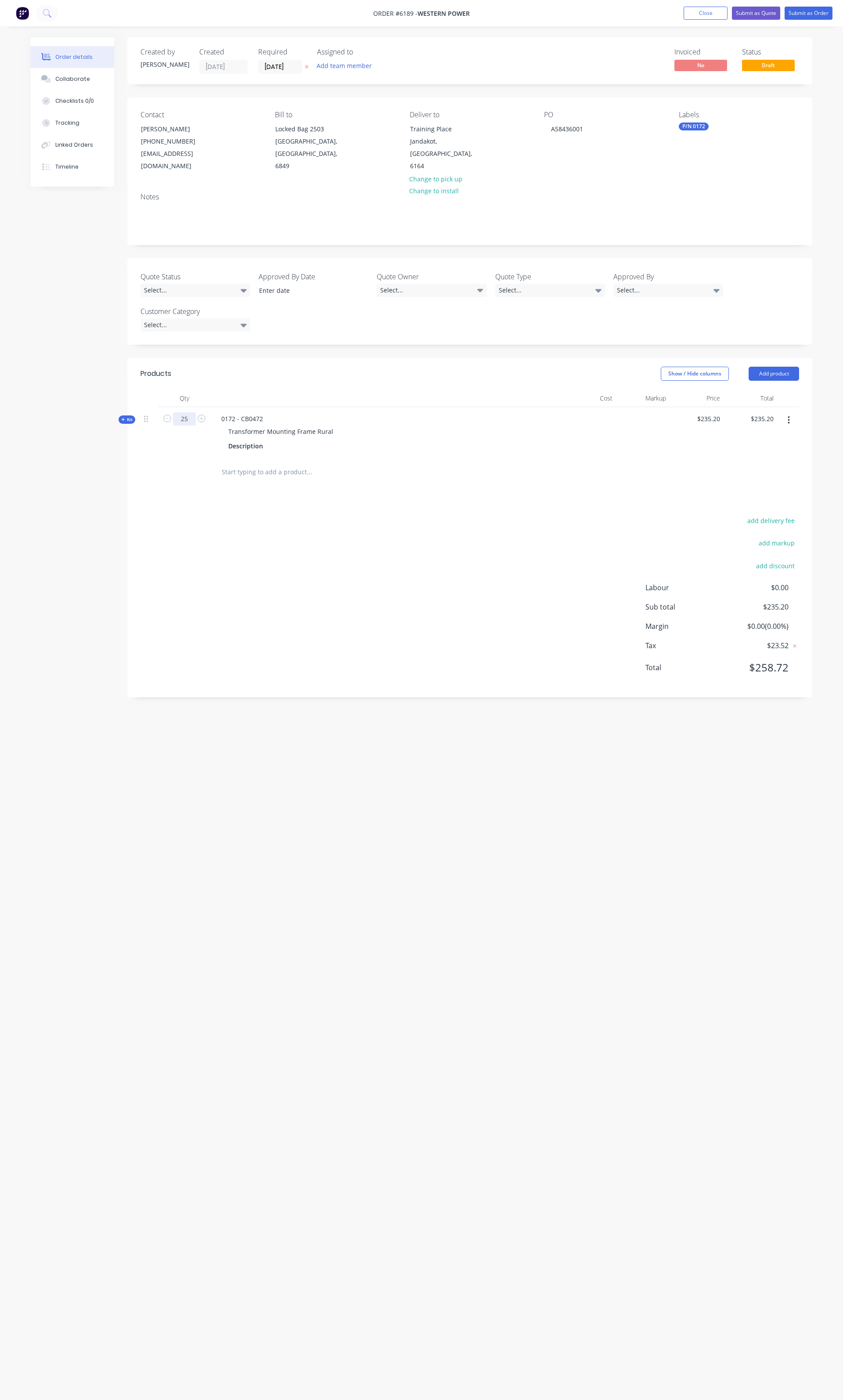
type input "$5,880.00"
click at [790, 17] on button "Submit as Order" at bounding box center [809, 14] width 48 height 14
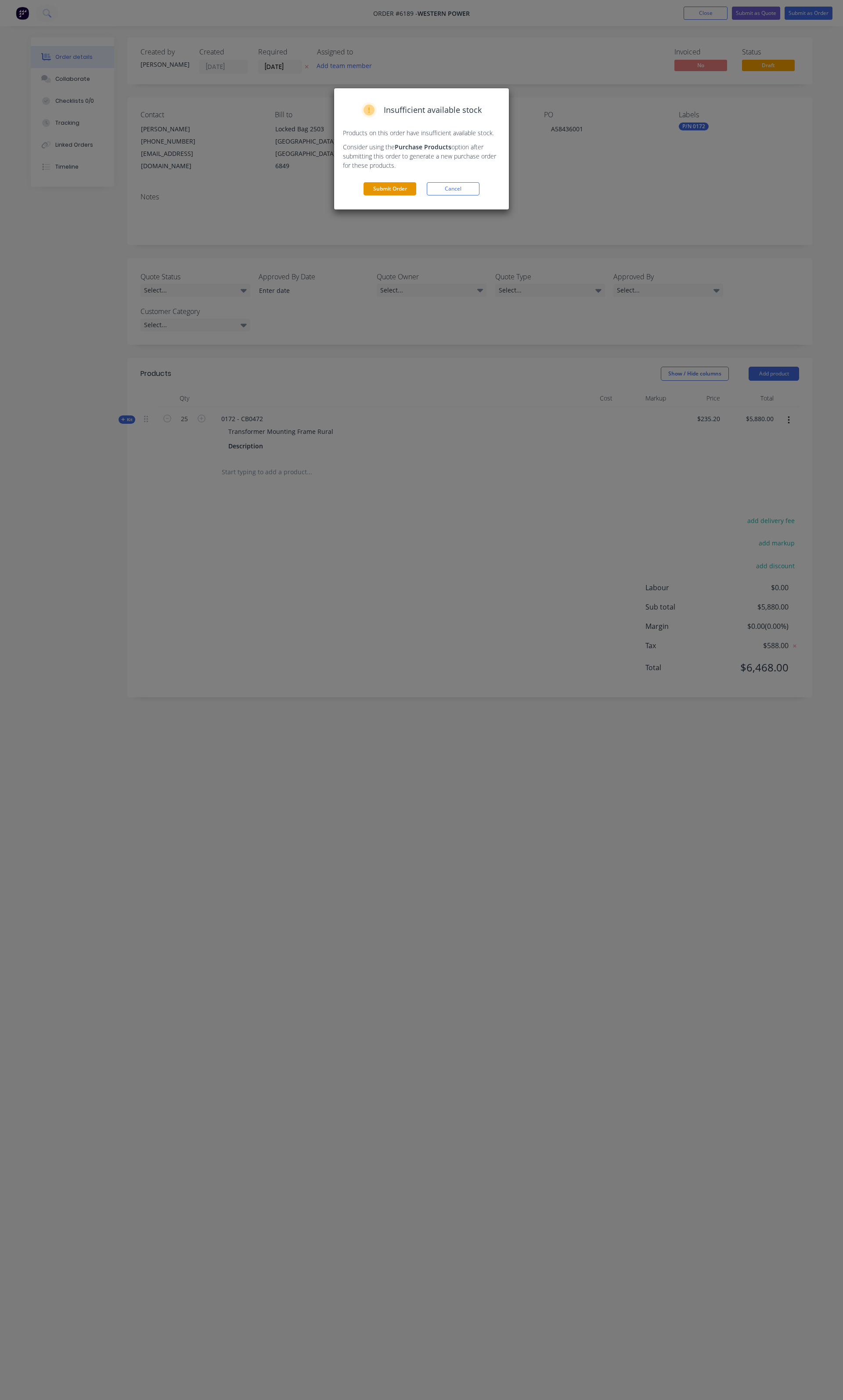
click at [387, 193] on button "Submit Order" at bounding box center [390, 189] width 53 height 14
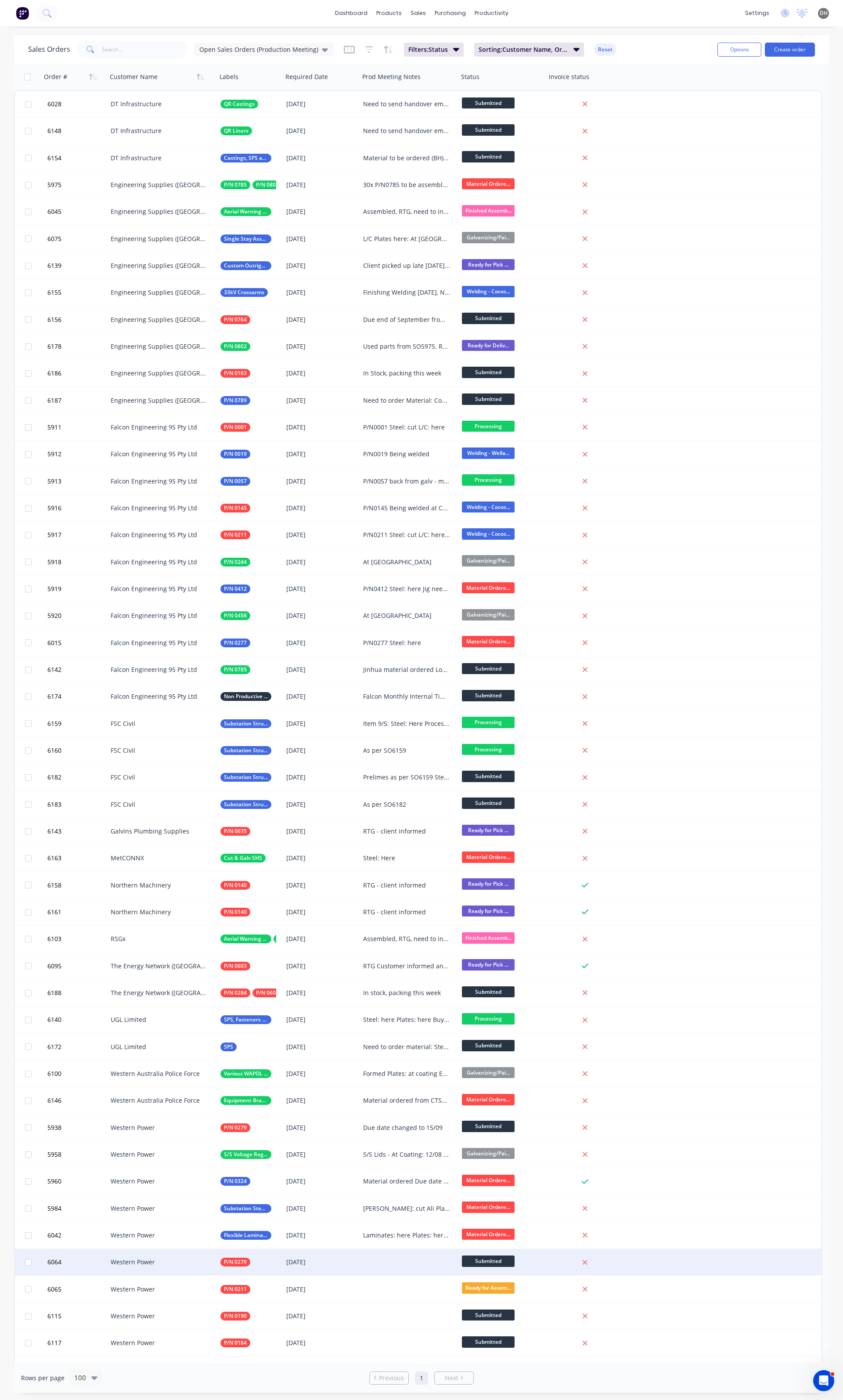
click at [174, 1256] on div "Western Power" at bounding box center [162, 1262] width 110 height 26
